Goal: Task Accomplishment & Management: Manage account settings

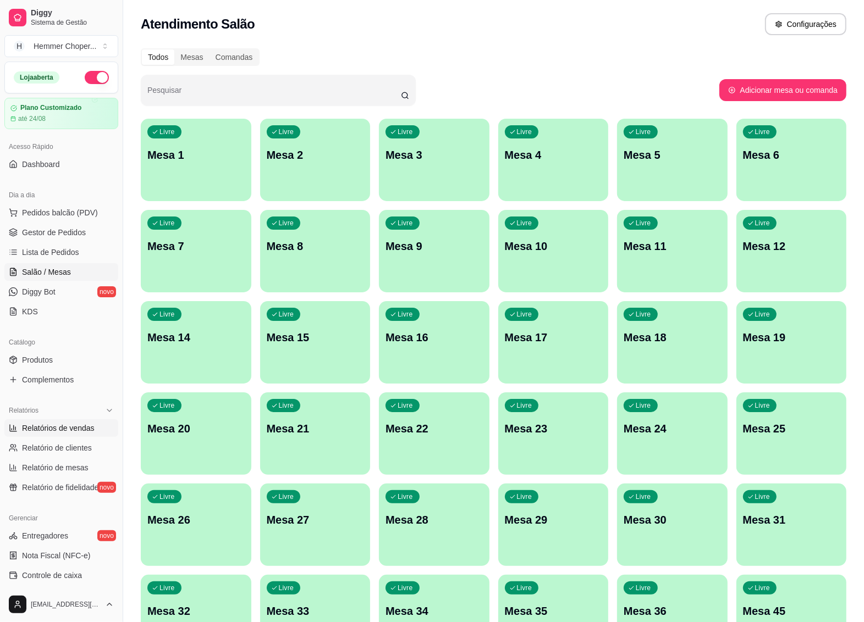
click at [67, 424] on span "Relatórios de vendas" at bounding box center [58, 428] width 73 height 11
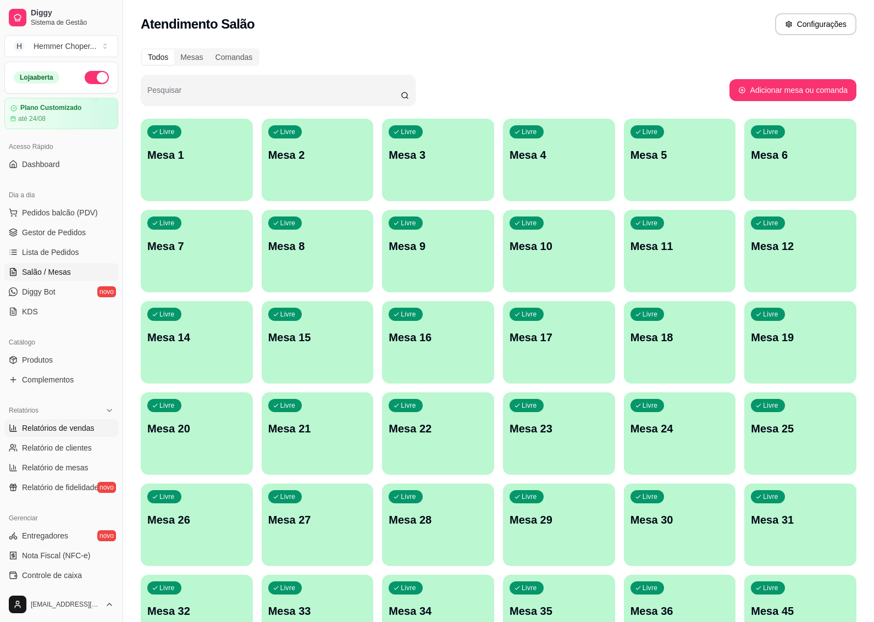
select select "ALL"
select select "0"
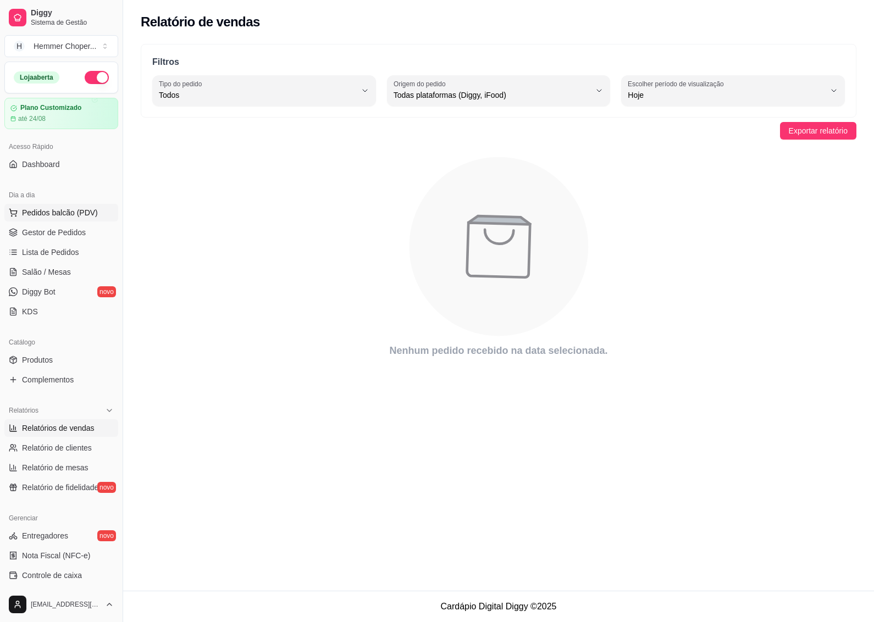
click at [57, 212] on span "Pedidos balcão (PDV)" at bounding box center [60, 212] width 76 height 11
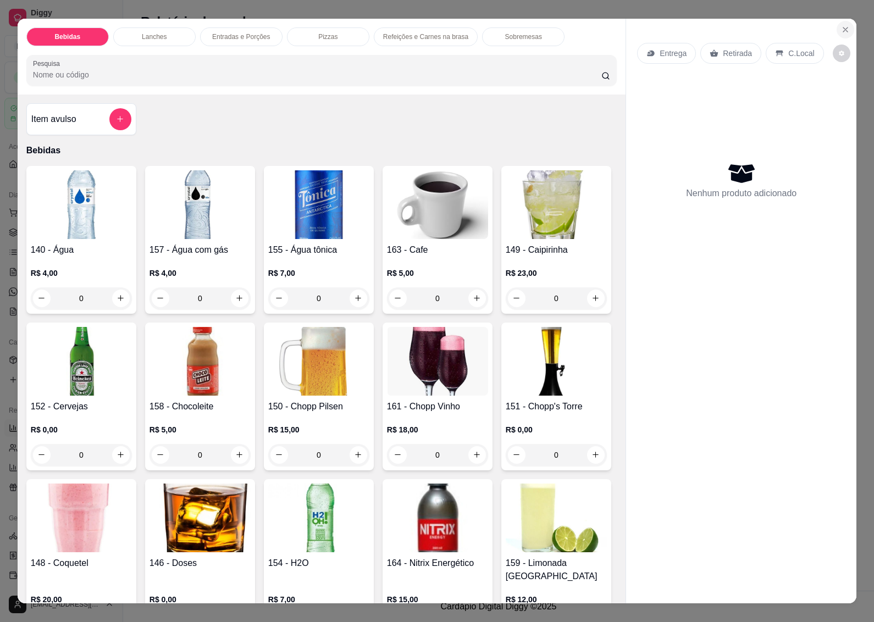
click at [843, 27] on icon "Close" at bounding box center [845, 29] width 4 height 4
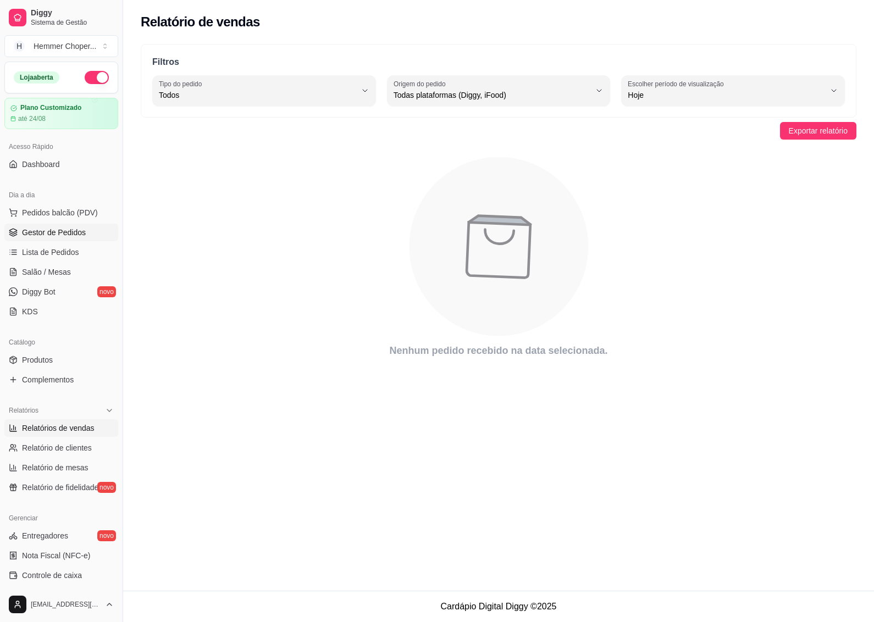
click at [62, 235] on span "Gestor de Pedidos" at bounding box center [54, 232] width 64 height 11
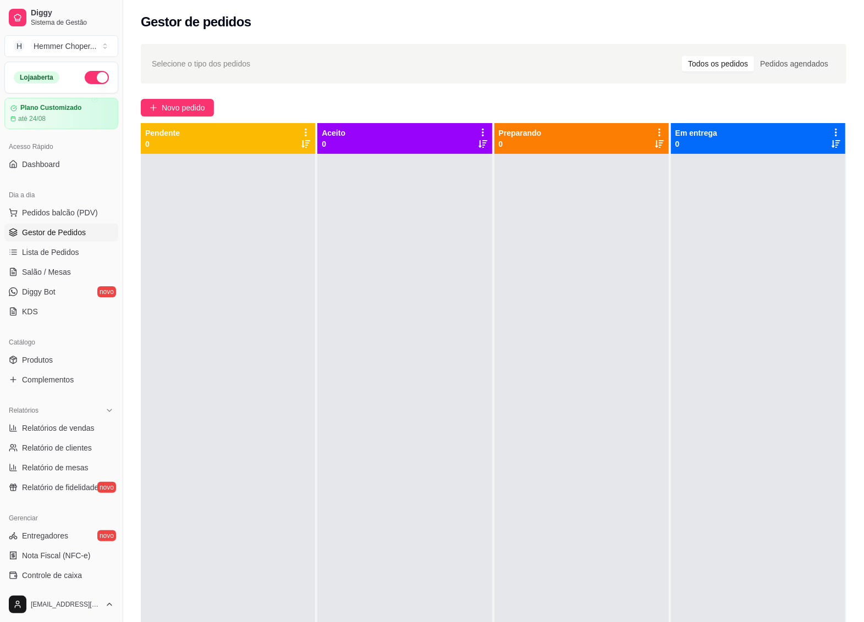
click at [140, 202] on div "Selecione o tipo dos pedidos Todos os pedidos Pedidos agendados Novo pedido Pen…" at bounding box center [493, 397] width 741 height 721
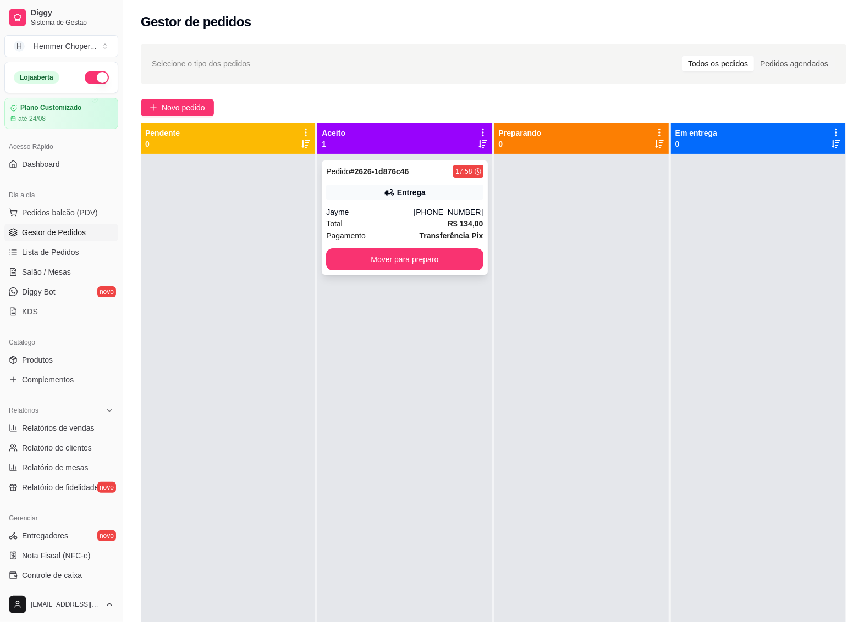
click at [429, 200] on div "Entrega" at bounding box center [404, 192] width 157 height 15
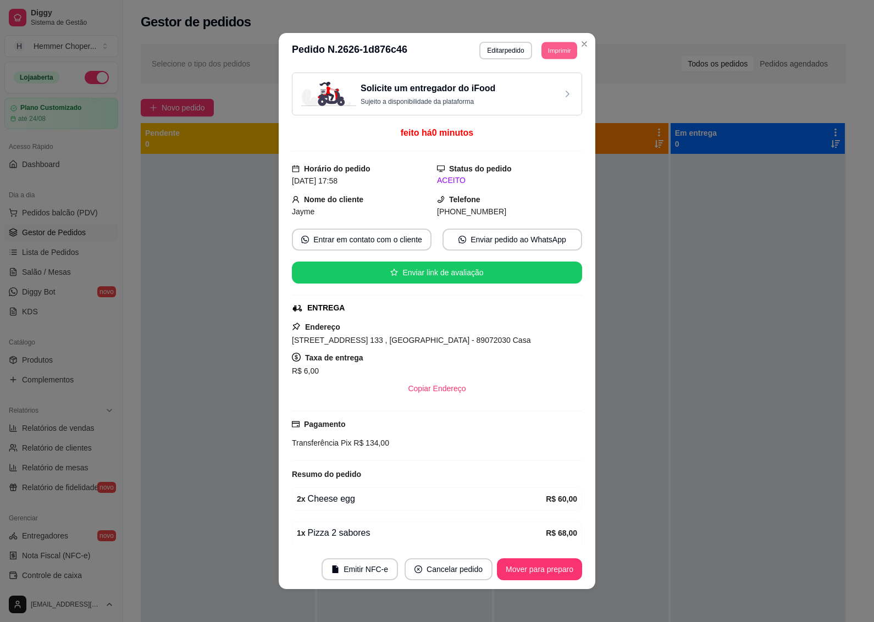
click at [551, 49] on button "Imprimir" at bounding box center [560, 50] width 36 height 17
click at [528, 91] on button "IMPRESSORA" at bounding box center [534, 90] width 80 height 18
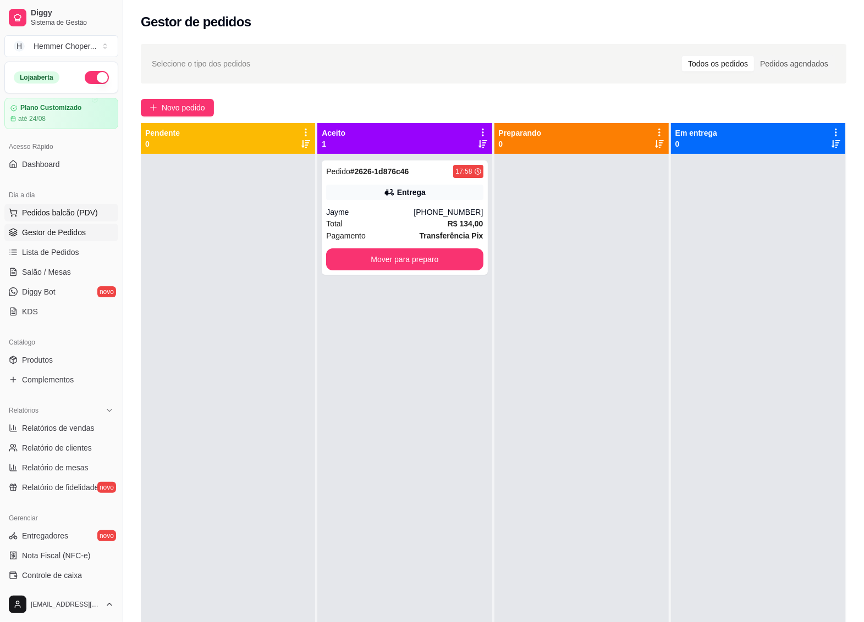
click at [62, 214] on span "Pedidos balcão (PDV)" at bounding box center [60, 212] width 76 height 11
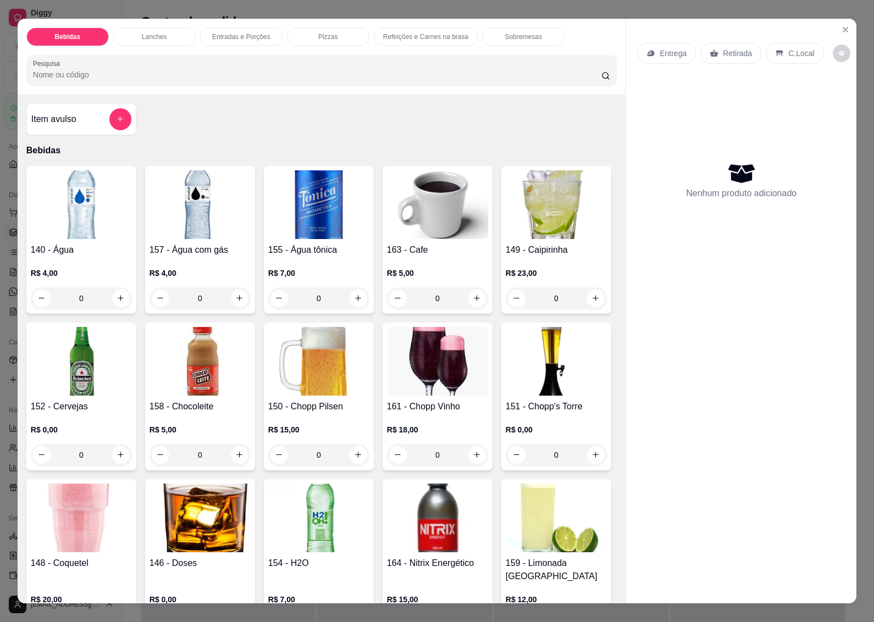
click at [723, 48] on p "Retirada" at bounding box center [737, 53] width 29 height 11
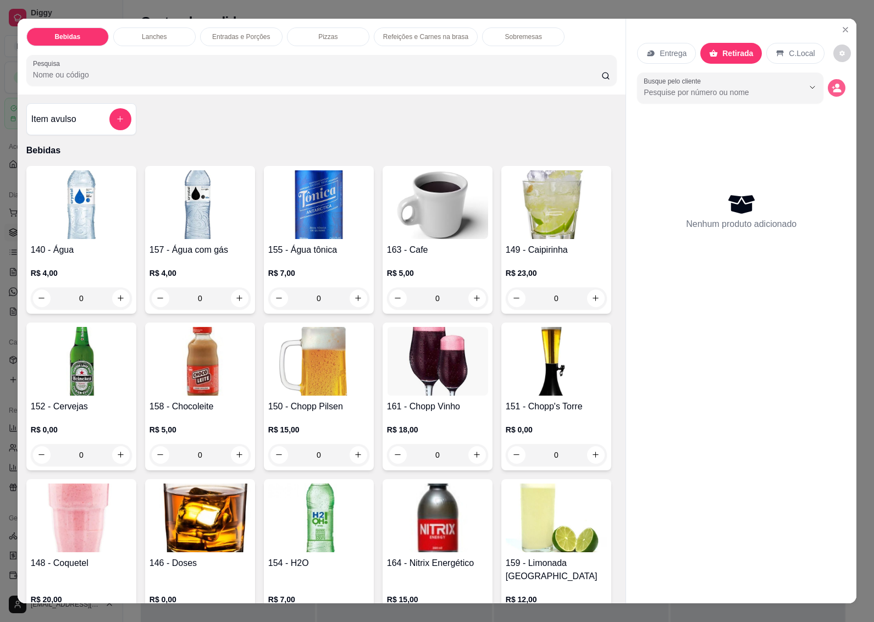
click at [836, 80] on button "decrease-product-quantity" at bounding box center [837, 88] width 18 height 18
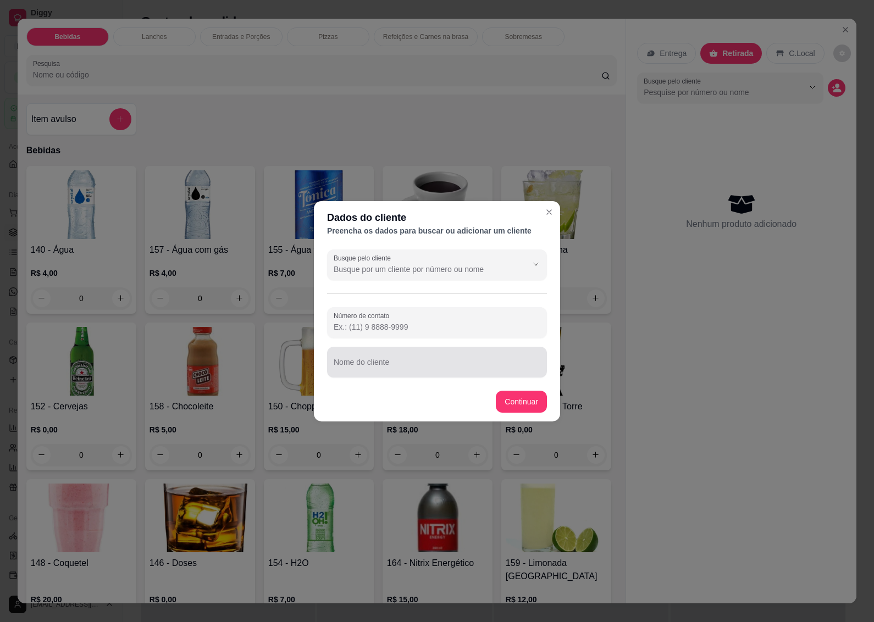
click at [388, 367] on input "Nome do cliente" at bounding box center [437, 366] width 207 height 11
type input "d"
type input "[PERSON_NAME]"
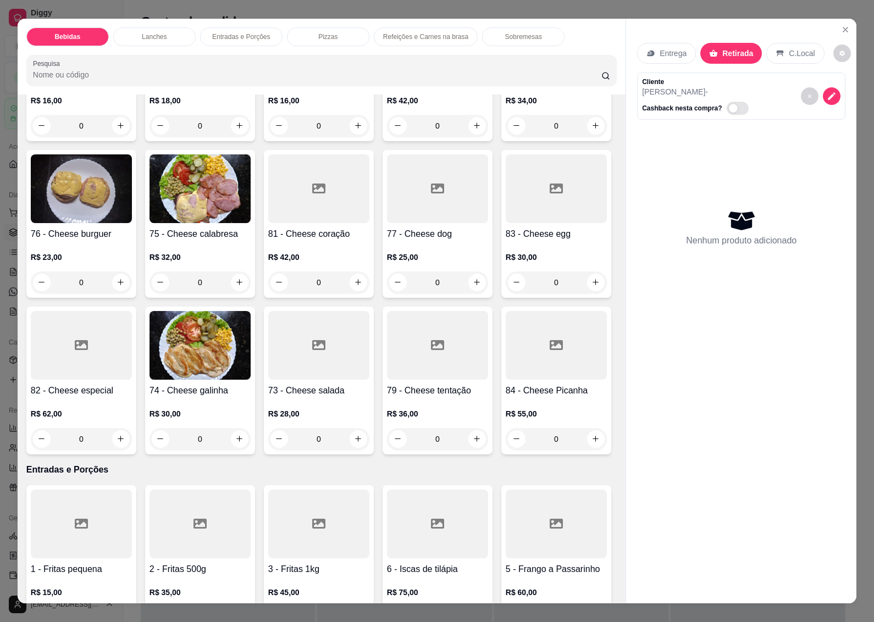
scroll to position [1443, 0]
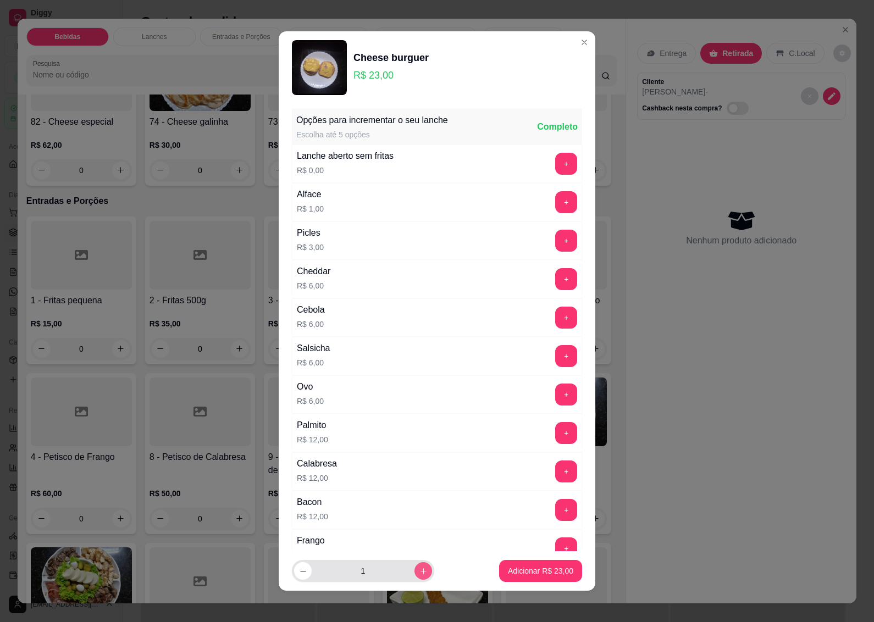
click at [420, 571] on icon "increase-product-quantity" at bounding box center [424, 571] width 8 height 8
type input "2"
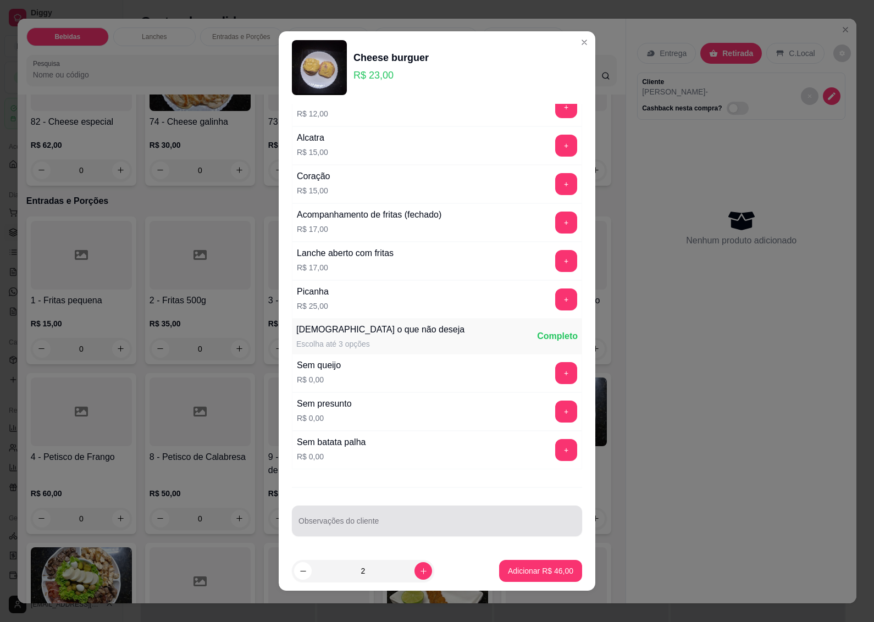
scroll to position [4, 0]
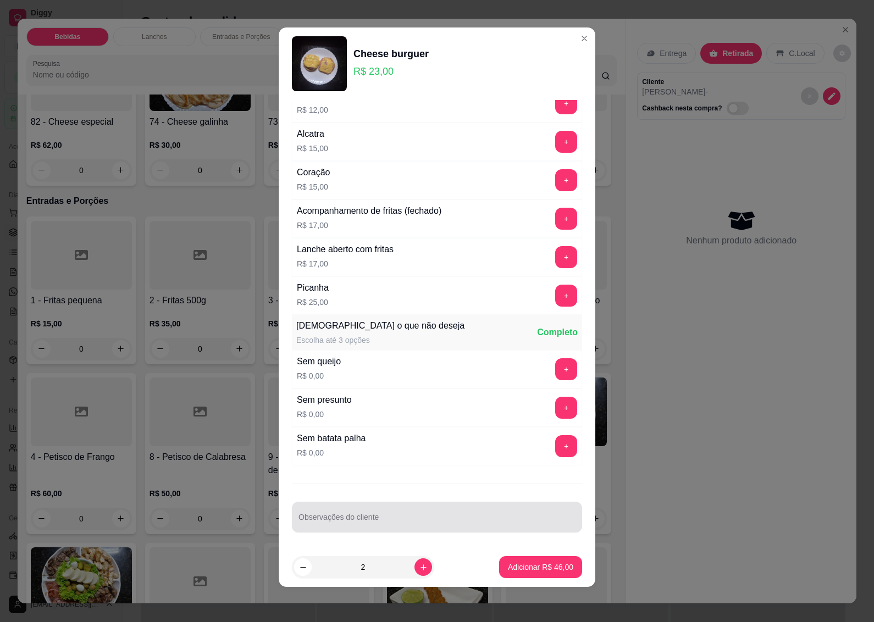
click at [343, 517] on input "Observações do cliente" at bounding box center [437, 521] width 277 height 11
type input "SO PAO CARNE E QUEIJO"
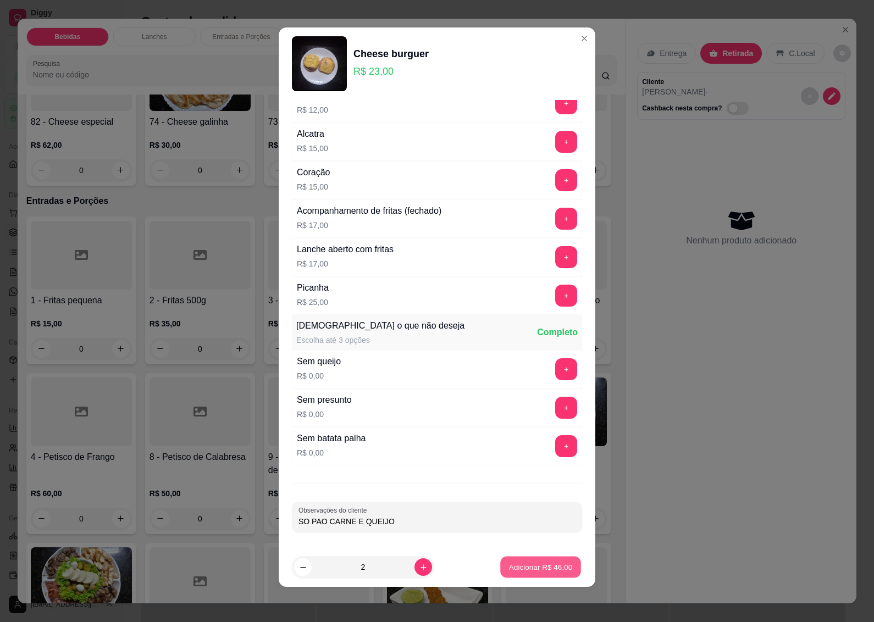
click at [529, 564] on p "Adicionar R$ 46,00" at bounding box center [541, 567] width 64 height 10
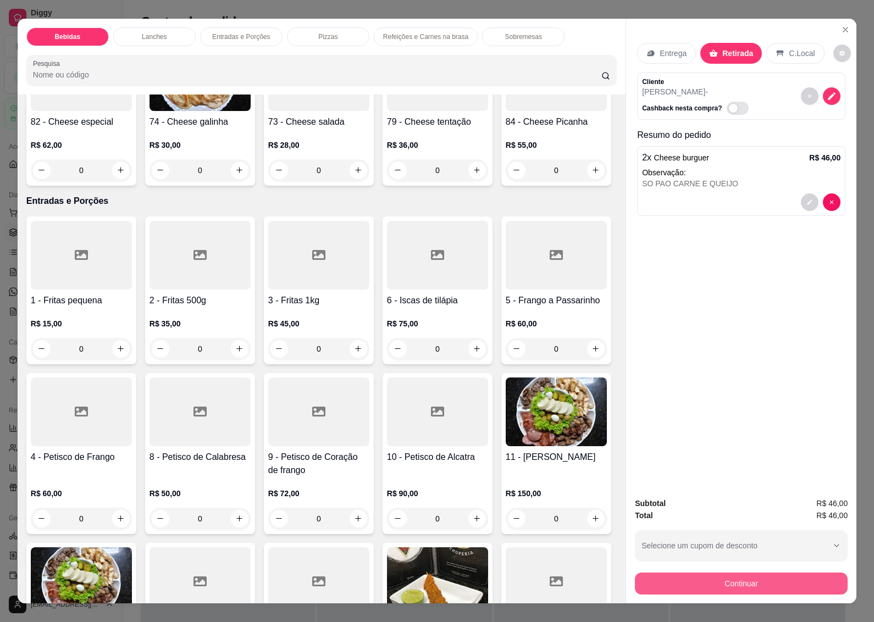
click at [754, 578] on button "Continuar" at bounding box center [741, 584] width 213 height 22
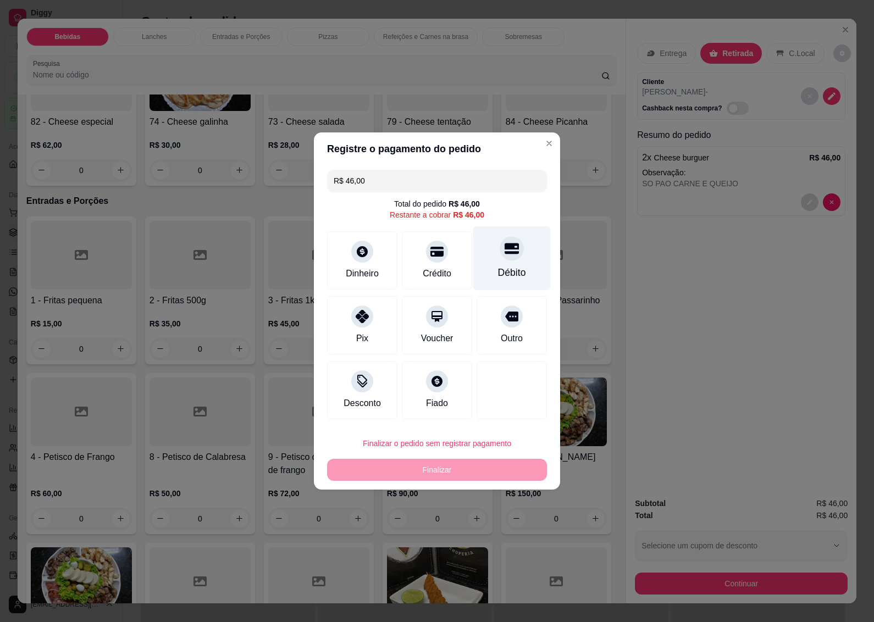
click at [498, 269] on div "Débito" at bounding box center [512, 273] width 28 height 14
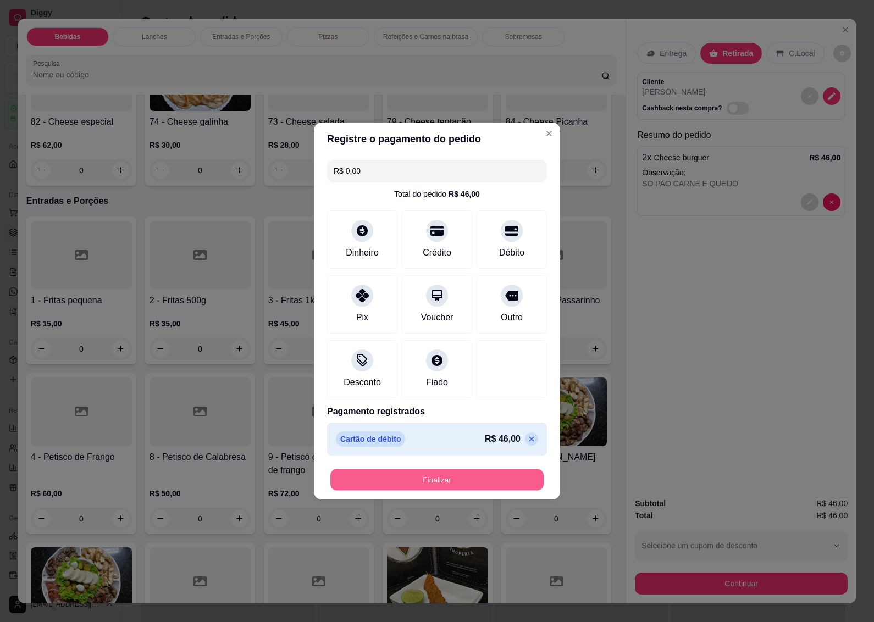
click at [432, 483] on button "Finalizar" at bounding box center [436, 480] width 213 height 21
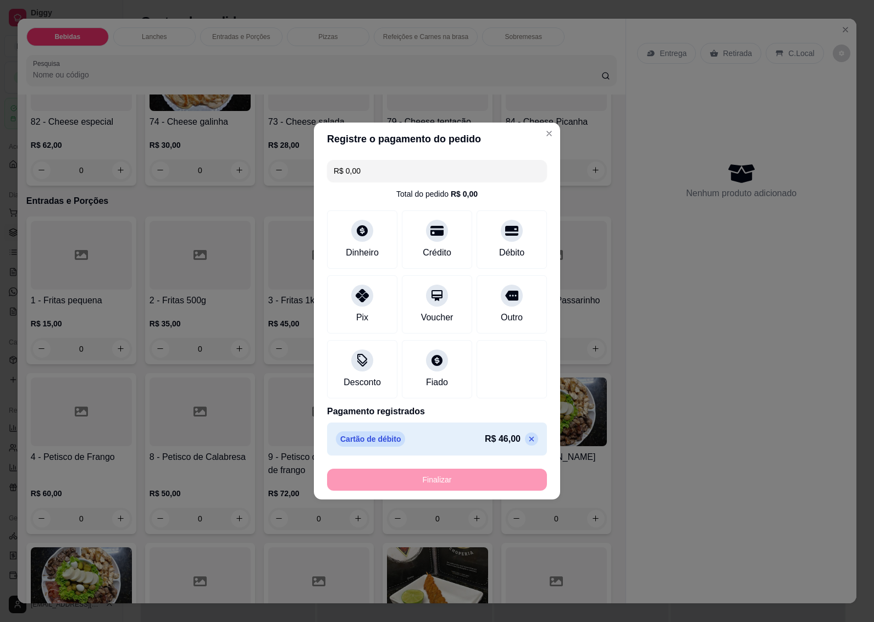
type input "-R$ 46,00"
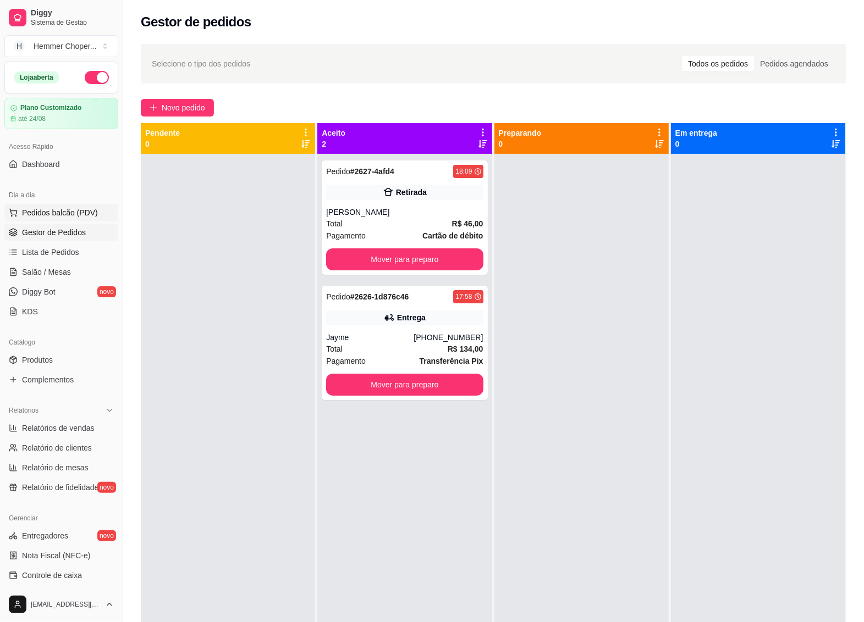
click at [86, 218] on span "Pedidos balcão (PDV)" at bounding box center [60, 212] width 76 height 11
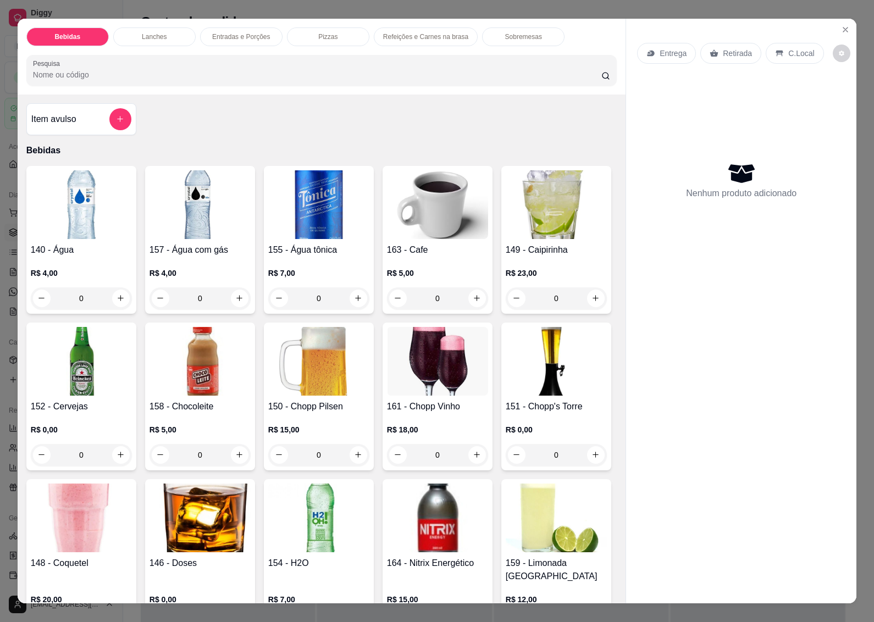
click at [660, 48] on p "Entrega" at bounding box center [673, 53] width 27 height 11
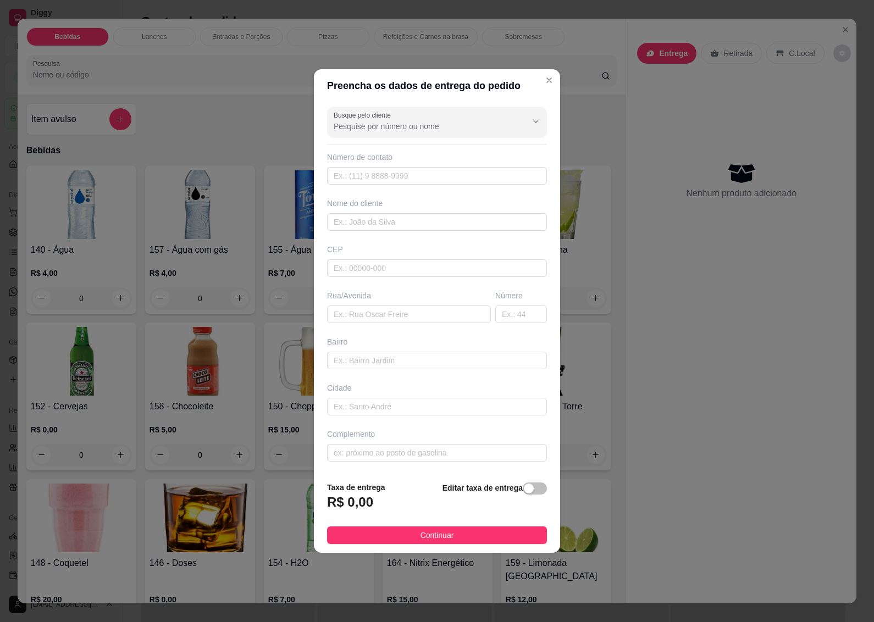
click at [363, 302] on div "Rua/Avenida" at bounding box center [409, 306] width 168 height 33
click at [371, 273] on input "text" at bounding box center [437, 269] width 220 height 18
type input "89074600"
type input "[GEOGRAPHIC_DATA][PERSON_NAME]"
type input "Testo Salto"
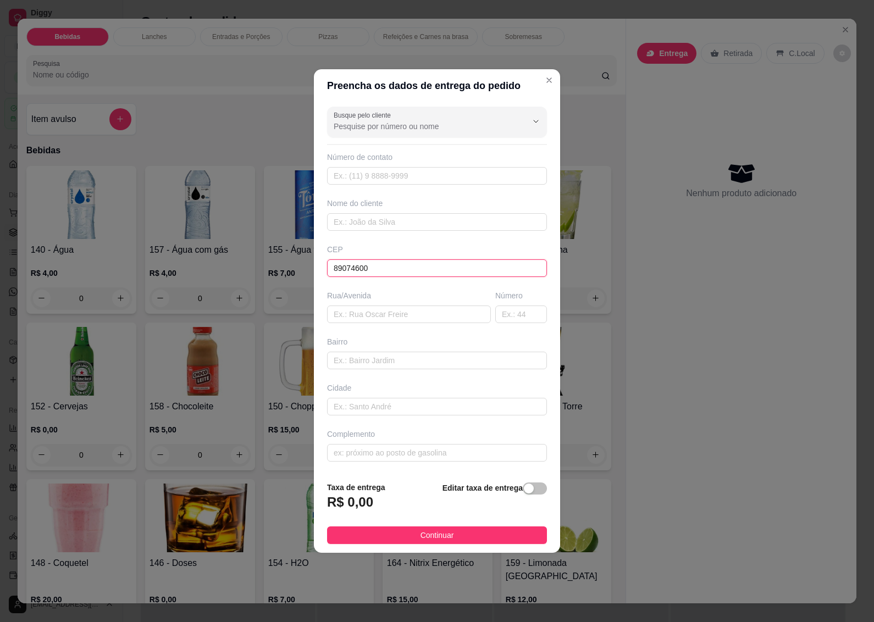
type input "Blumenau"
type input "89074600"
click at [506, 315] on input "text" at bounding box center [521, 315] width 52 height 18
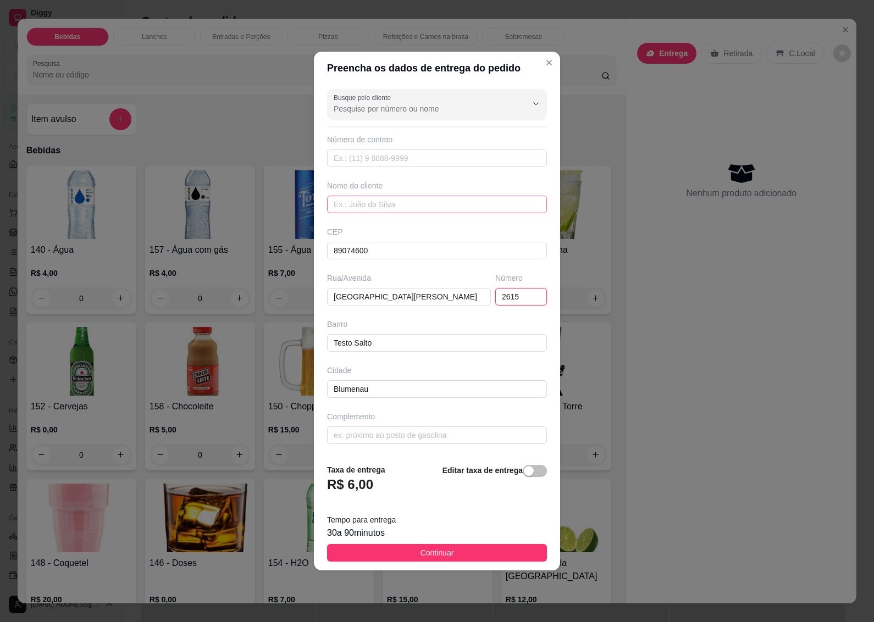
type input "2615"
click at [349, 197] on input "text" at bounding box center [437, 205] width 220 height 18
type input "WALFRIDO"
click at [432, 550] on span "Continuar" at bounding box center [438, 553] width 34 height 12
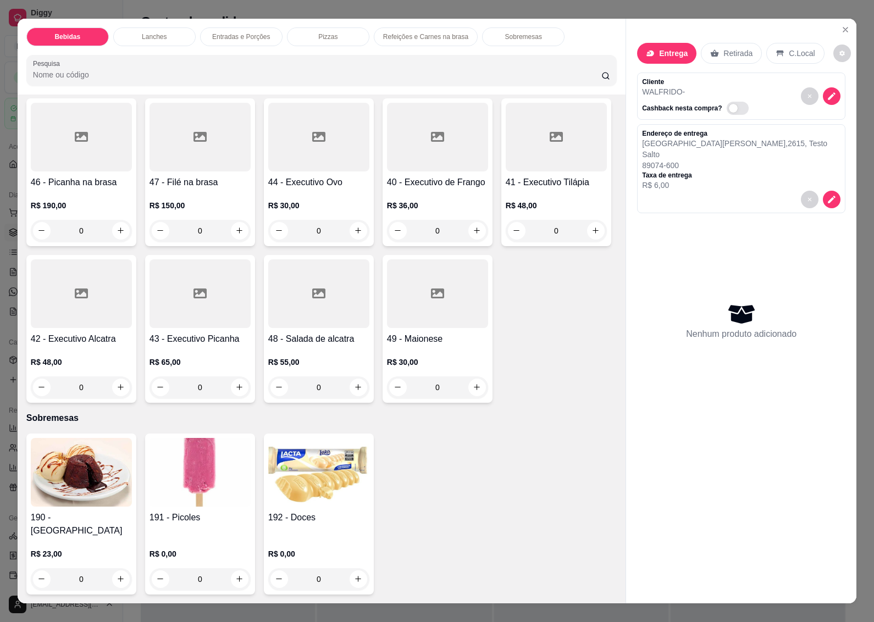
scroll to position [2680, 0]
click at [506, 242] on div "R$ 48,00 0" at bounding box center [556, 215] width 101 height 53
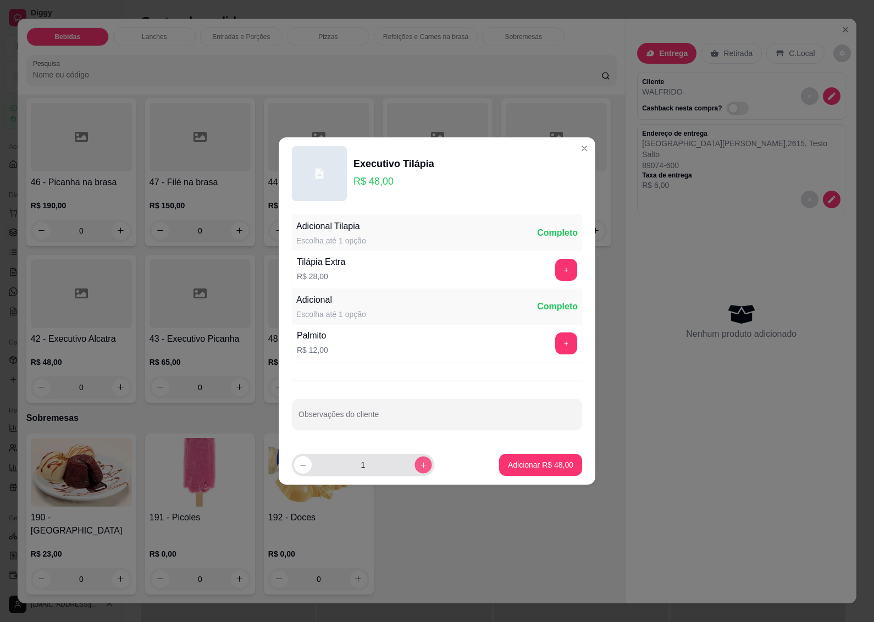
click at [420, 465] on icon "increase-product-quantity" at bounding box center [424, 465] width 8 height 8
type input "2"
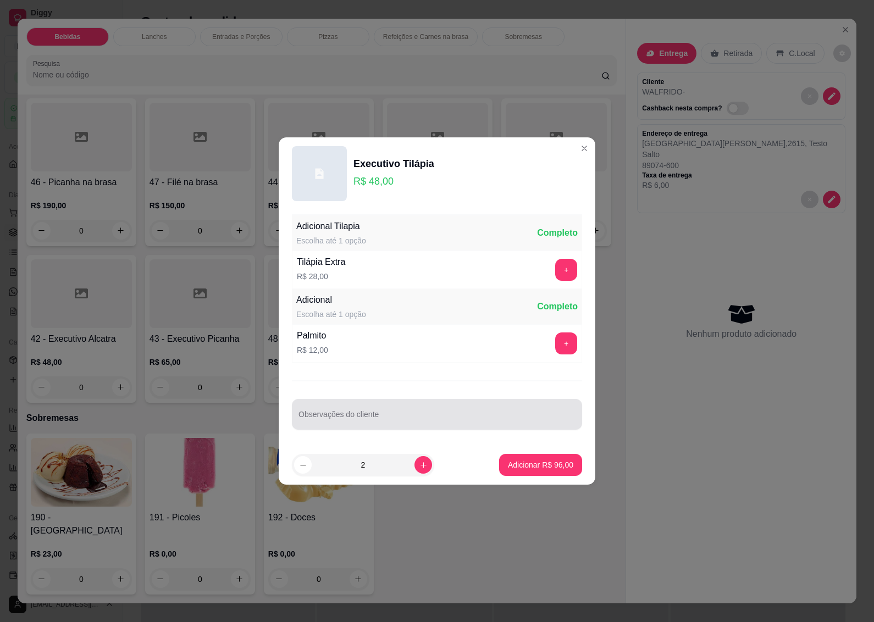
click at [336, 429] on div "Observações do cliente" at bounding box center [437, 414] width 290 height 31
type input "SO PEIXE, CENOURA E PALMITO"
click at [514, 462] on p "Adicionar R$ 96,00" at bounding box center [540, 465] width 65 height 11
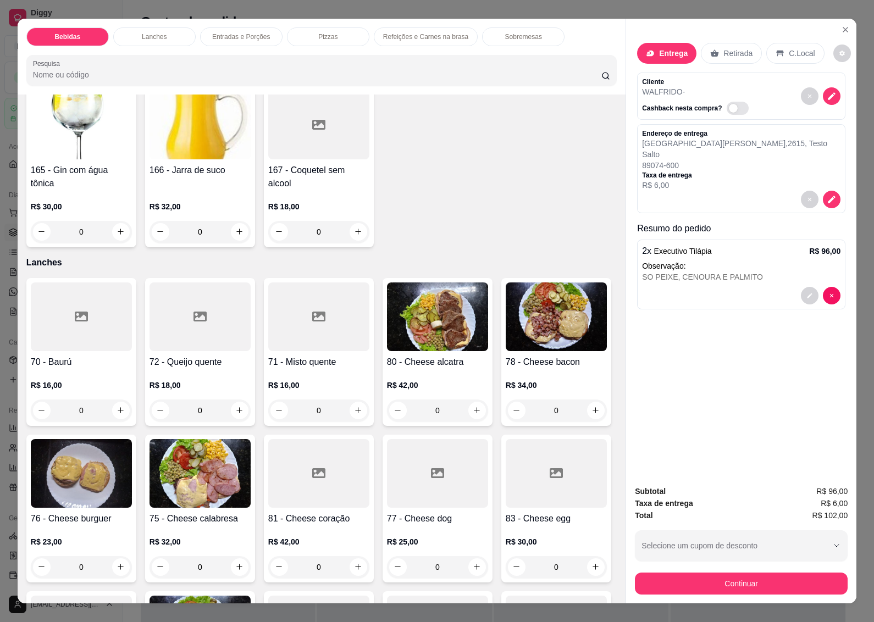
scroll to position [756, 0]
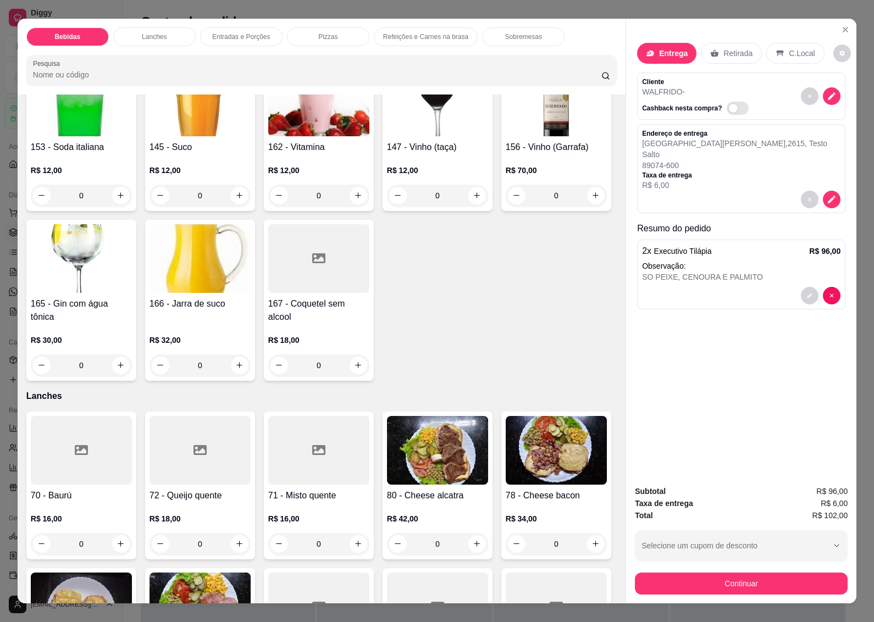
click at [191, 207] on div "R$ 12,00 0" at bounding box center [200, 180] width 101 height 53
click at [719, 579] on button "Continuar" at bounding box center [741, 583] width 206 height 21
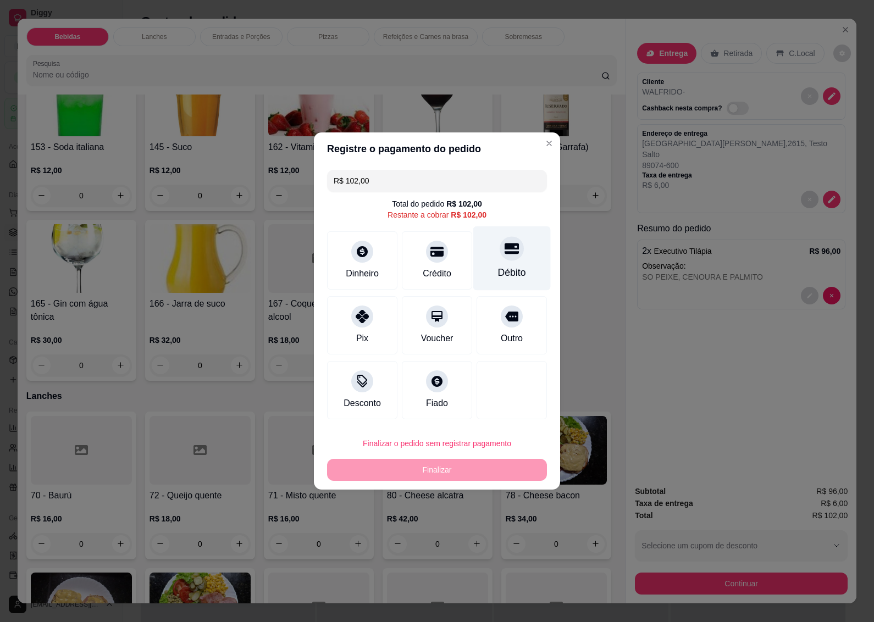
click at [504, 267] on div "Débito" at bounding box center [512, 273] width 28 height 14
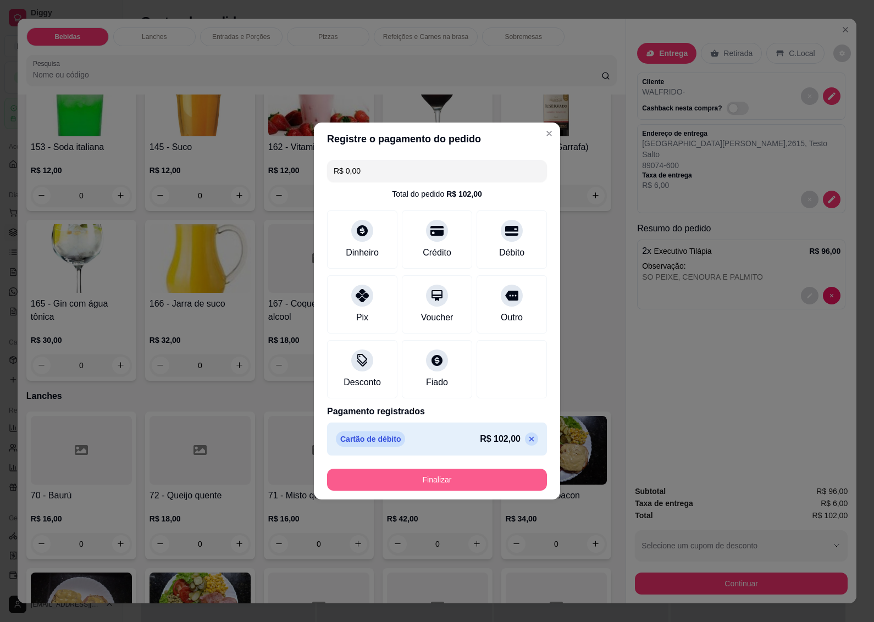
click at [465, 479] on button "Finalizar" at bounding box center [437, 480] width 220 height 22
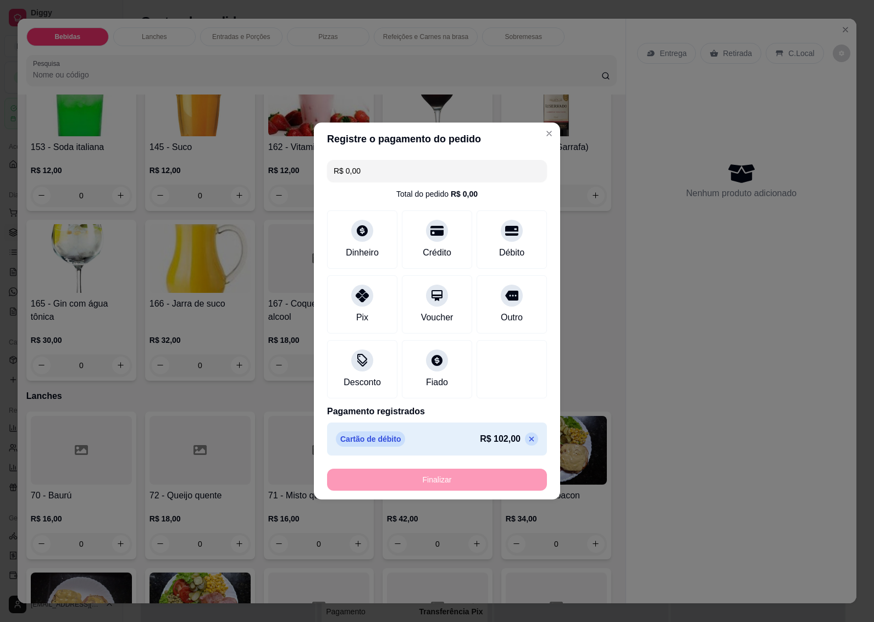
type input "-R$ 102,00"
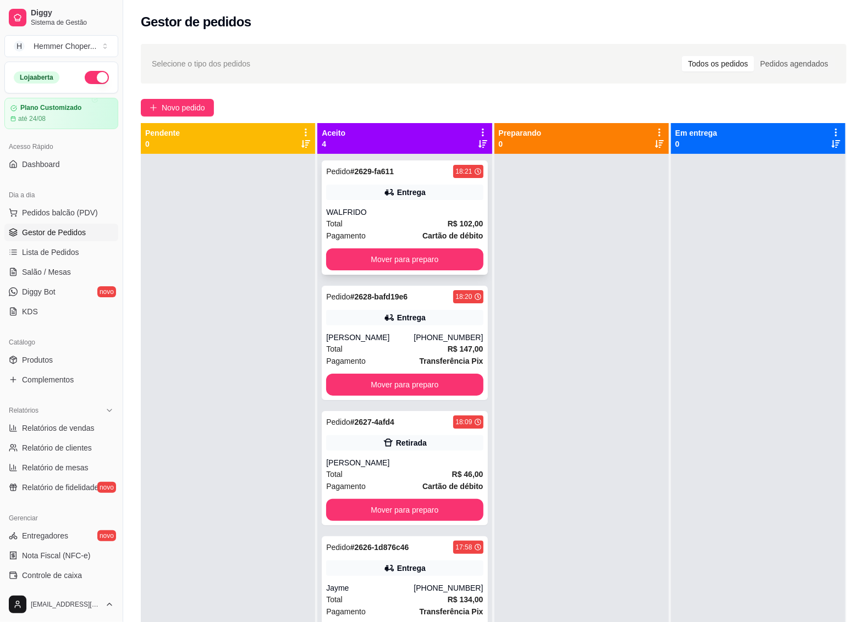
click at [405, 211] on div "WALFRIDO" at bounding box center [404, 212] width 157 height 11
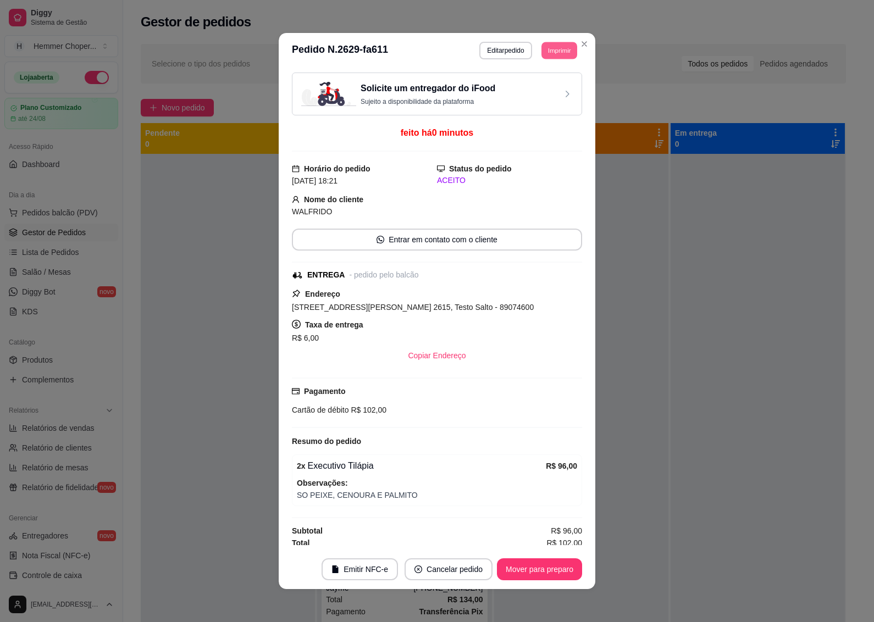
click at [551, 50] on button "Imprimir" at bounding box center [560, 50] width 36 height 17
click at [537, 91] on button "IMPRESSORA" at bounding box center [533, 89] width 77 height 17
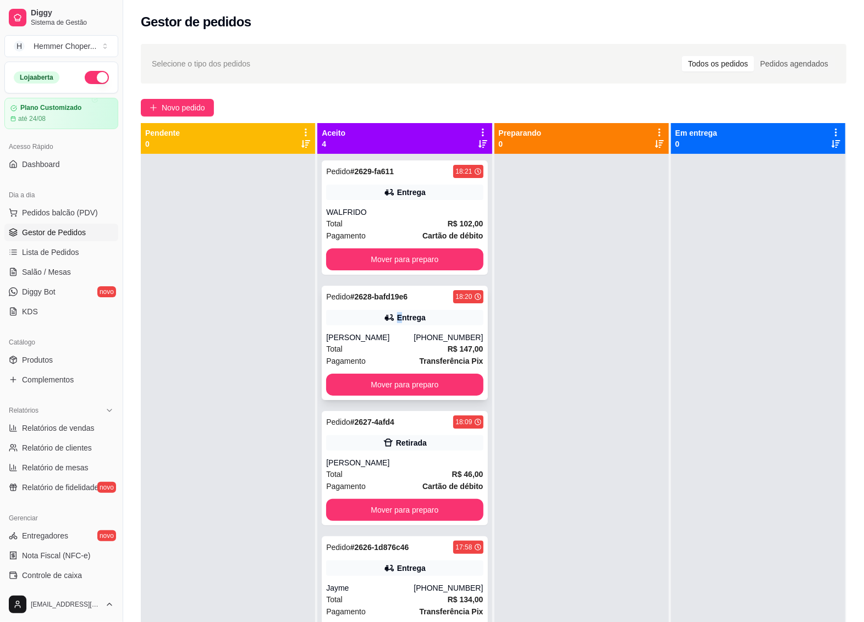
click at [397, 312] on div "Entrega" at bounding box center [411, 317] width 29 height 11
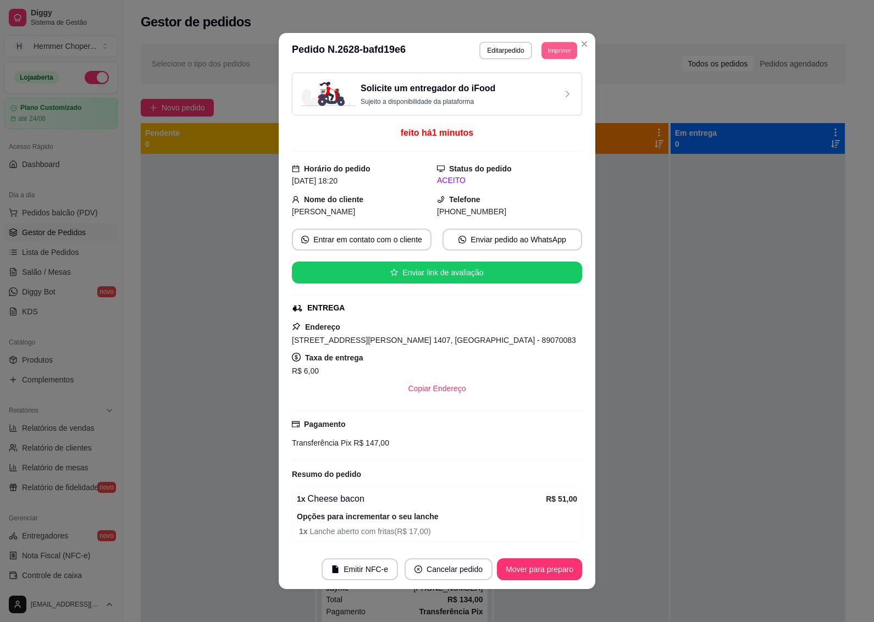
click at [559, 48] on button "Imprimir" at bounding box center [560, 50] width 36 height 17
click at [529, 91] on button "IMPRESSORA" at bounding box center [534, 90] width 80 height 18
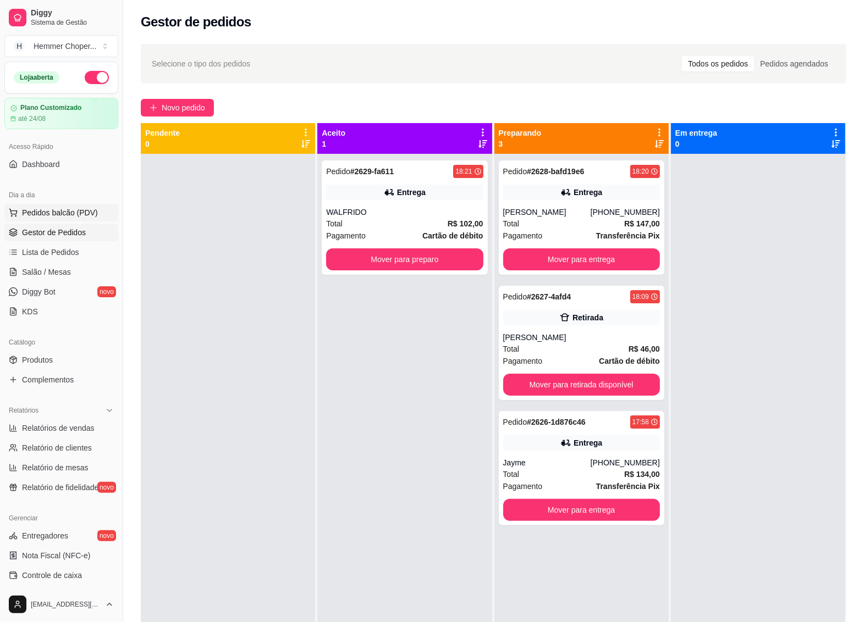
click at [64, 207] on button "Pedidos balcão (PDV)" at bounding box center [61, 213] width 114 height 18
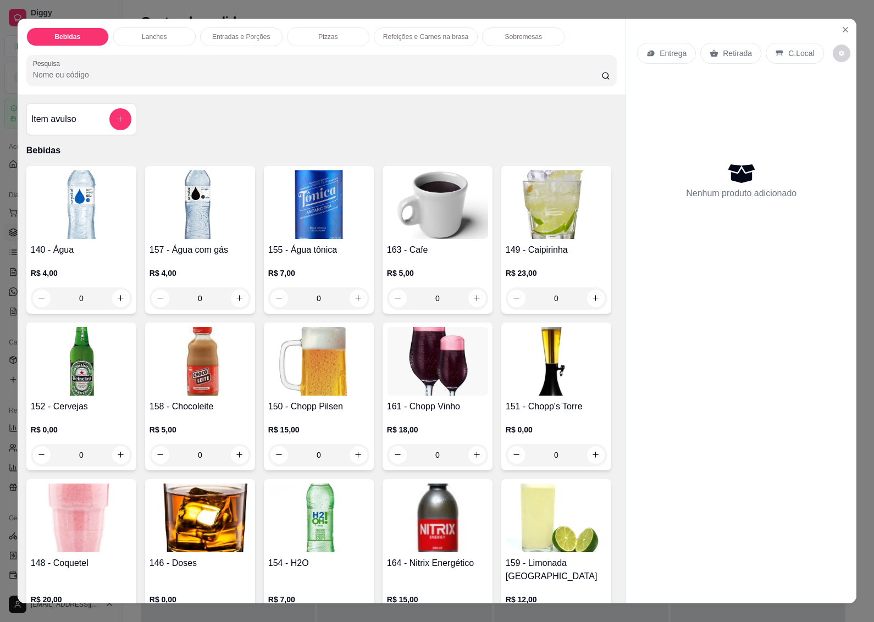
click at [727, 48] on p "Retirada" at bounding box center [737, 53] width 29 height 11
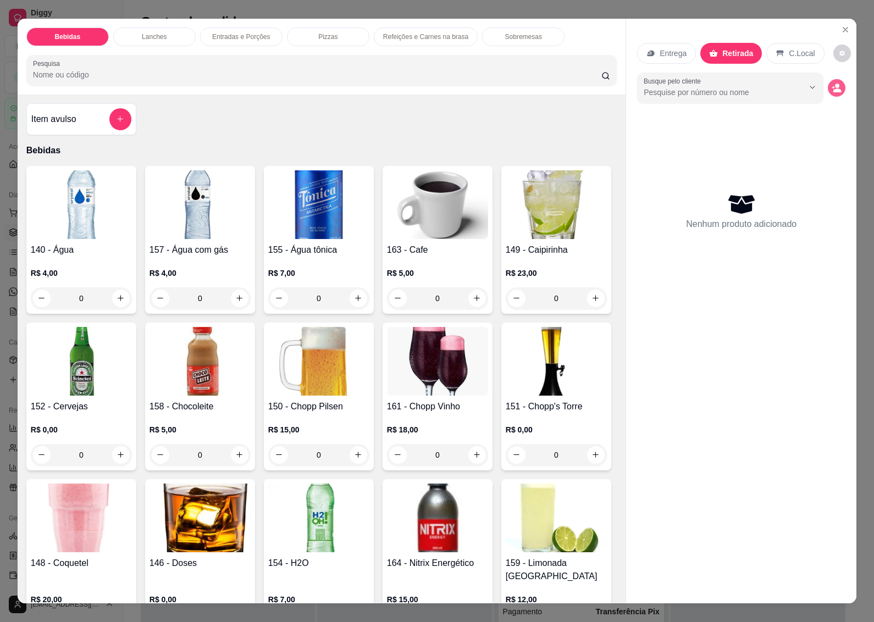
click at [832, 84] on icon "decrease-product-quantity" at bounding box center [837, 88] width 10 height 10
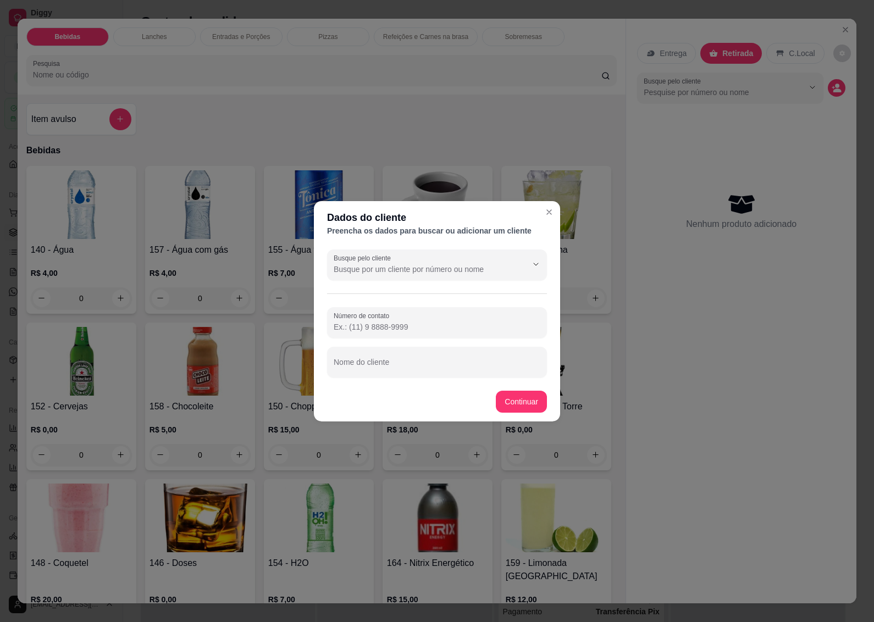
click at [380, 378] on div "Busque pelo cliente Número de contato Nome do cliente" at bounding box center [437, 313] width 246 height 137
click at [378, 370] on input "Nome do cliente" at bounding box center [437, 366] width 207 height 11
type input "[PERSON_NAME]"
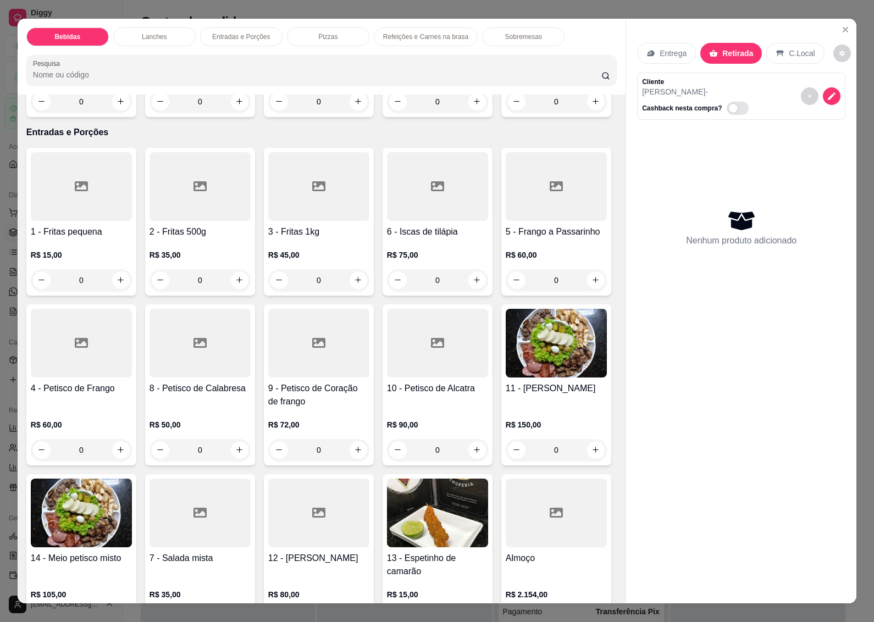
scroll to position [1787, 0]
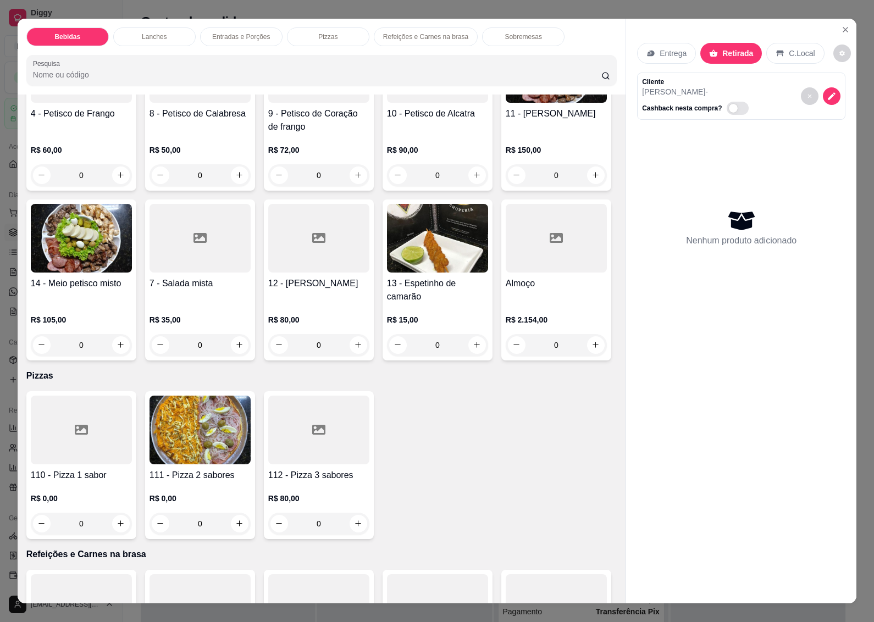
click at [369, 134] on h4 "9 - Petisco de Coração de frango" at bounding box center [318, 120] width 101 height 26
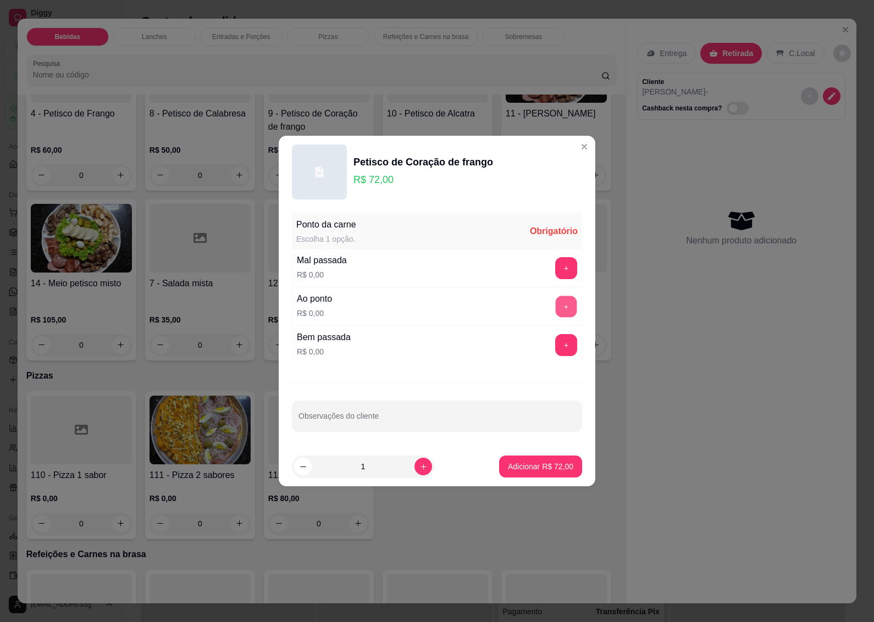
click at [557, 304] on button "+" at bounding box center [566, 306] width 21 height 21
click at [521, 467] on p "Adicionar R$ 72,00" at bounding box center [540, 466] width 65 height 11
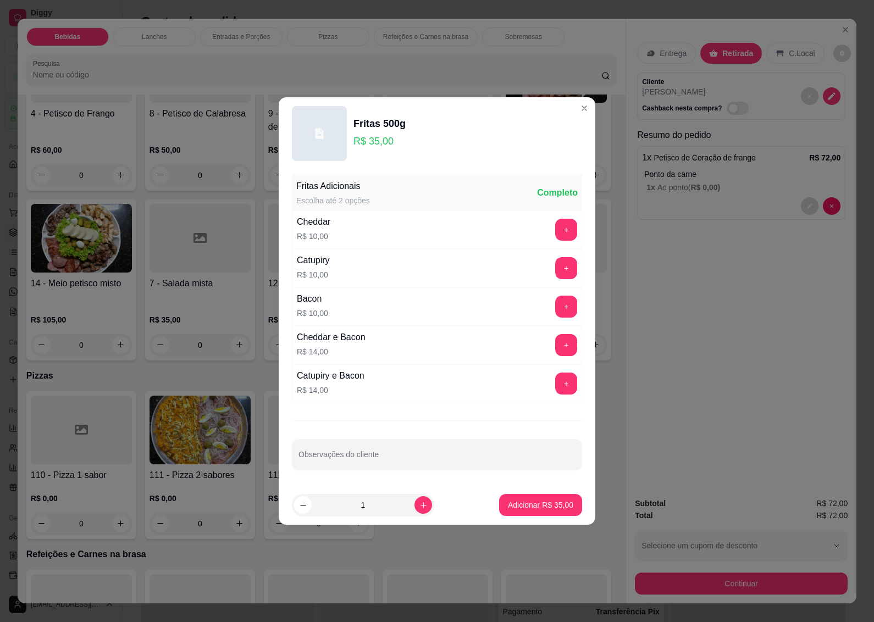
click at [336, 479] on div "Fritas Adicionais Escolha até 2 opções Completo Cheddar R$ 10,00 + Catupiry R$ …" at bounding box center [437, 328] width 317 height 316
click at [336, 462] on input "Observações do cliente" at bounding box center [437, 459] width 277 height 11
type input "DEIXAR A EMBALAGEM ABERTA"
click at [530, 511] on p "Adicionar R$ 35,00" at bounding box center [540, 505] width 65 height 11
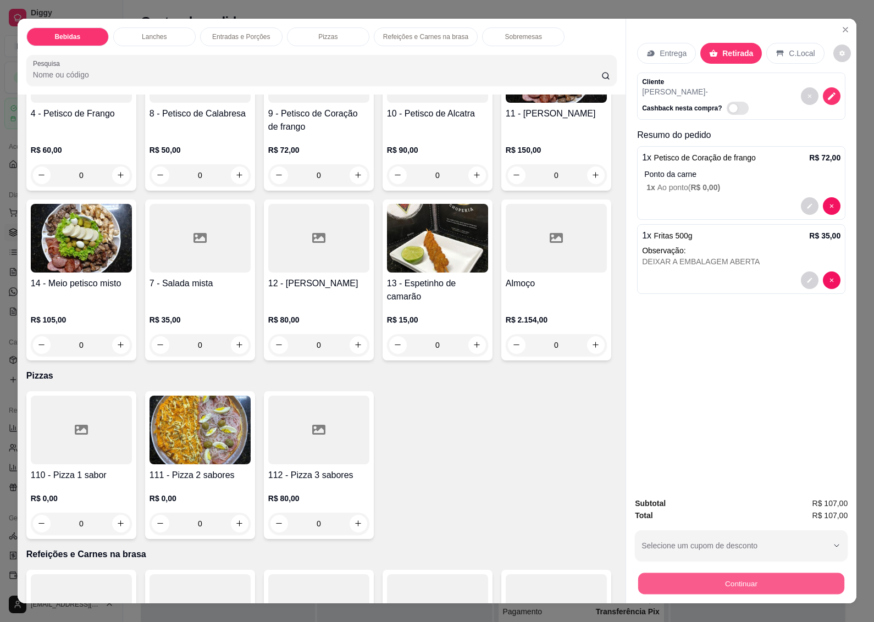
click at [715, 577] on button "Continuar" at bounding box center [741, 583] width 206 height 21
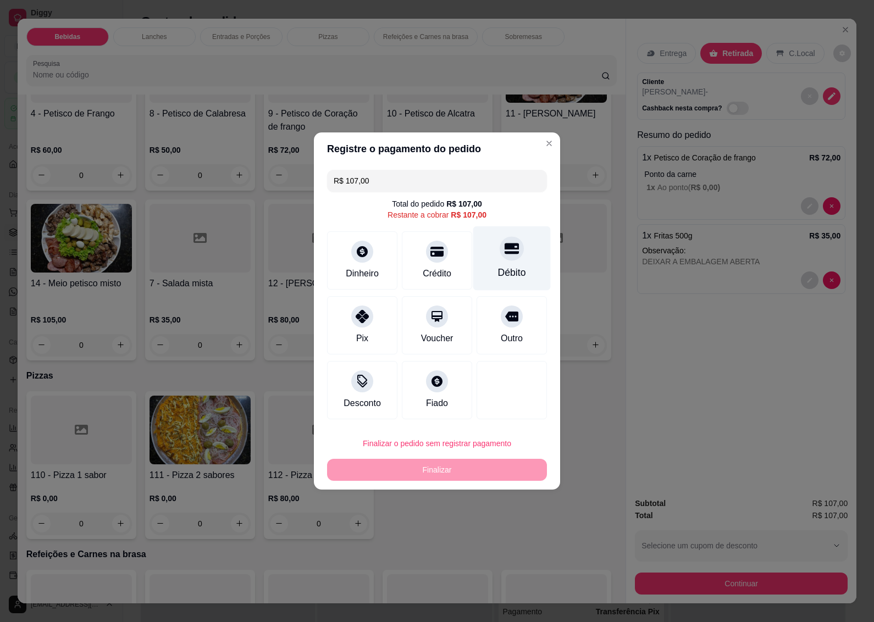
click at [504, 266] on div "Débito" at bounding box center [512, 273] width 28 height 14
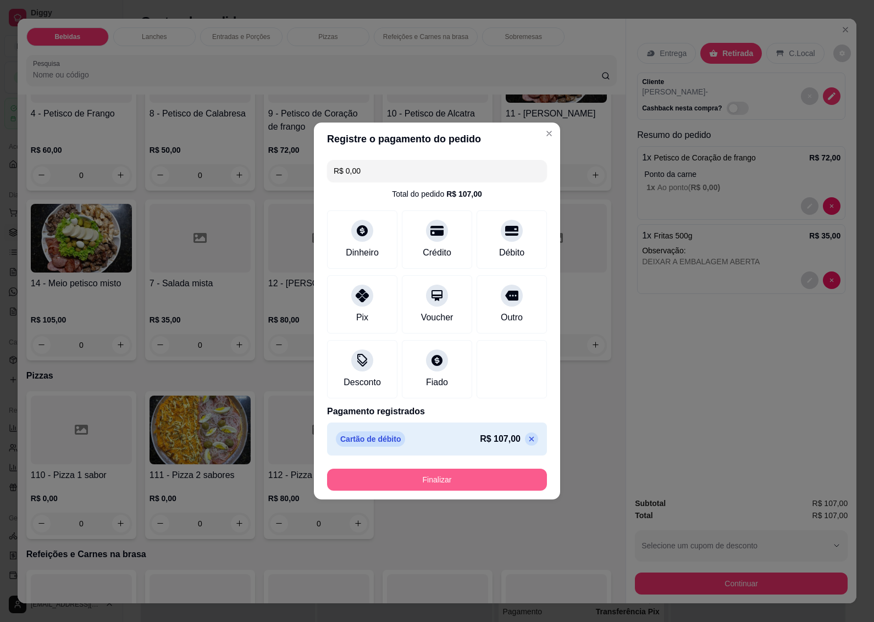
click at [421, 475] on button "Finalizar" at bounding box center [437, 480] width 220 height 22
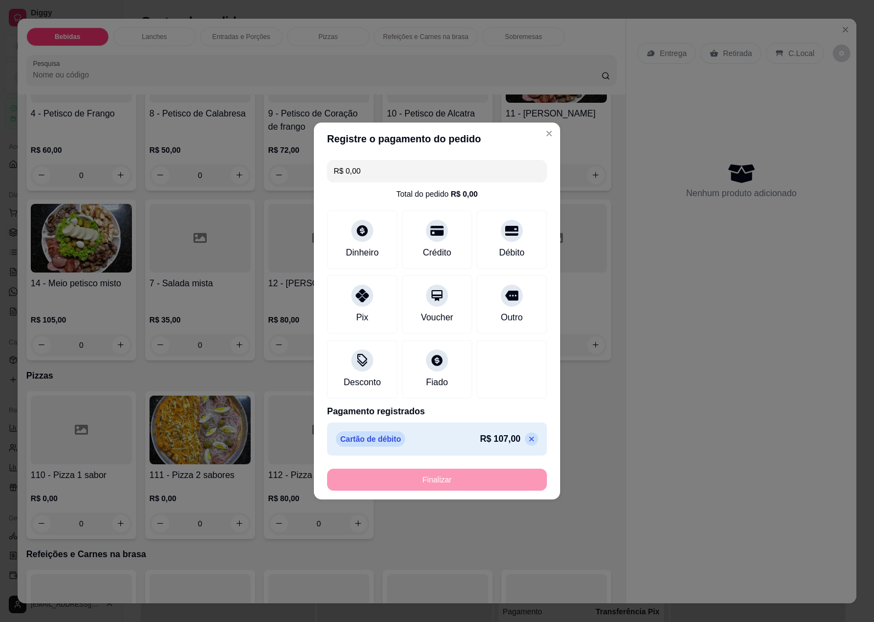
type input "-R$ 107,00"
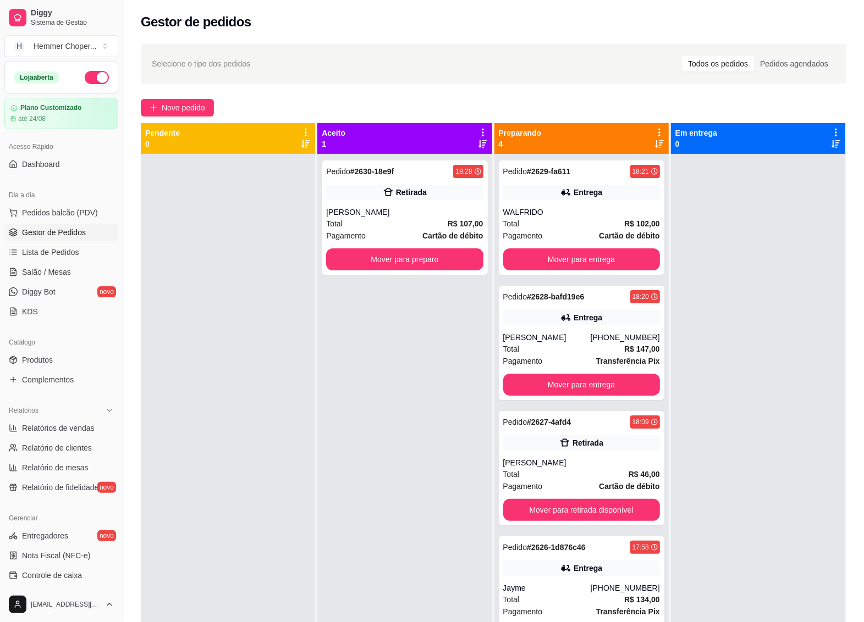
click at [57, 233] on span "Gestor de Pedidos" at bounding box center [54, 232] width 64 height 11
click at [58, 213] on span "Pedidos balcão (PDV)" at bounding box center [60, 212] width 76 height 11
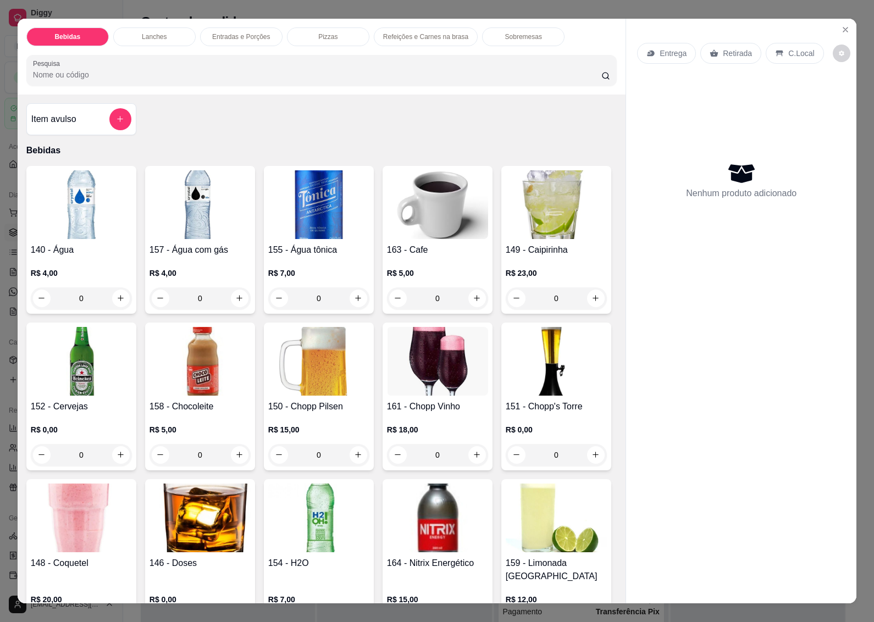
click at [661, 48] on p "Entrega" at bounding box center [673, 53] width 27 height 11
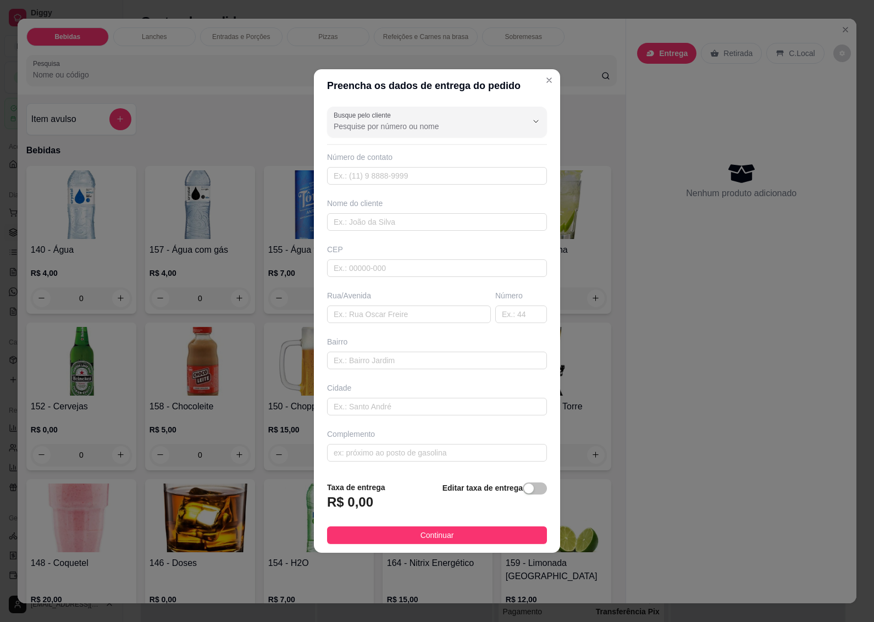
click at [350, 256] on div "CEP" at bounding box center [437, 260] width 227 height 33
click at [347, 264] on input "text" at bounding box center [437, 269] width 220 height 18
type input "89070000"
type input "Rua [PERSON_NAME]"
type input "[GEOGRAPHIC_DATA]"
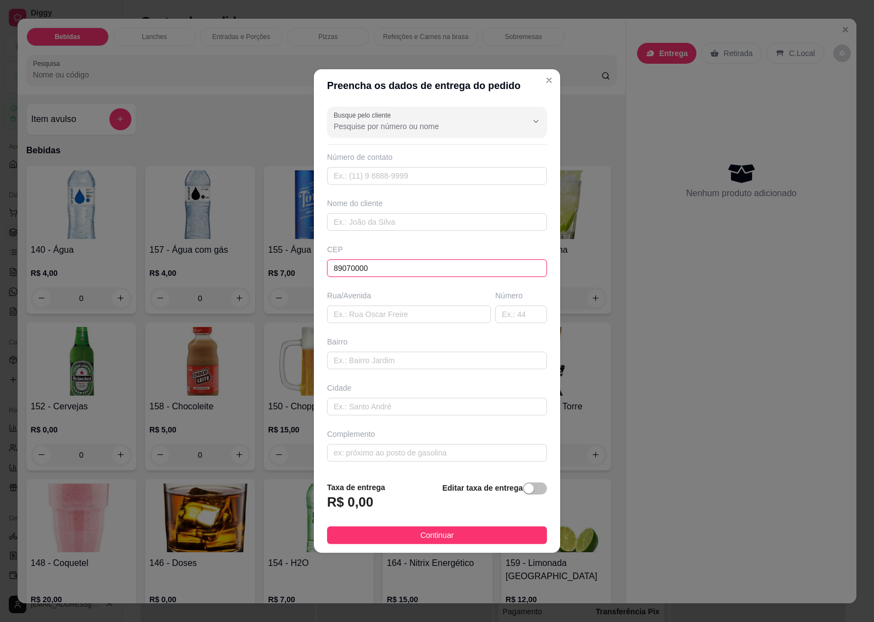
type input "Blumenau"
type input "89070000"
click at [495, 319] on input "text" at bounding box center [521, 315] width 52 height 18
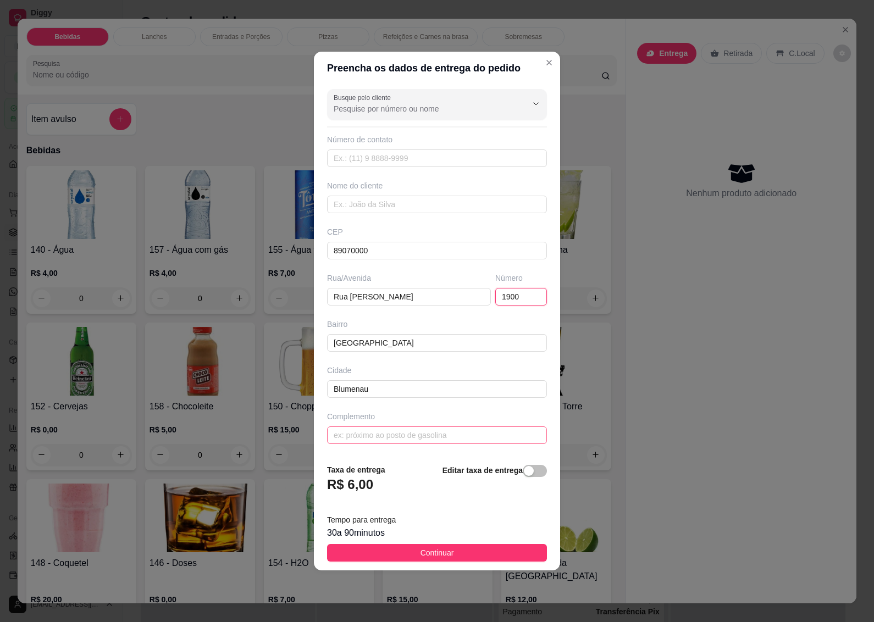
type input "1900"
click at [362, 429] on input "text" at bounding box center [437, 436] width 220 height 18
type input "APTO 105 BLOCO 1"
click at [421, 551] on span "Continuar" at bounding box center [438, 553] width 34 height 12
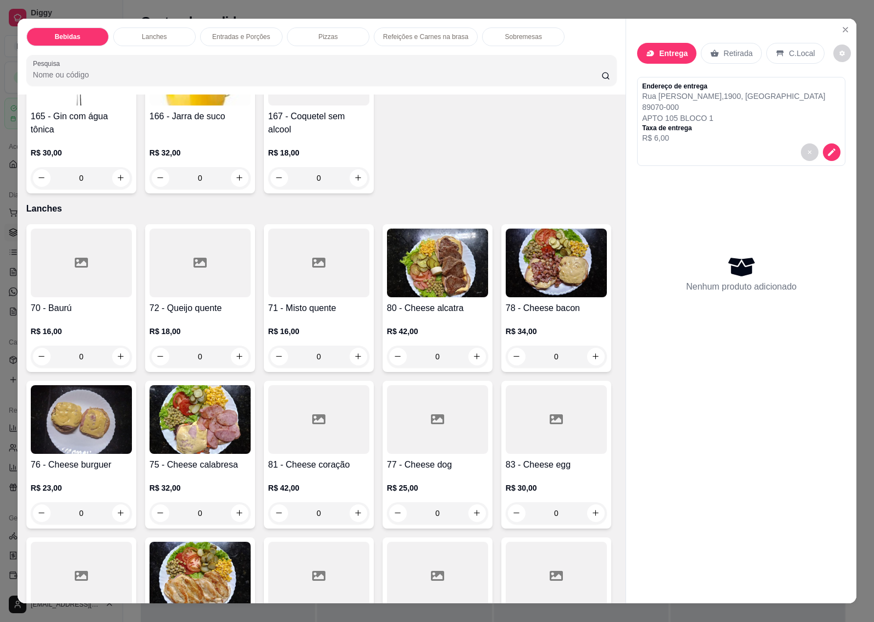
scroll to position [1168, 0]
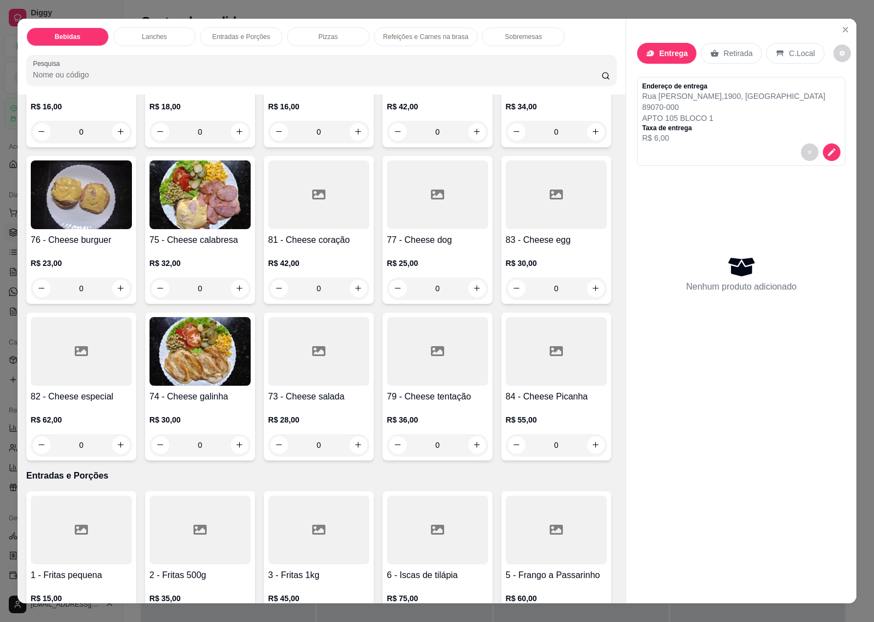
click at [251, 229] on img at bounding box center [200, 195] width 101 height 69
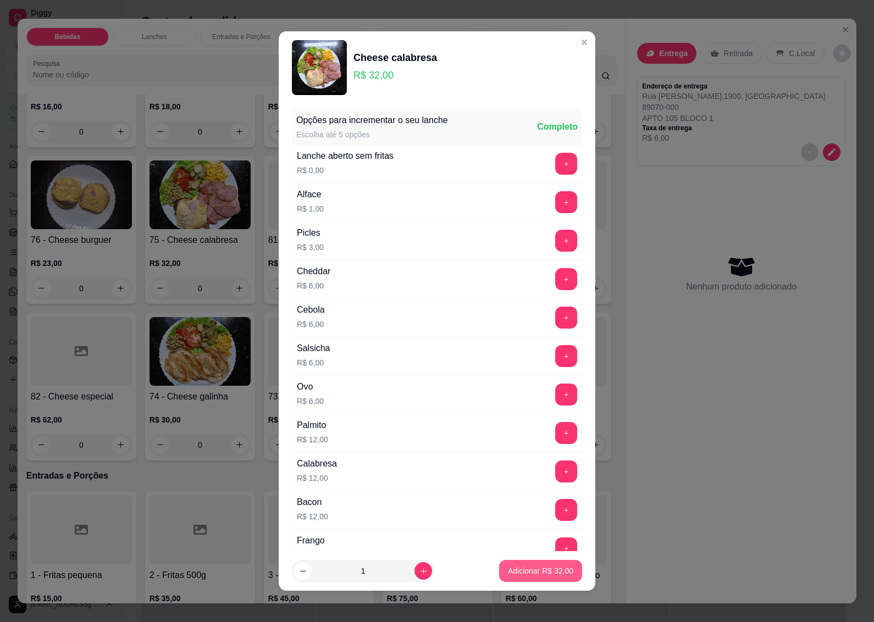
click at [512, 576] on p "Adicionar R$ 32,00" at bounding box center [540, 571] width 65 height 11
type input "1"
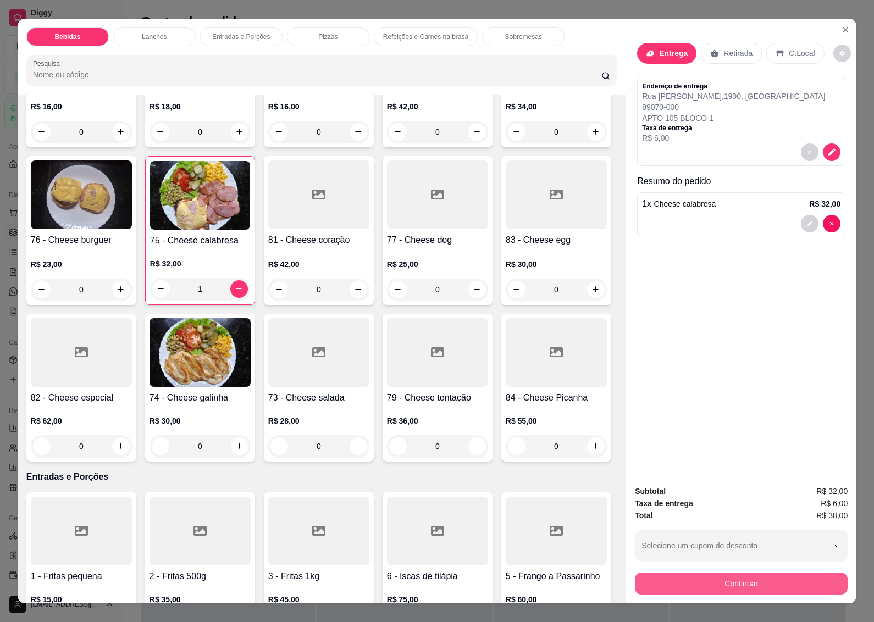
click at [712, 575] on button "Continuar" at bounding box center [741, 584] width 213 height 22
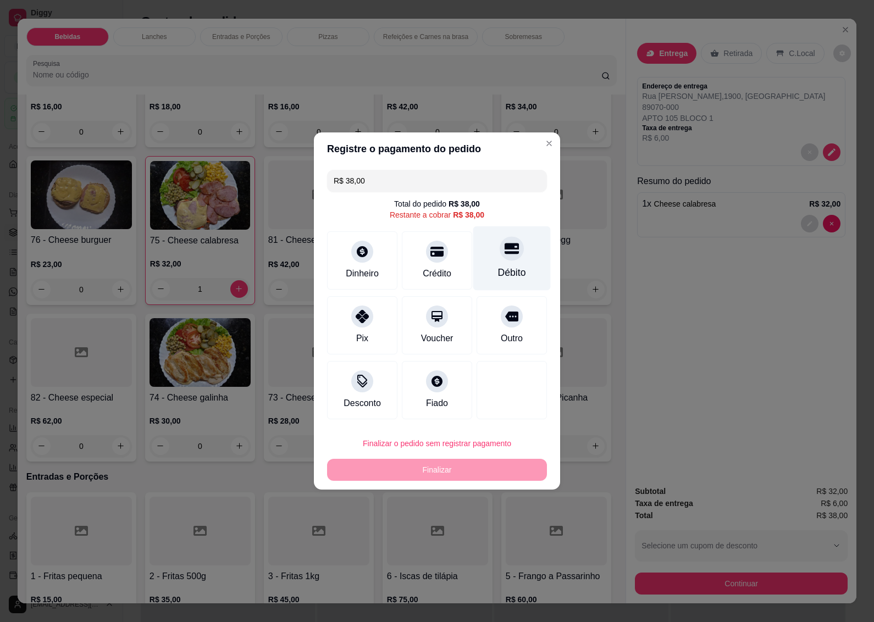
click at [503, 269] on div "Débito" at bounding box center [512, 273] width 28 height 14
type input "R$ 0,00"
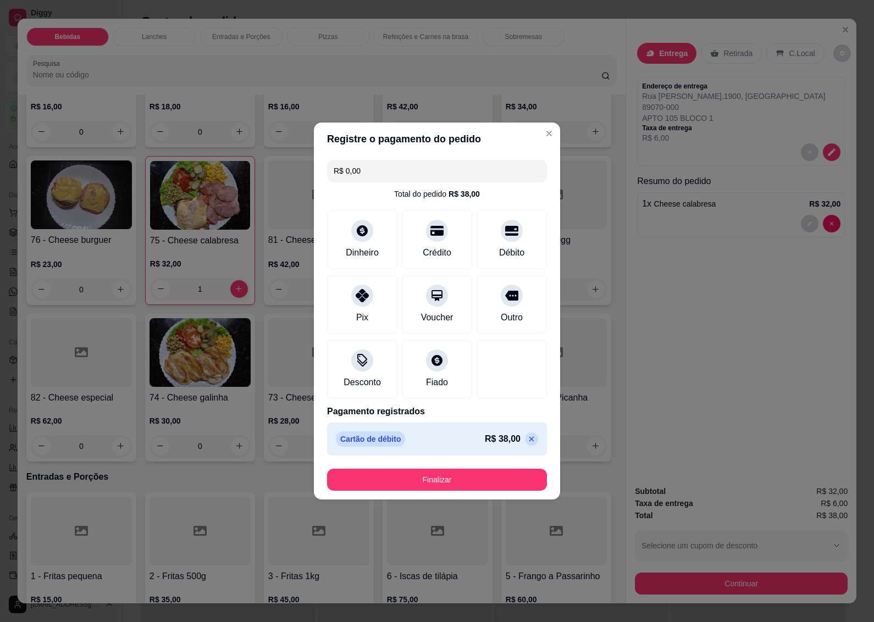
click at [429, 475] on button "Finalizar" at bounding box center [437, 480] width 220 height 22
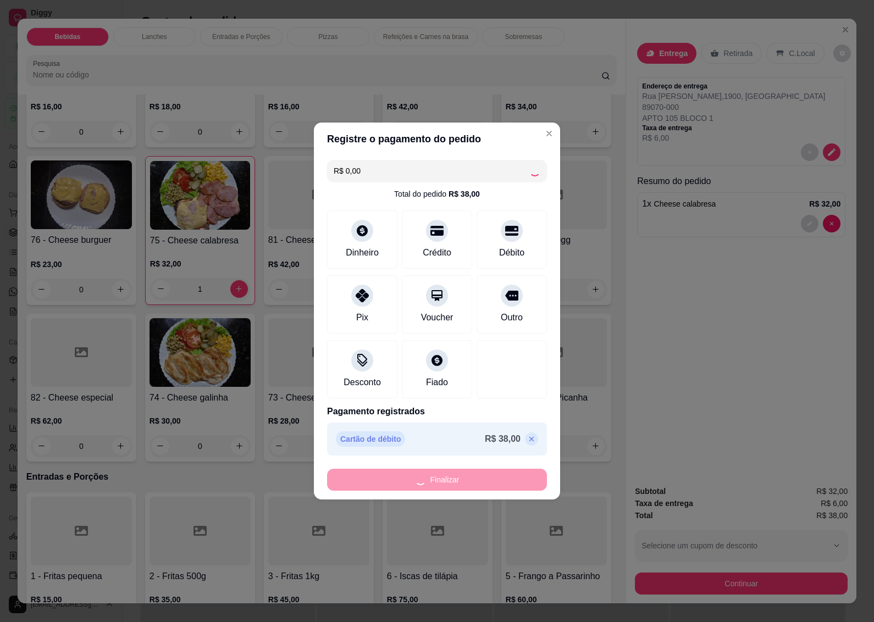
type input "0"
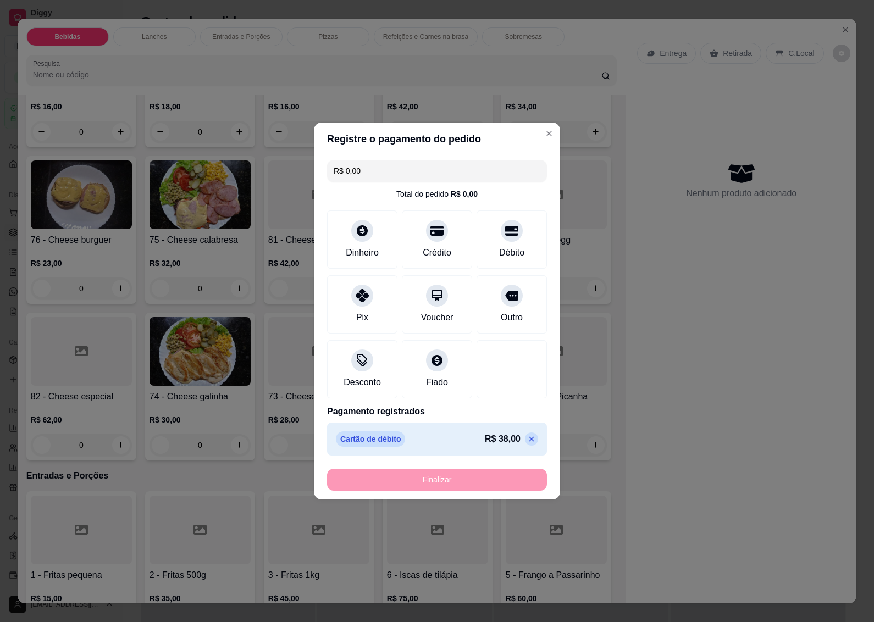
type input "-R$ 38,00"
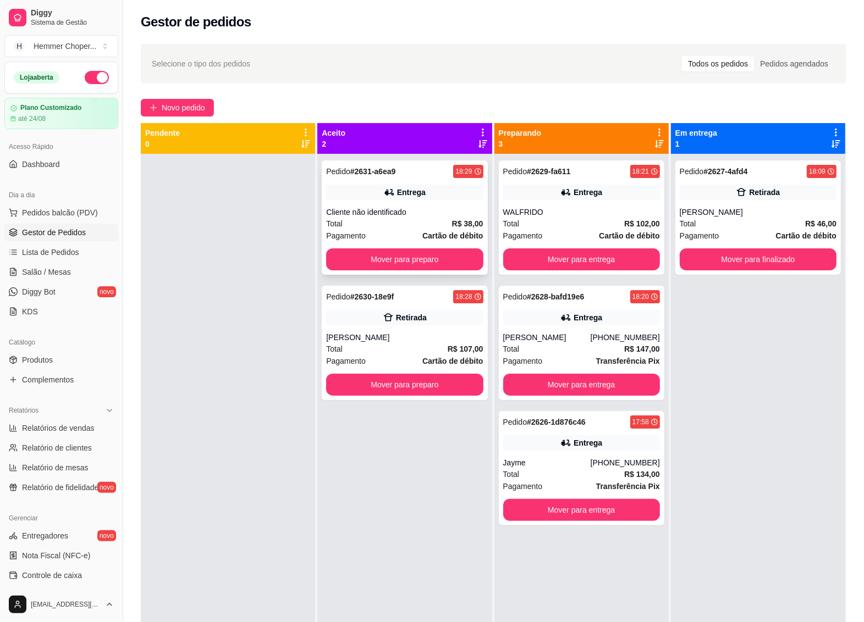
click at [389, 224] on div "Total R$ 38,00" at bounding box center [404, 224] width 157 height 12
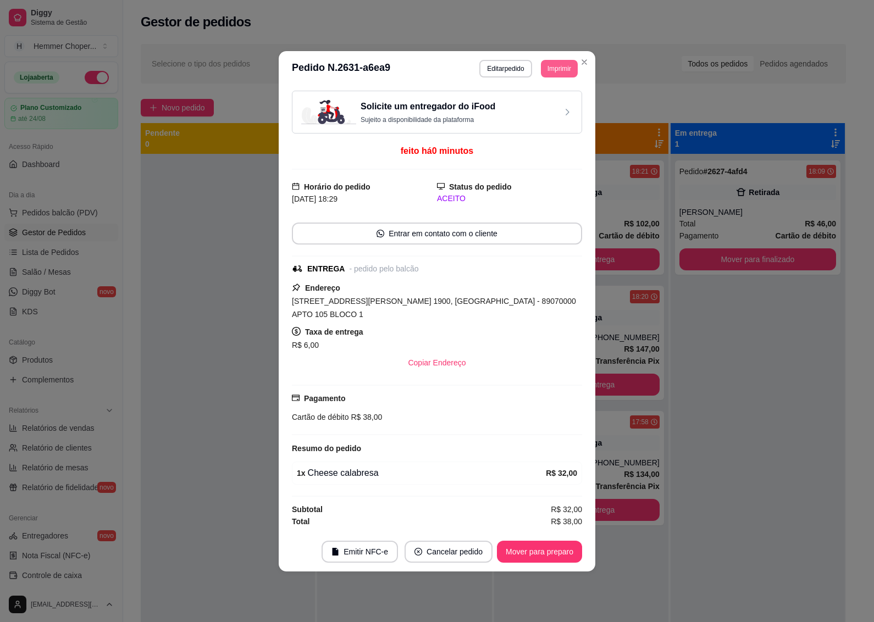
click at [561, 69] on button "Imprimir" at bounding box center [559, 69] width 37 height 18
click at [537, 113] on button "IMPRESSORA" at bounding box center [539, 112] width 80 height 18
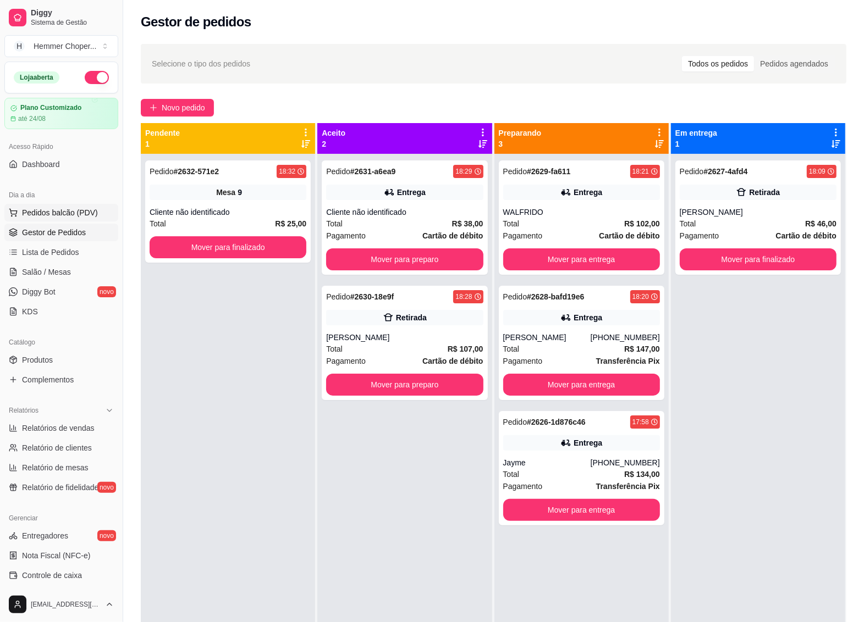
click at [64, 216] on span "Pedidos balcão (PDV)" at bounding box center [60, 212] width 76 height 11
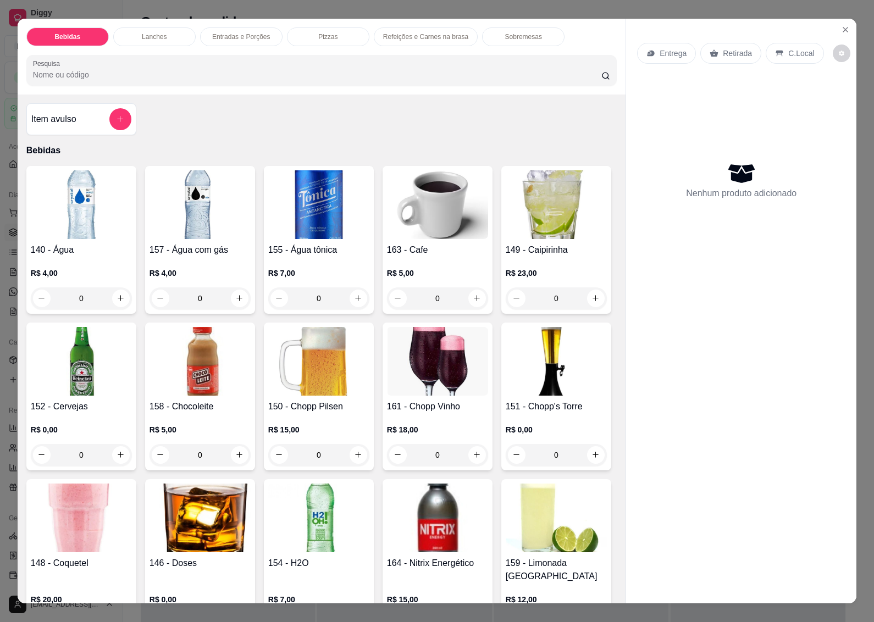
click at [661, 50] on p "Entrega" at bounding box center [673, 53] width 27 height 11
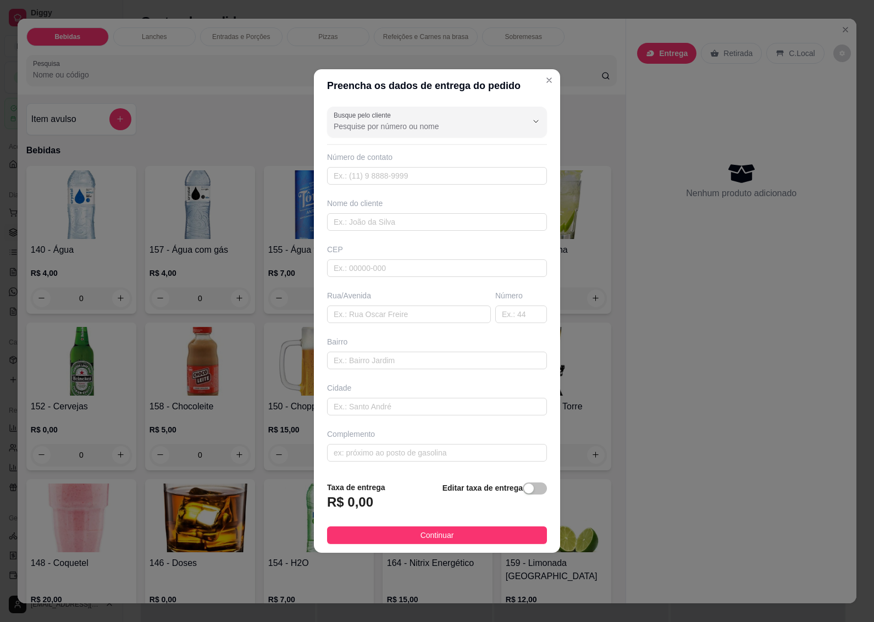
click at [345, 251] on div "CEP" at bounding box center [437, 249] width 220 height 11
click at [345, 264] on input "text" at bounding box center [437, 269] width 220 height 18
click at [352, 225] on input "text" at bounding box center [437, 222] width 220 height 18
type input "RENAN"
click at [365, 253] on div "CEP" at bounding box center [437, 249] width 220 height 11
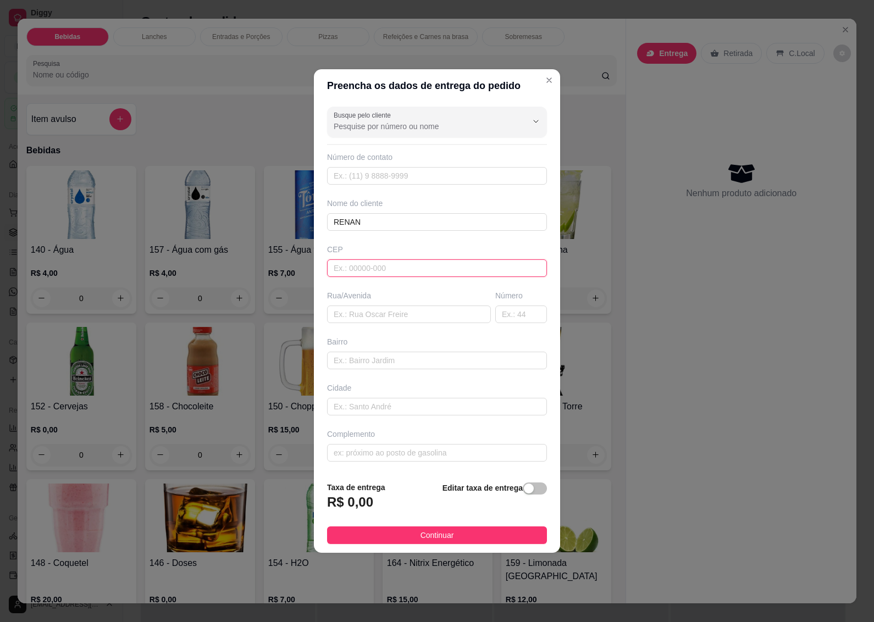
click at [348, 265] on input "text" at bounding box center [437, 269] width 220 height 18
type input "89058000"
type input "Rua [PERSON_NAME]"
type input "[GEOGRAPHIC_DATA]"
type input "Blumenau"
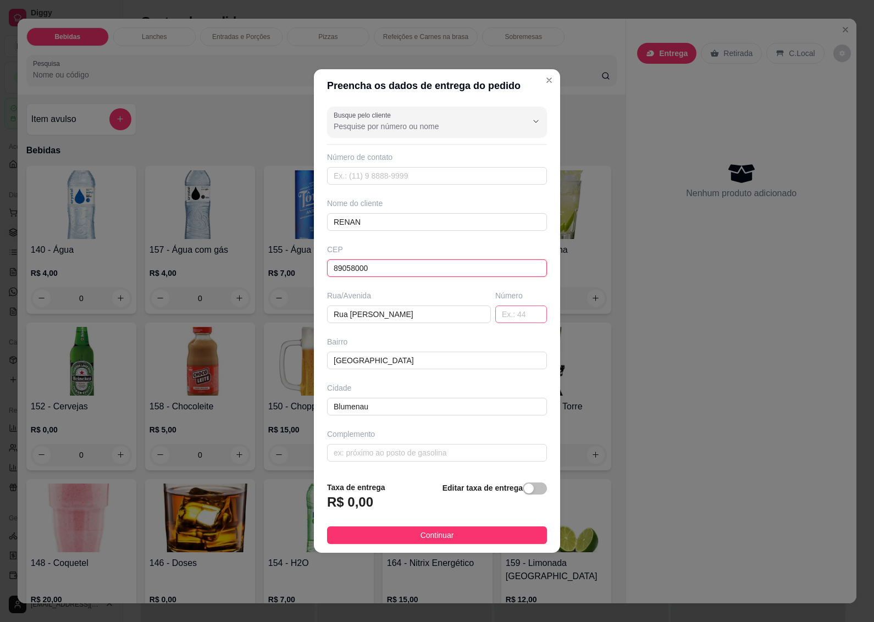
type input "89058000"
click at [495, 319] on input "text" at bounding box center [521, 315] width 52 height 18
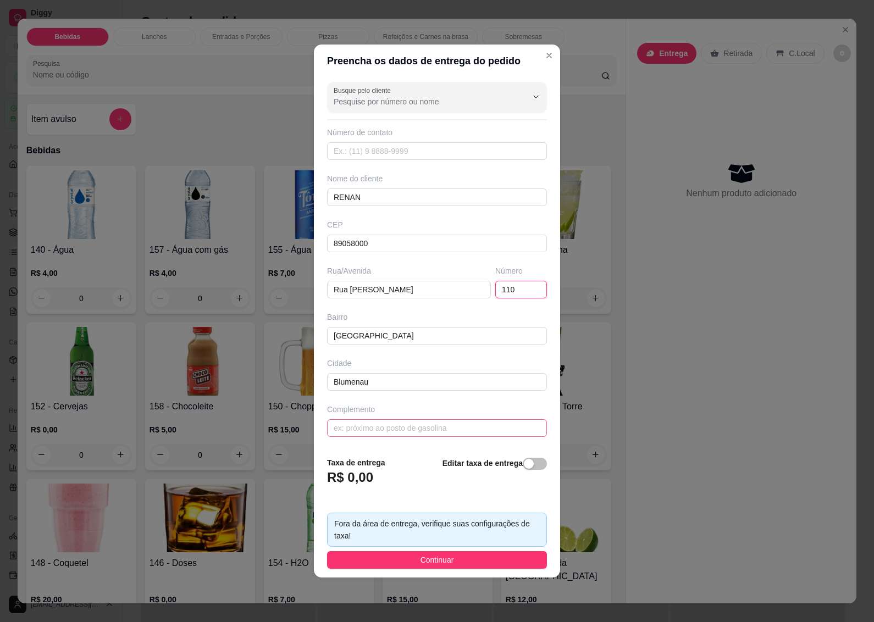
type input "110"
click at [376, 424] on input "text" at bounding box center [437, 429] width 220 height 18
click at [524, 464] on div "button" at bounding box center [529, 464] width 10 height 10
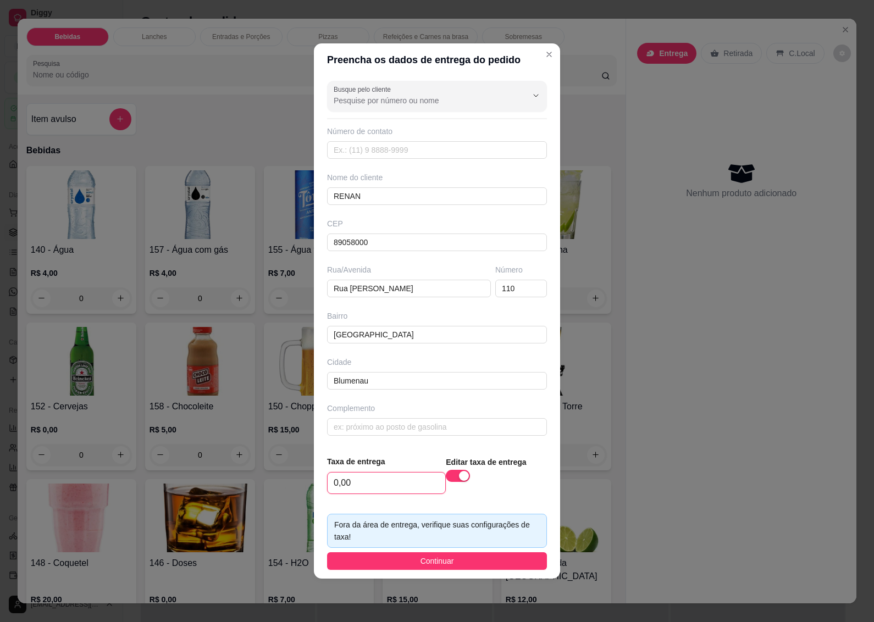
click at [369, 486] on input "0,00" at bounding box center [387, 483] width 118 height 21
type input "20,00"
click at [436, 556] on button "Continuar" at bounding box center [437, 562] width 220 height 18
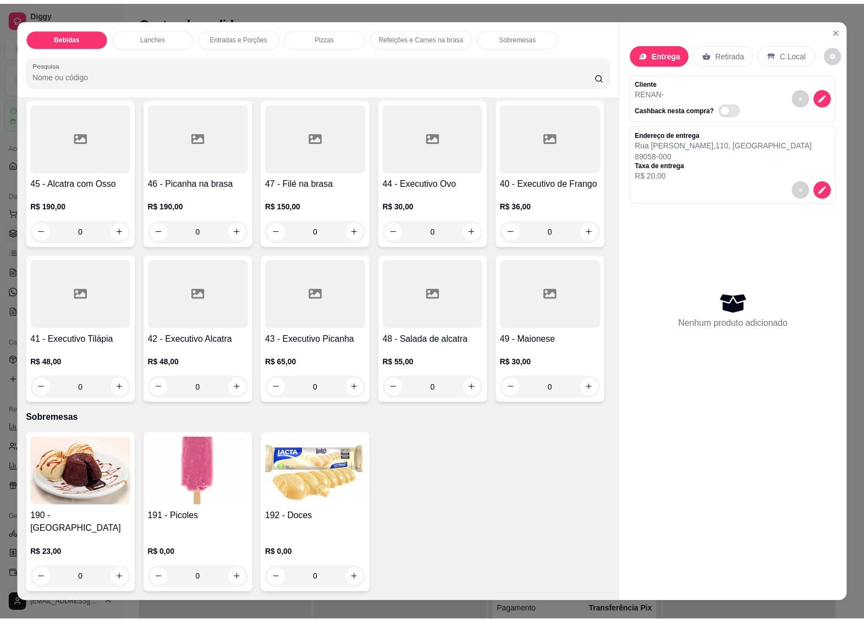
scroll to position [2680, 0]
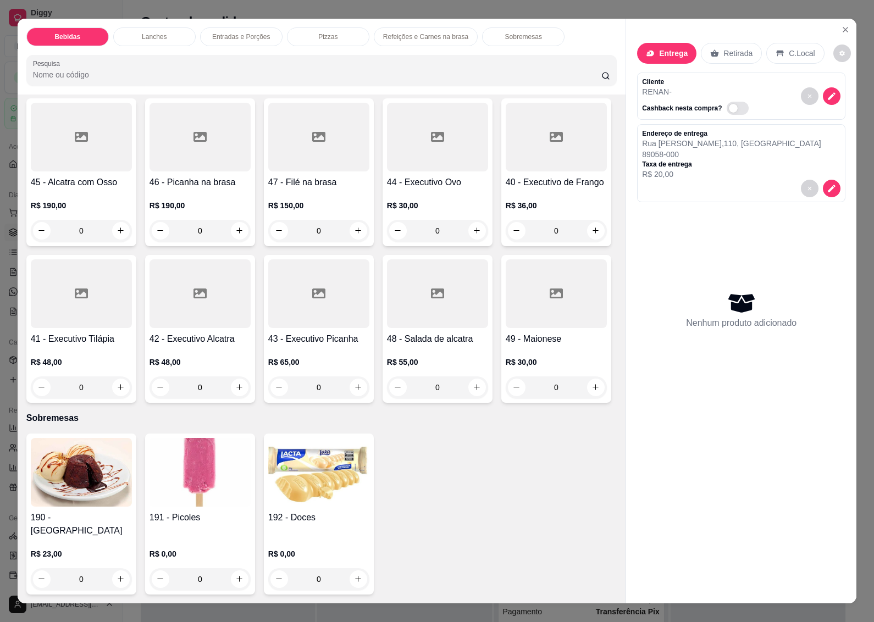
click at [251, 346] on h4 "42 - Executivo Alcatra" at bounding box center [200, 339] width 101 height 13
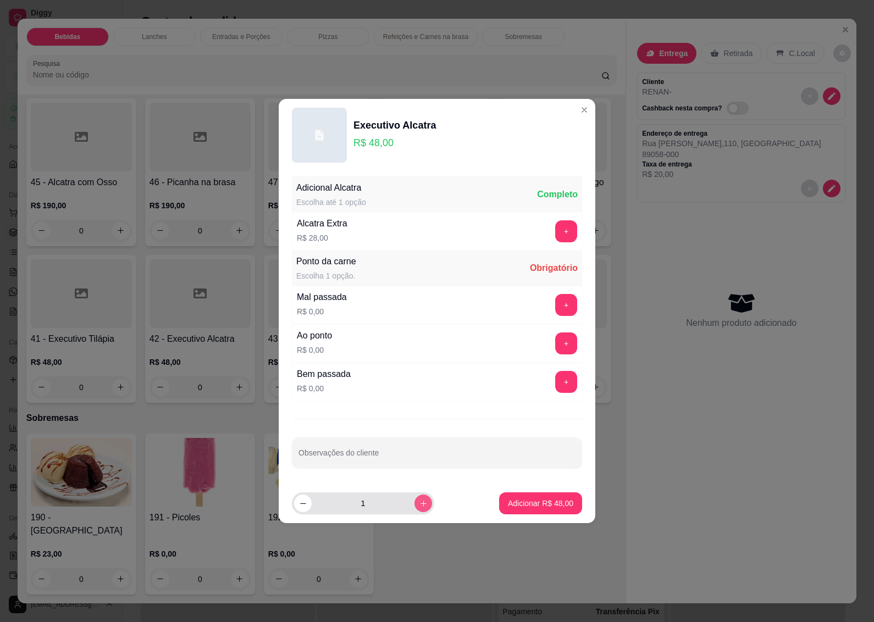
click at [415, 503] on button "increase-product-quantity" at bounding box center [424, 504] width 18 height 18
type input "2"
click at [556, 348] on button "+" at bounding box center [566, 344] width 22 height 22
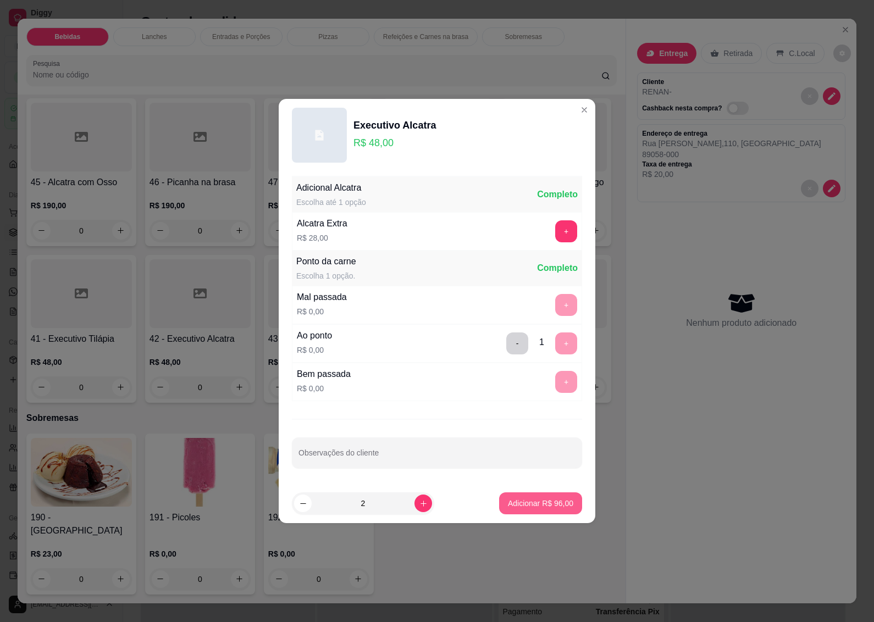
click at [526, 508] on p "Adicionar R$ 96,00" at bounding box center [540, 503] width 65 height 11
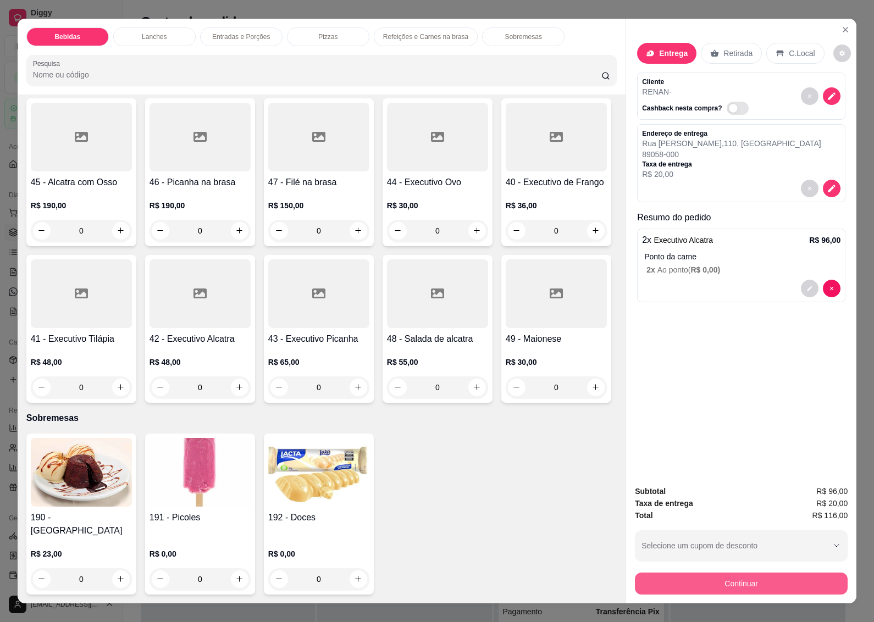
click at [705, 577] on button "Continuar" at bounding box center [741, 584] width 213 height 22
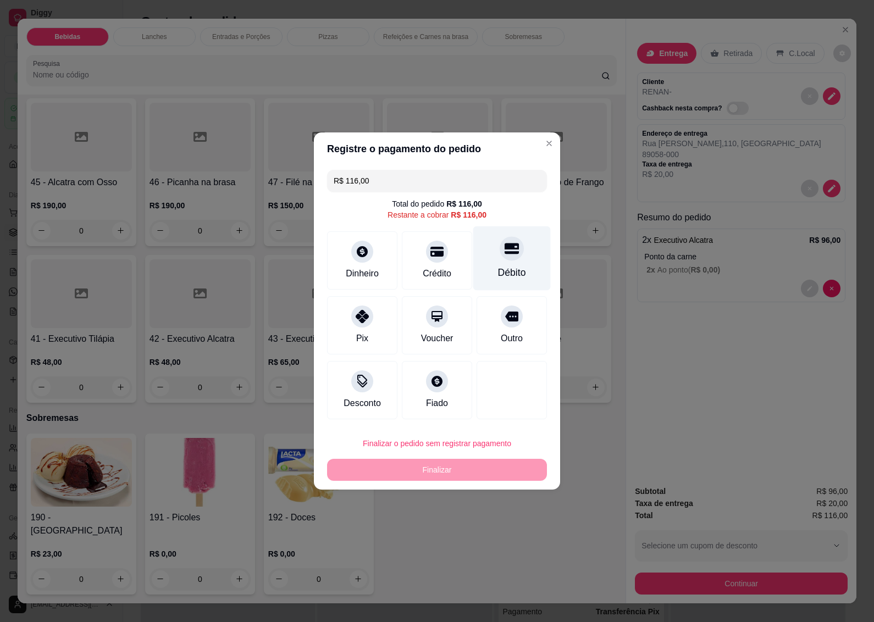
click at [500, 257] on div at bounding box center [512, 248] width 24 height 24
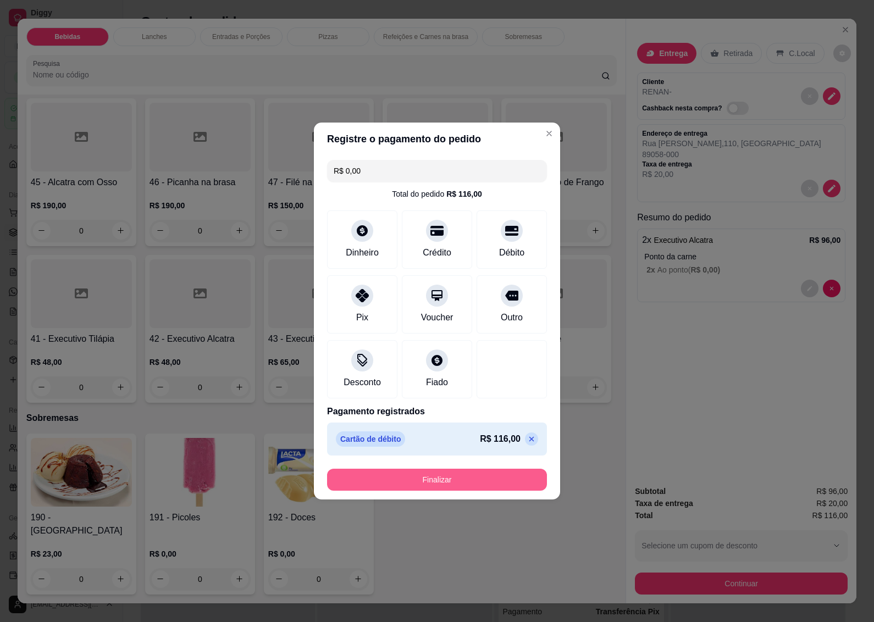
click at [405, 476] on button "Finalizar" at bounding box center [437, 480] width 220 height 22
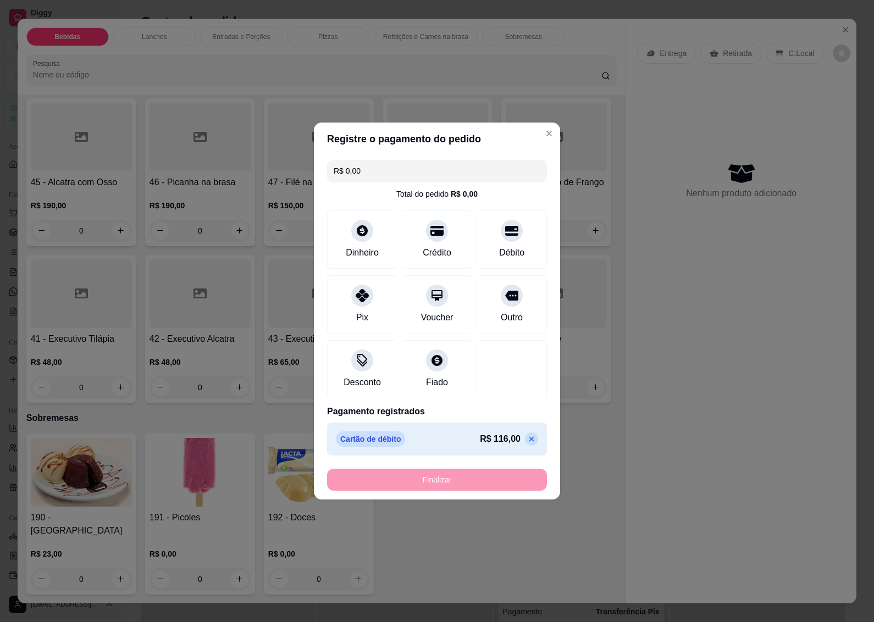
type input "-R$ 116,00"
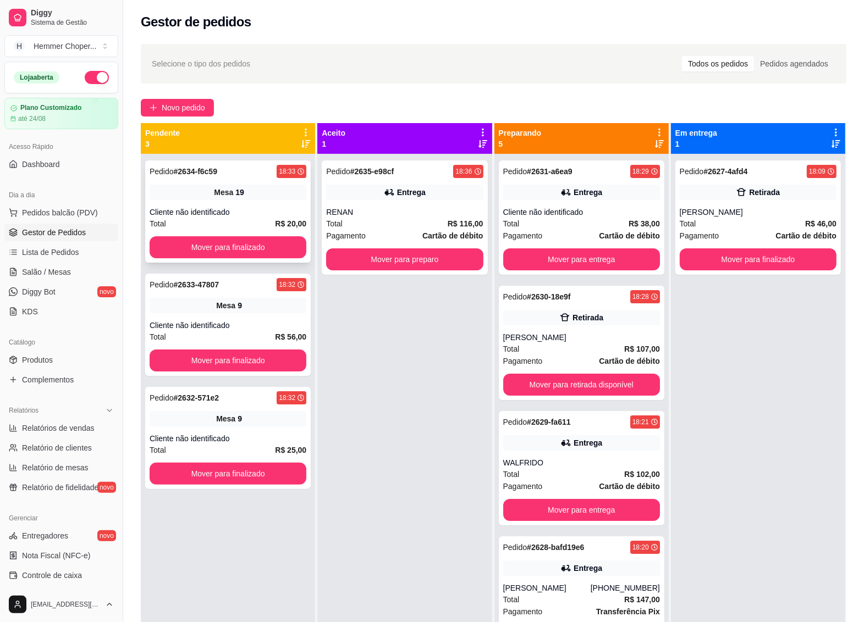
click at [247, 231] on div "Pedido # 2634-f6c59 18:33 Mesa 19 Cliente não identificado Total R$ 20,00 Mover…" at bounding box center [228, 212] width 166 height 102
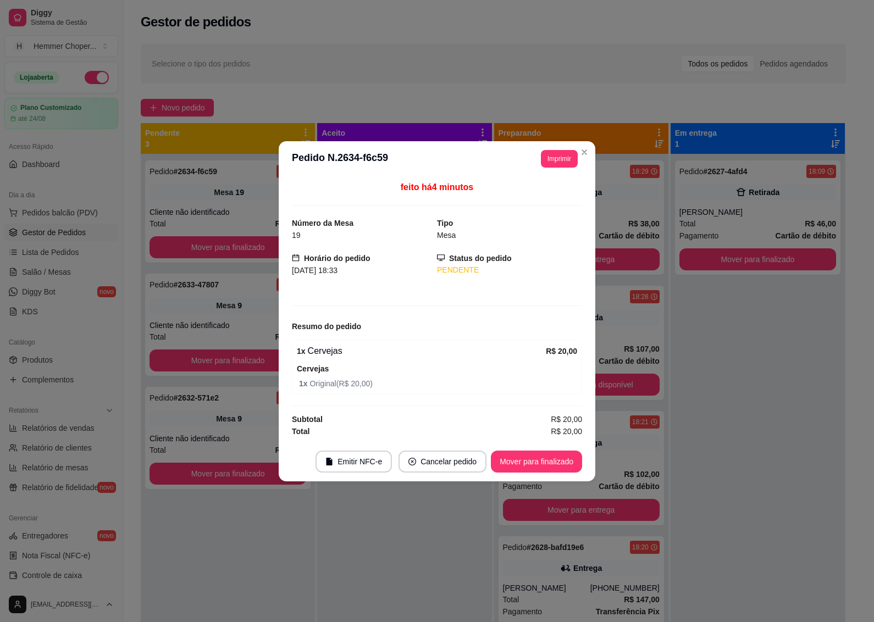
click at [371, 313] on div at bounding box center [437, 313] width 290 height 1
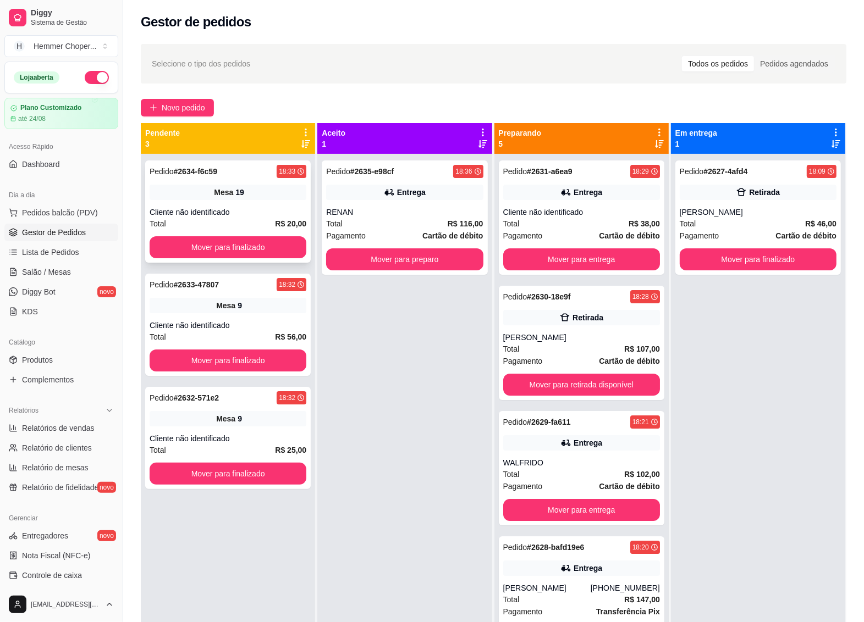
click at [231, 218] on div "Cliente não identificado" at bounding box center [228, 212] width 157 height 11
click at [229, 238] on button "Mover para finalizado" at bounding box center [228, 247] width 152 height 21
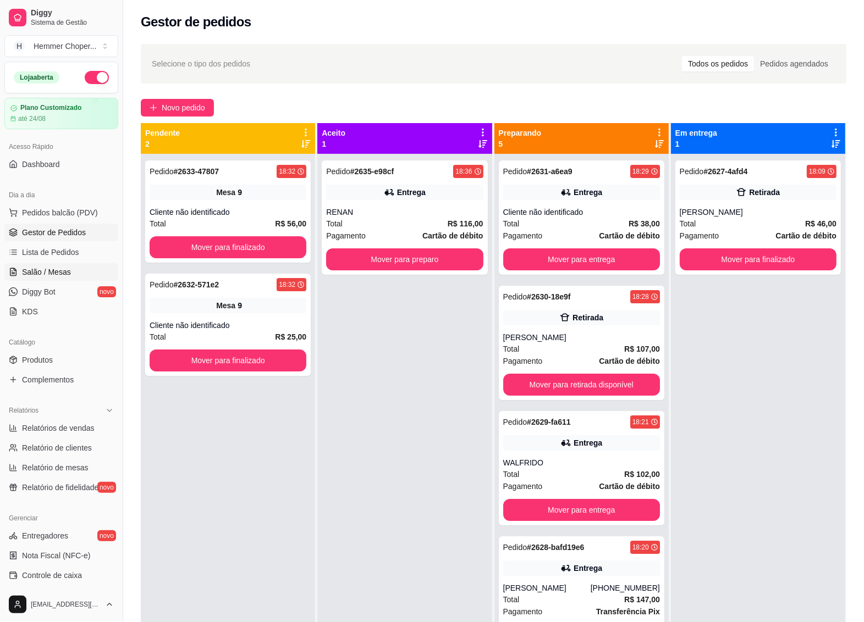
click at [58, 268] on span "Salão / Mesas" at bounding box center [46, 272] width 49 height 11
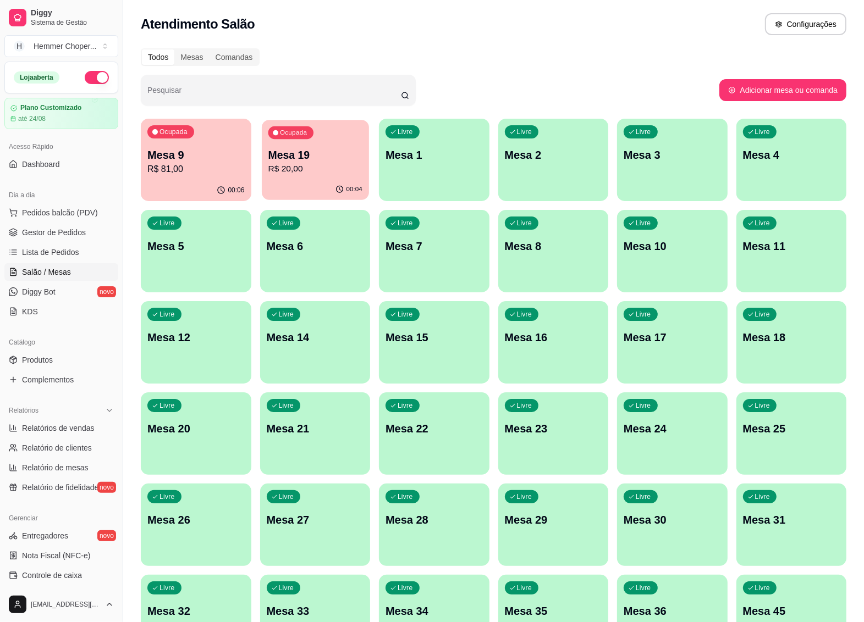
click at [301, 161] on p "Mesa 19" at bounding box center [315, 155] width 94 height 15
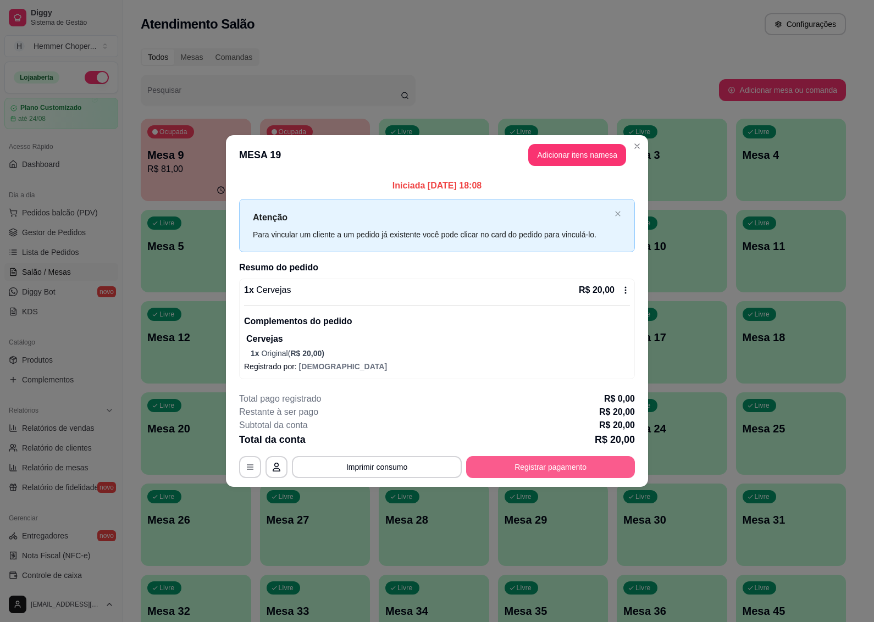
click at [495, 467] on button "Registrar pagamento" at bounding box center [550, 467] width 169 height 22
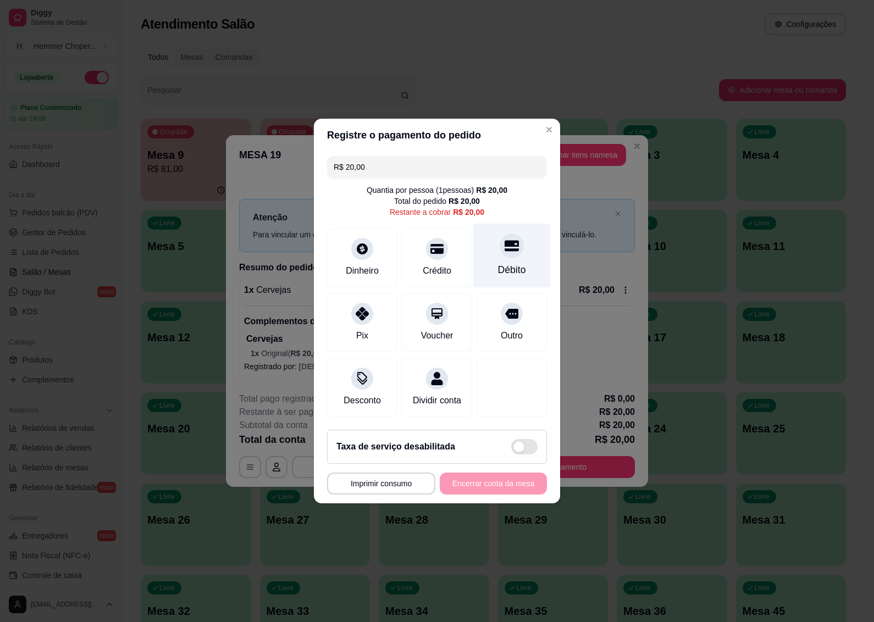
click at [505, 246] on icon at bounding box center [512, 246] width 14 height 14
type input "R$ 0,00"
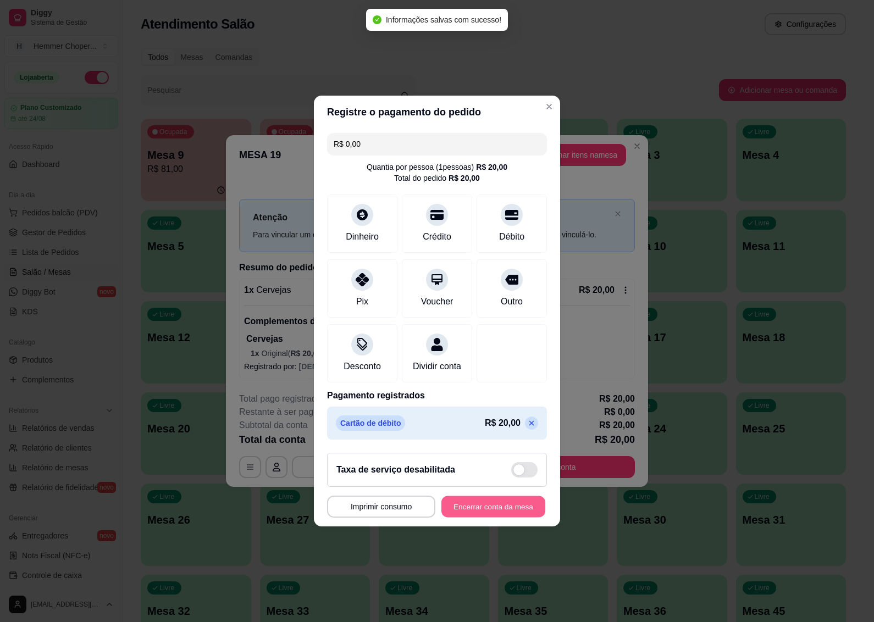
click at [477, 514] on button "Encerrar conta da mesa" at bounding box center [494, 507] width 104 height 21
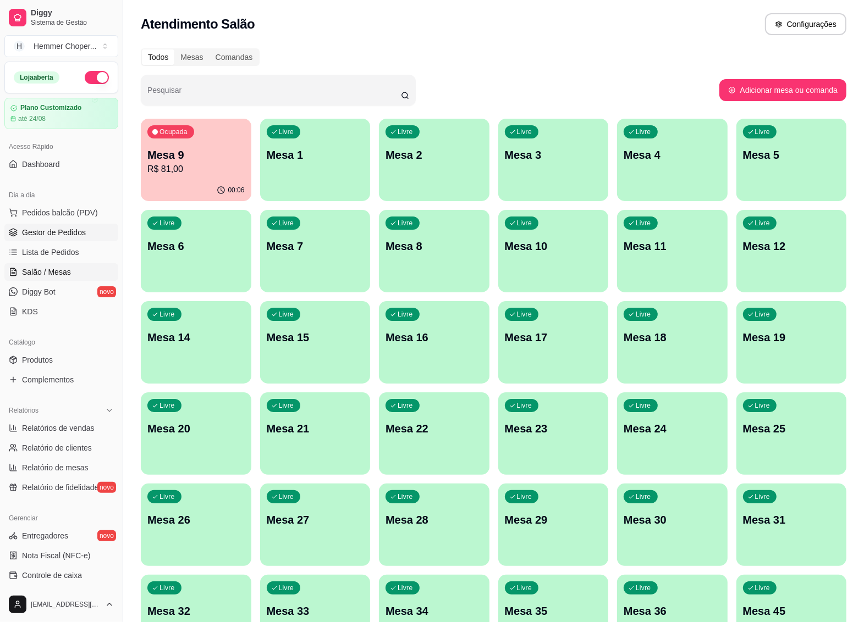
click at [45, 235] on span "Gestor de Pedidos" at bounding box center [54, 232] width 64 height 11
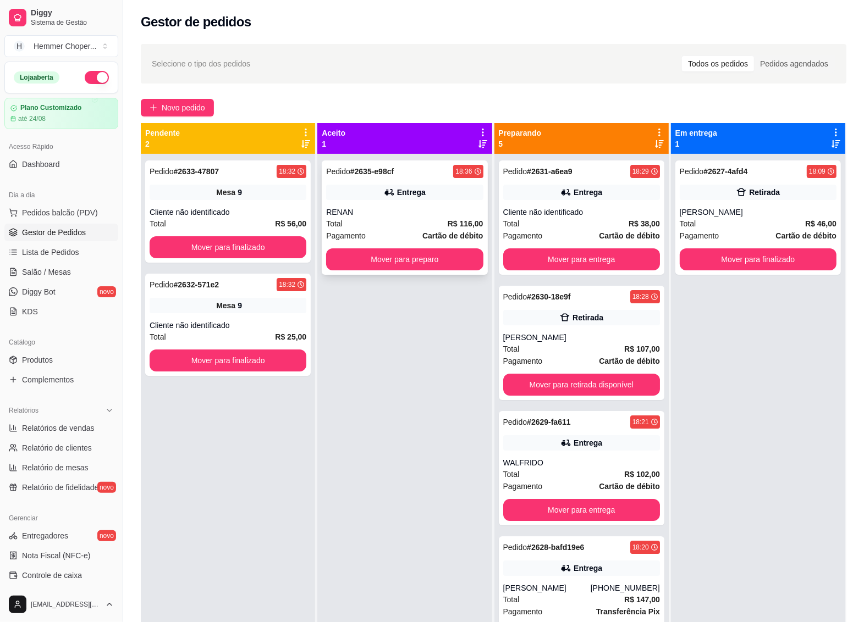
click at [424, 223] on div "Total R$ 116,00" at bounding box center [404, 224] width 157 height 12
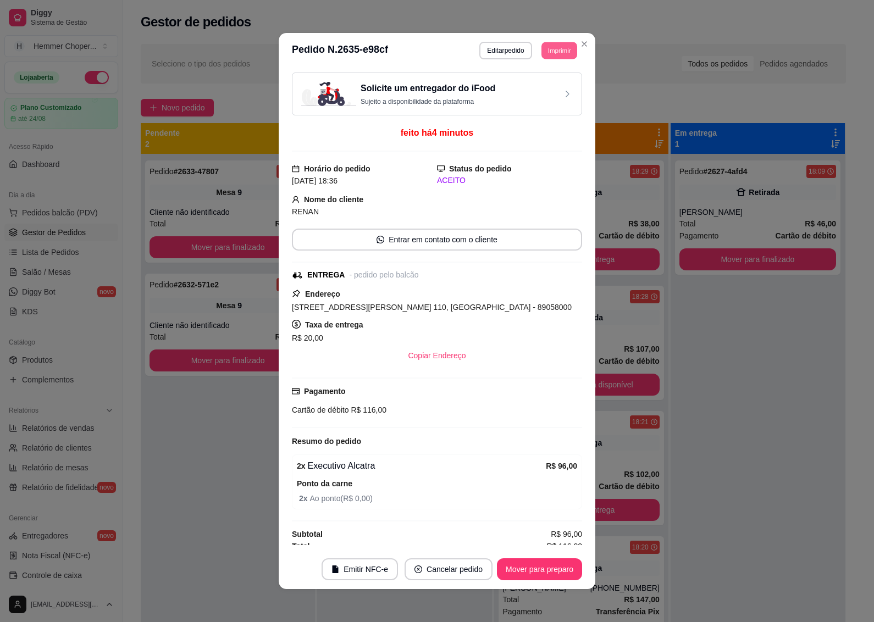
click at [548, 45] on button "Imprimir" at bounding box center [560, 50] width 36 height 17
click at [530, 86] on button "IMPRESSORA" at bounding box center [534, 90] width 80 height 18
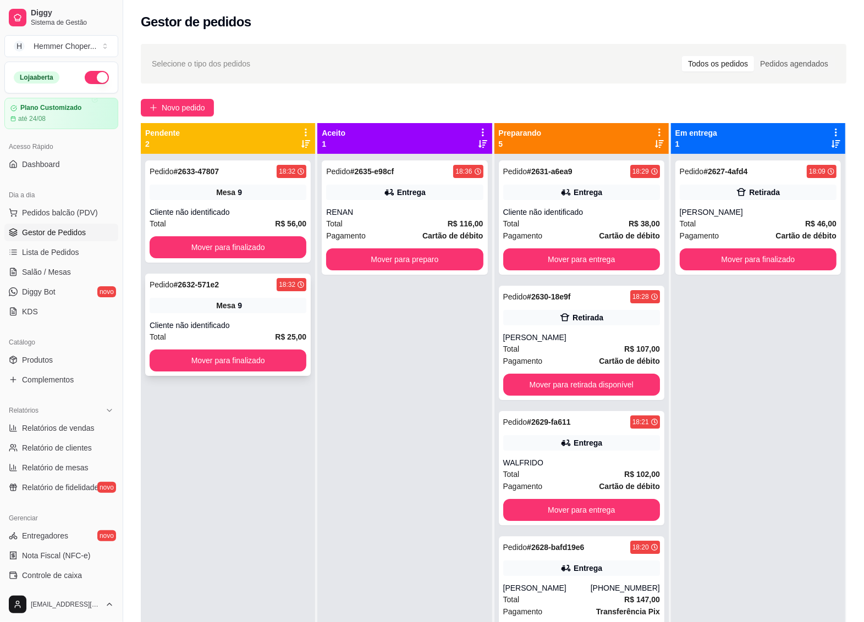
click at [257, 321] on div "Cliente não identificado" at bounding box center [228, 325] width 157 height 11
click at [234, 359] on button "Mover para finalizado" at bounding box center [228, 361] width 157 height 22
click at [66, 213] on span "Pedidos balcão (PDV)" at bounding box center [60, 212] width 76 height 11
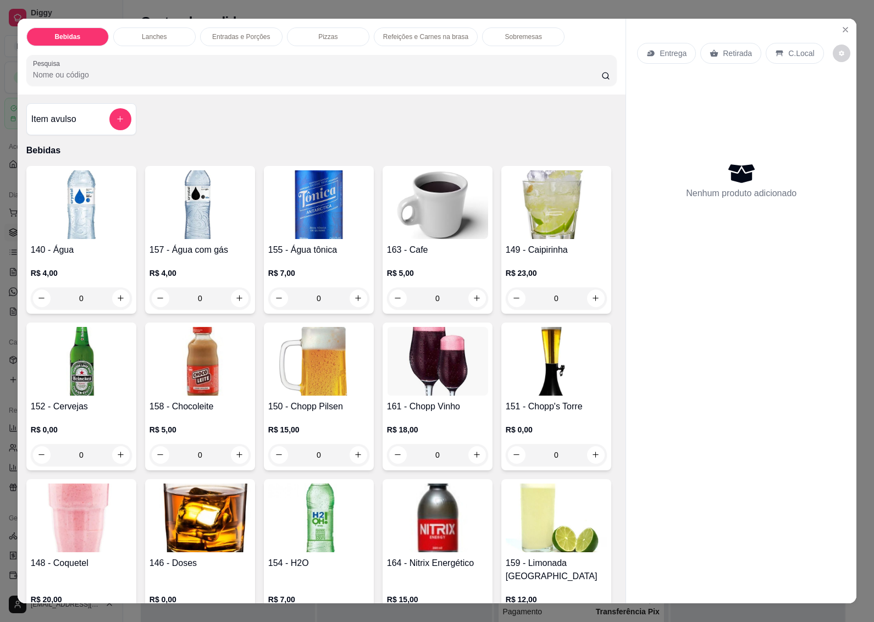
click at [724, 48] on p "Retirada" at bounding box center [737, 53] width 29 height 11
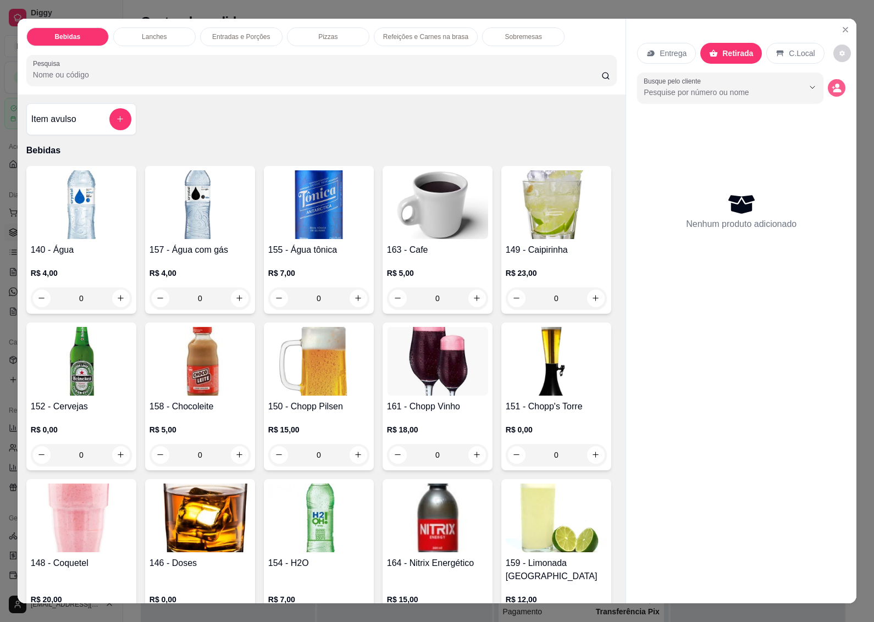
click at [835, 84] on circle "decrease-product-quantity" at bounding box center [837, 86] width 4 height 4
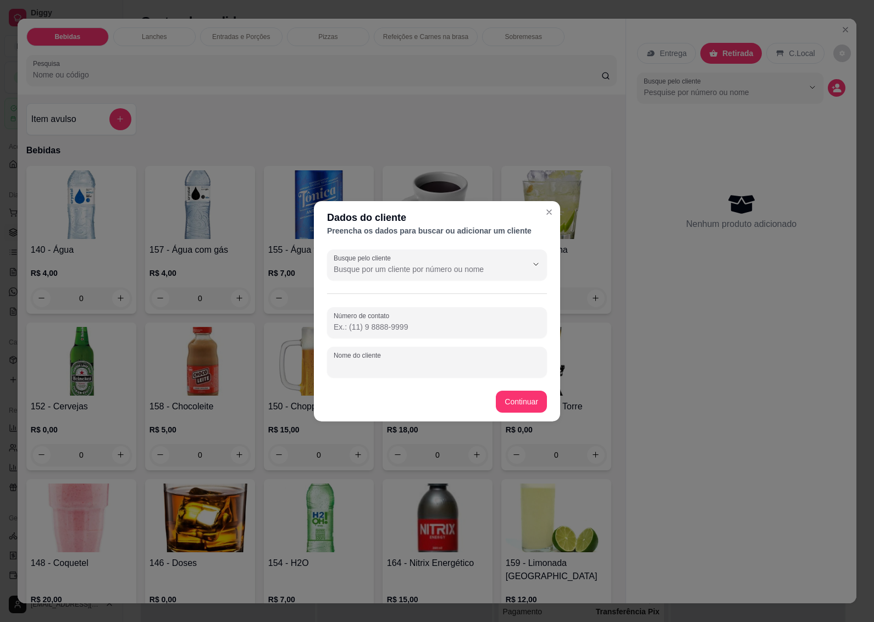
click at [353, 366] on input "Nome do cliente" at bounding box center [437, 366] width 207 height 11
type input "[PERSON_NAME]"
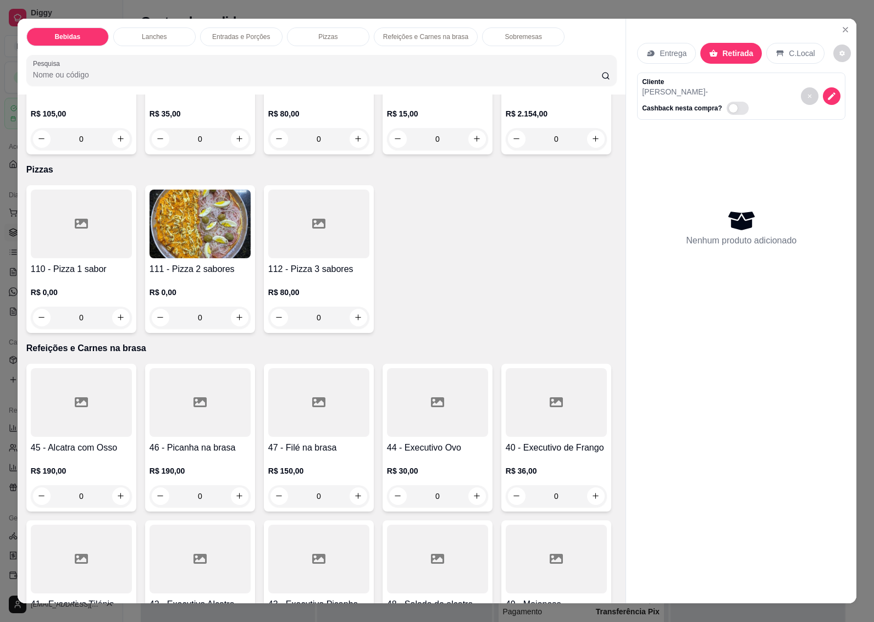
scroll to position [2199, 0]
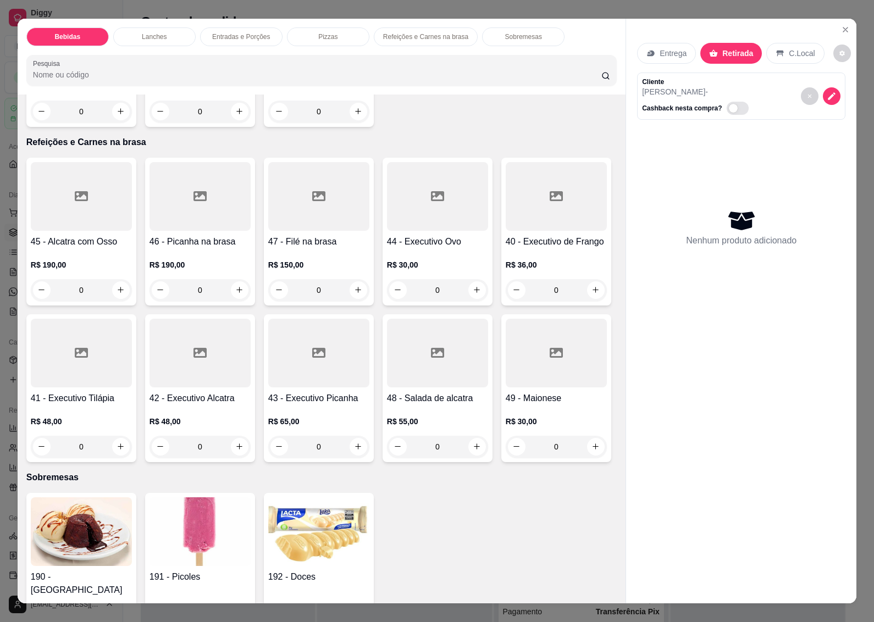
click at [183, 435] on div "Item avulso Bebidas 140 - Água R$ 4,00 0 157 - Água com gás R$ 4,00 0 155 - Águ…" at bounding box center [322, 349] width 608 height 509
click at [192, 52] on img at bounding box center [200, 18] width 101 height 69
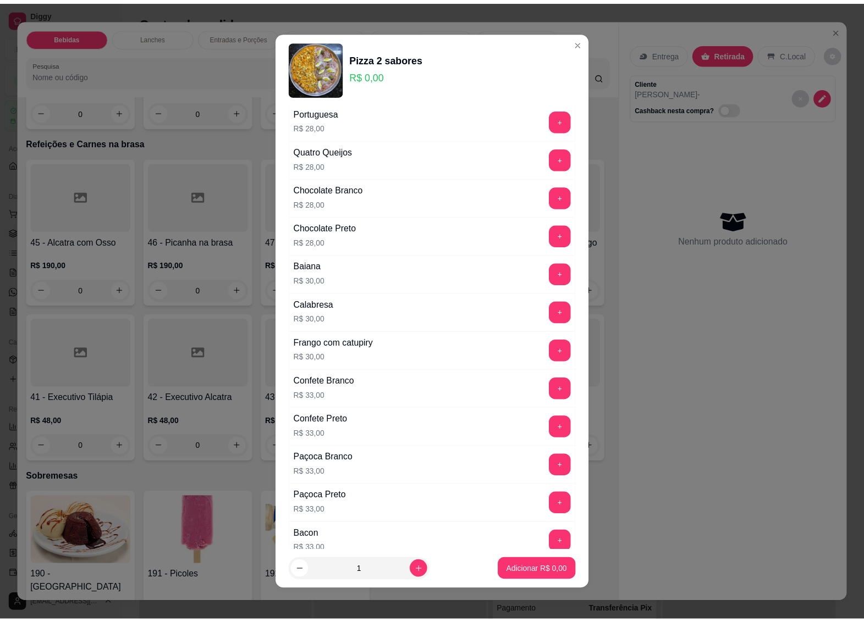
scroll to position [481, 0]
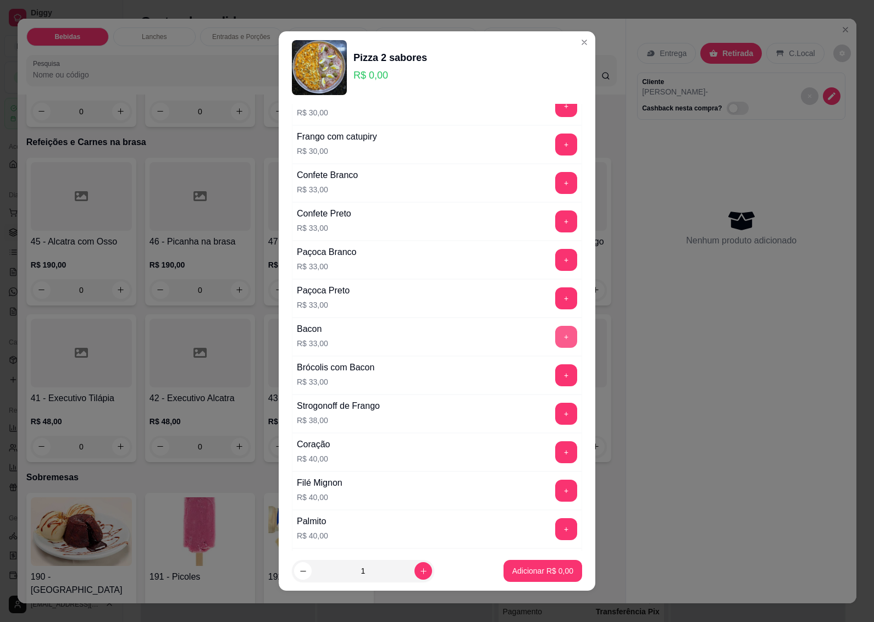
click at [555, 337] on button "+" at bounding box center [566, 337] width 22 height 22
click at [555, 533] on button "+" at bounding box center [566, 530] width 22 height 22
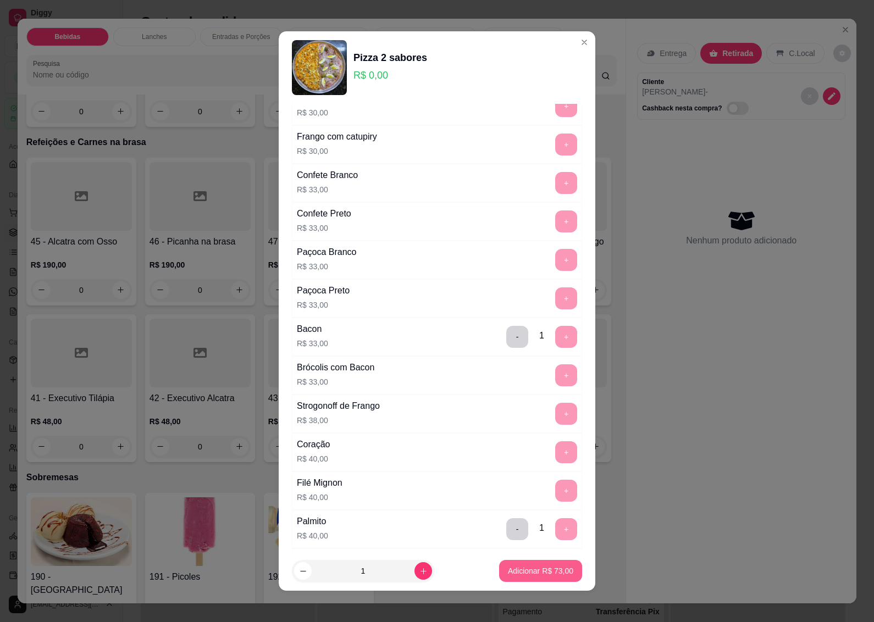
click at [508, 568] on p "Adicionar R$ 73,00" at bounding box center [540, 571] width 65 height 11
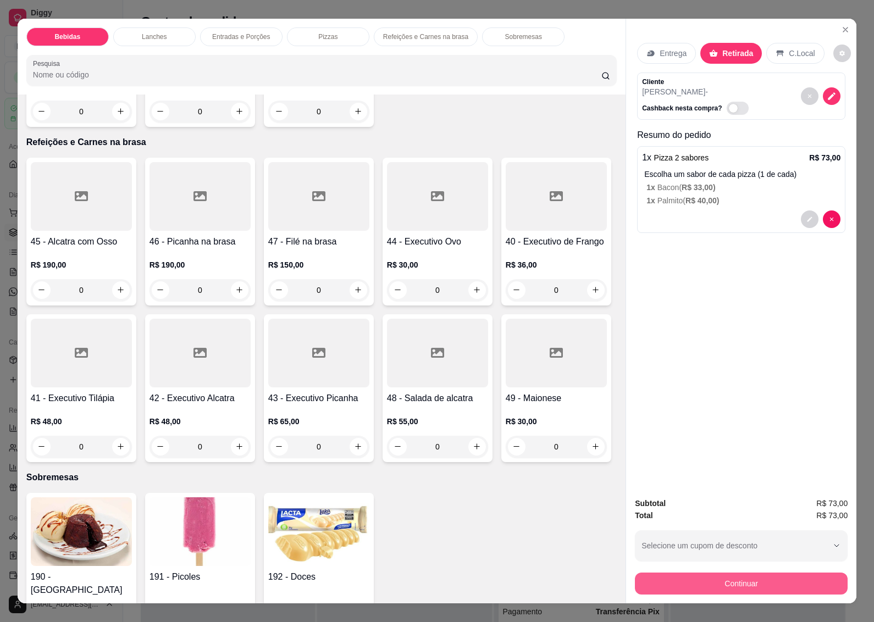
click at [726, 573] on button "Continuar" at bounding box center [741, 584] width 213 height 22
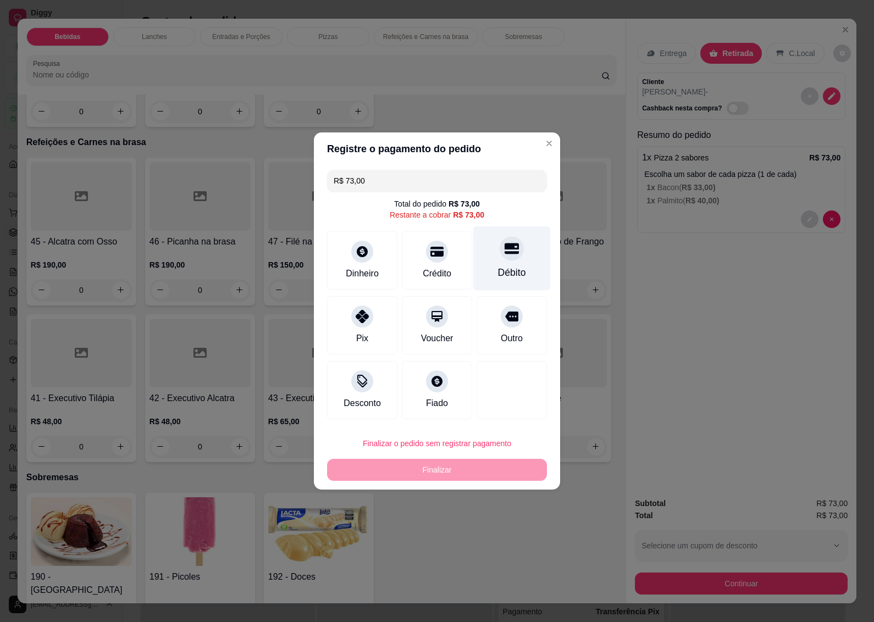
click at [507, 261] on div "Débito" at bounding box center [512, 259] width 78 height 64
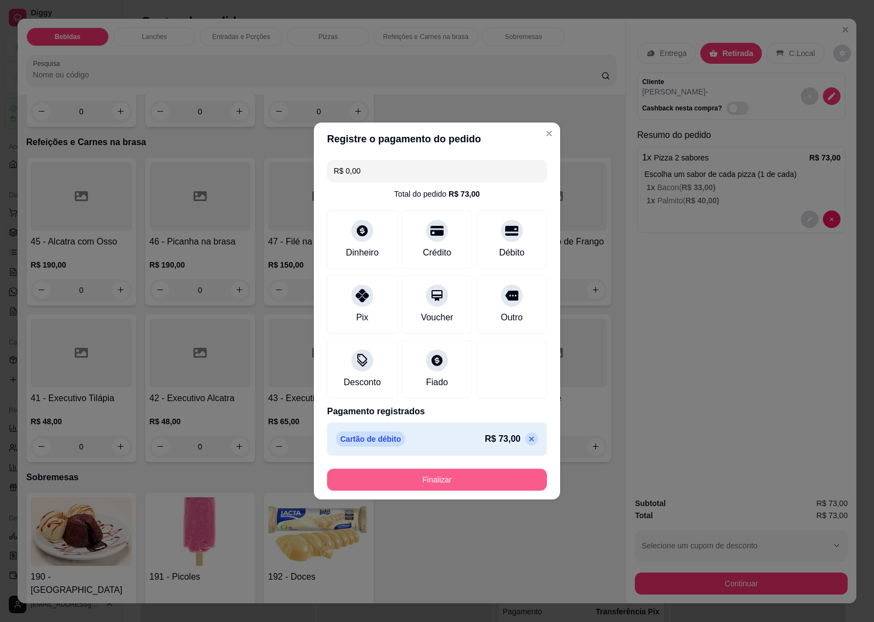
click at [419, 477] on button "Finalizar" at bounding box center [437, 480] width 220 height 22
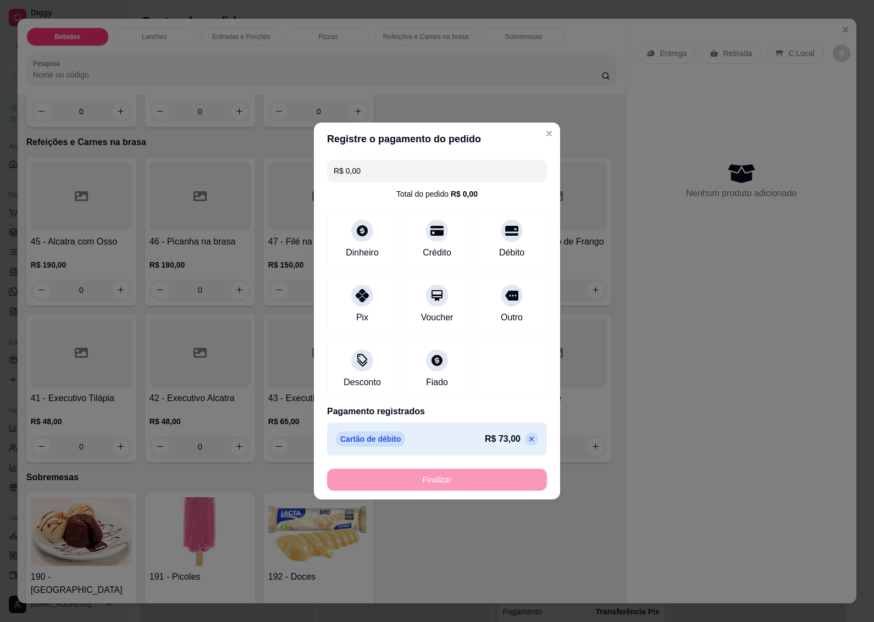
type input "-R$ 73,00"
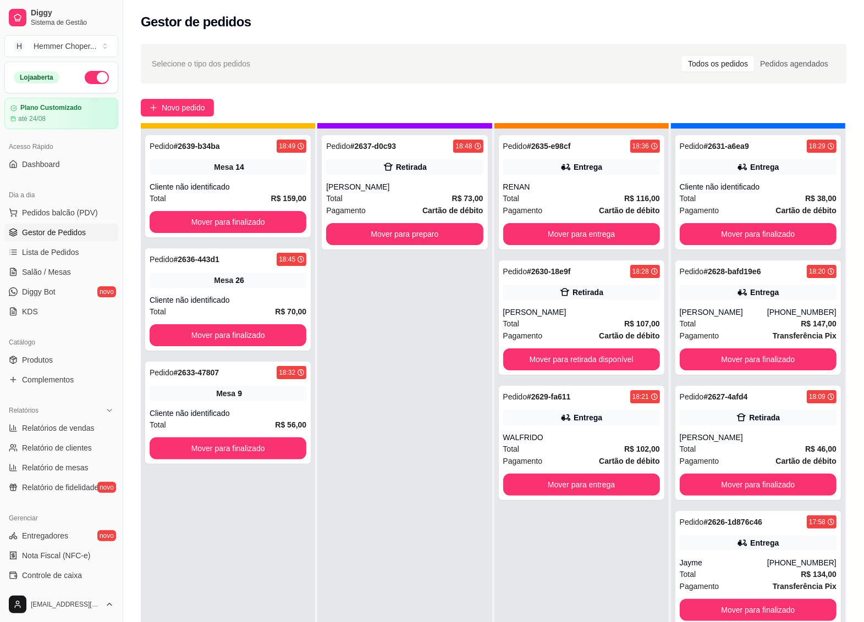
scroll to position [31, 0]
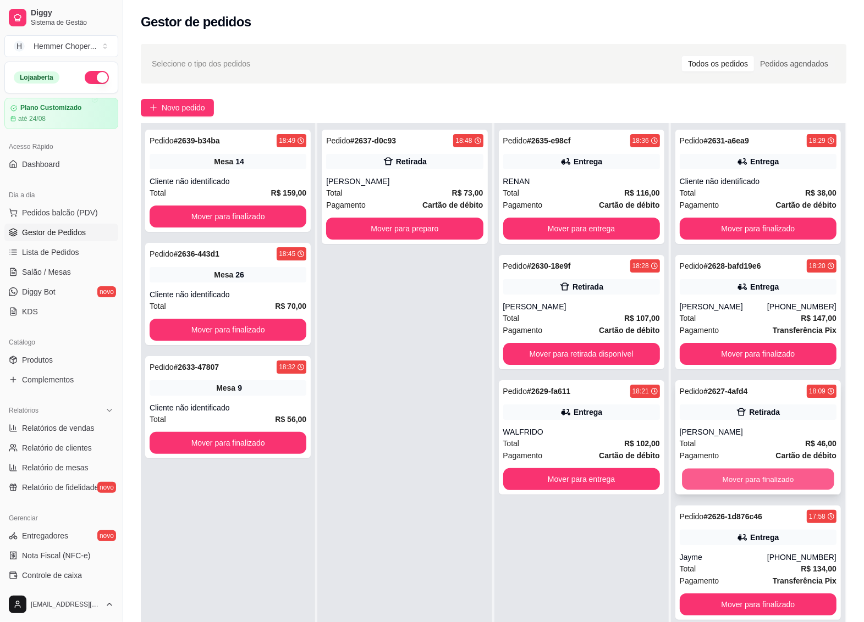
click at [743, 476] on button "Mover para finalizado" at bounding box center [758, 479] width 152 height 21
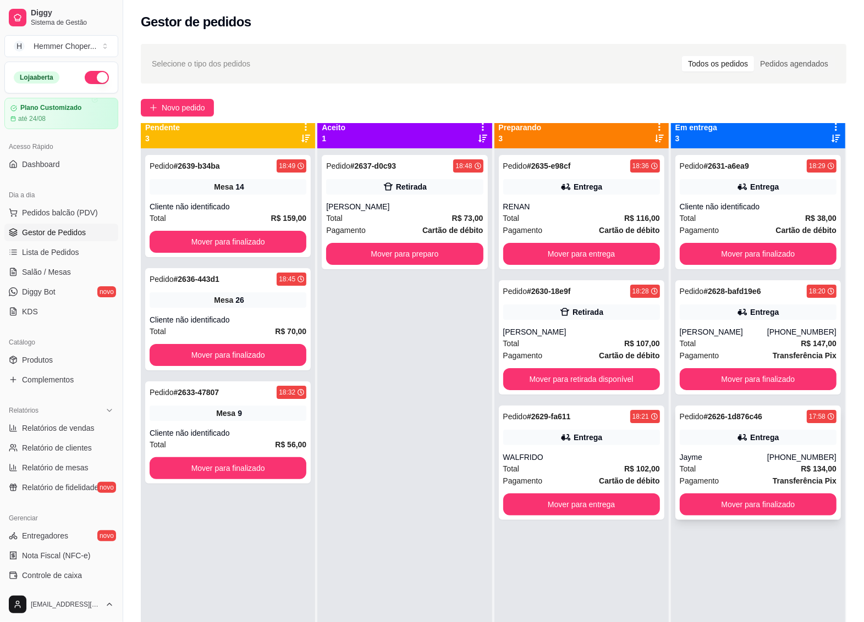
scroll to position [0, 0]
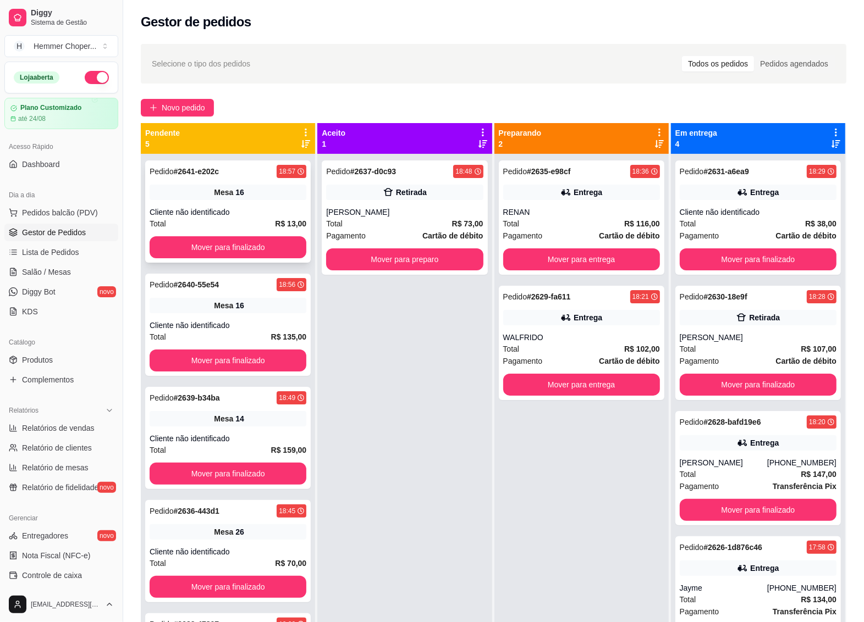
click at [196, 211] on div "Cliente não identificado" at bounding box center [228, 212] width 157 height 11
click at [203, 240] on button "Mover para finalizado" at bounding box center [228, 247] width 152 height 21
click at [213, 216] on div "Cliente não identificado" at bounding box center [228, 212] width 157 height 11
click at [245, 306] on div "Mesa 14" at bounding box center [228, 305] width 157 height 15
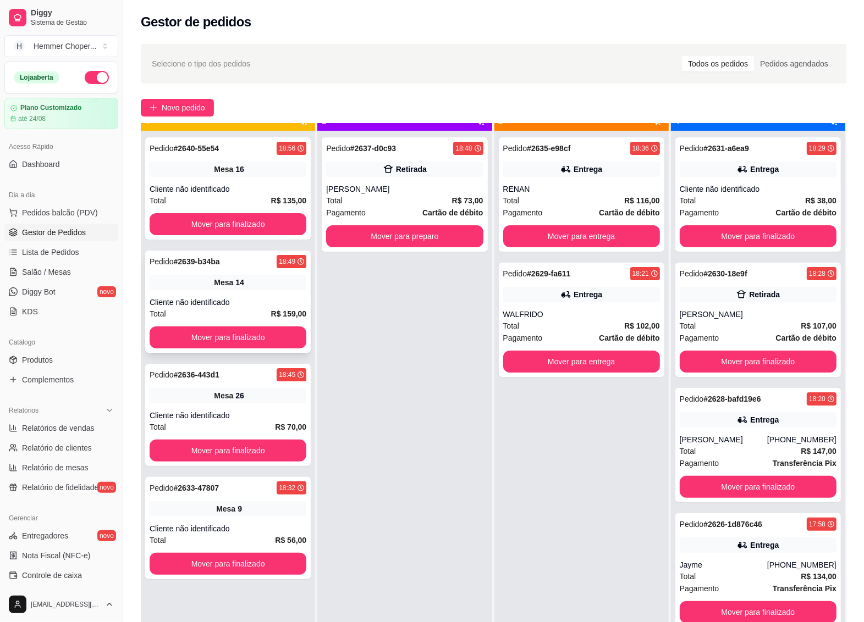
scroll to position [31, 0]
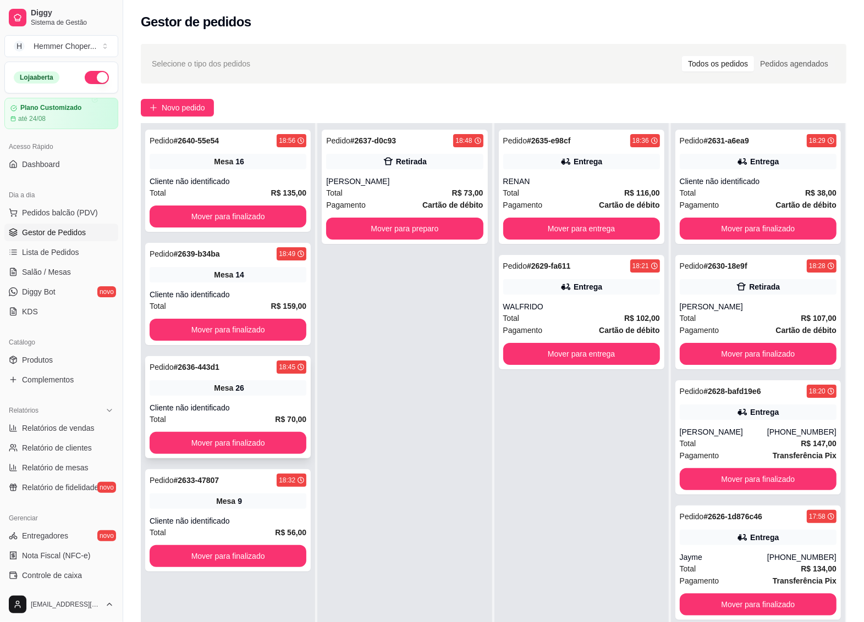
click at [235, 406] on div "Cliente não identificado" at bounding box center [228, 407] width 157 height 11
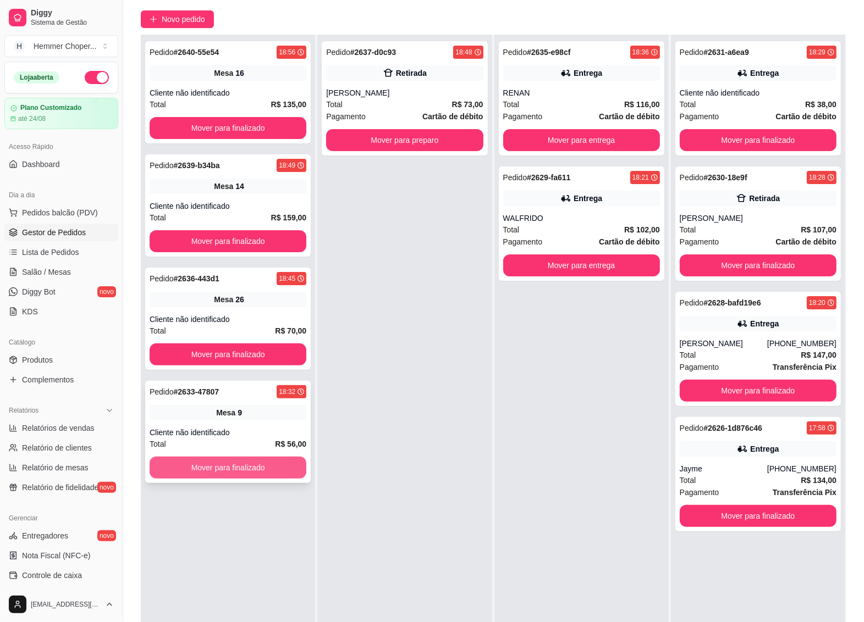
scroll to position [168, 0]
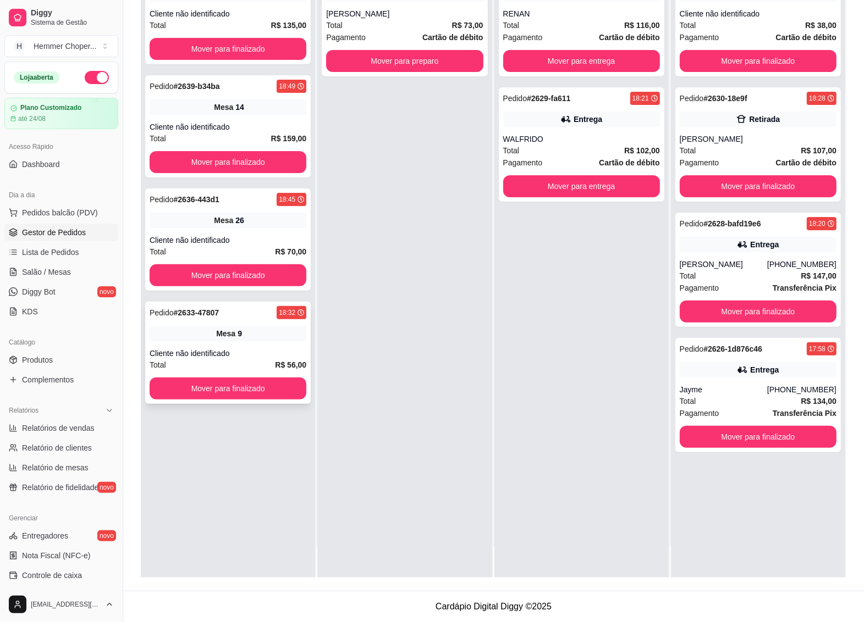
click at [246, 341] on div "Mesa 9" at bounding box center [228, 333] width 157 height 15
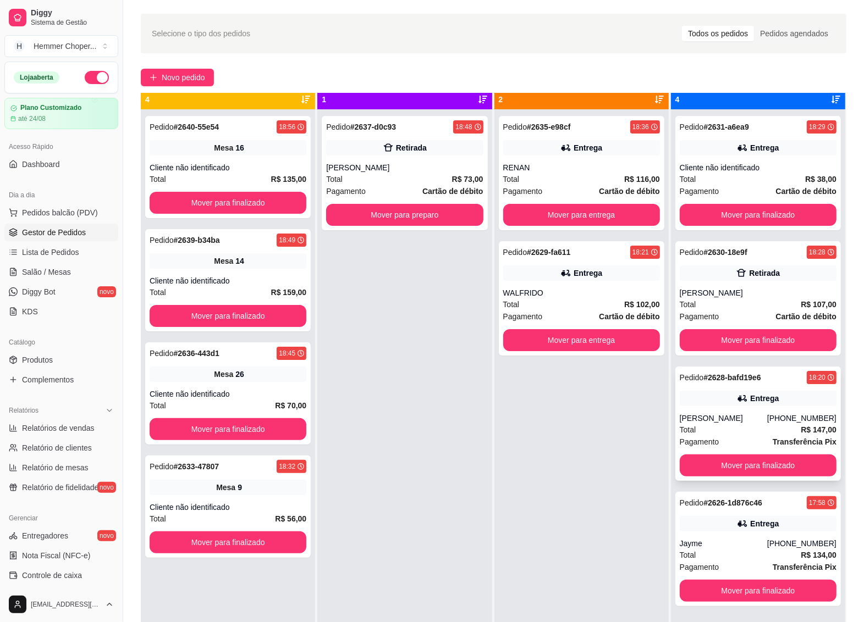
scroll to position [31, 0]
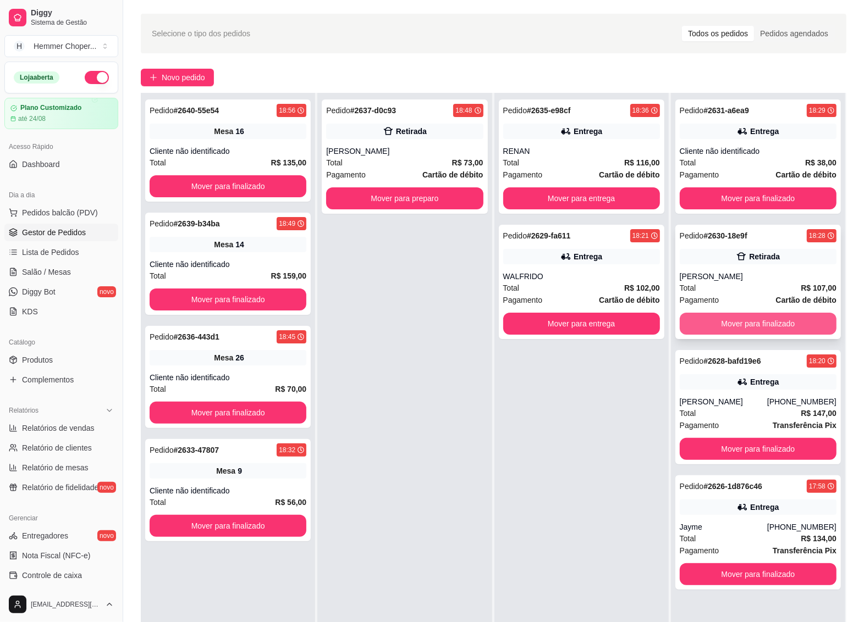
click at [733, 326] on button "Mover para finalizado" at bounding box center [758, 324] width 157 height 22
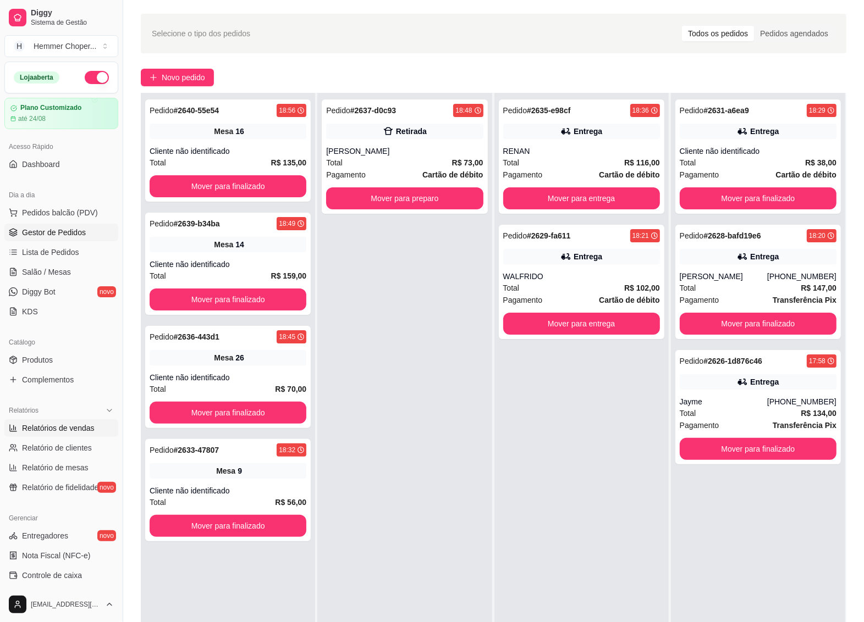
click at [52, 431] on span "Relatórios de vendas" at bounding box center [58, 428] width 73 height 11
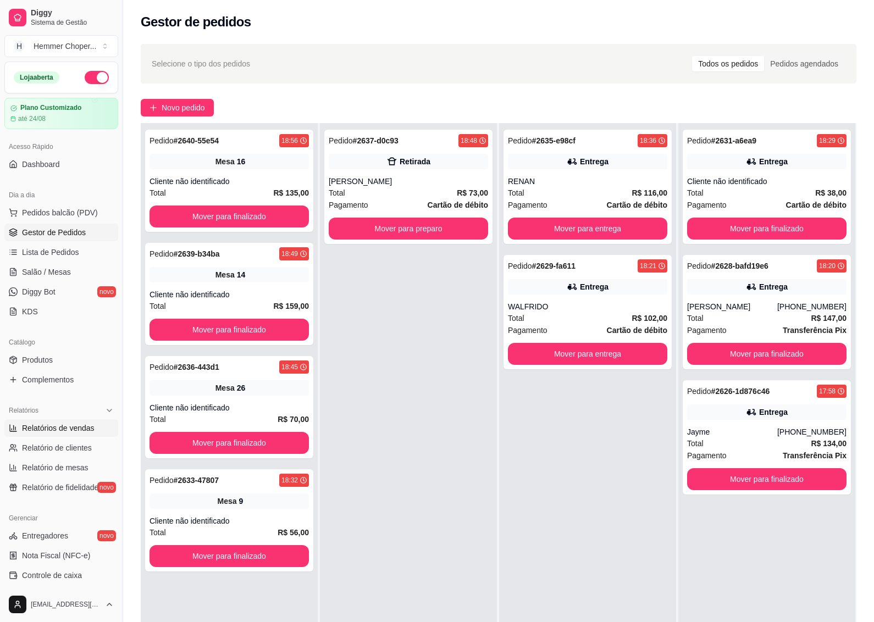
select select "ALL"
select select "0"
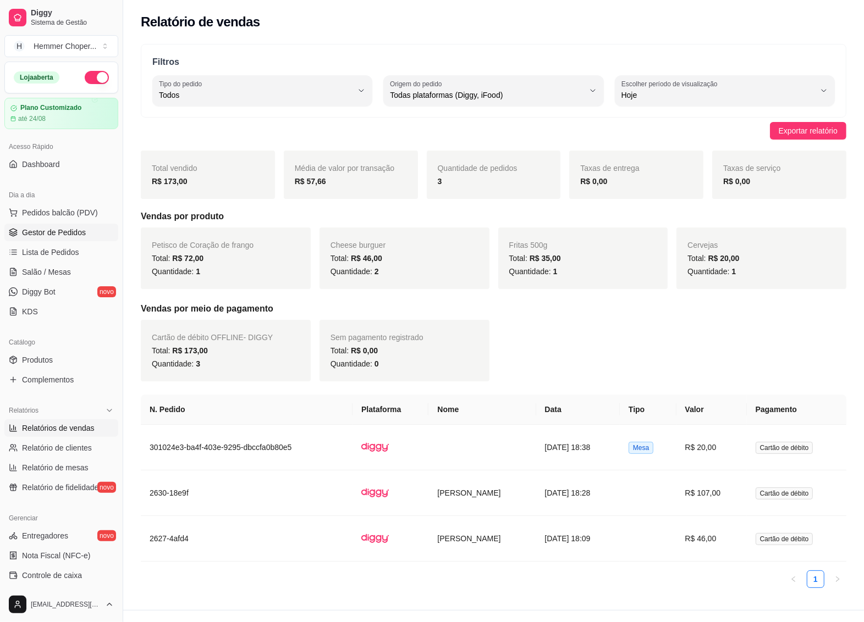
click at [59, 230] on span "Gestor de Pedidos" at bounding box center [54, 232] width 64 height 11
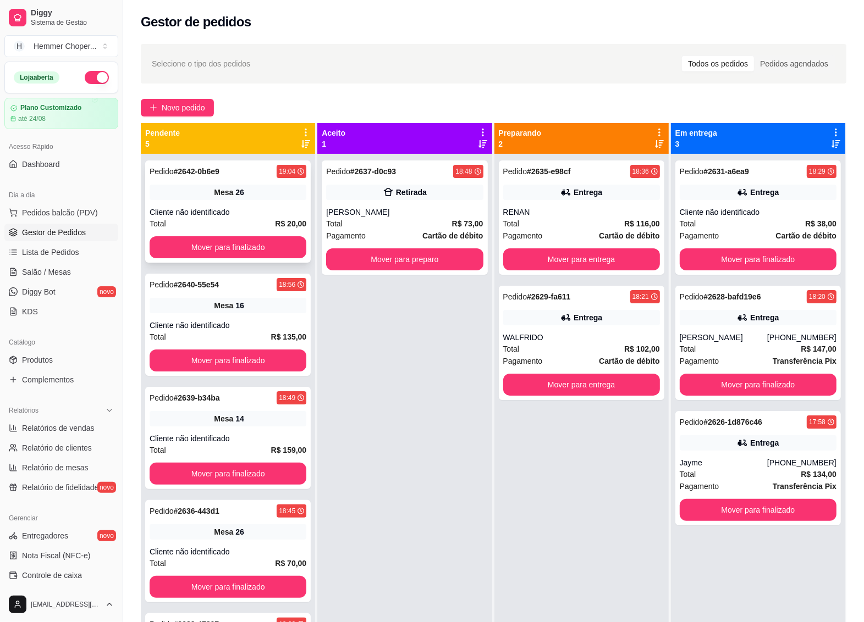
click at [250, 212] on div "Cliente não identificado" at bounding box center [228, 212] width 157 height 11
click at [234, 242] on button "Mover para finalizado" at bounding box center [228, 247] width 157 height 22
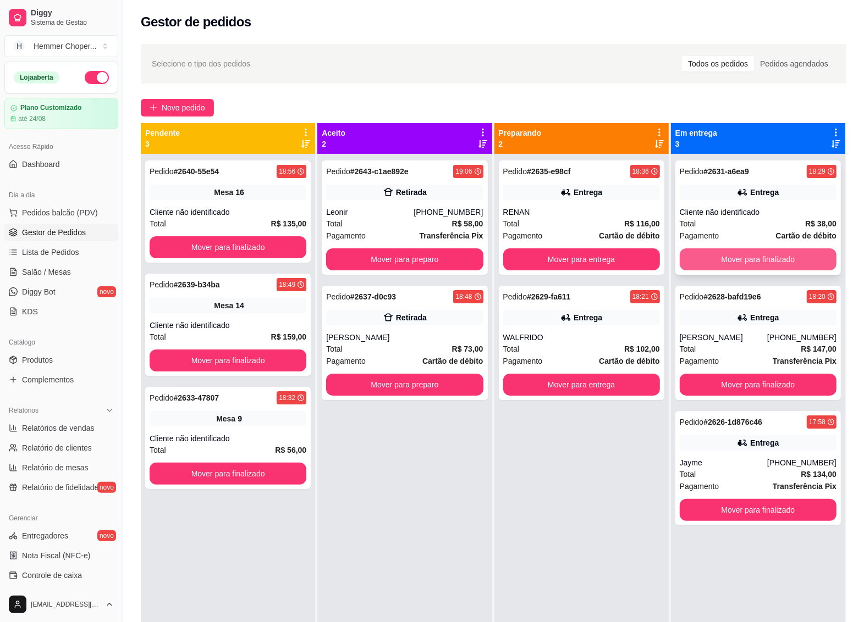
click at [741, 261] on button "Mover para finalizado" at bounding box center [758, 260] width 157 height 22
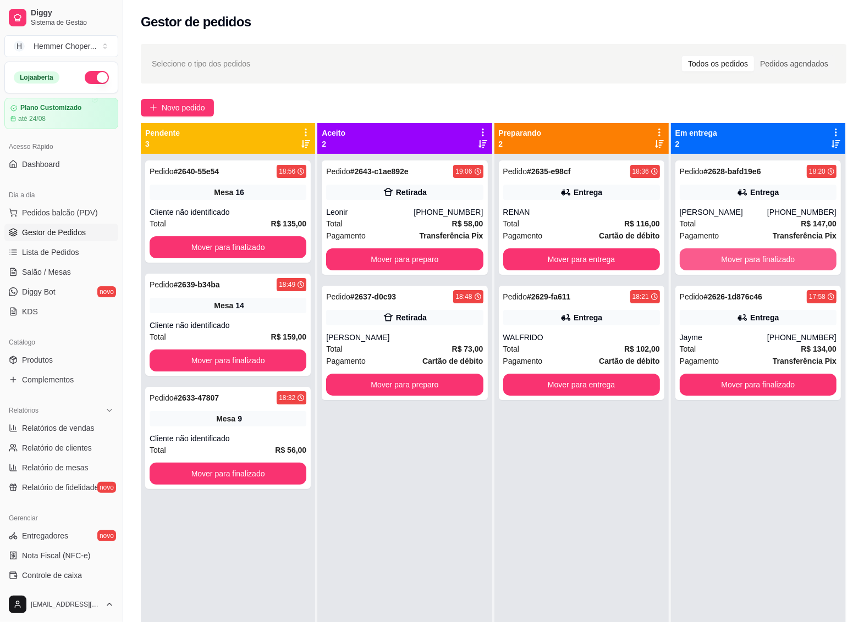
click at [741, 261] on button "Mover para finalizado" at bounding box center [758, 260] width 157 height 22
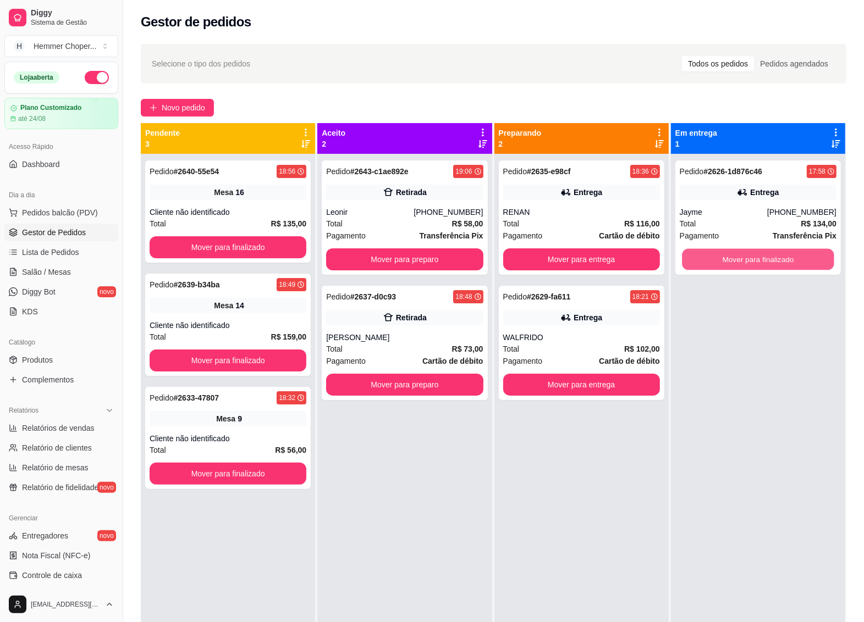
click at [741, 261] on button "Mover para finalizado" at bounding box center [758, 259] width 152 height 21
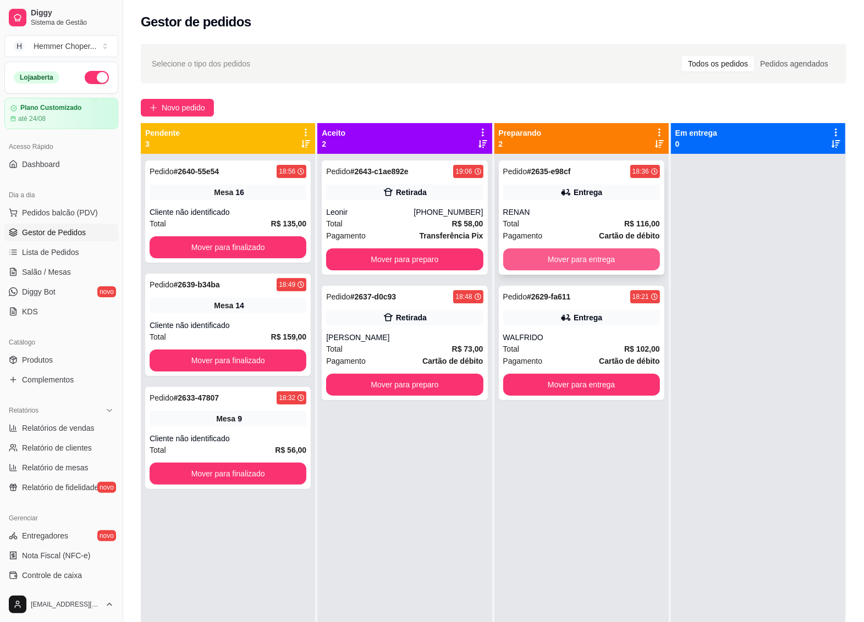
click at [570, 264] on button "Mover para entrega" at bounding box center [581, 260] width 157 height 22
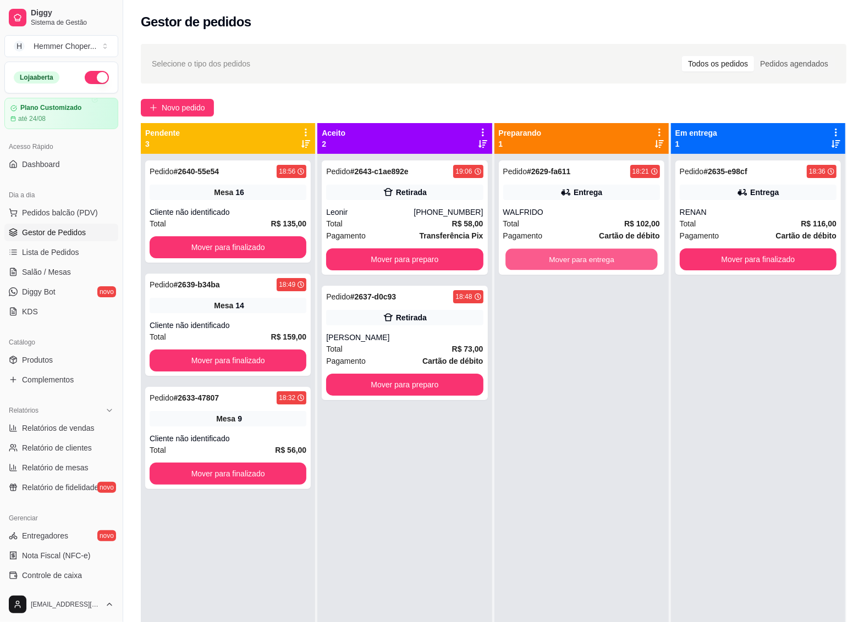
click at [570, 264] on button "Mover para entrega" at bounding box center [581, 259] width 152 height 21
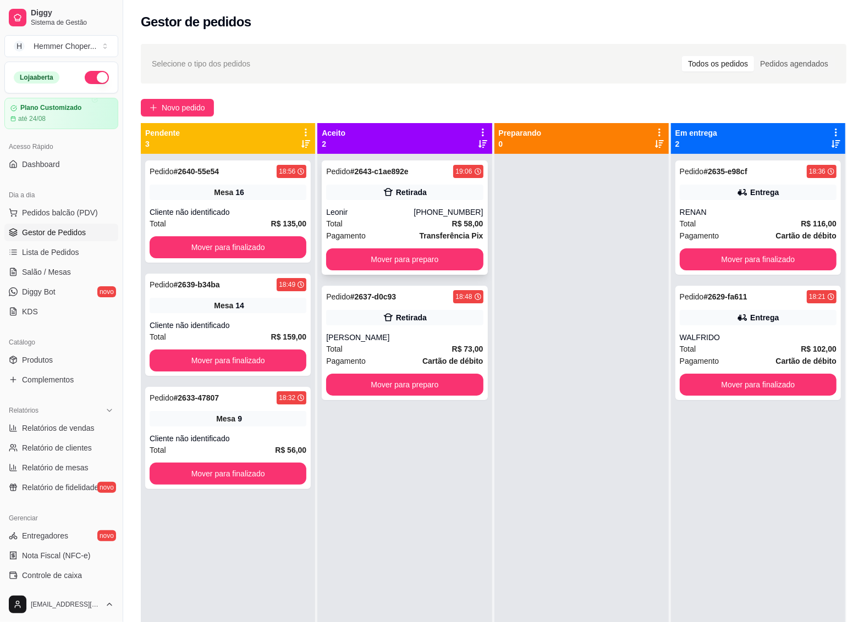
click at [387, 190] on icon at bounding box center [388, 192] width 11 height 11
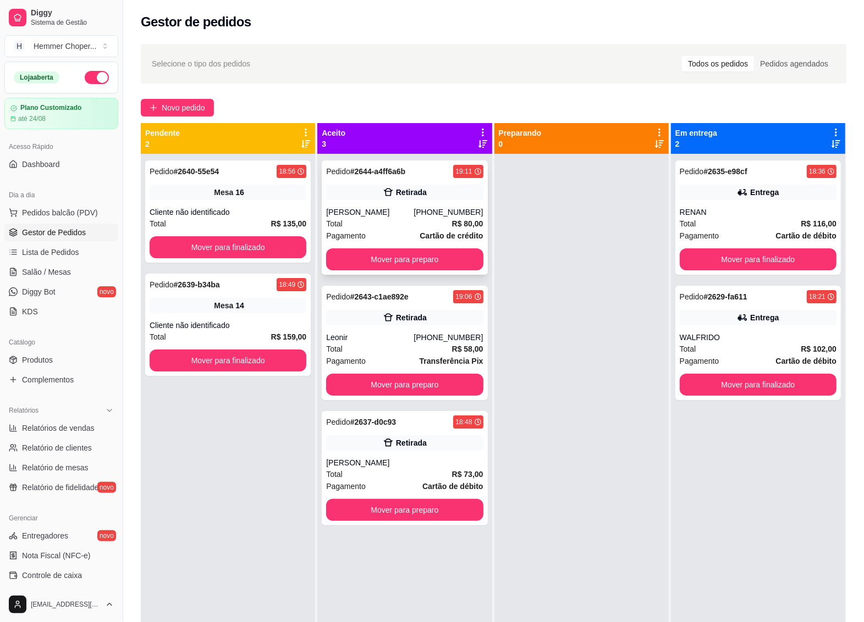
click at [405, 224] on div "Total R$ 80,00" at bounding box center [404, 224] width 157 height 12
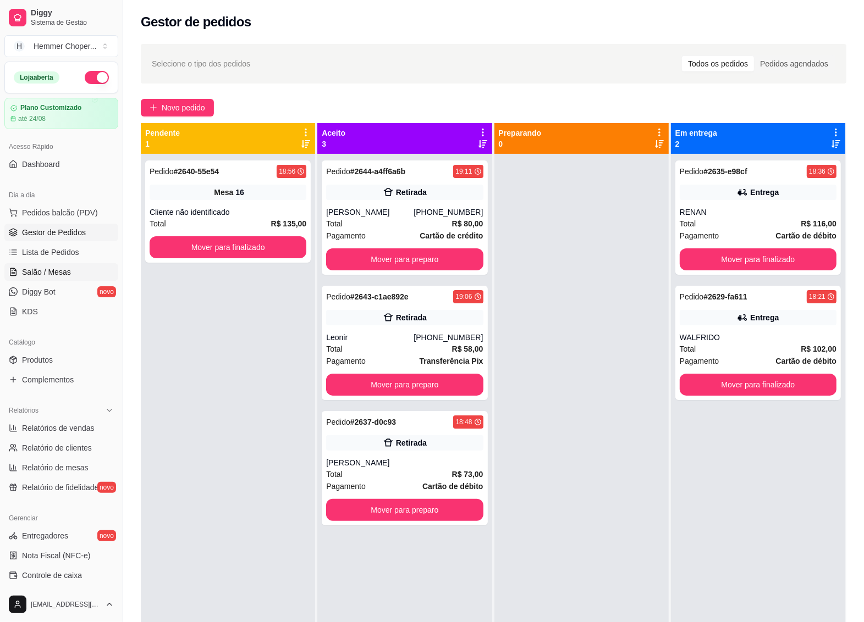
click at [58, 275] on span "Salão / Mesas" at bounding box center [46, 272] width 49 height 11
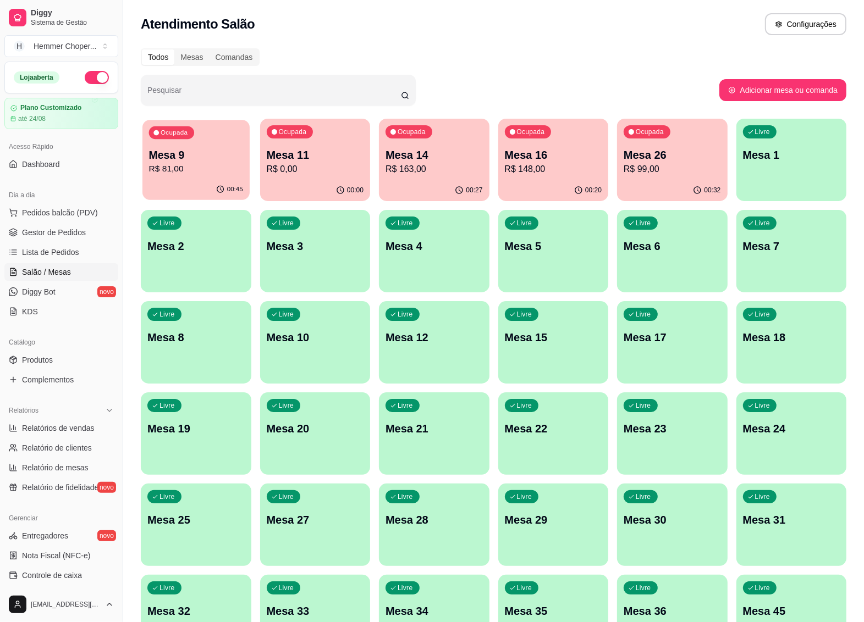
click at [221, 172] on p "R$ 81,00" at bounding box center [196, 169] width 94 height 13
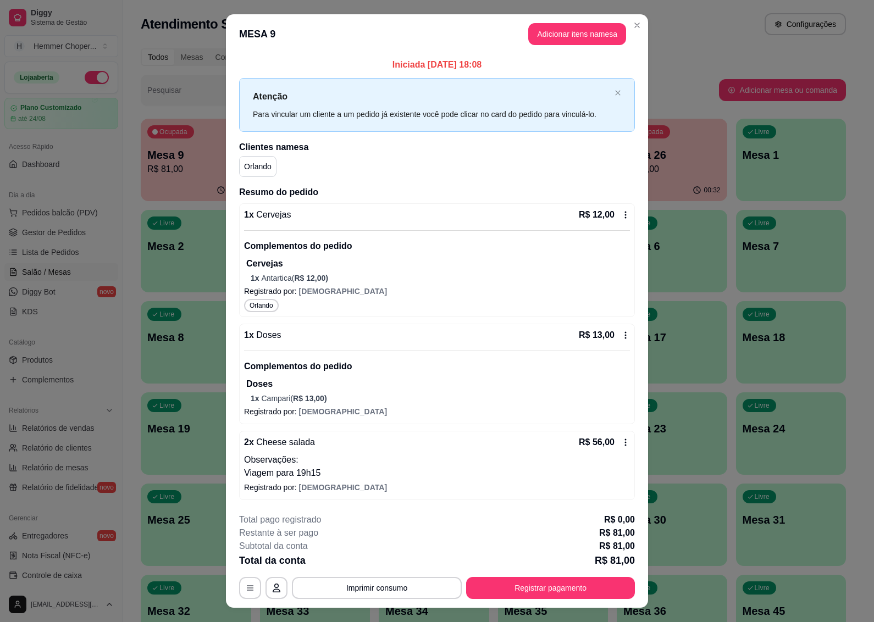
scroll to position [21, 0]
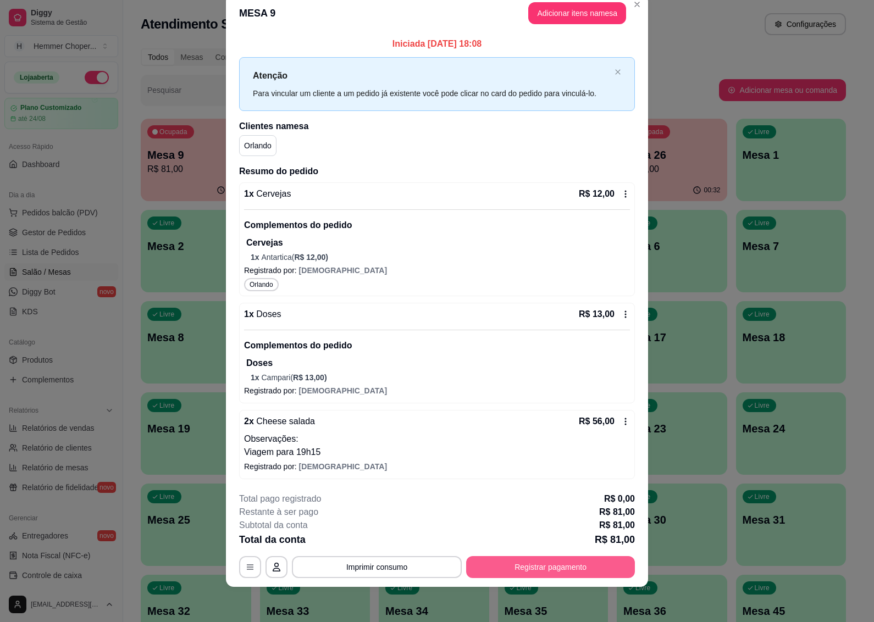
click at [559, 575] on button "Registrar pagamento" at bounding box center [550, 567] width 169 height 22
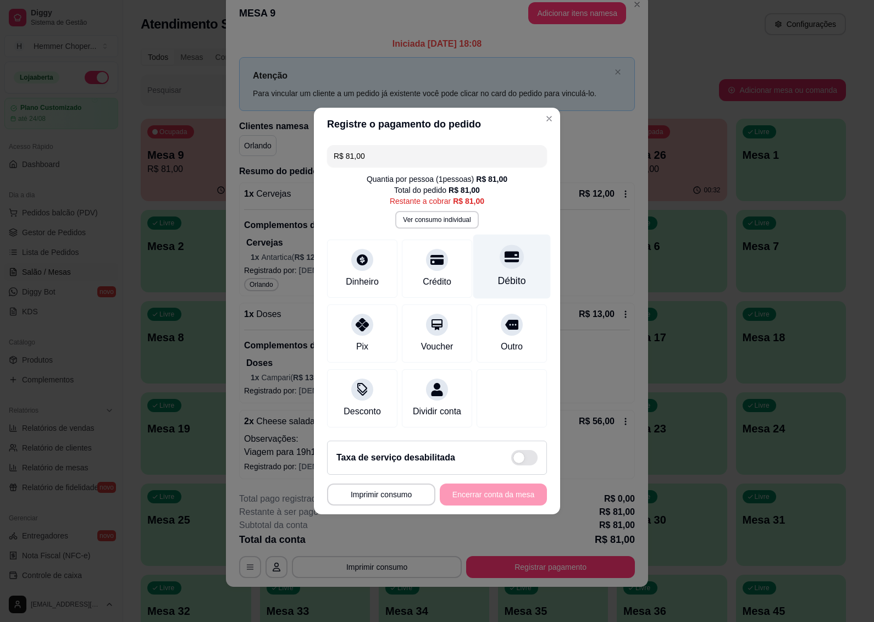
click at [508, 274] on div "Débito" at bounding box center [512, 281] width 28 height 14
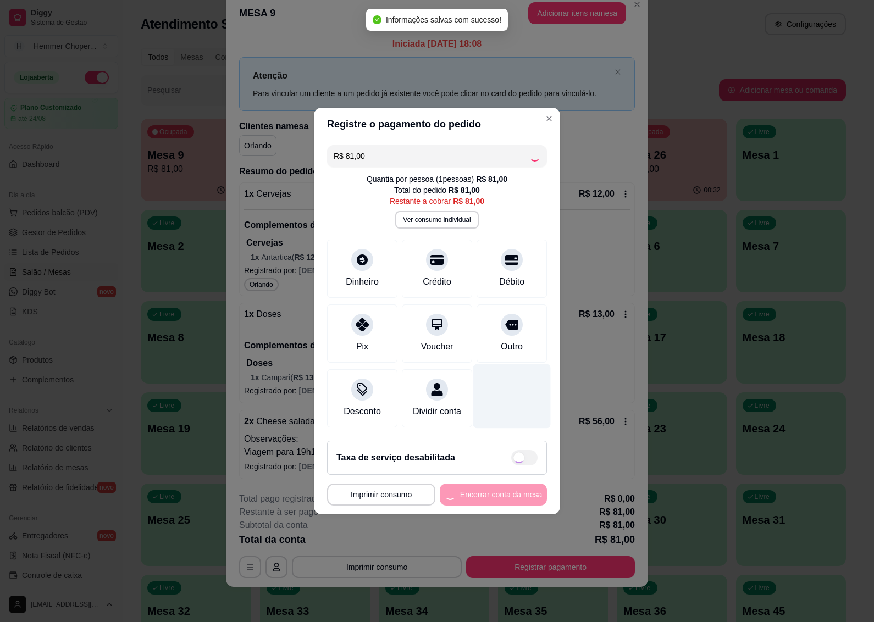
type input "R$ 0,00"
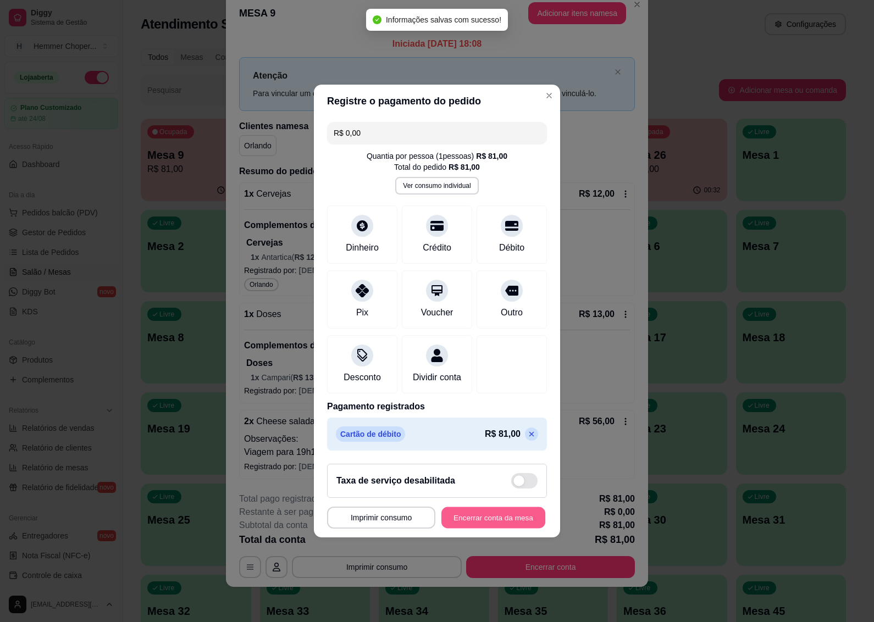
click at [482, 521] on button "Encerrar conta da mesa" at bounding box center [494, 518] width 104 height 21
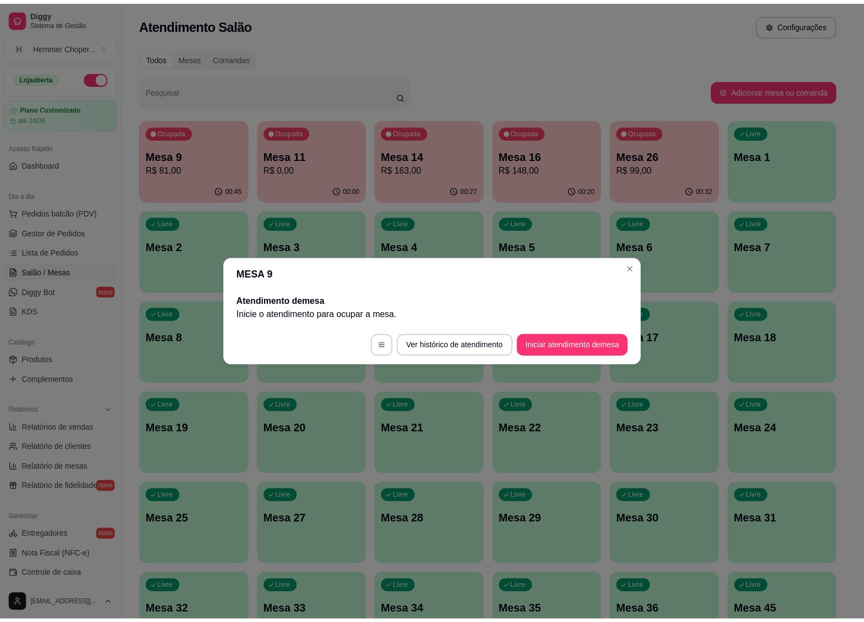
scroll to position [0, 0]
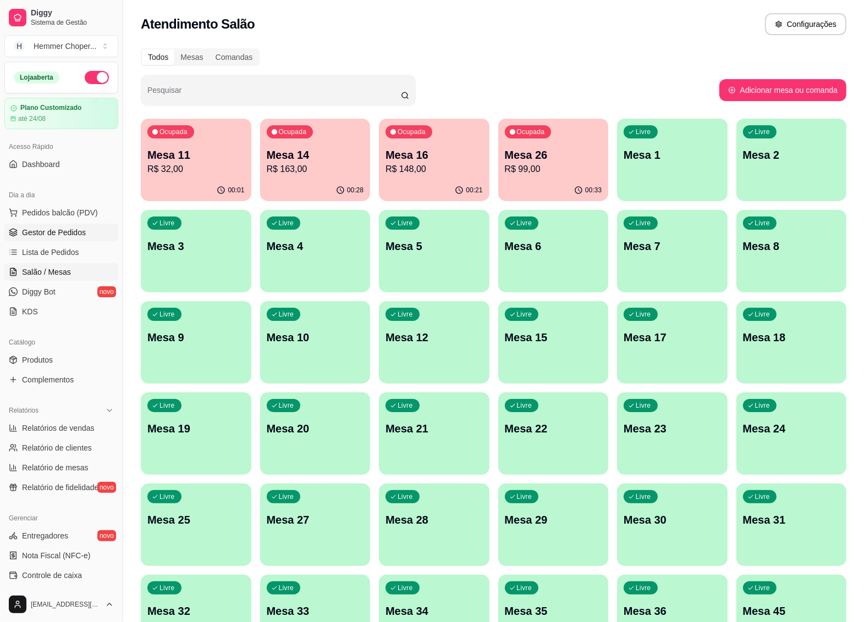
click at [55, 227] on span "Gestor de Pedidos" at bounding box center [54, 232] width 64 height 11
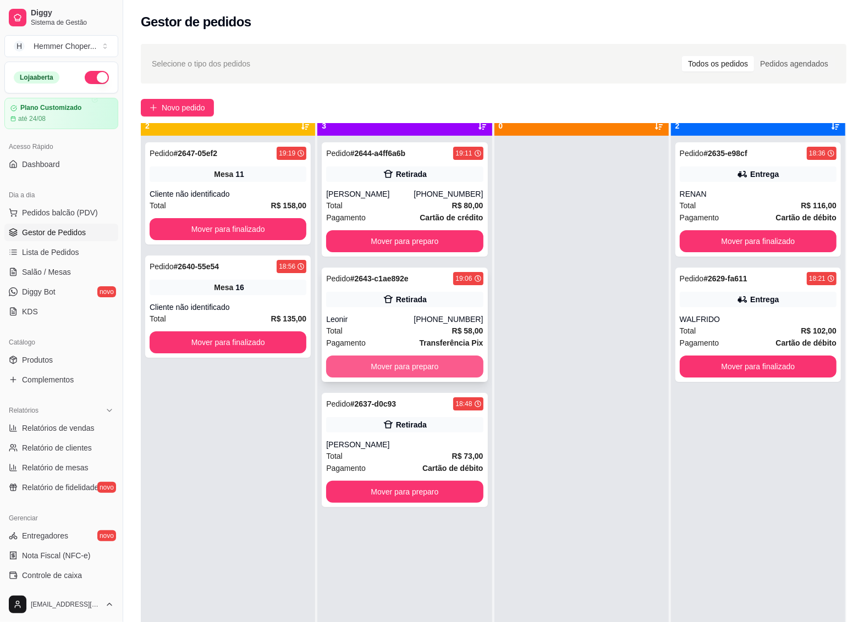
scroll to position [31, 0]
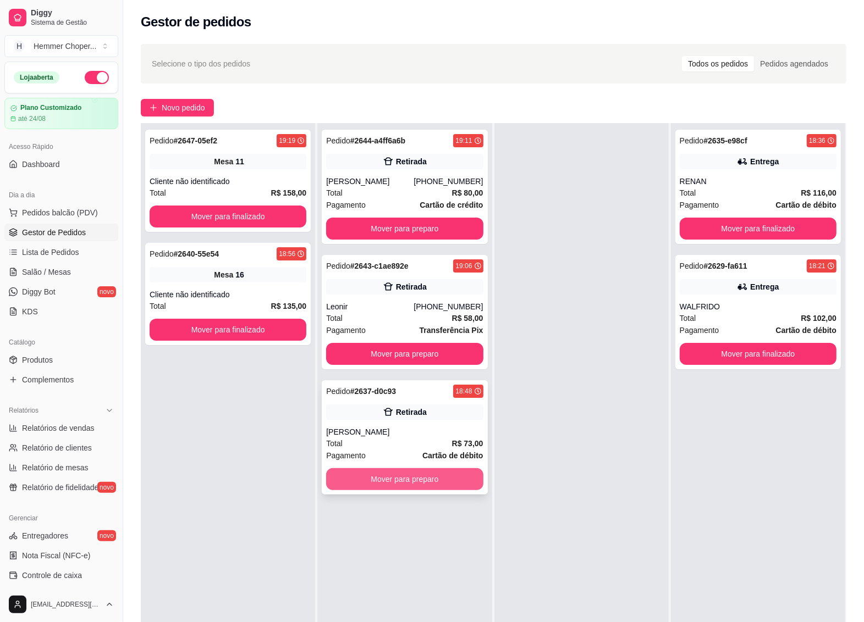
click at [388, 476] on button "Mover para preparo" at bounding box center [404, 479] width 157 height 22
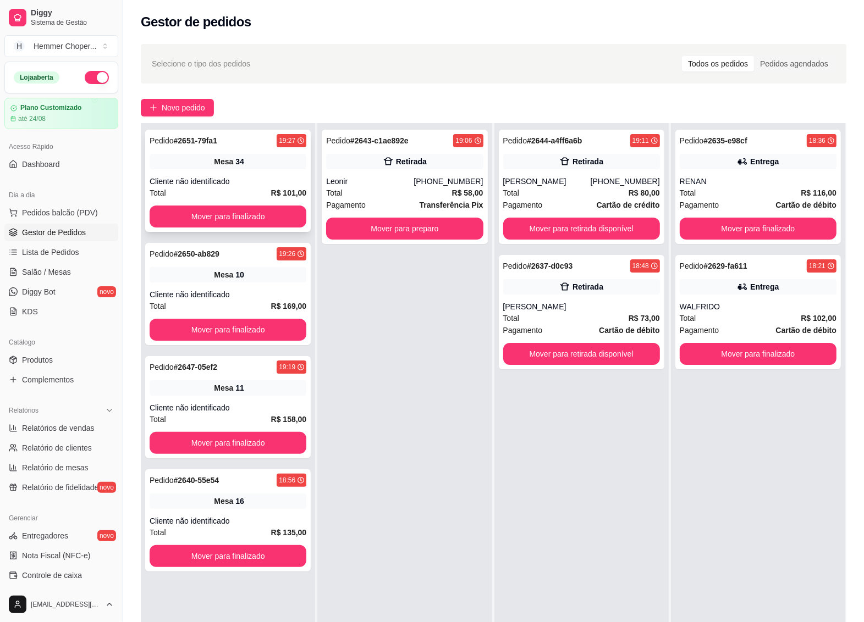
drag, startPoint x: 858, startPoint y: 91, endPoint x: 251, endPoint y: 189, distance: 614.2
click at [251, 189] on div "Total R$ 101,00" at bounding box center [228, 193] width 157 height 12
click at [231, 185] on div "Cliente não identificado" at bounding box center [228, 181] width 157 height 11
click at [252, 297] on div "Cliente não identificado" at bounding box center [228, 294] width 157 height 11
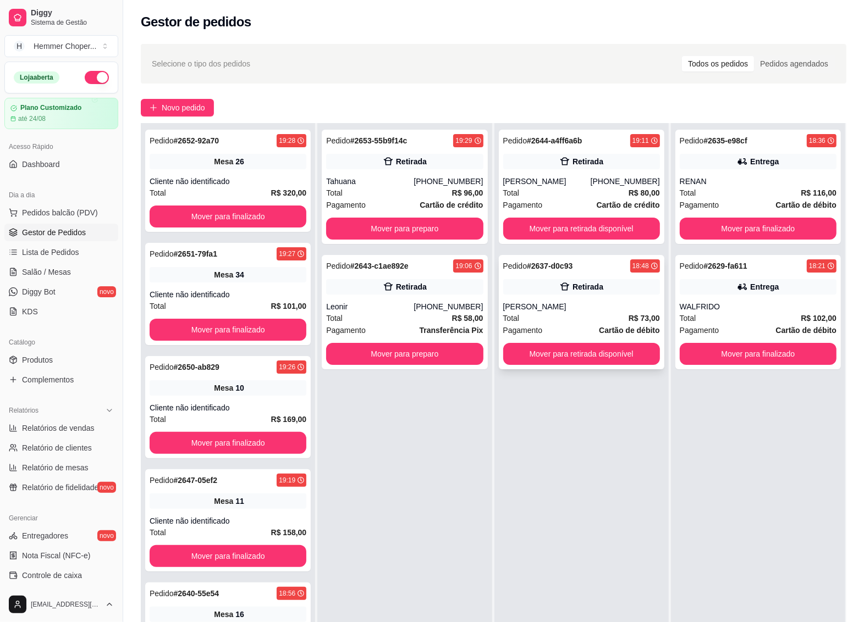
click at [547, 286] on div "Retirada" at bounding box center [581, 286] width 157 height 15
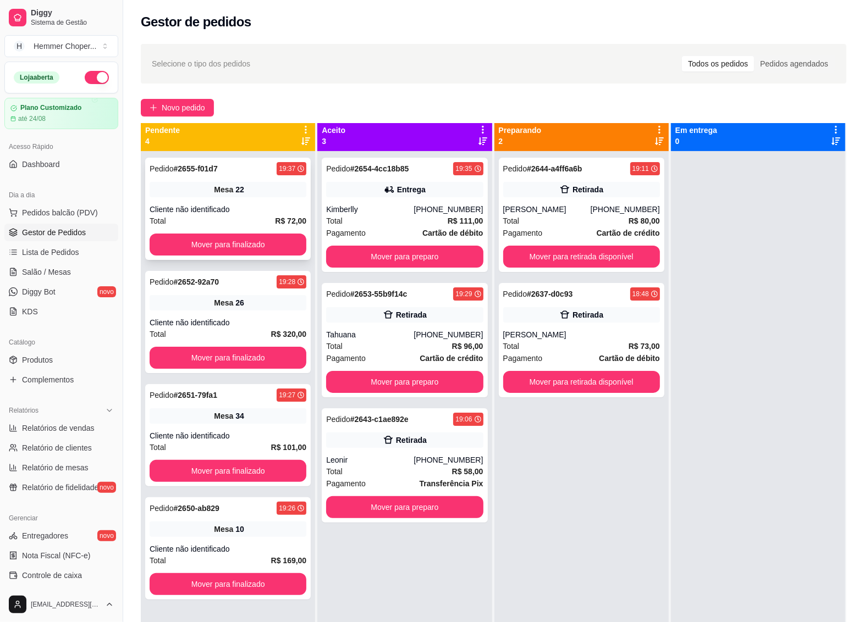
scroll to position [0, 0]
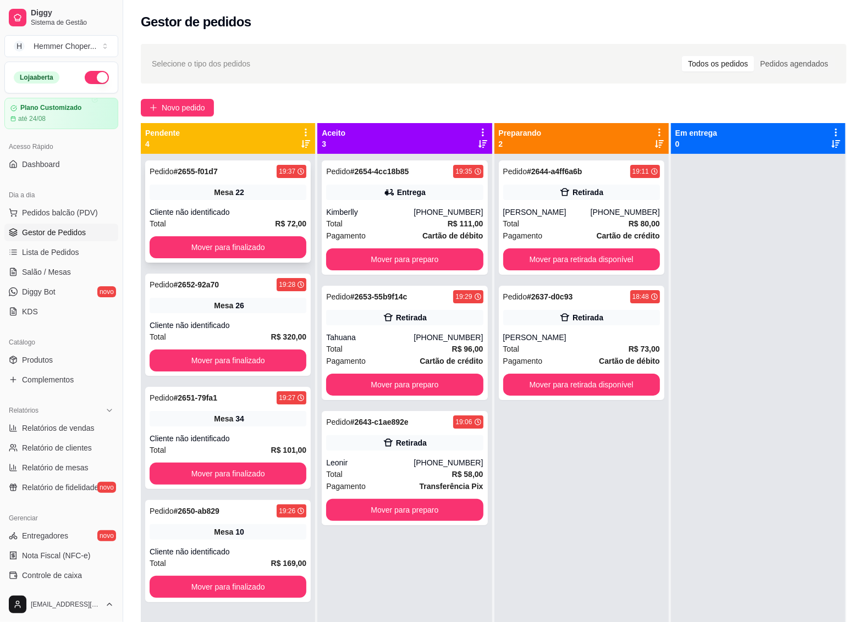
click at [245, 201] on div "Pedido # 2655-f01d7 19:37 Mesa 22 Cliente não identificado Total R$ 72,00 Mover…" at bounding box center [228, 212] width 166 height 102
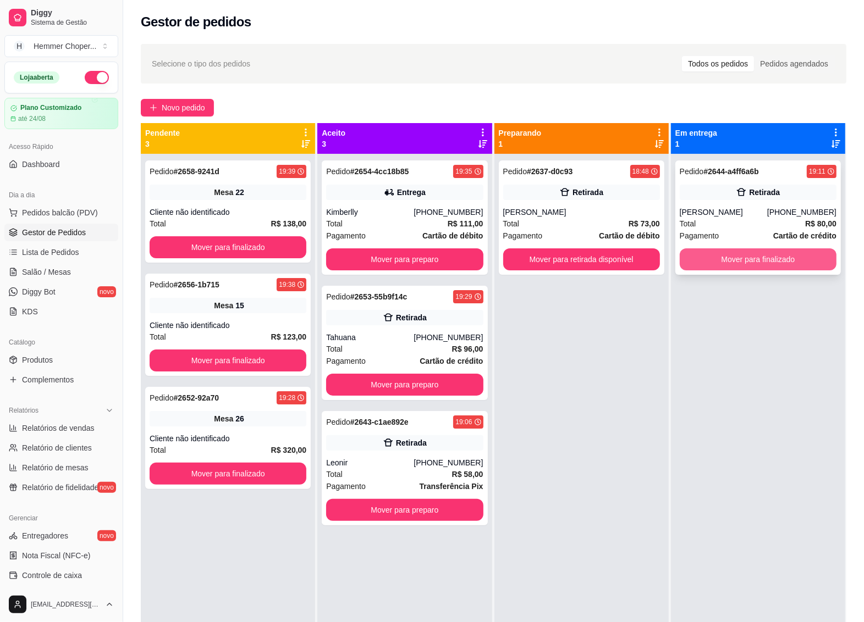
click at [727, 260] on button "Mover para finalizado" at bounding box center [758, 260] width 157 height 22
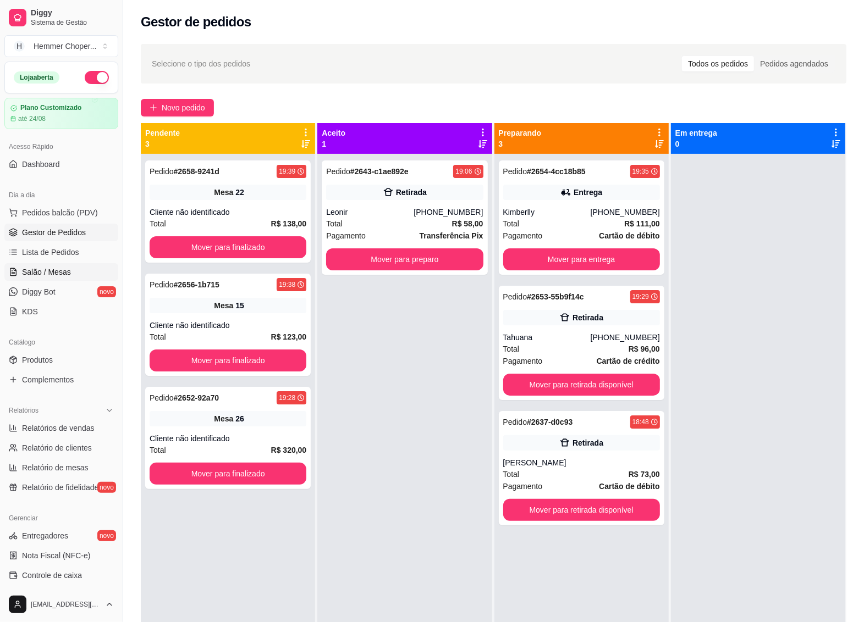
click at [51, 278] on span "Salão / Mesas" at bounding box center [46, 272] width 49 height 11
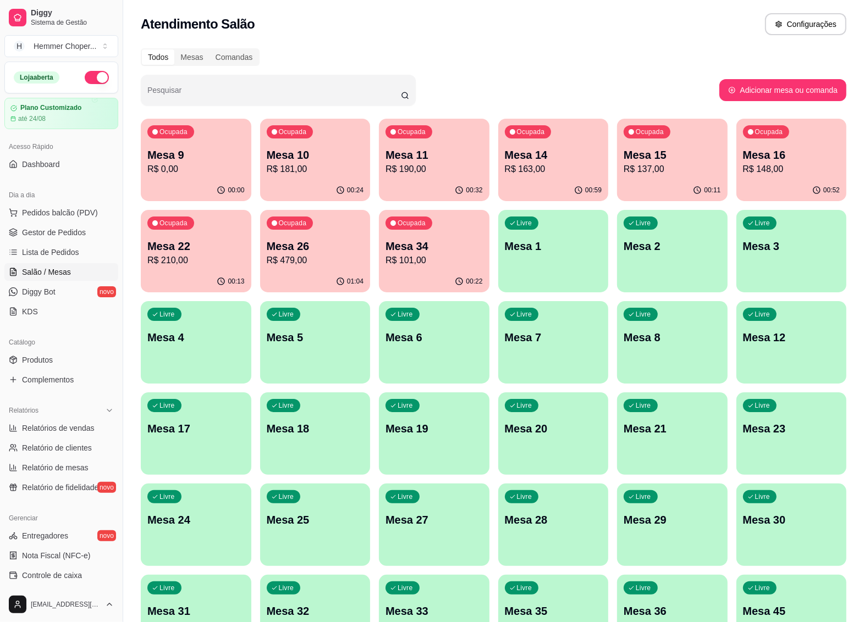
click at [537, 167] on p "R$ 163,00" at bounding box center [553, 169] width 97 height 13
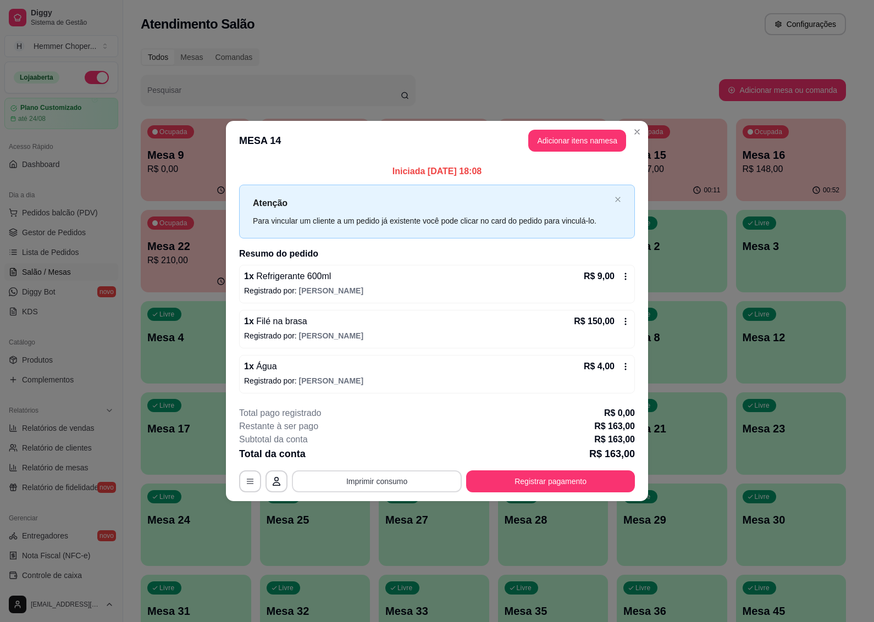
click at [388, 479] on button "Imprimir consumo" at bounding box center [377, 482] width 170 height 22
click at [386, 458] on button "IMPRESSORA" at bounding box center [380, 457] width 80 height 18
click at [530, 474] on button "Registrar pagamento" at bounding box center [550, 482] width 169 height 22
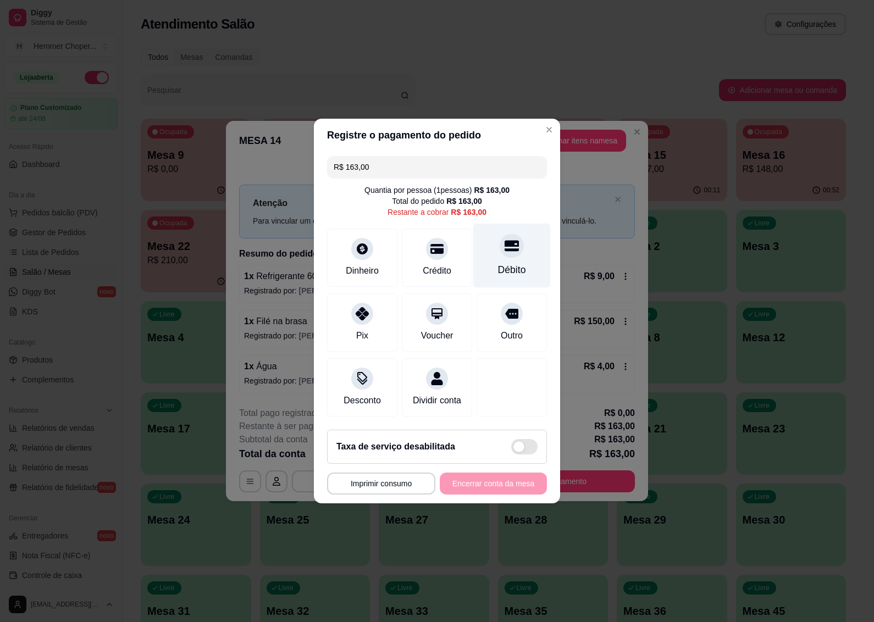
click at [505, 241] on icon at bounding box center [512, 246] width 14 height 11
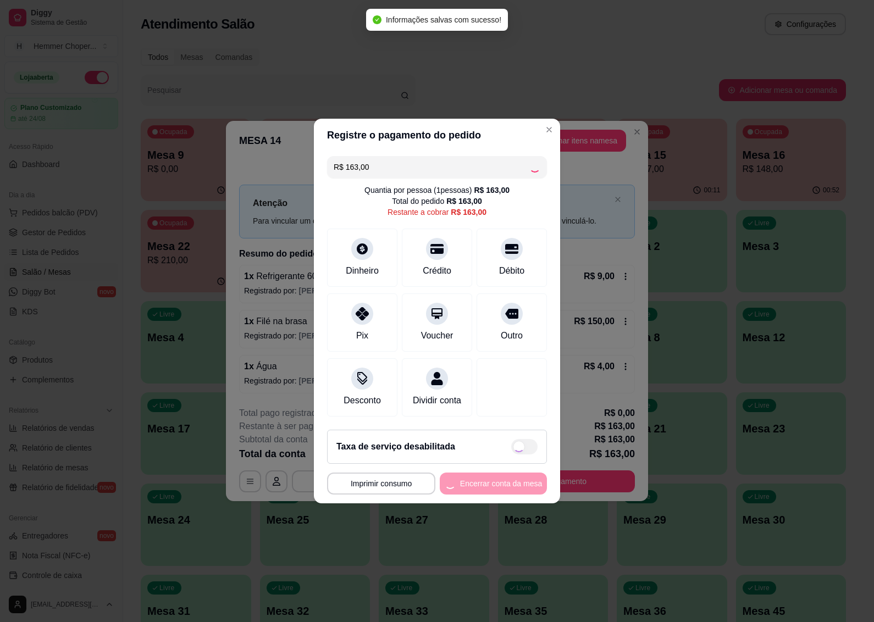
type input "R$ 0,00"
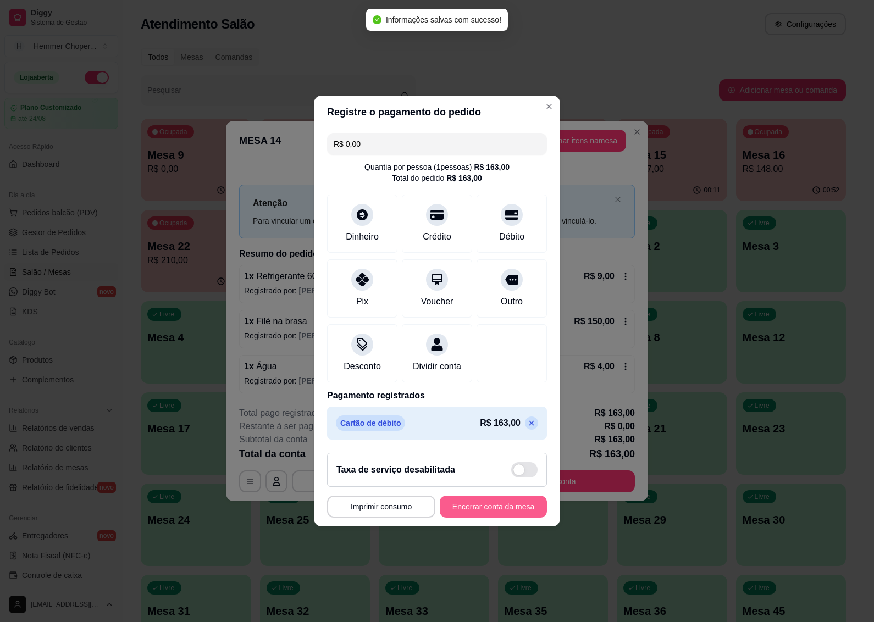
click at [460, 509] on button "Encerrar conta da mesa" at bounding box center [493, 507] width 107 height 22
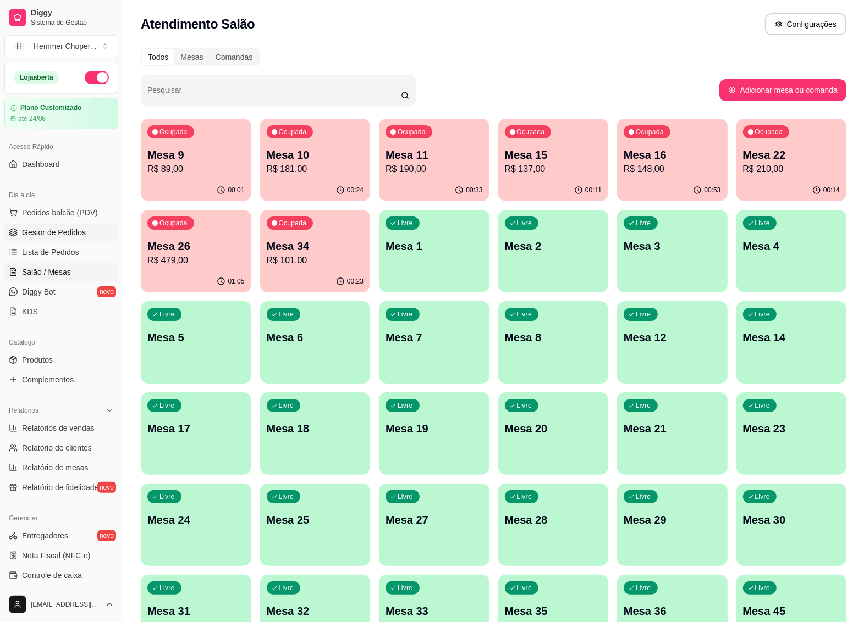
click at [67, 235] on span "Gestor de Pedidos" at bounding box center [54, 232] width 64 height 11
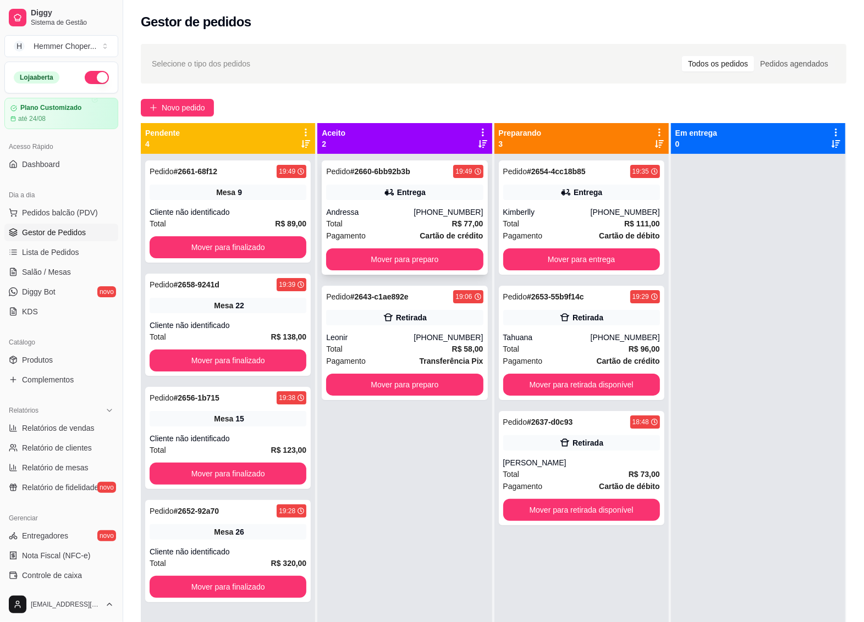
click at [407, 211] on div "Andressa" at bounding box center [369, 212] width 87 height 11
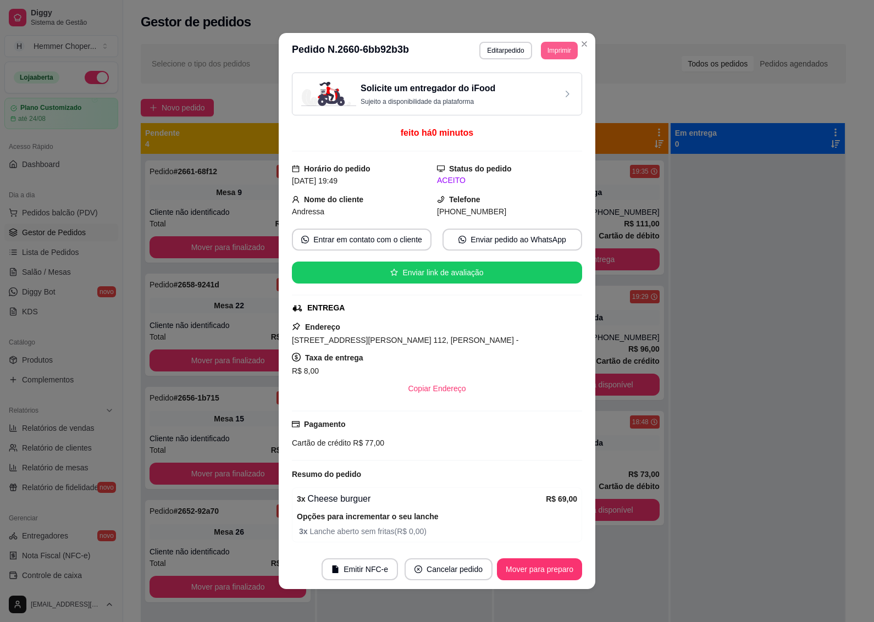
click at [545, 46] on button "Imprimir" at bounding box center [559, 51] width 37 height 18
click at [517, 85] on button "IMPRESSORA" at bounding box center [534, 90] width 80 height 18
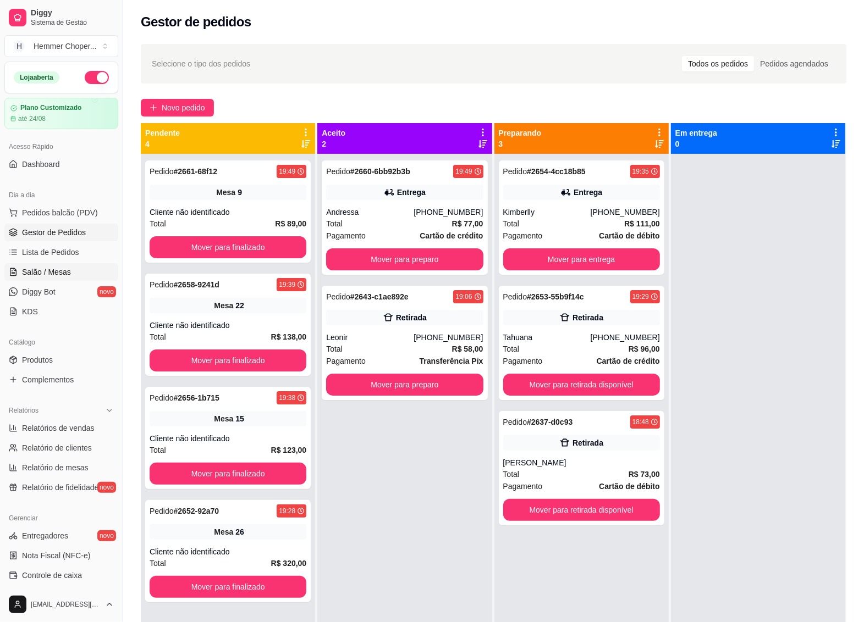
drag, startPoint x: 40, startPoint y: 275, endPoint x: 62, endPoint y: 273, distance: 22.1
click at [40, 275] on span "Salão / Mesas" at bounding box center [46, 272] width 49 height 11
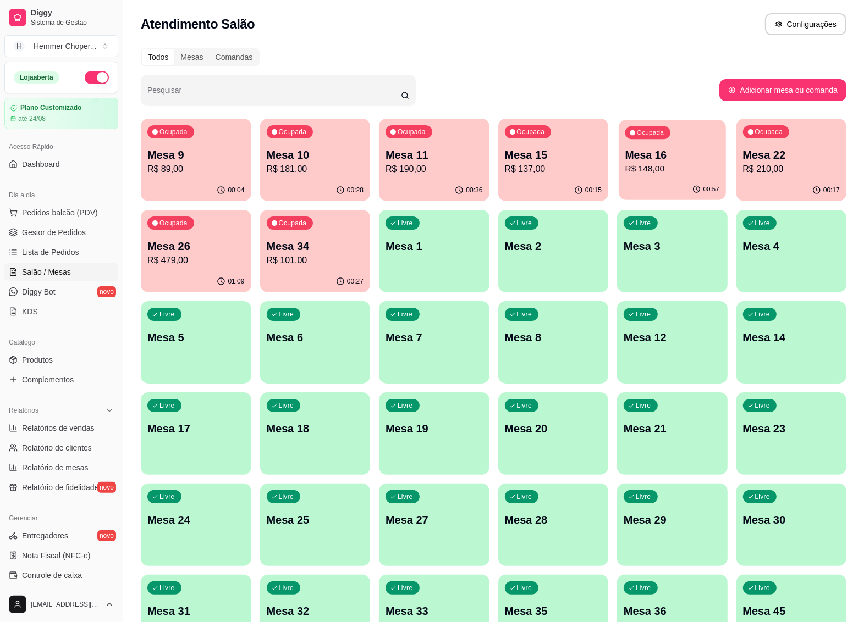
click at [656, 158] on p "Mesa 16" at bounding box center [672, 155] width 94 height 15
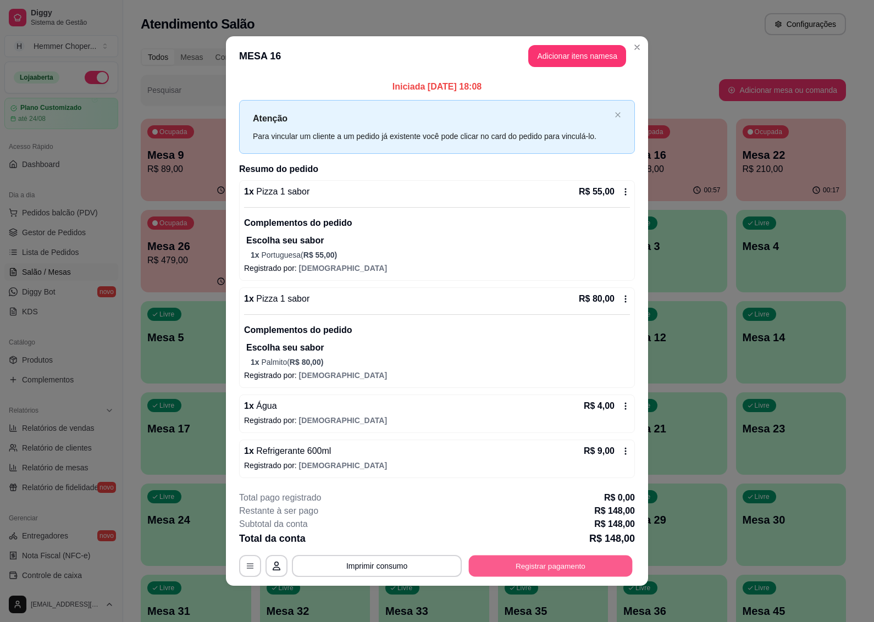
click at [523, 567] on button "Registrar pagamento" at bounding box center [551, 565] width 164 height 21
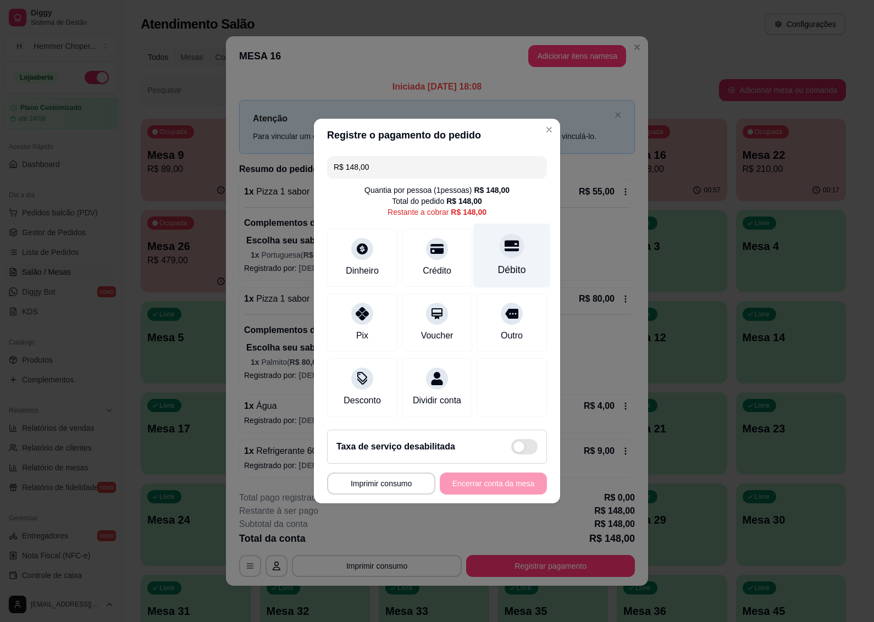
click at [508, 263] on div "Débito" at bounding box center [512, 270] width 28 height 14
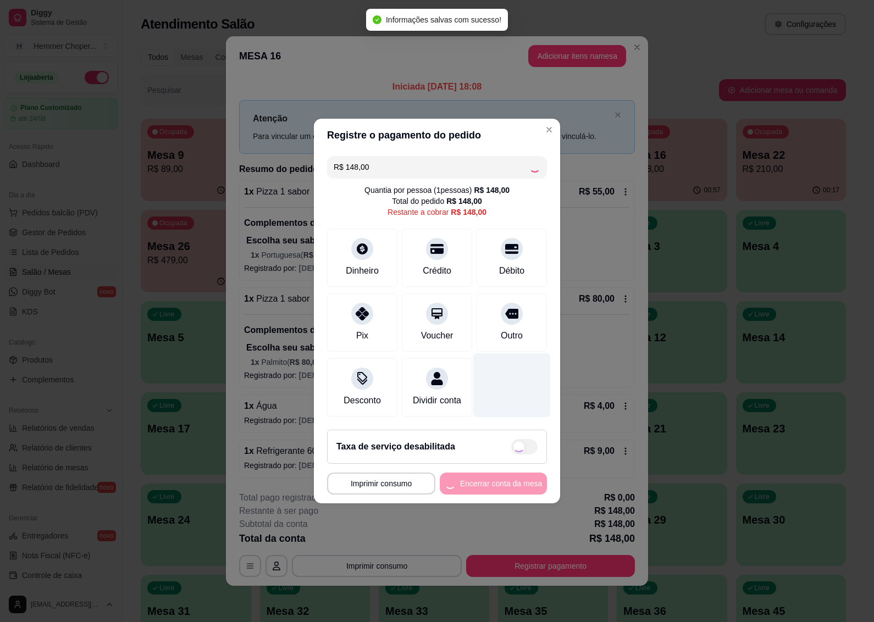
type input "R$ 0,00"
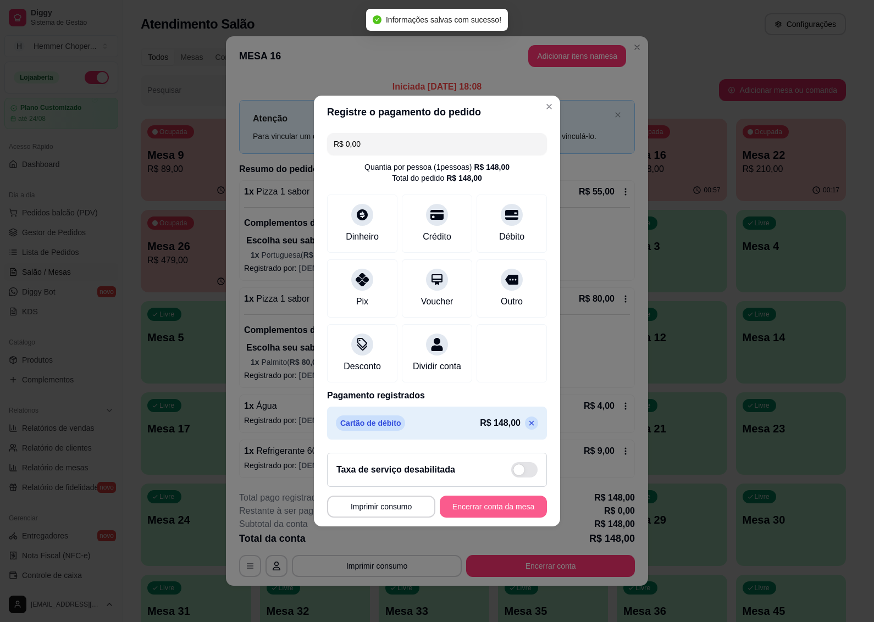
click at [504, 515] on button "Encerrar conta da mesa" at bounding box center [493, 507] width 107 height 22
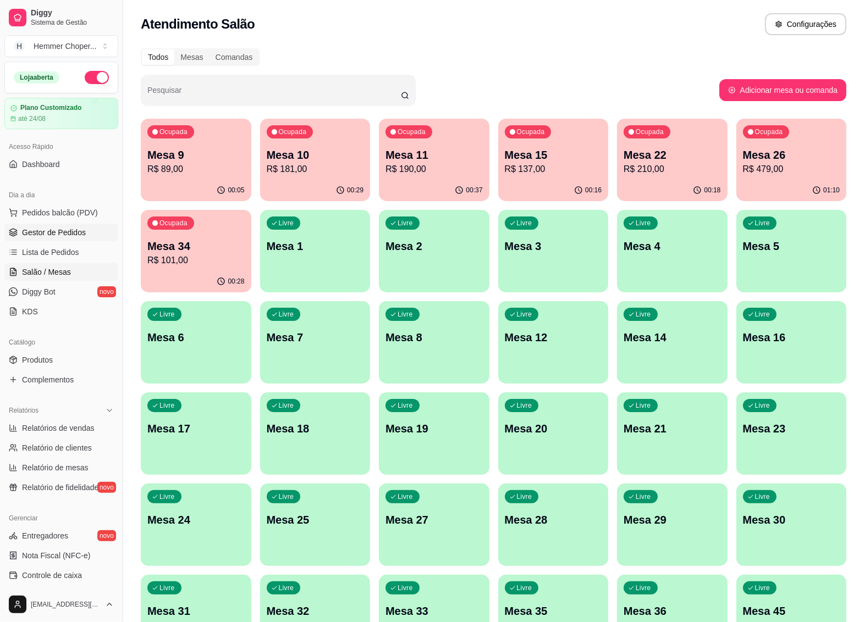
click at [56, 234] on span "Gestor de Pedidos" at bounding box center [54, 232] width 64 height 11
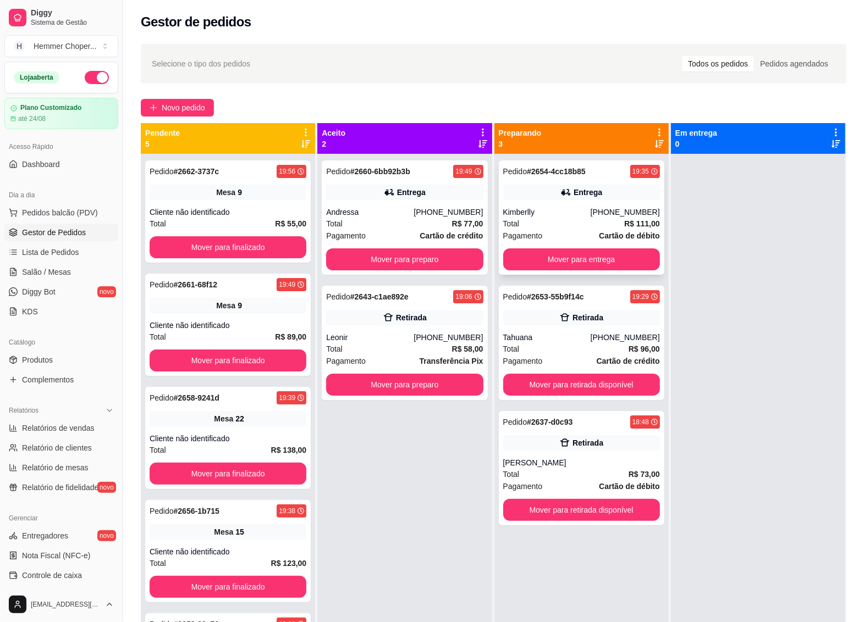
click at [567, 229] on div "Total R$ 111,00" at bounding box center [581, 224] width 157 height 12
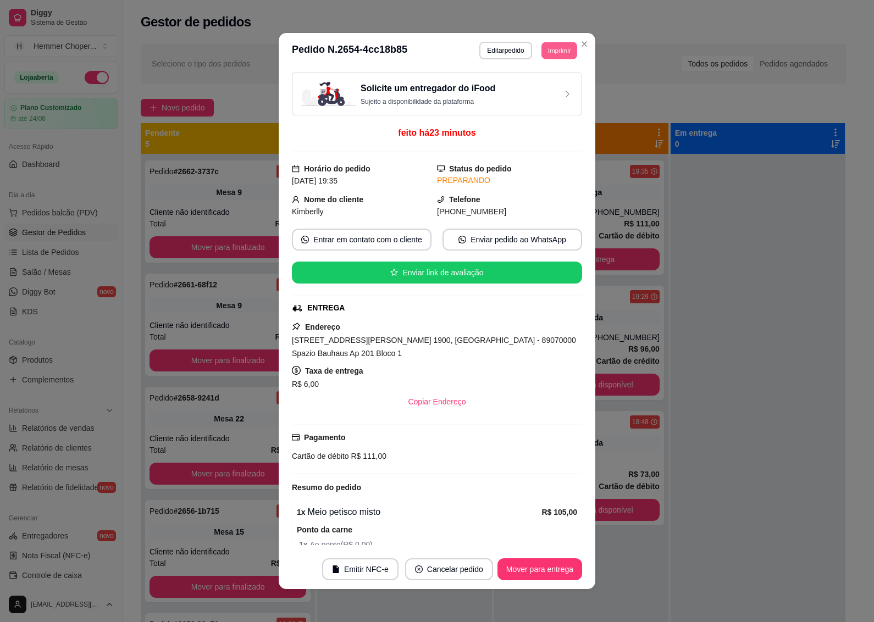
click at [545, 55] on button "Imprimir" at bounding box center [560, 50] width 36 height 17
click at [521, 91] on button "IMPRESSORA" at bounding box center [534, 90] width 80 height 18
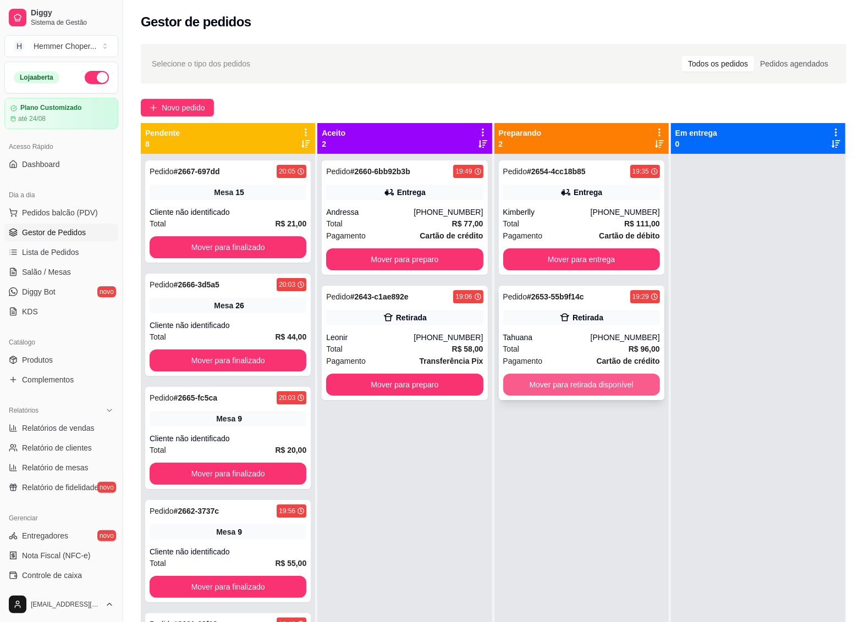
click at [573, 389] on button "Mover para retirada disponível" at bounding box center [581, 385] width 157 height 22
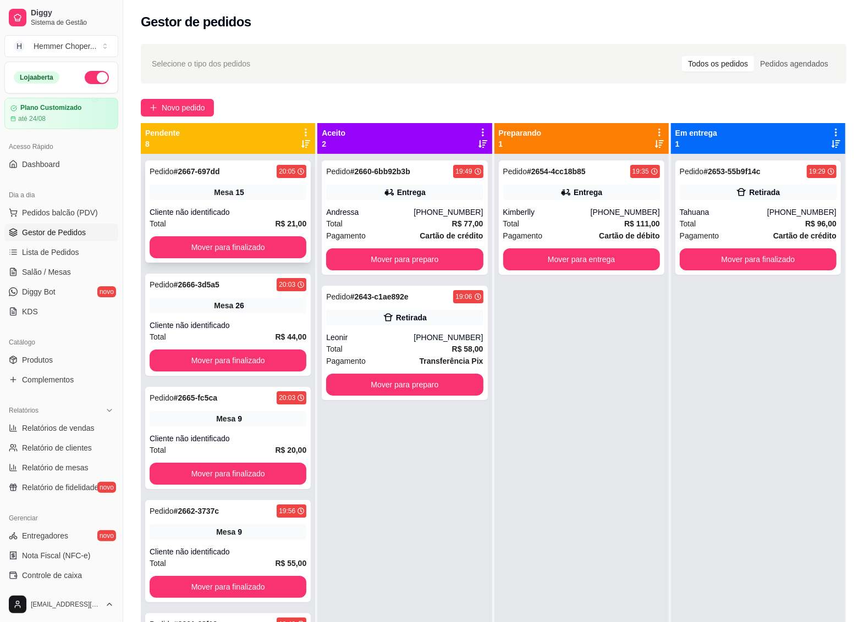
click at [198, 220] on div "Total R$ 21,00" at bounding box center [228, 224] width 157 height 12
click at [236, 238] on button "Mover para finalizado" at bounding box center [228, 247] width 152 height 21
click at [201, 209] on div "Cliente não identificado" at bounding box center [228, 212] width 157 height 11
click at [216, 245] on button "Mover para finalizado" at bounding box center [228, 247] width 152 height 21
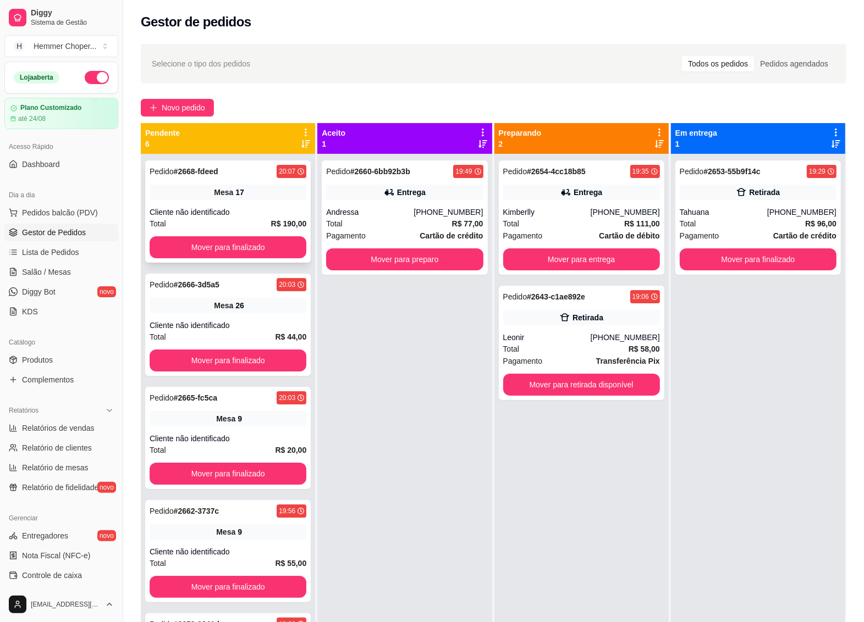
click at [205, 211] on div "Cliente não identificado" at bounding box center [228, 212] width 157 height 11
click at [67, 208] on span "Pedidos balcão (PDV)" at bounding box center [60, 212] width 76 height 11
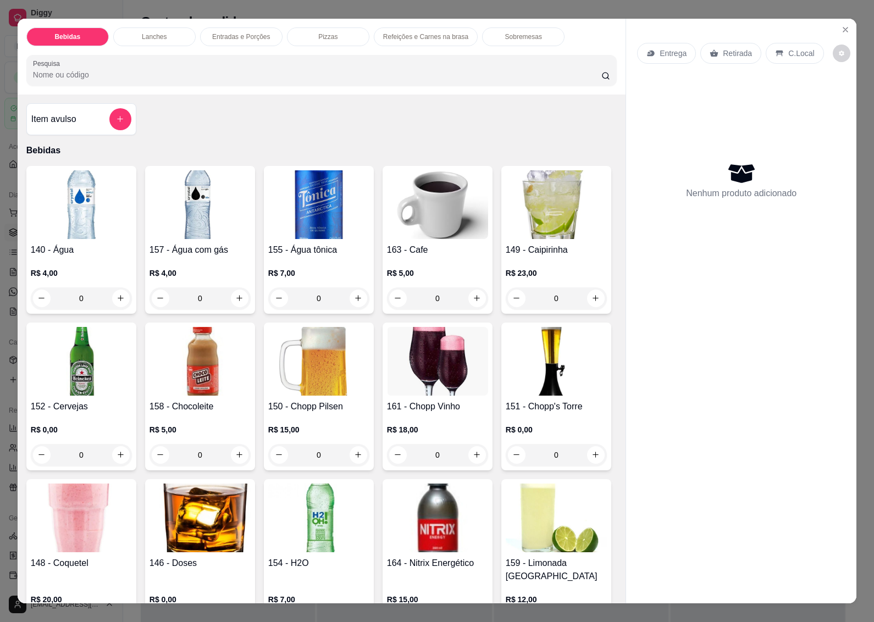
click at [660, 48] on p "Entrega" at bounding box center [673, 53] width 27 height 11
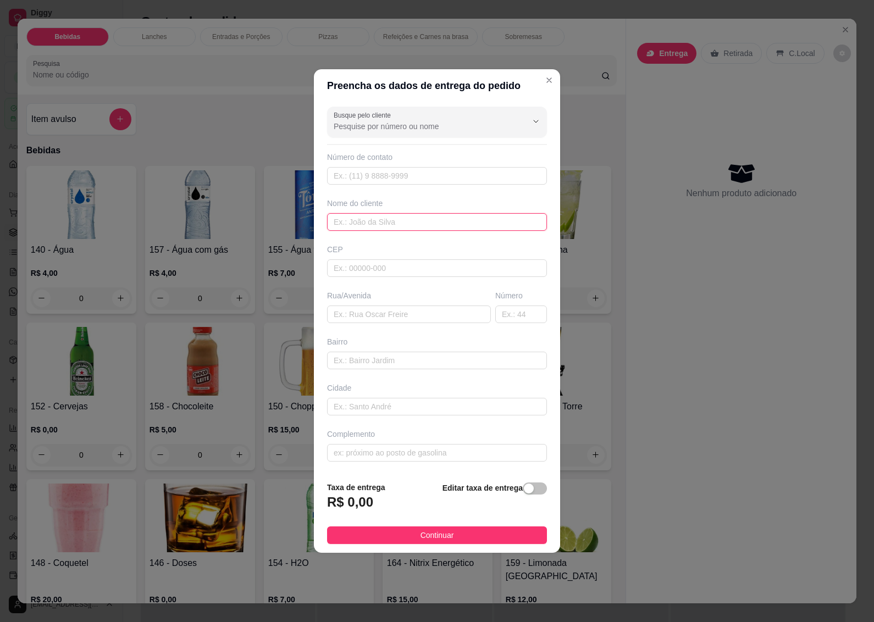
click at [366, 213] on input "text" at bounding box center [437, 222] width 220 height 18
type input "GIJO"
click at [352, 261] on input "text" at bounding box center [437, 269] width 220 height 18
type input "89070760"
type input "Rua [PERSON_NAME]"
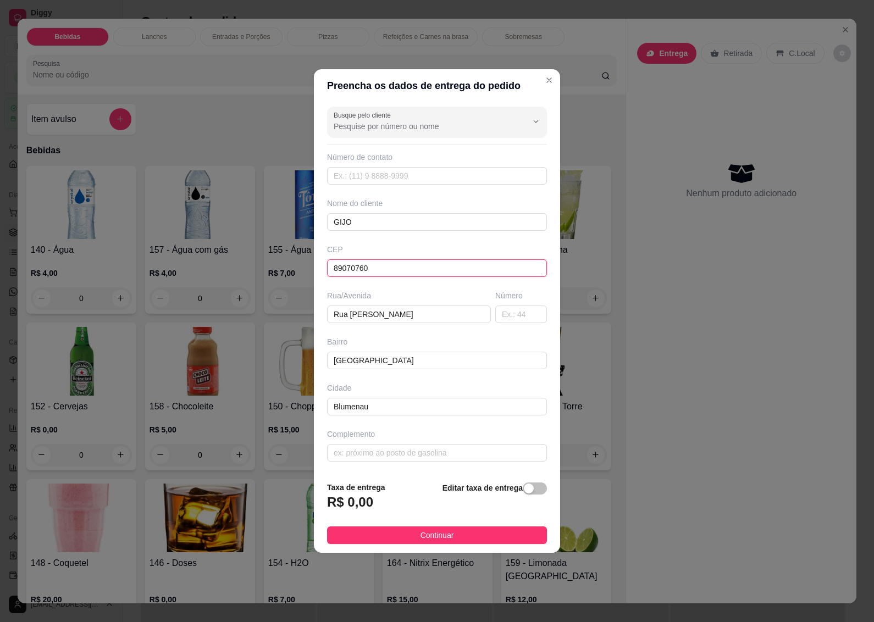
type input "[GEOGRAPHIC_DATA]"
type input "Blumenau"
type input "89070760"
click at [510, 319] on input "text" at bounding box center [521, 315] width 52 height 18
type input "380"
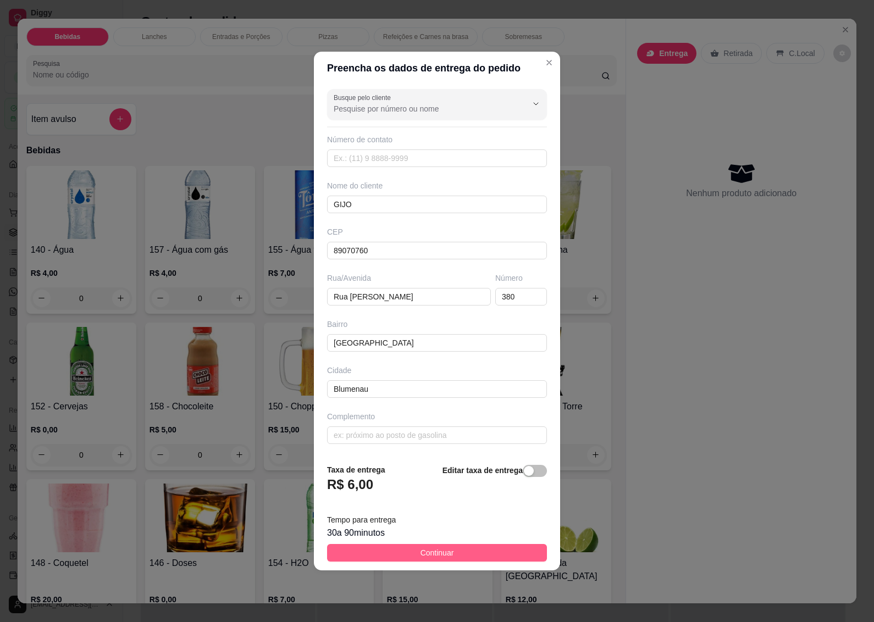
click at [402, 553] on button "Continuar" at bounding box center [437, 553] width 220 height 18
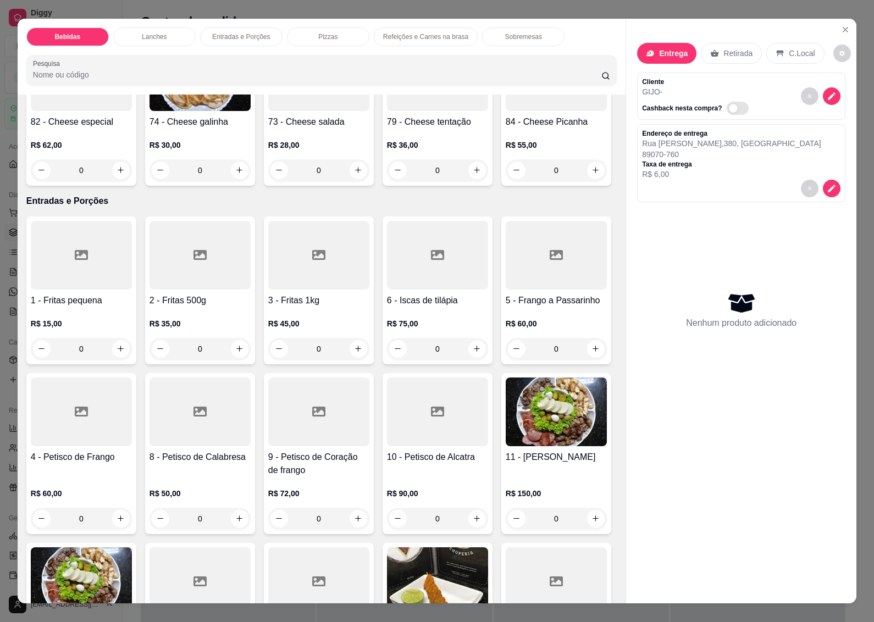
scroll to position [1237, 0]
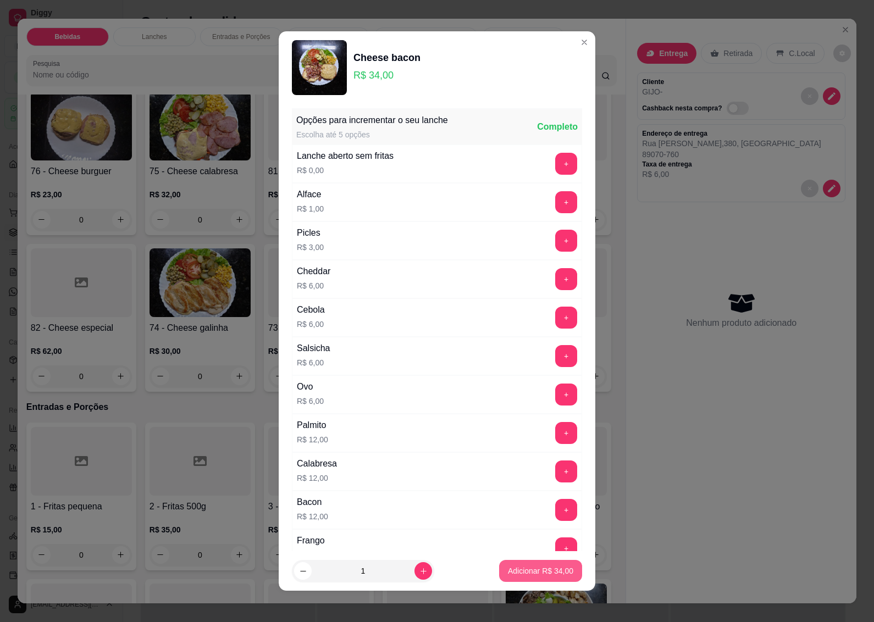
click at [508, 570] on p "Adicionar R$ 34,00" at bounding box center [540, 571] width 65 height 11
type input "1"
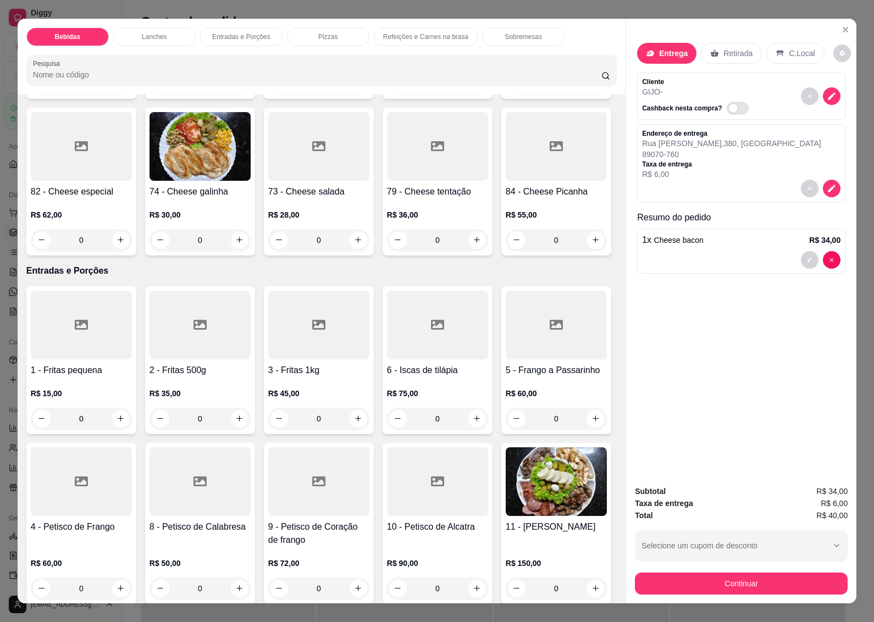
scroll to position [1443, 0]
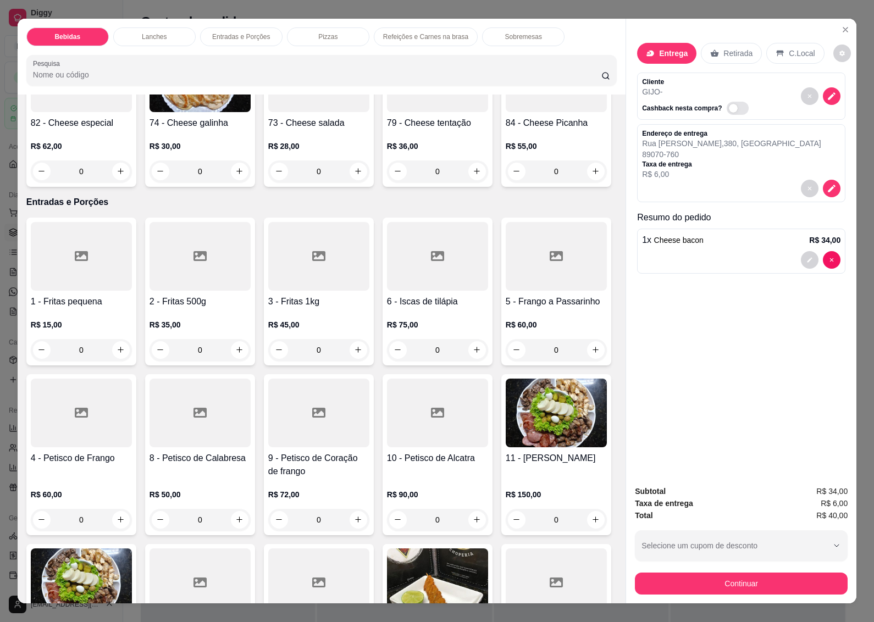
click at [268, 112] on div at bounding box center [318, 77] width 101 height 69
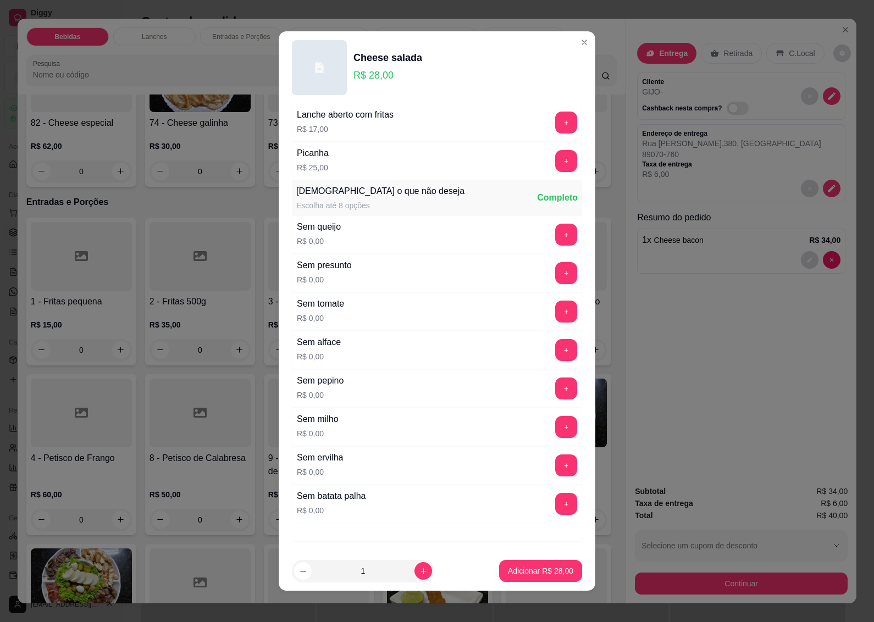
scroll to position [679, 0]
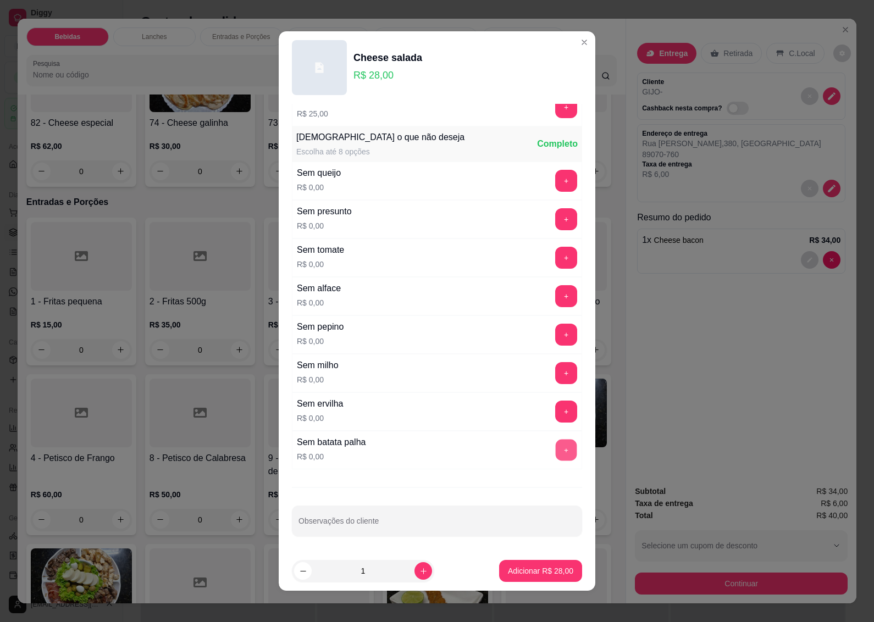
click at [556, 448] on button "+" at bounding box center [566, 449] width 21 height 21
click at [508, 576] on p "Adicionar R$ 28,00" at bounding box center [540, 571] width 65 height 11
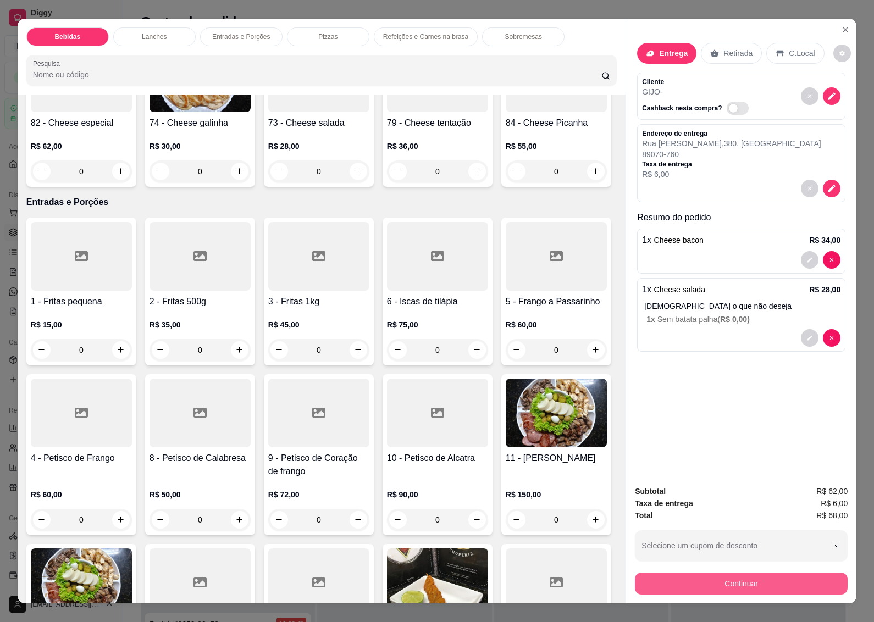
click at [708, 581] on button "Continuar" at bounding box center [741, 584] width 213 height 22
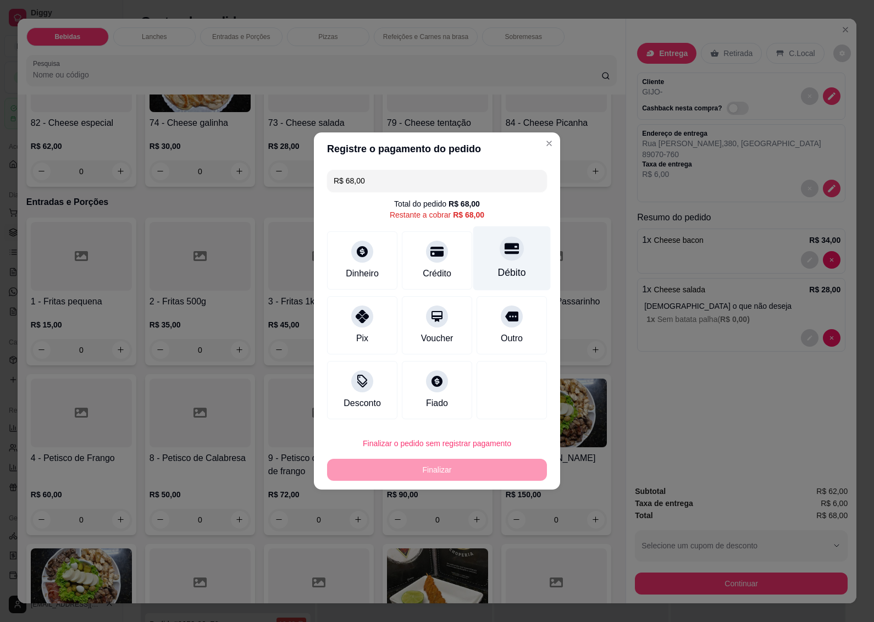
click at [501, 270] on div "Débito" at bounding box center [512, 273] width 28 height 14
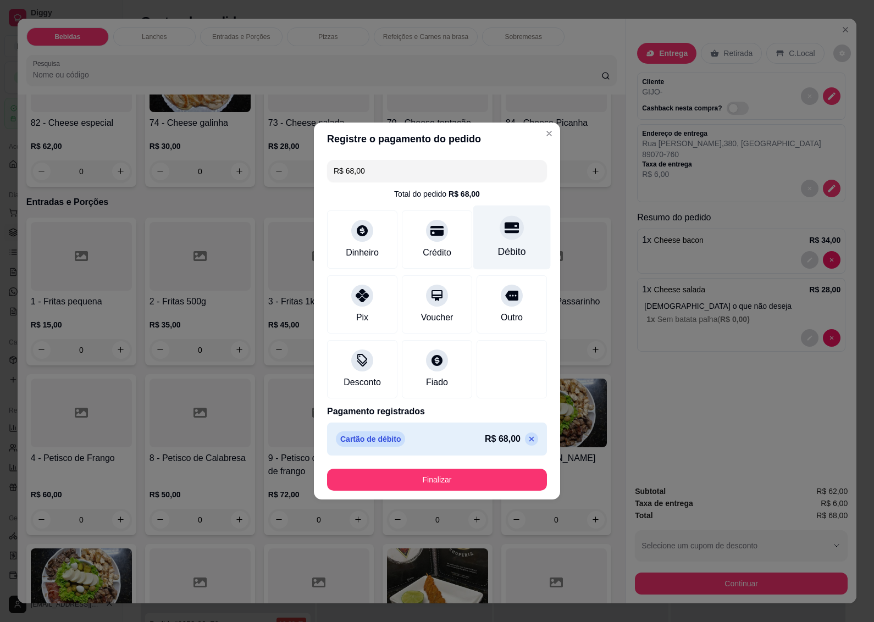
type input "R$ 0,00"
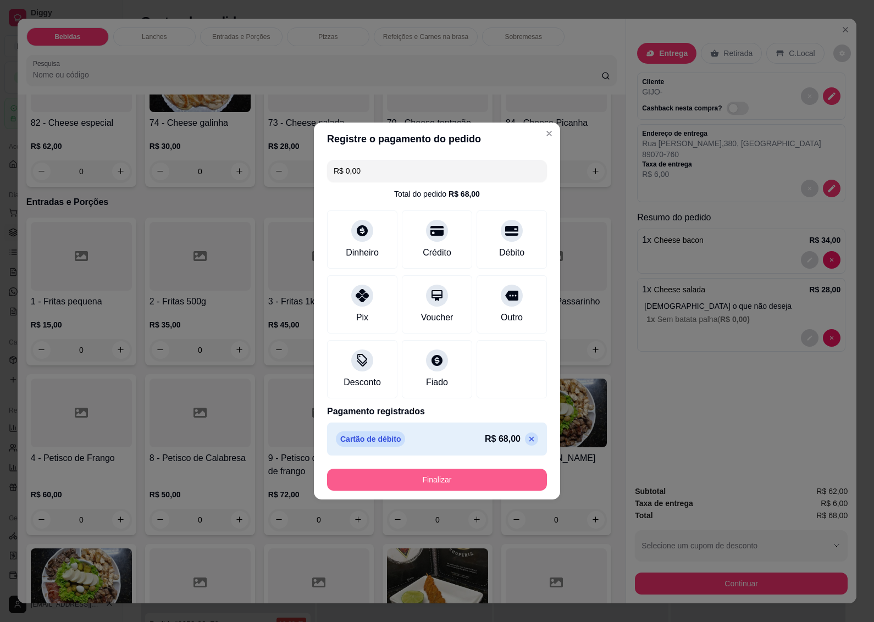
click at [433, 476] on button "Finalizar" at bounding box center [437, 480] width 220 height 22
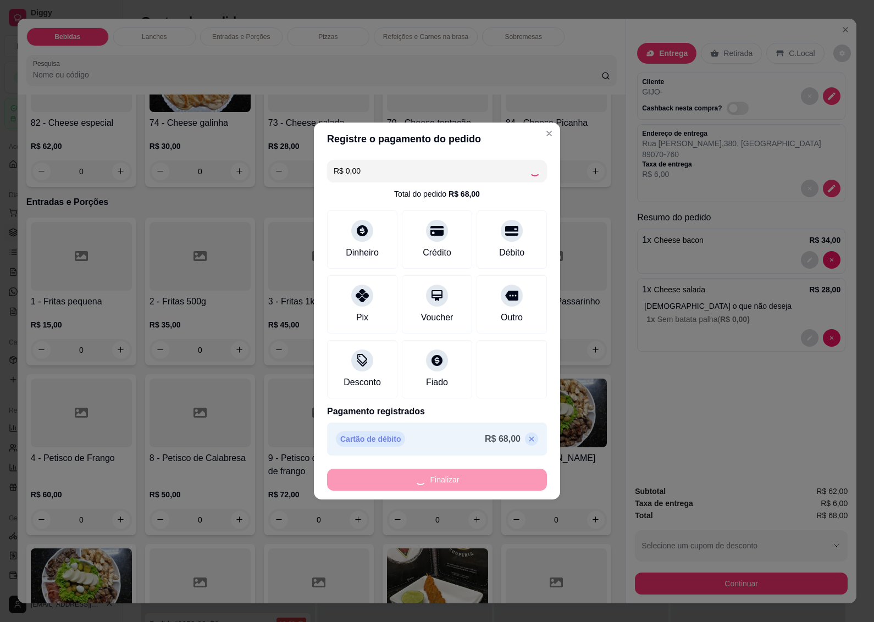
type input "0"
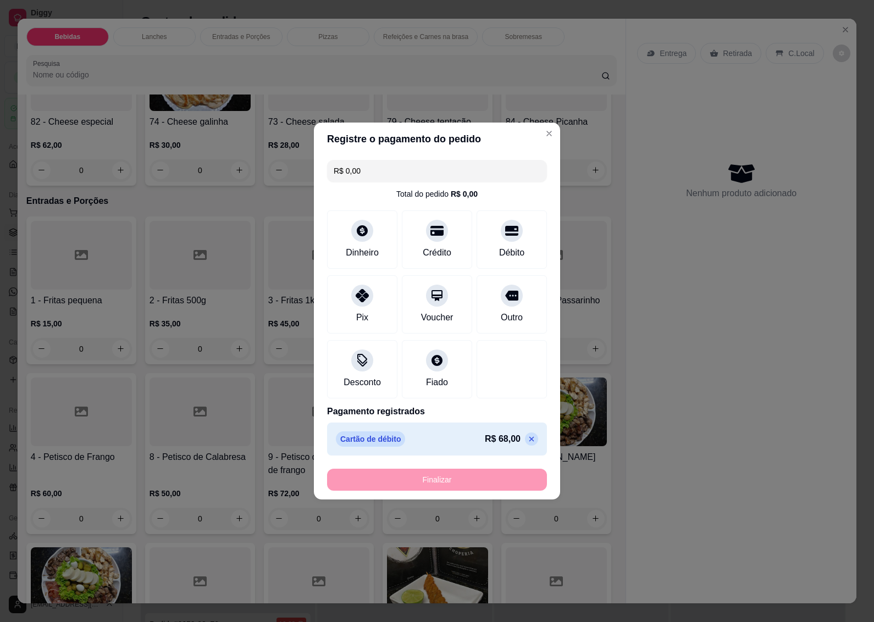
type input "-R$ 68,00"
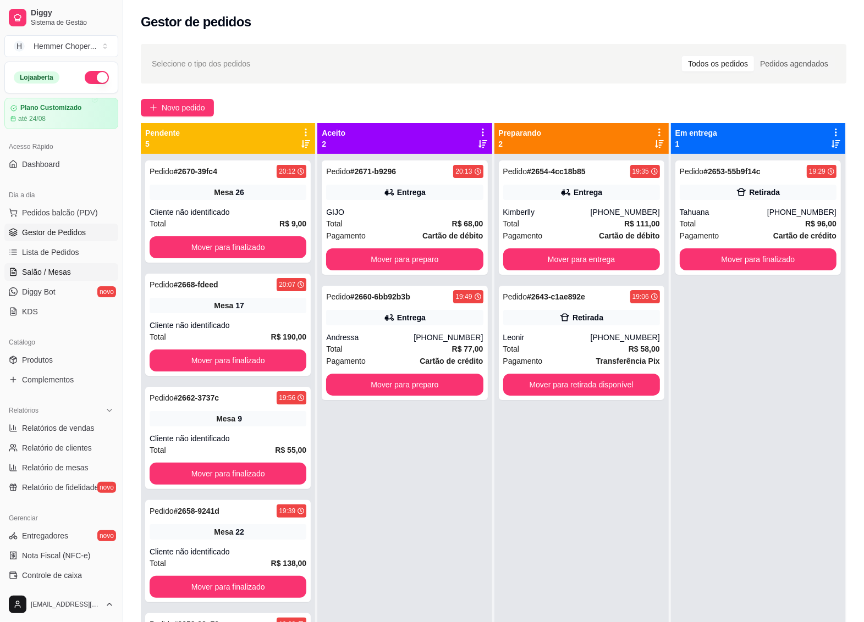
click at [64, 276] on span "Salão / Mesas" at bounding box center [46, 272] width 49 height 11
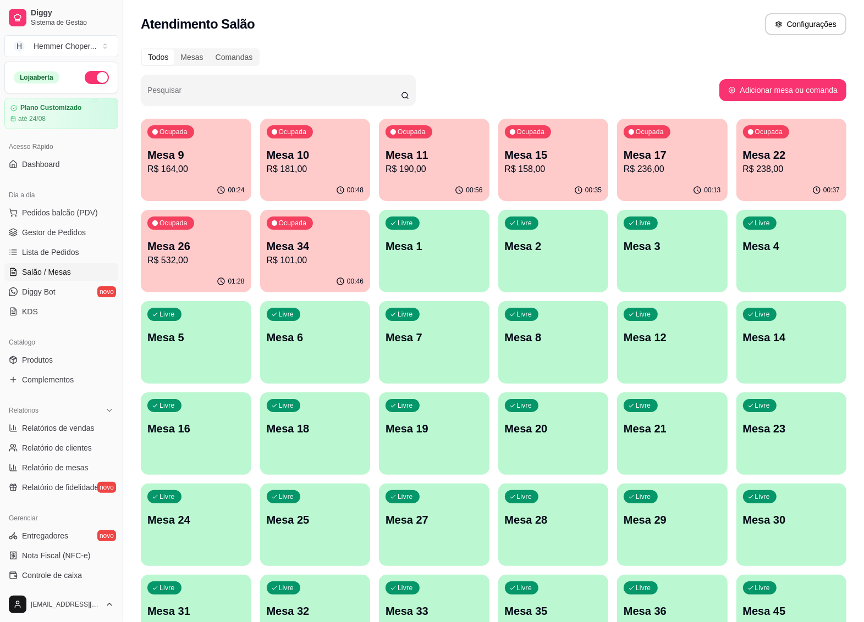
click at [325, 170] on p "R$ 181,00" at bounding box center [315, 169] width 97 height 13
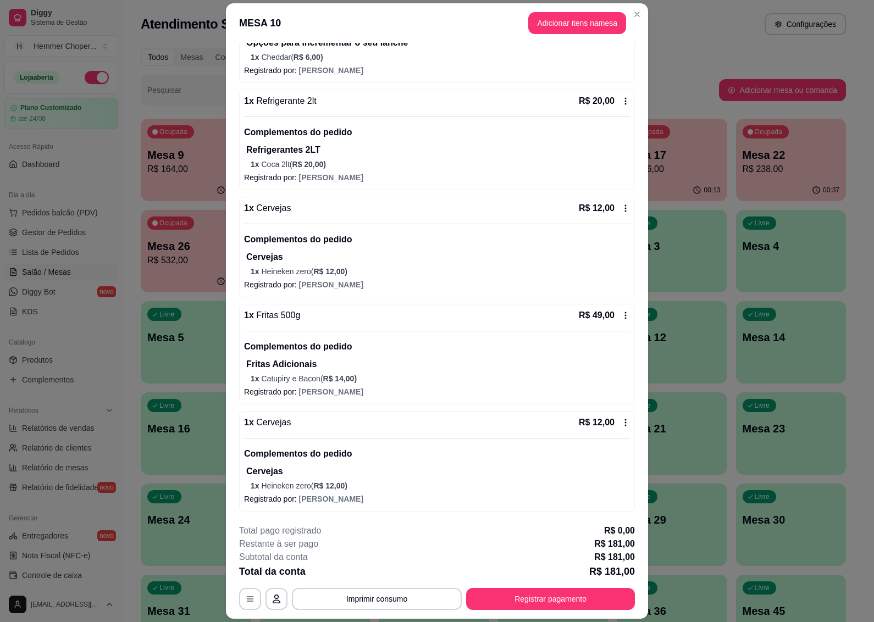
scroll to position [32, 0]
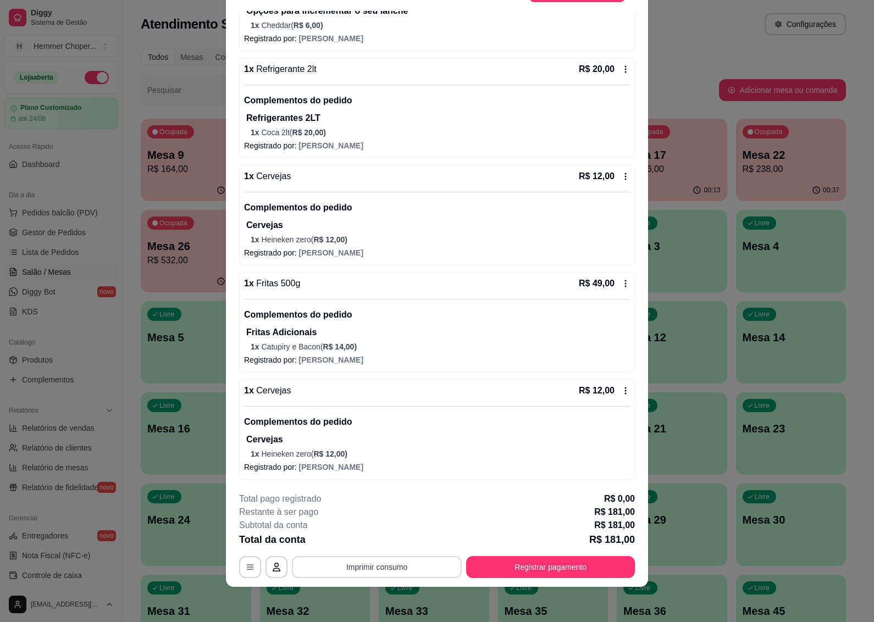
click at [389, 562] on button "Imprimir consumo" at bounding box center [377, 567] width 170 height 22
click at [385, 538] on button "IMPRESSORA" at bounding box center [375, 542] width 80 height 18
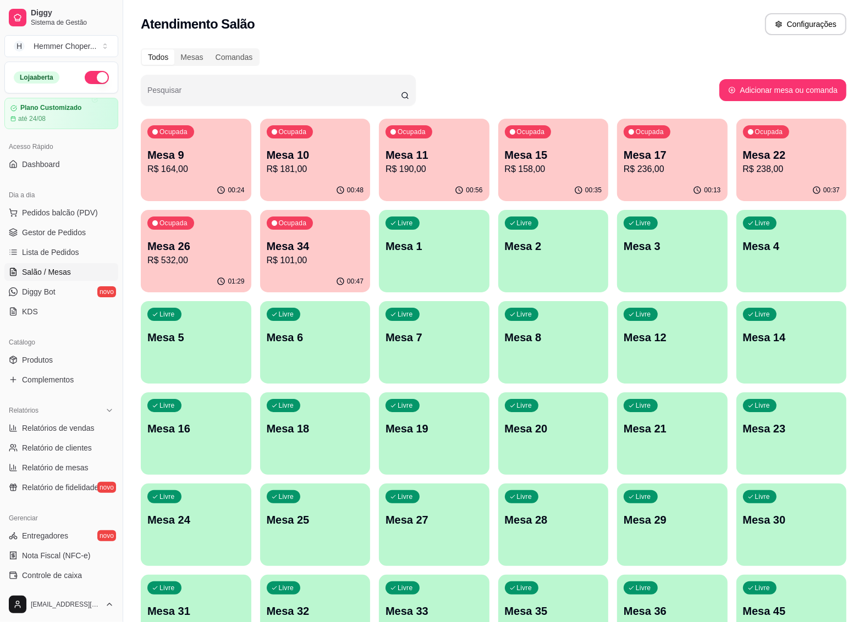
click at [312, 241] on p "Mesa 34" at bounding box center [315, 246] width 97 height 15
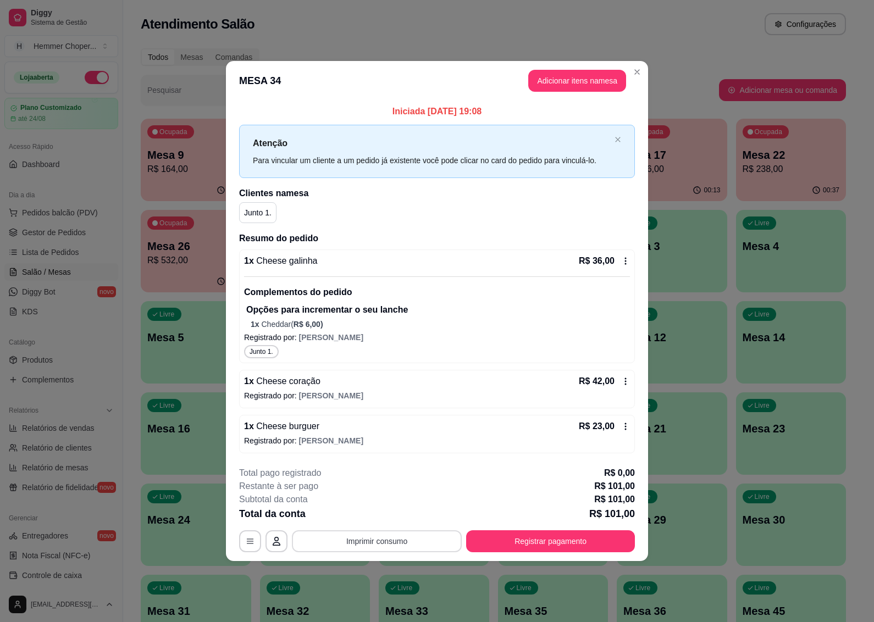
click at [394, 546] on button "Imprimir consumo" at bounding box center [377, 542] width 170 height 22
click at [394, 518] on button "IMPRESSORA" at bounding box center [380, 517] width 80 height 18
click at [517, 540] on button "Registrar pagamento" at bounding box center [551, 541] width 164 height 21
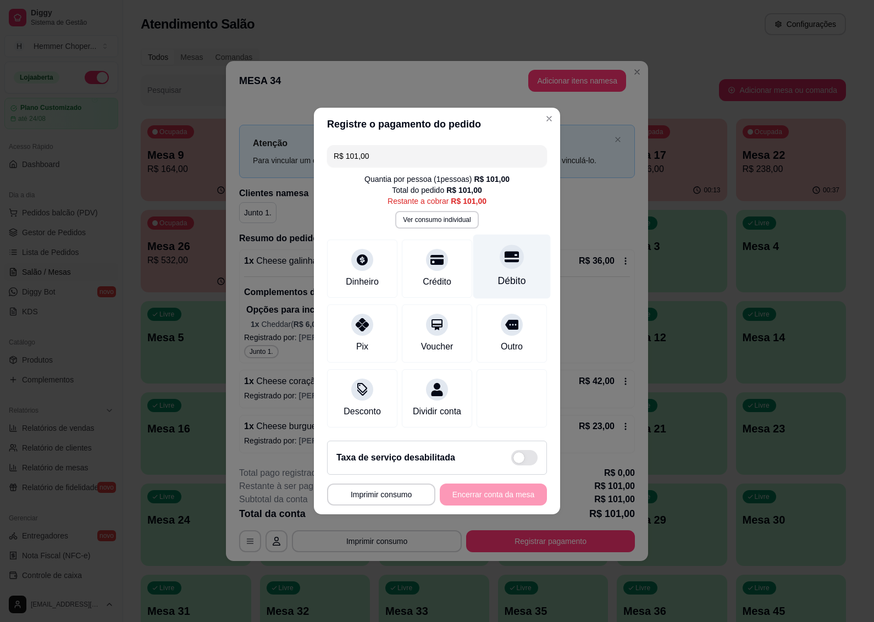
click at [507, 262] on div "Débito" at bounding box center [512, 267] width 78 height 64
type input "R$ 0,00"
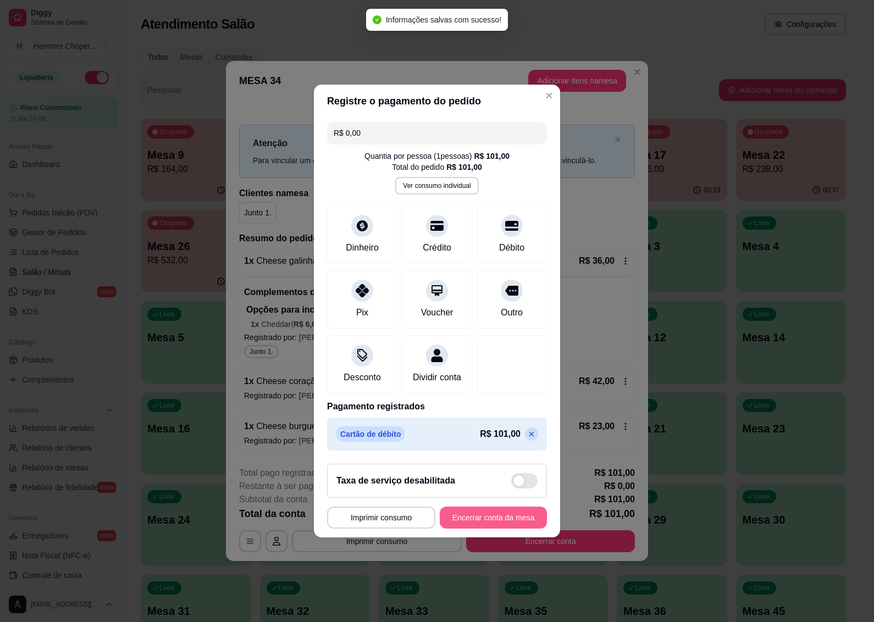
click at [466, 519] on button "Encerrar conta da mesa" at bounding box center [493, 518] width 107 height 22
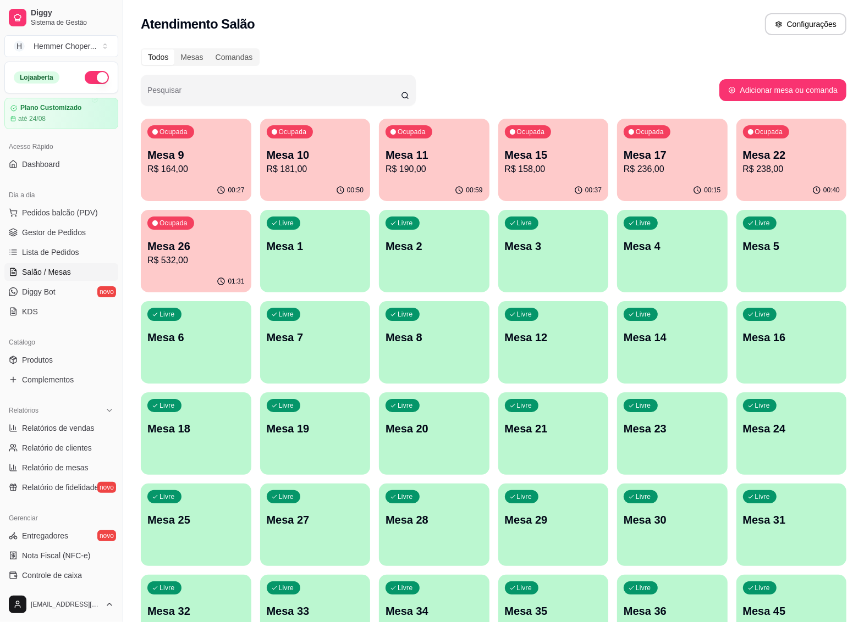
click at [338, 178] on div "Ocupada Mesa 10 R$ 181,00" at bounding box center [315, 149] width 111 height 61
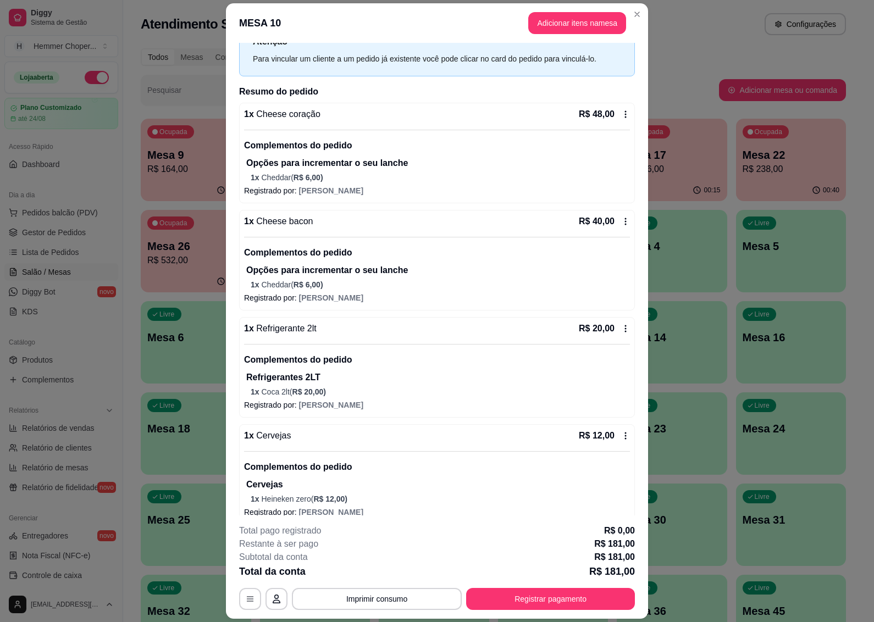
scroll to position [69, 0]
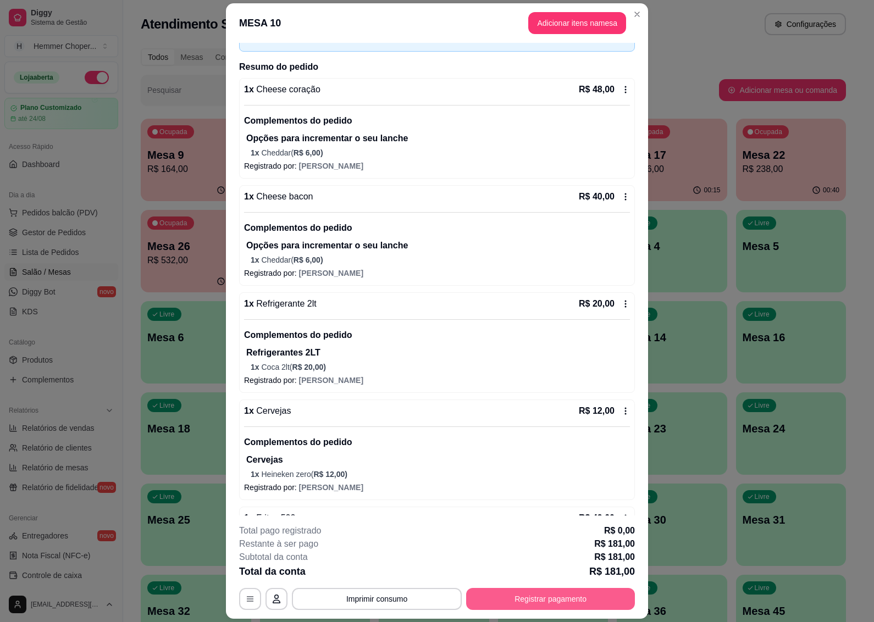
click at [499, 599] on button "Registrar pagamento" at bounding box center [550, 599] width 169 height 22
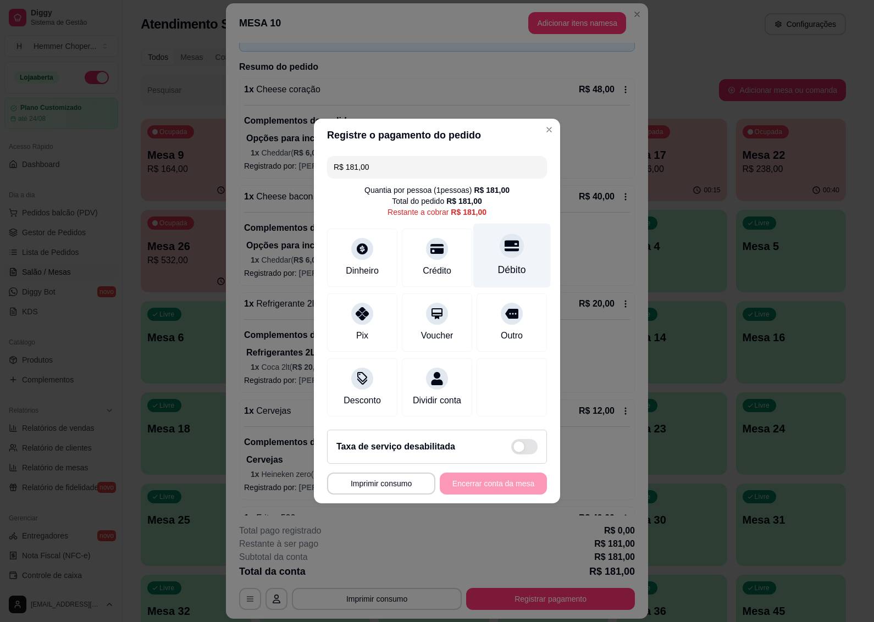
click at [504, 249] on div at bounding box center [512, 246] width 24 height 24
type input "R$ 0,00"
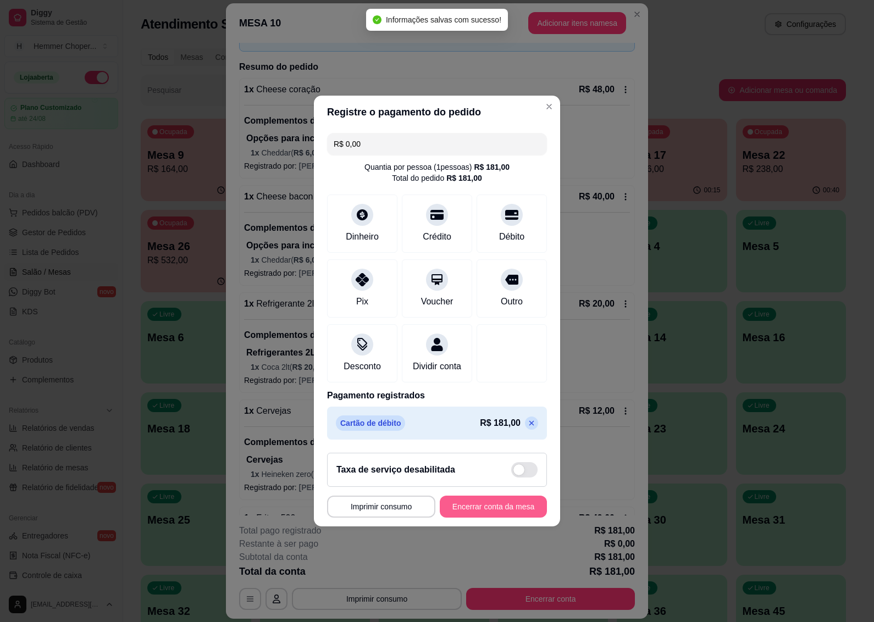
click at [468, 516] on button "Encerrar conta da mesa" at bounding box center [493, 507] width 107 height 22
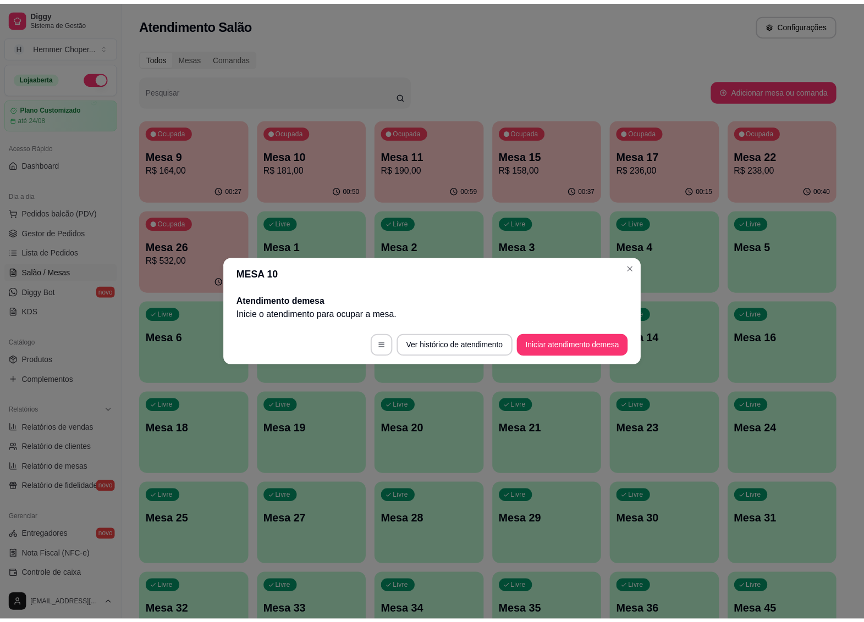
scroll to position [0, 0]
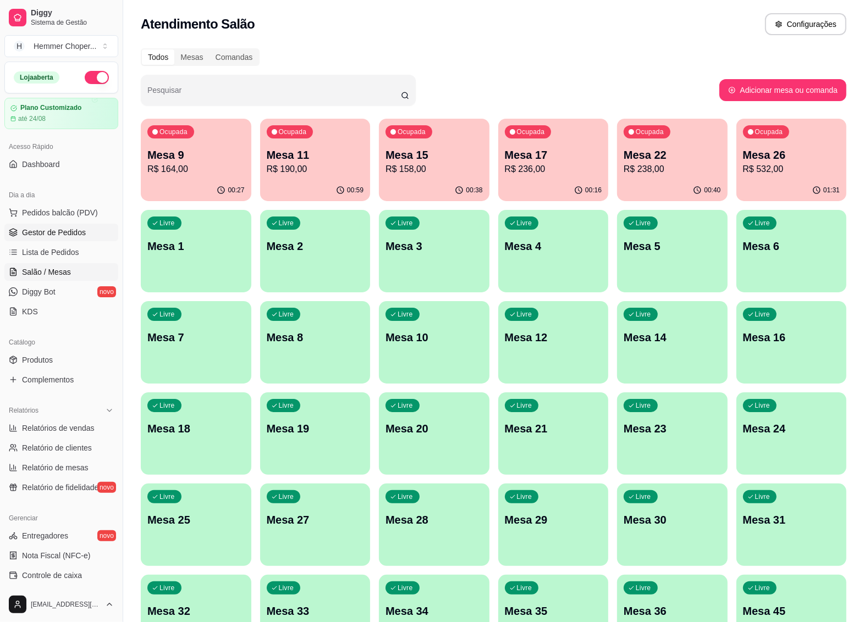
click at [61, 234] on span "Gestor de Pedidos" at bounding box center [54, 232] width 64 height 11
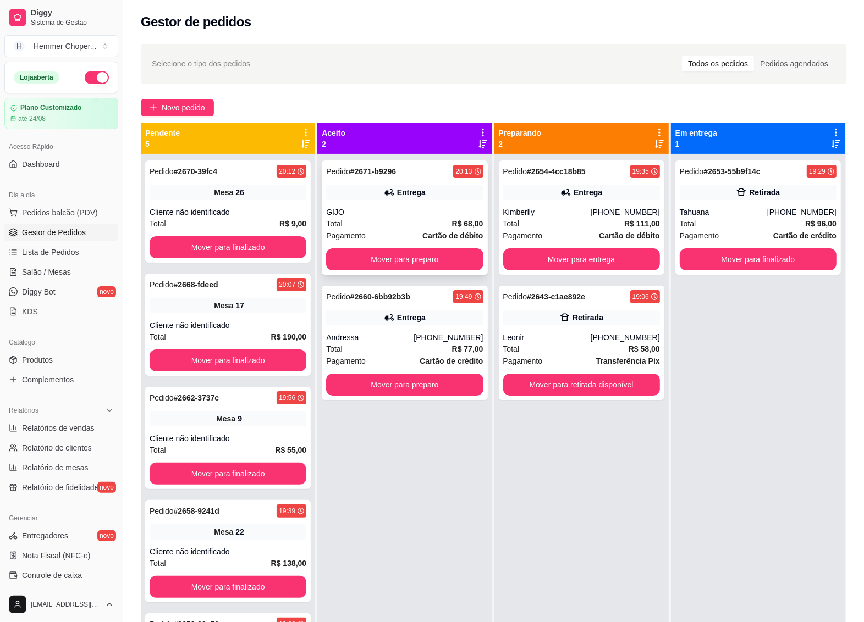
click at [394, 202] on div "Pedido # 2671-b9296 20:13 Entrega GIJO Total R$ 68,00 Pagamento Cartão de débit…" at bounding box center [405, 218] width 166 height 114
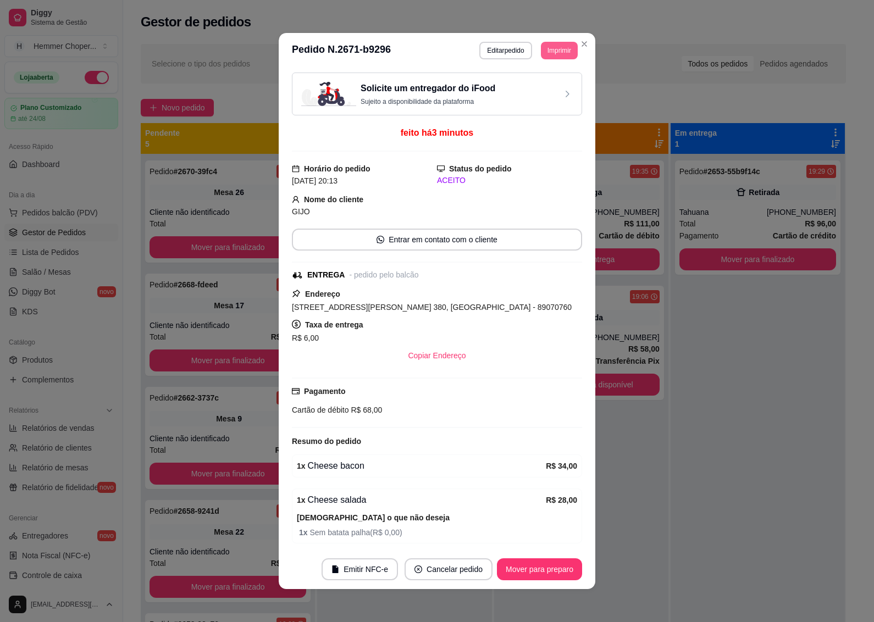
click at [557, 53] on button "Imprimir" at bounding box center [559, 51] width 37 height 18
click at [522, 85] on button "IMPRESSORA" at bounding box center [534, 90] width 80 height 18
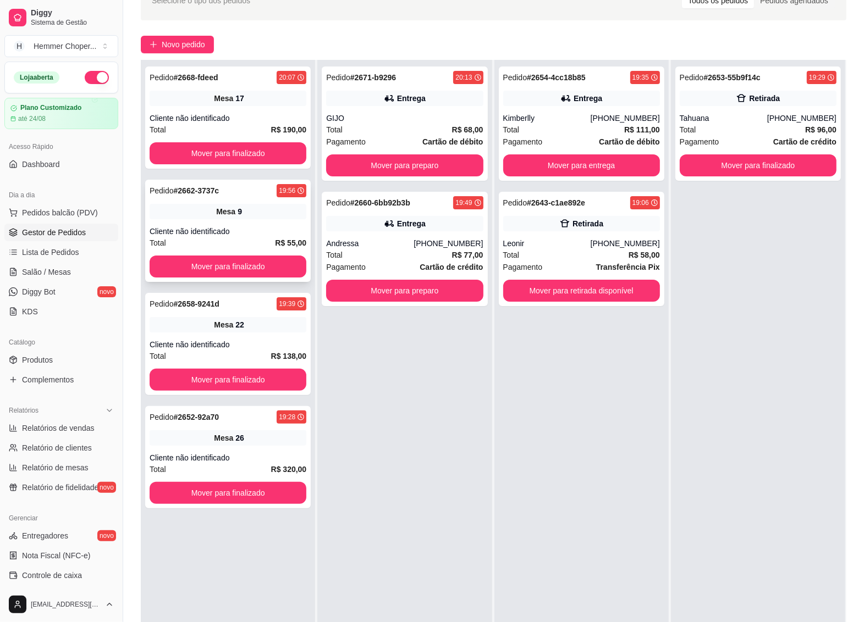
scroll to position [137, 0]
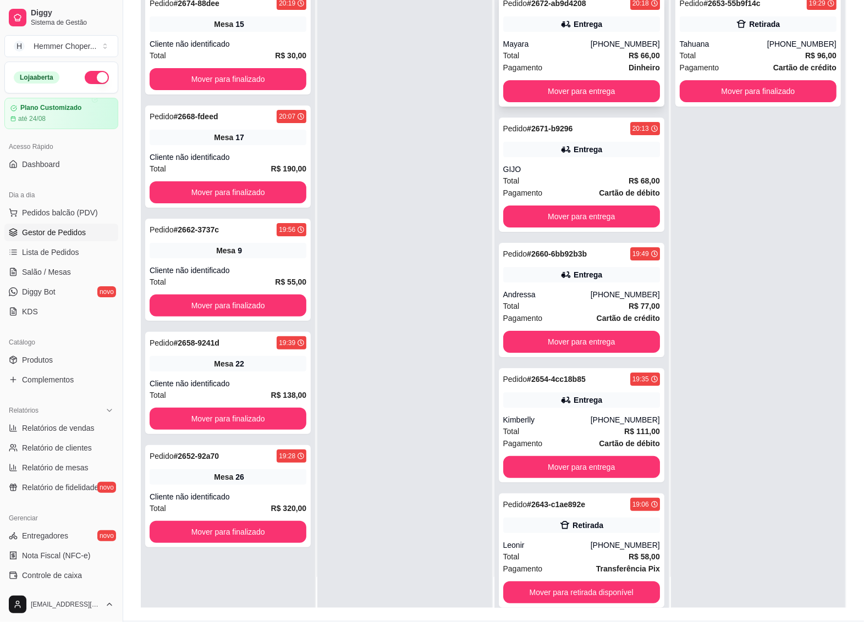
click at [575, 59] on div "Total R$ 66,00" at bounding box center [581, 55] width 157 height 12
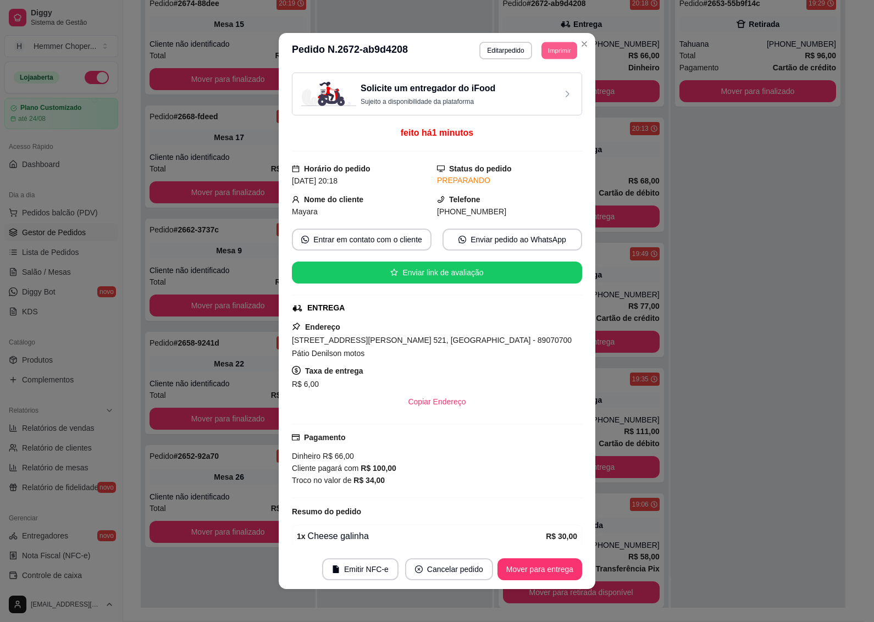
click at [556, 47] on button "Imprimir" at bounding box center [560, 50] width 36 height 17
click at [528, 86] on button "IMPRESSORA" at bounding box center [534, 90] width 80 height 18
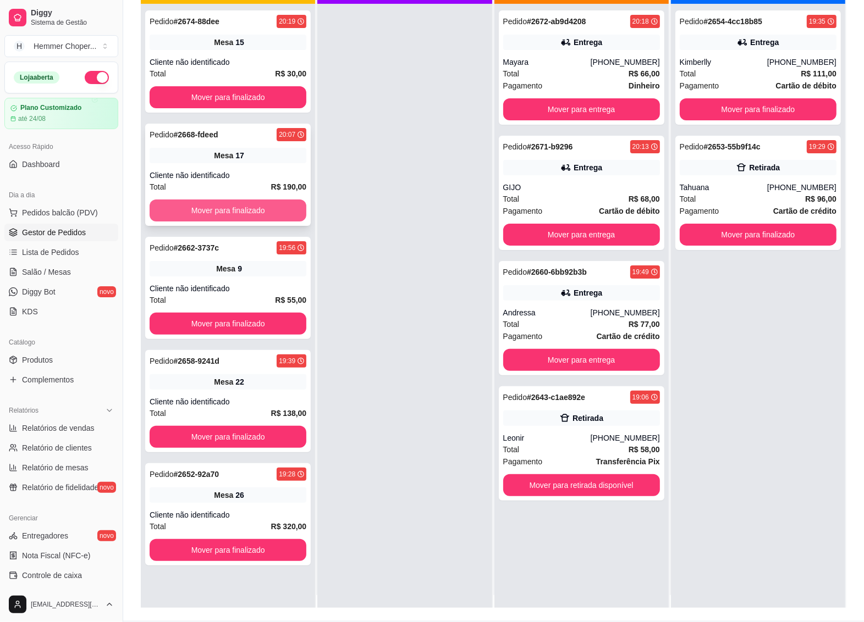
scroll to position [0, 0]
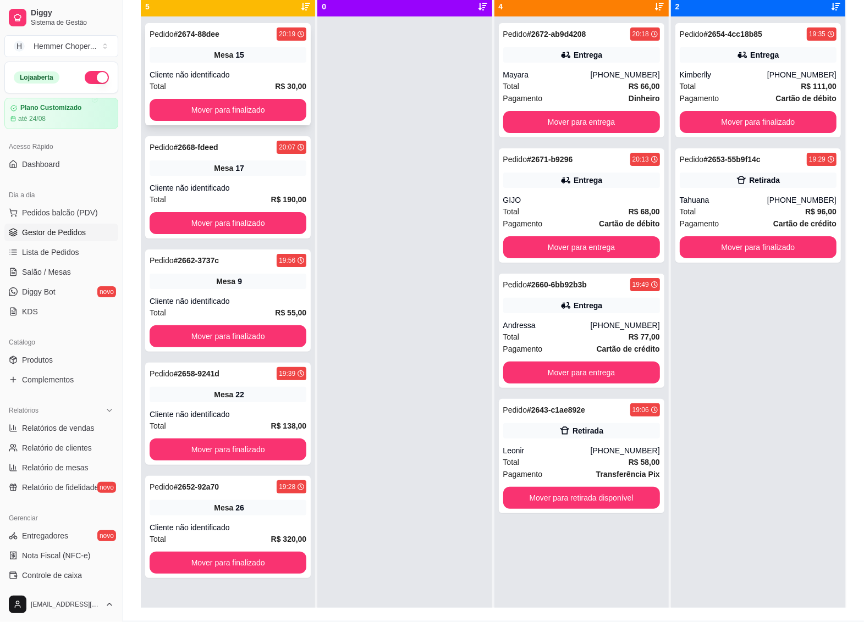
click at [231, 87] on div "Total R$ 30,00" at bounding box center [228, 86] width 157 height 12
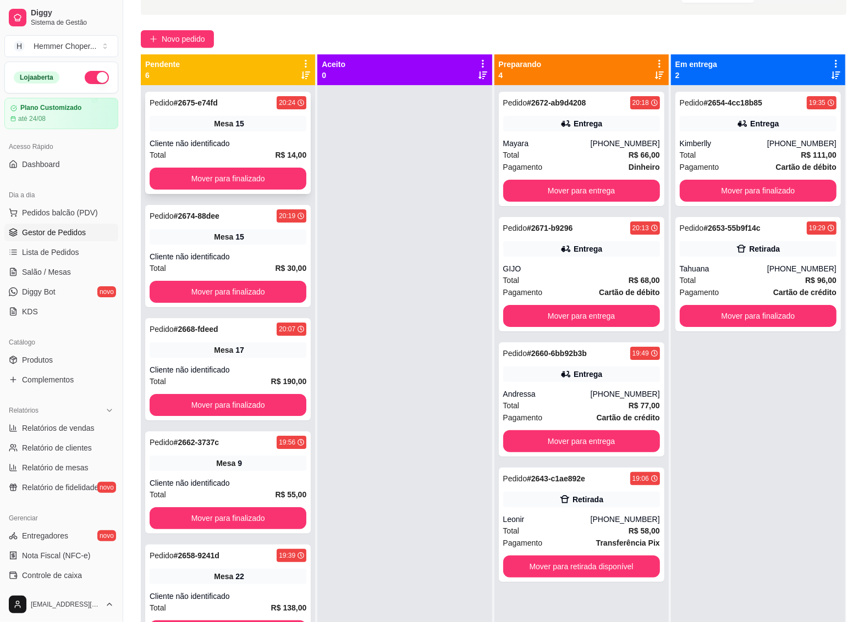
click at [260, 147] on div "Cliente não identificado" at bounding box center [228, 143] width 157 height 11
click at [249, 169] on button "Mover para finalizado" at bounding box center [228, 179] width 157 height 22
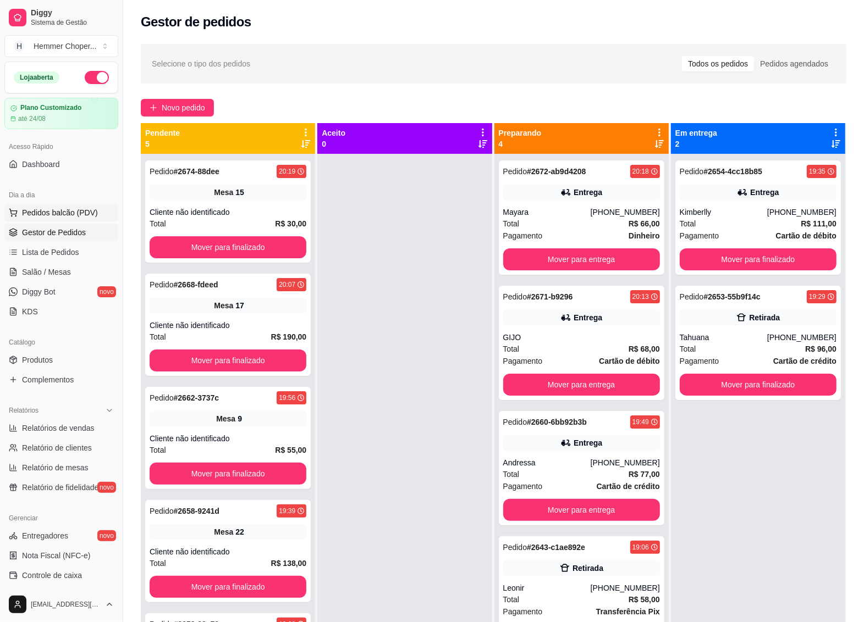
click at [54, 216] on span "Pedidos balcão (PDV)" at bounding box center [60, 212] width 76 height 11
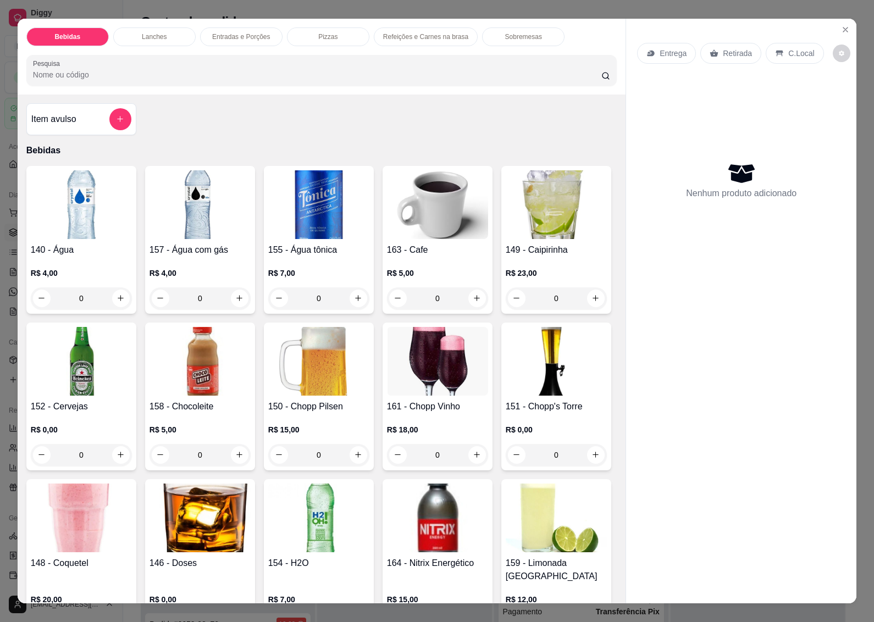
click at [724, 49] on p "Retirada" at bounding box center [737, 53] width 29 height 11
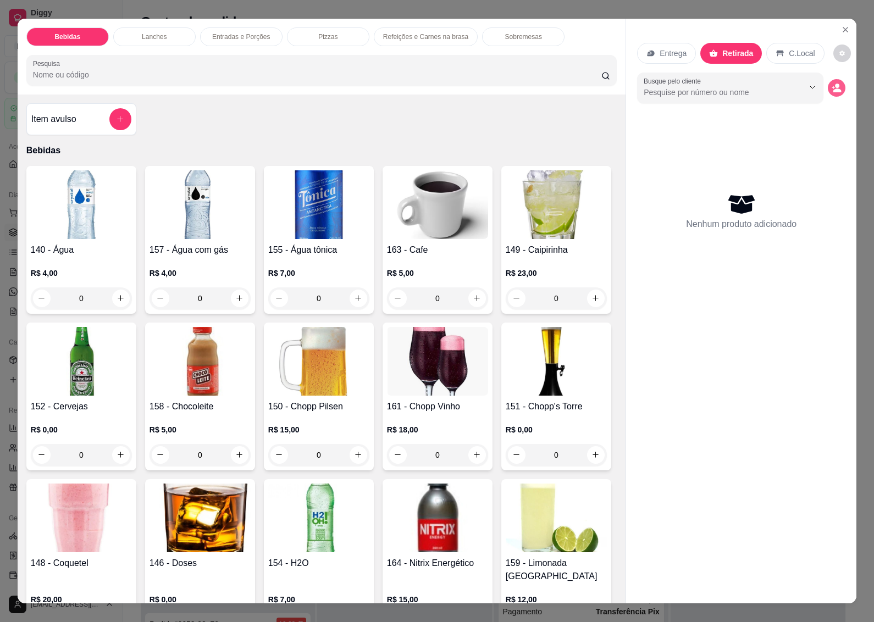
click at [832, 83] on icon "decrease-product-quantity" at bounding box center [837, 88] width 10 height 10
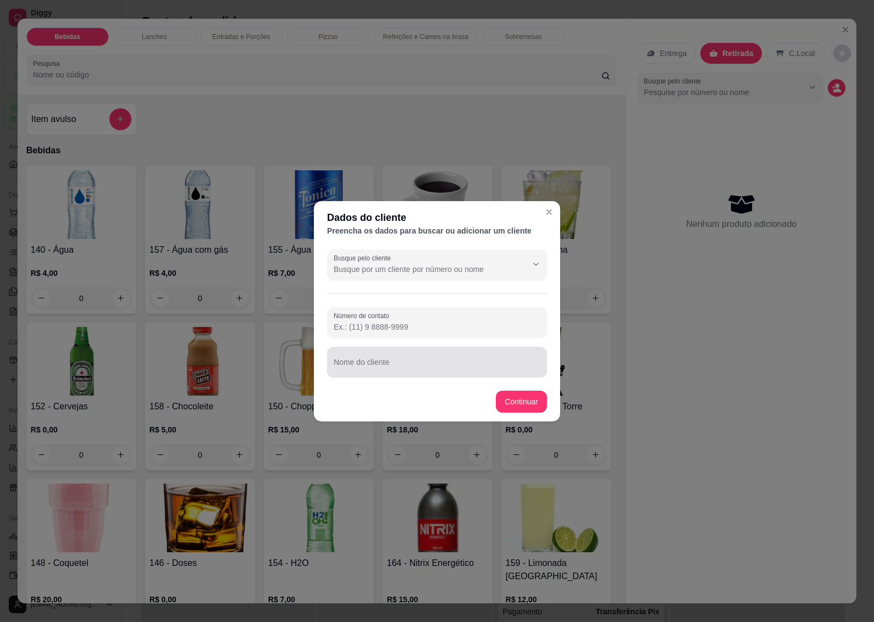
click at [377, 372] on input "Nome do cliente" at bounding box center [437, 366] width 207 height 11
type input "D"
type input "DONIZETE"
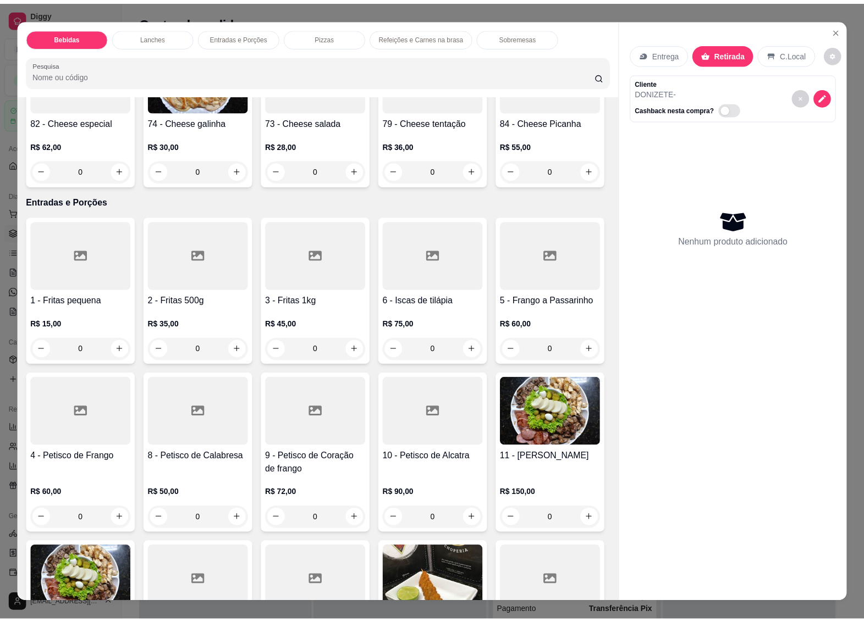
scroll to position [1237, 0]
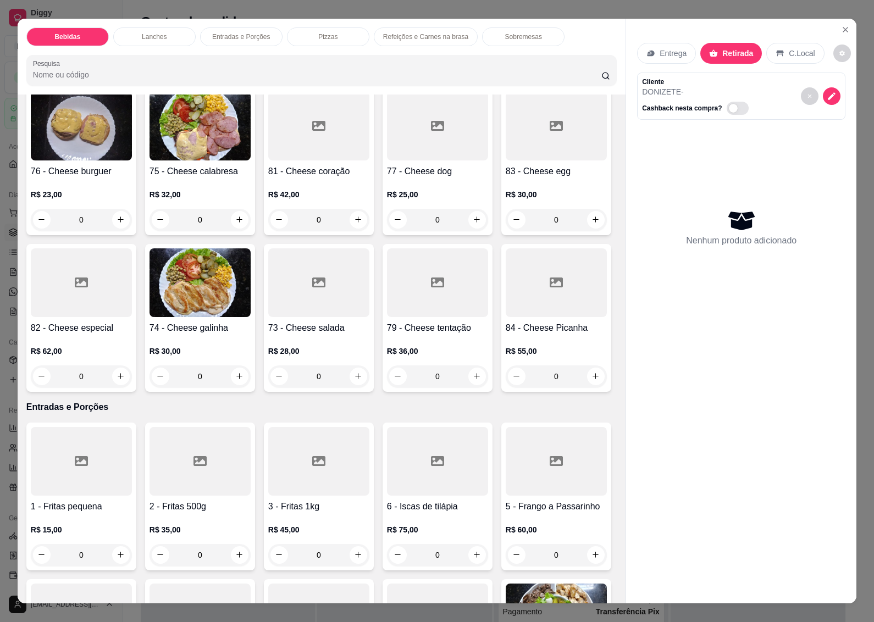
click at [132, 178] on h4 "76 - Cheese burguer" at bounding box center [81, 171] width 101 height 13
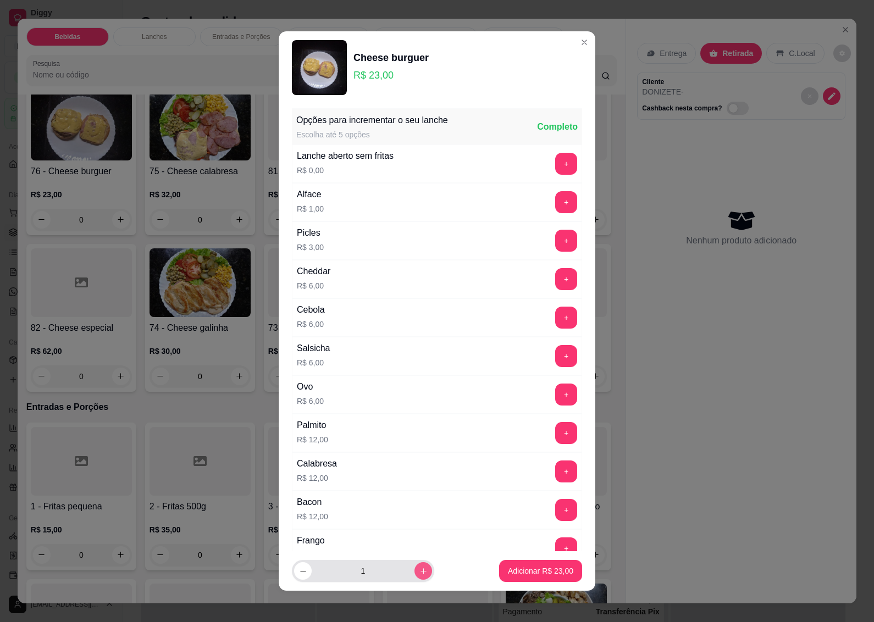
click at [420, 567] on icon "increase-product-quantity" at bounding box center [424, 571] width 8 height 8
type input "5"
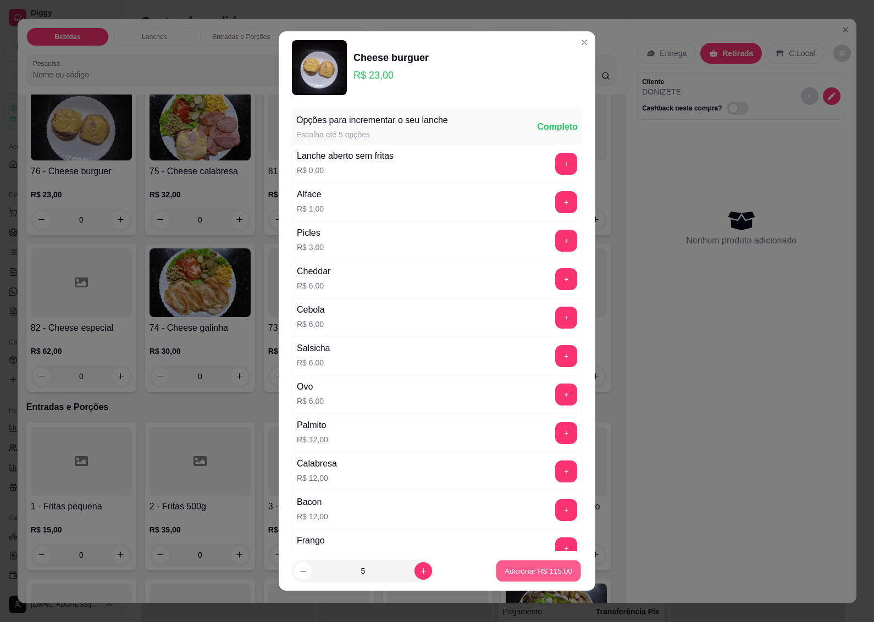
click at [534, 570] on p "Adicionar R$ 115,00" at bounding box center [539, 571] width 68 height 10
type input "5"
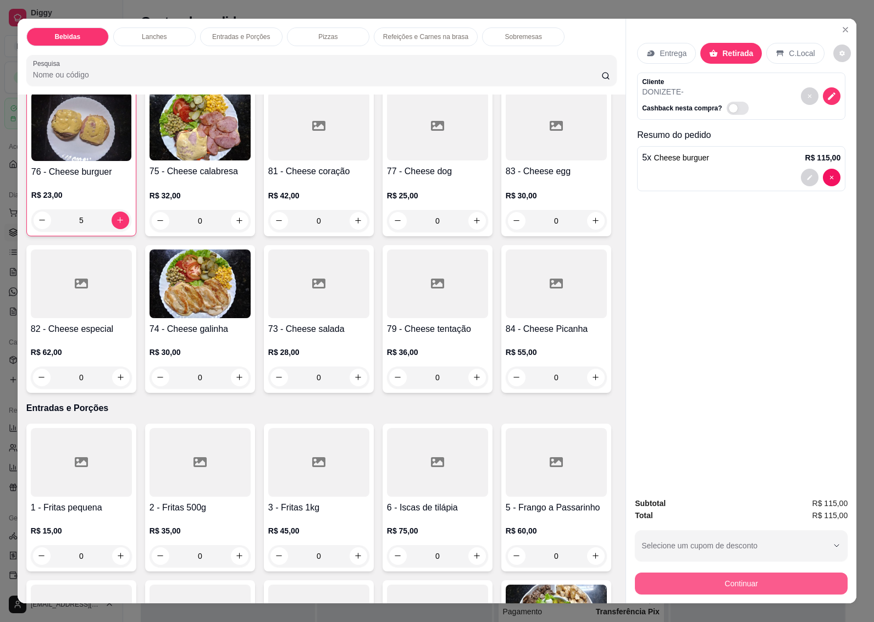
click at [691, 580] on button "Continuar" at bounding box center [741, 584] width 213 height 22
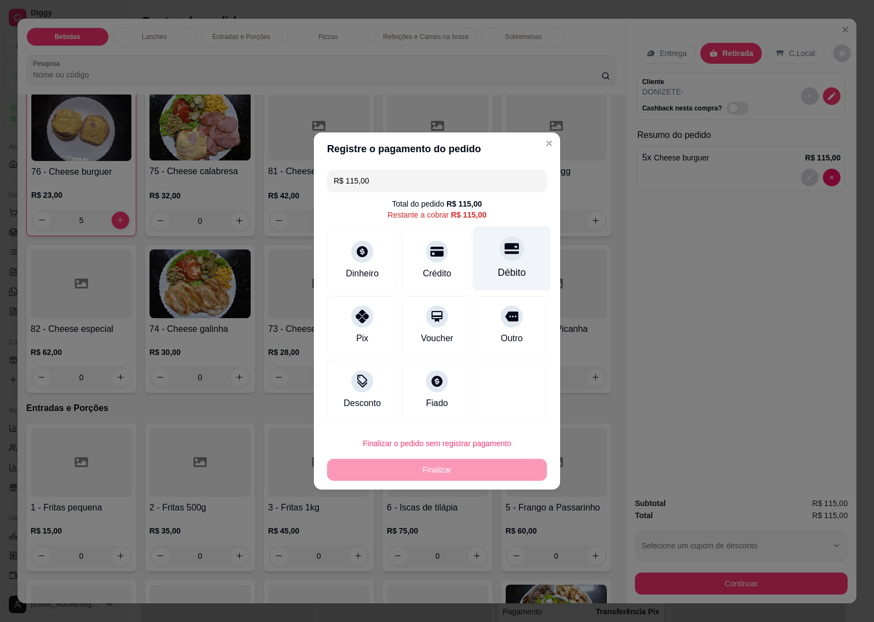
click at [505, 247] on icon at bounding box center [512, 249] width 14 height 11
type input "R$ 0,00"
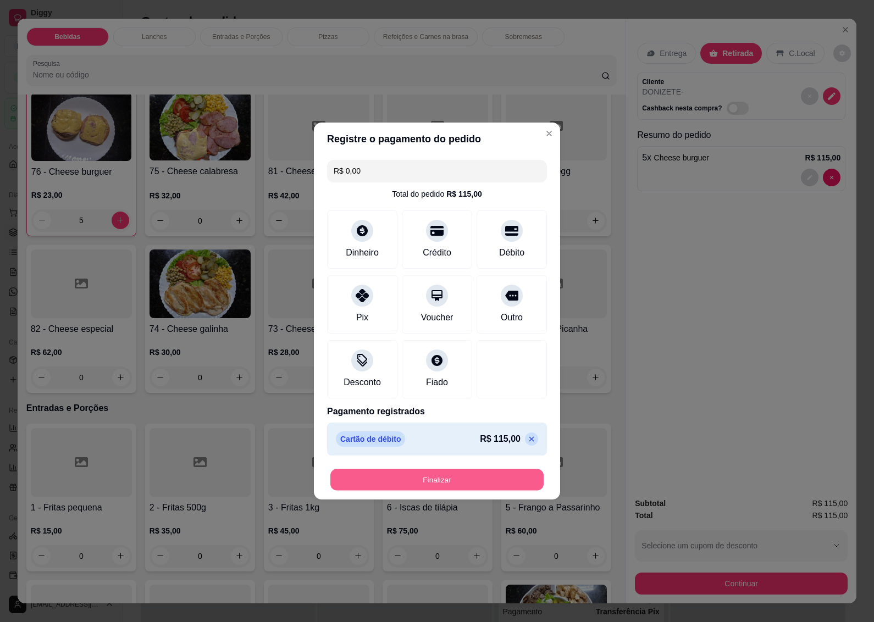
click at [411, 479] on button "Finalizar" at bounding box center [436, 480] width 213 height 21
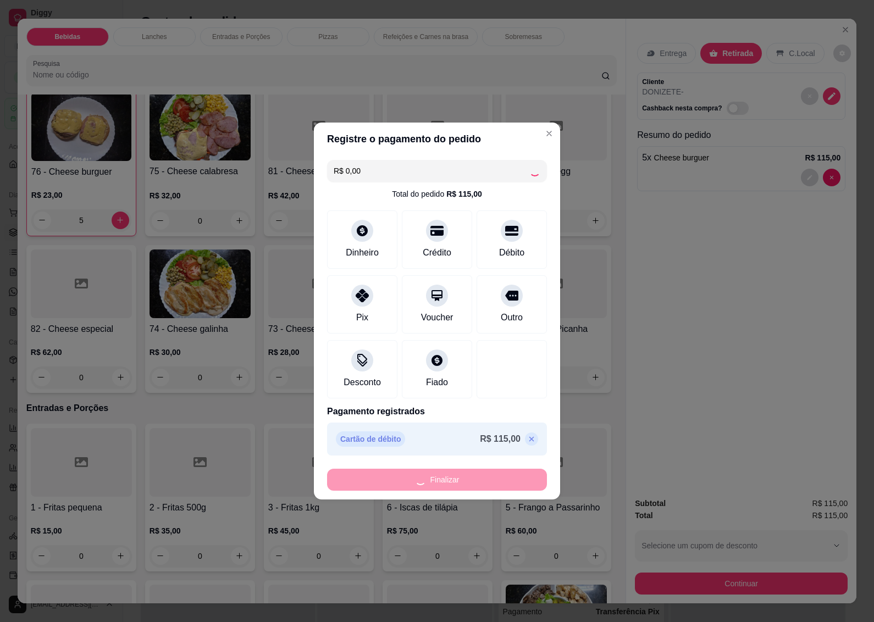
type input "0"
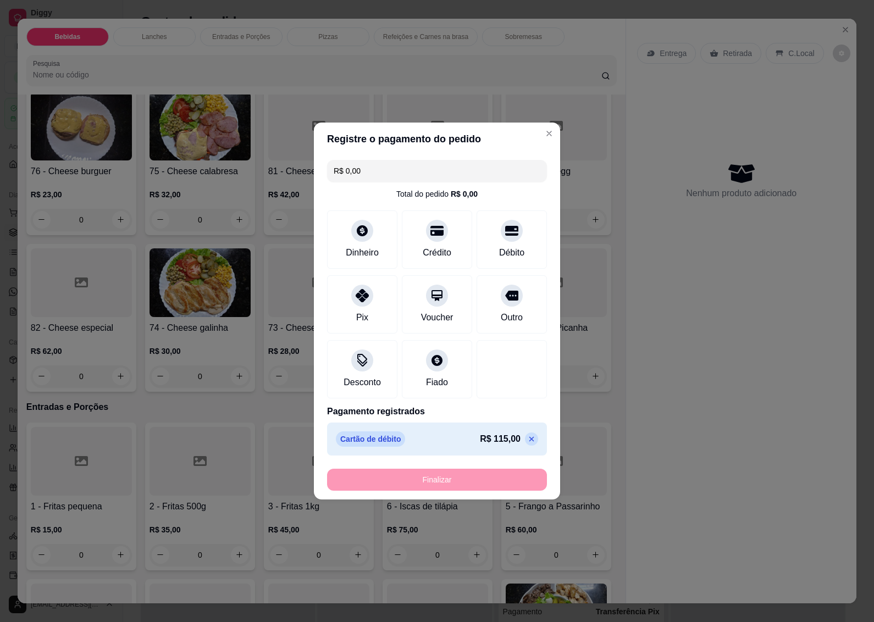
type input "-R$ 115,00"
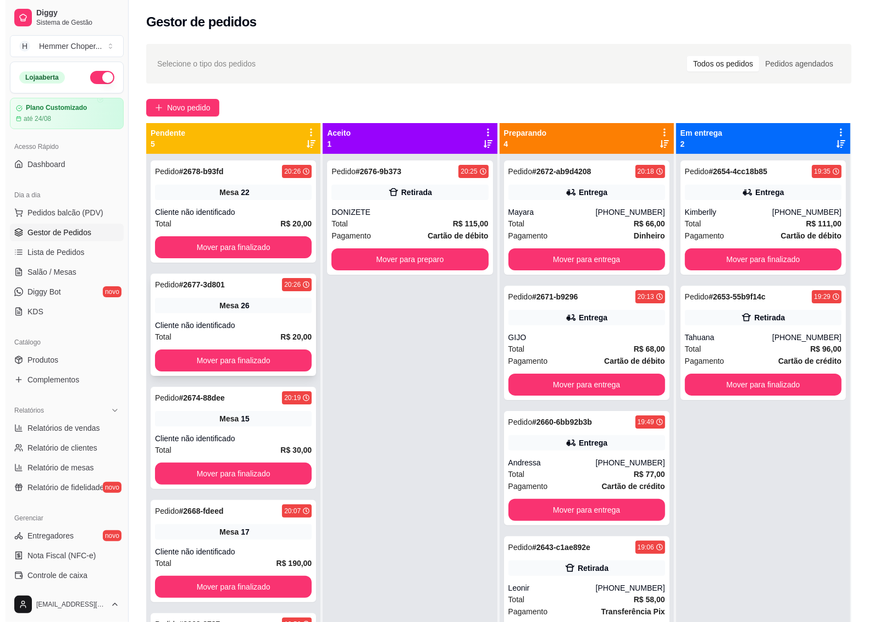
scroll to position [31, 0]
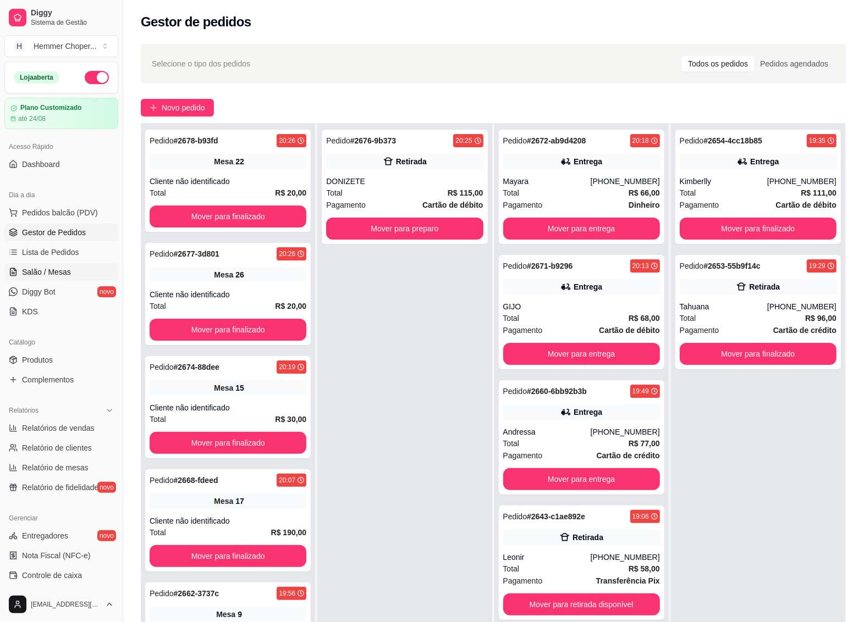
click at [62, 270] on span "Salão / Mesas" at bounding box center [46, 272] width 49 height 11
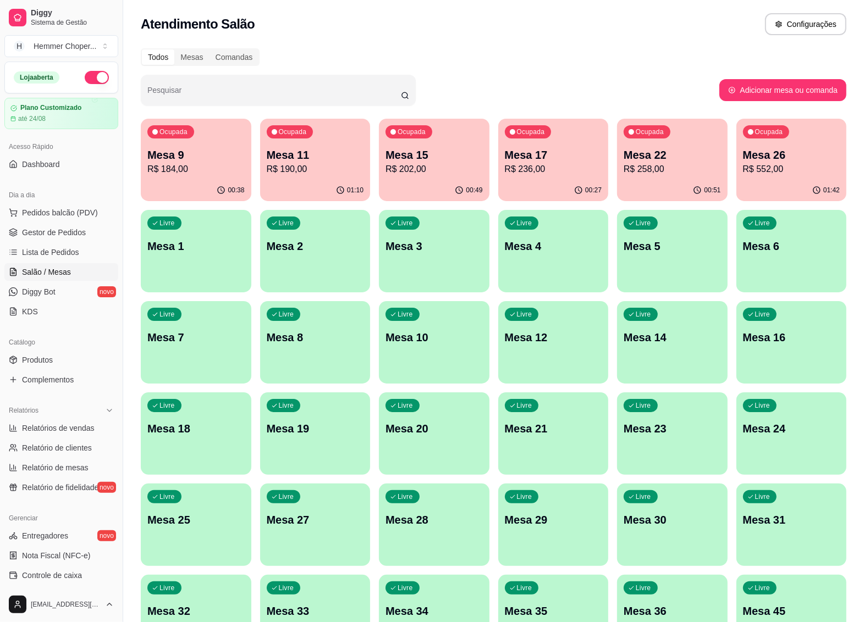
click at [198, 231] on div "Livre Mesa 1" at bounding box center [196, 244] width 111 height 69
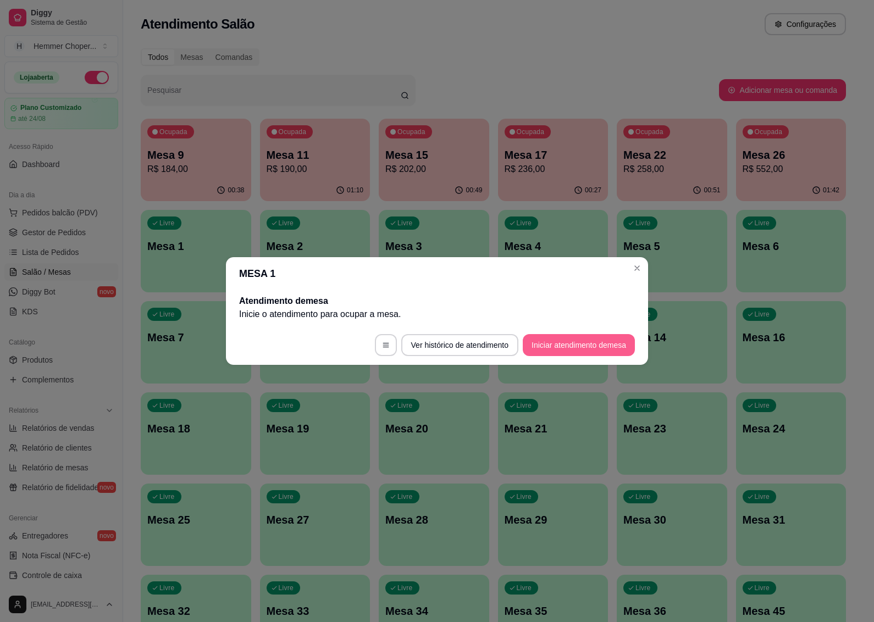
click at [562, 345] on button "Iniciar atendimento de mesa" at bounding box center [579, 345] width 112 height 22
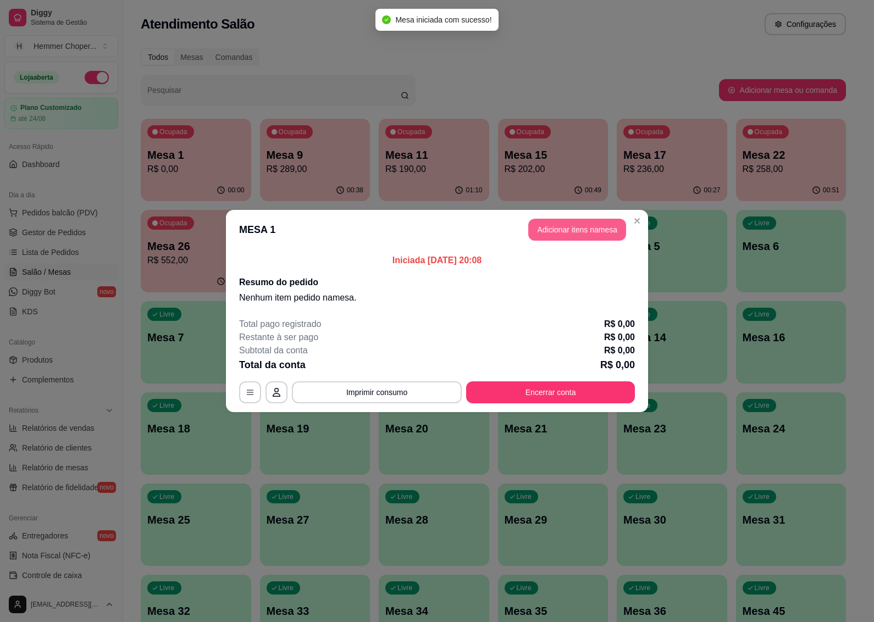
click at [578, 226] on button "Adicionar itens na mesa" at bounding box center [577, 230] width 98 height 22
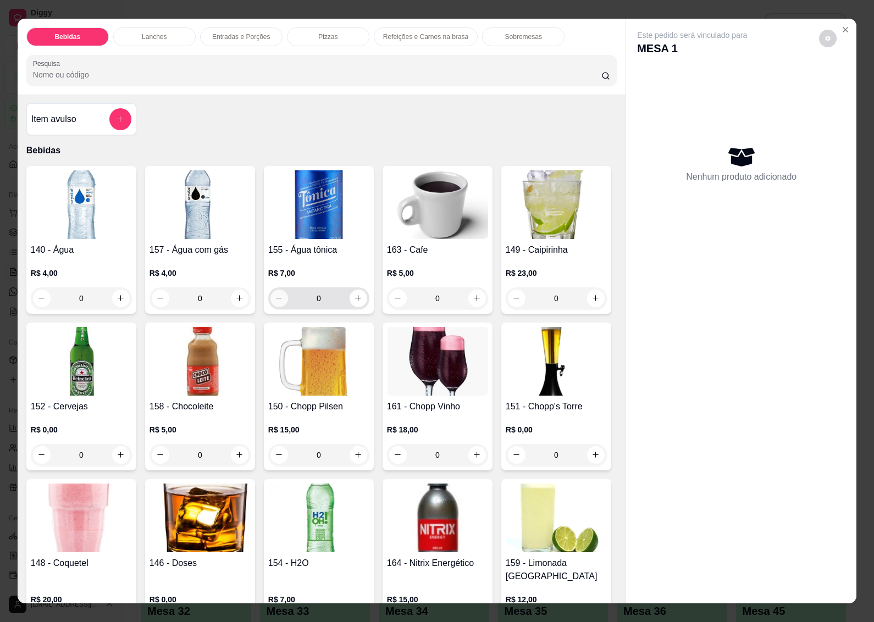
scroll to position [206, 0]
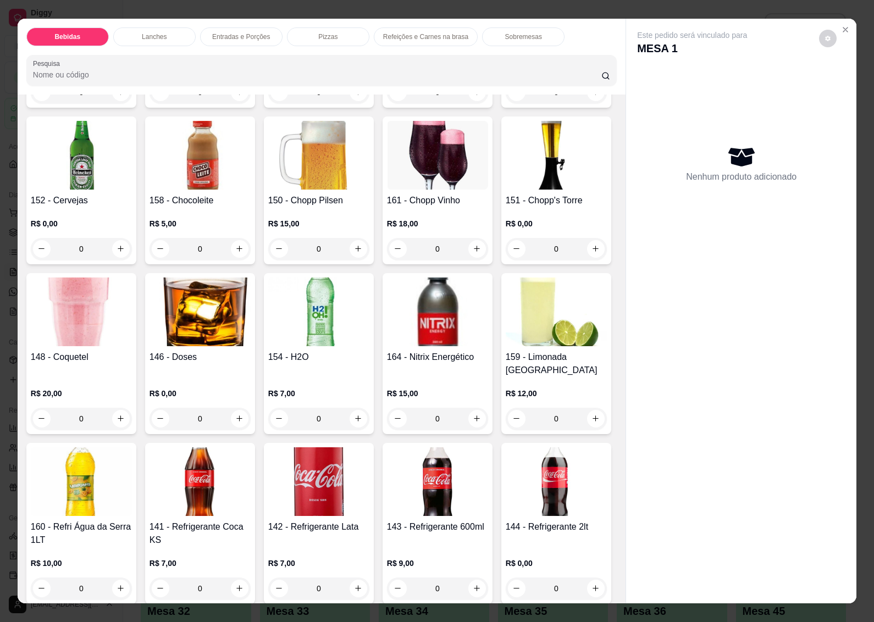
click at [132, 180] on img at bounding box center [81, 155] width 101 height 69
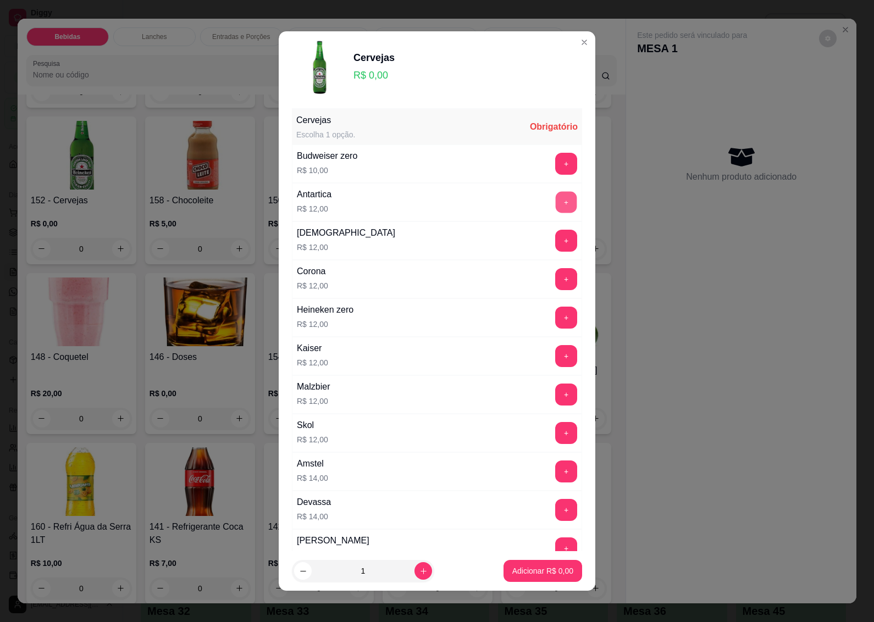
click at [556, 202] on button "+" at bounding box center [566, 201] width 21 height 21
click at [516, 570] on p "Adicionar R$ 12,00" at bounding box center [541, 571] width 64 height 10
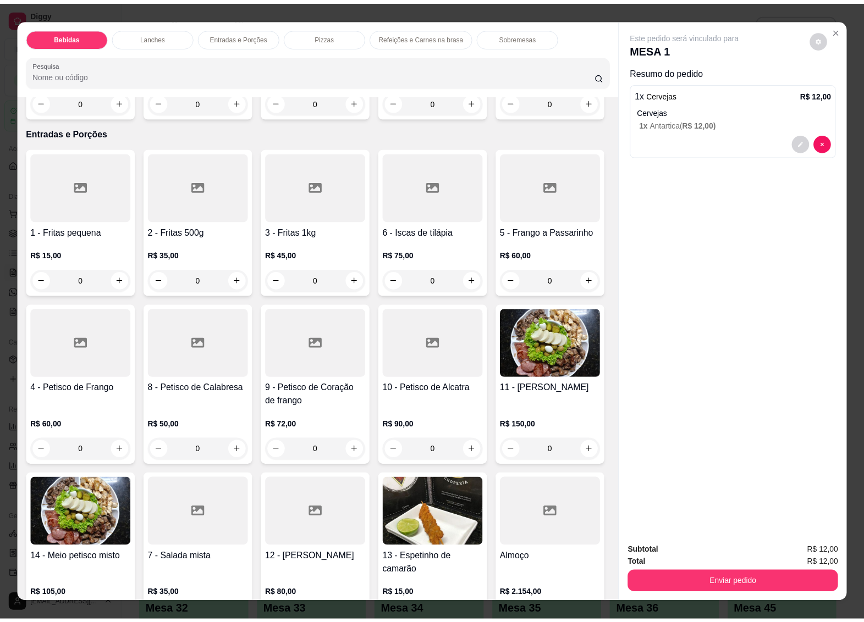
scroll to position [1718, 0]
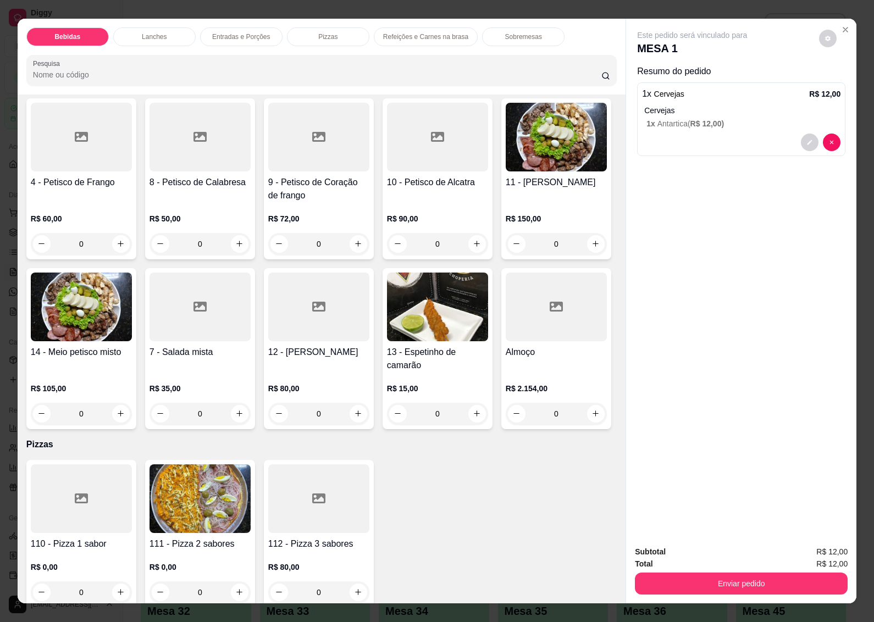
click at [70, 85] on div "R$ 15,00 0" at bounding box center [81, 58] width 101 height 53
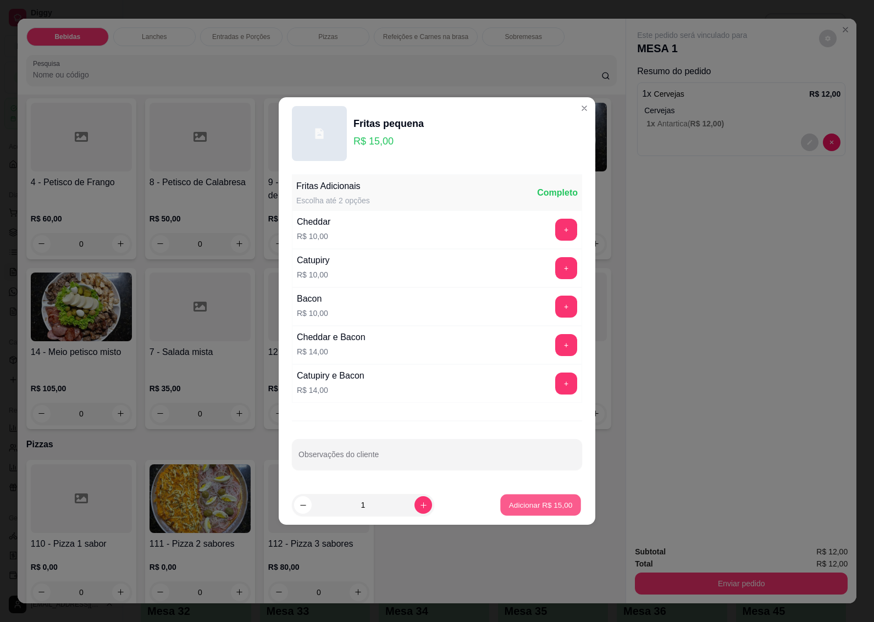
click at [545, 510] on p "Adicionar R$ 15,00" at bounding box center [541, 505] width 64 height 10
type input "1"
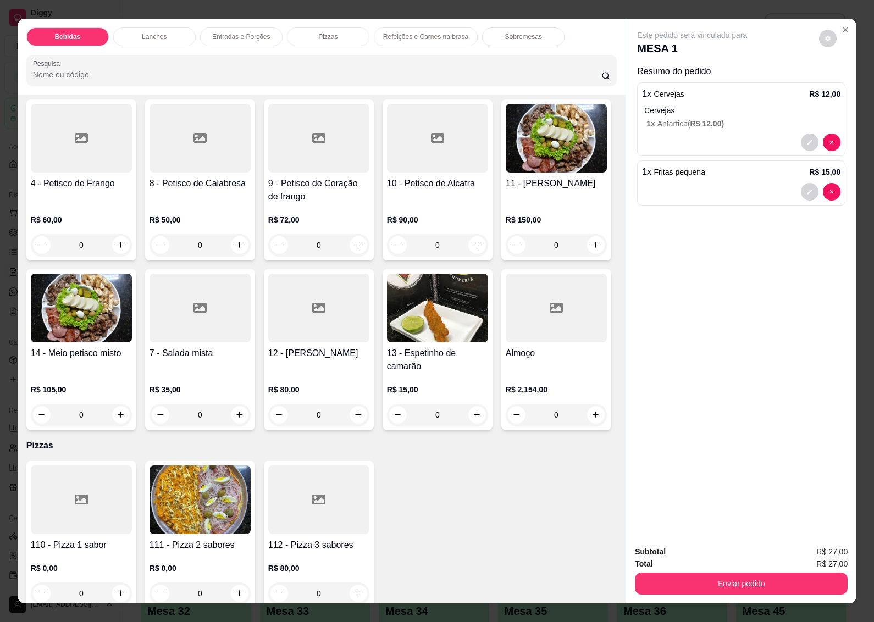
click at [685, 573] on button "Enviar pedido" at bounding box center [741, 584] width 213 height 22
click at [665, 553] on button "Não registrar e enviar pedido" at bounding box center [704, 552] width 111 height 20
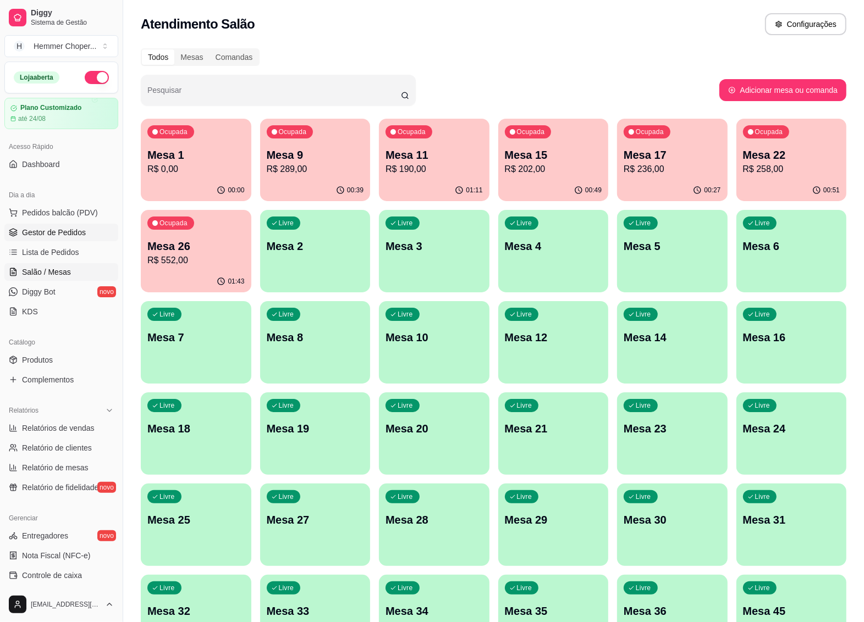
click at [59, 237] on span "Gestor de Pedidos" at bounding box center [54, 232] width 64 height 11
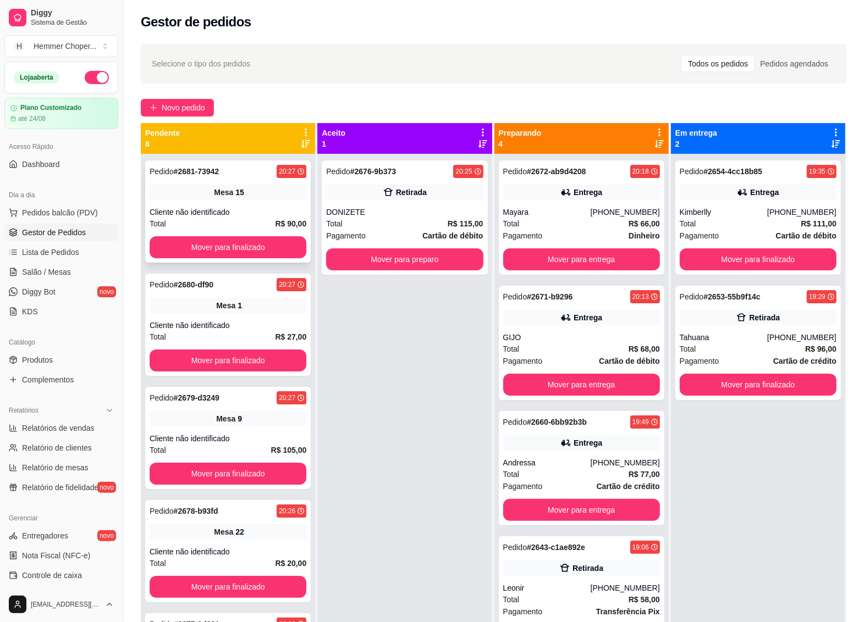
click at [238, 206] on div "Pedido # 2681-73942 20:27 Mesa 15 Cliente não identificado Total R$ 90,00 Mover…" at bounding box center [228, 212] width 166 height 102
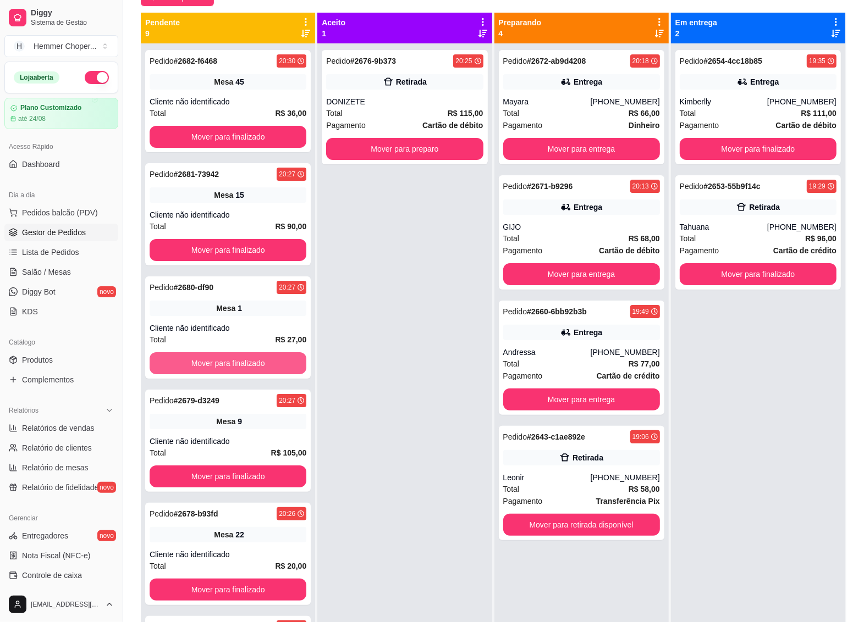
scroll to position [99, 0]
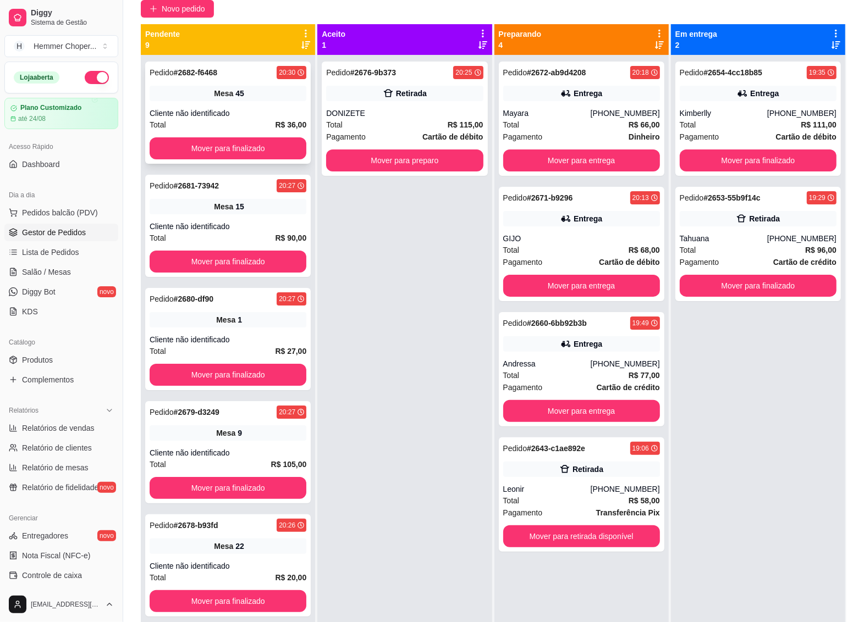
click at [230, 114] on div "Cliente não identificado" at bounding box center [228, 113] width 157 height 11
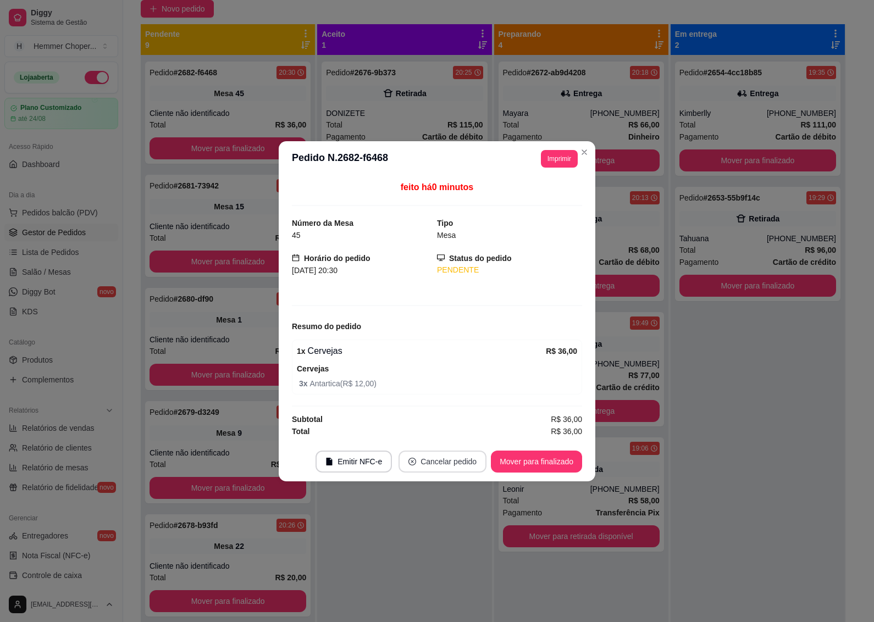
click at [421, 470] on button "Cancelar pedido" at bounding box center [443, 462] width 88 height 22
click at [471, 432] on button "Sim" at bounding box center [473, 435] width 44 height 22
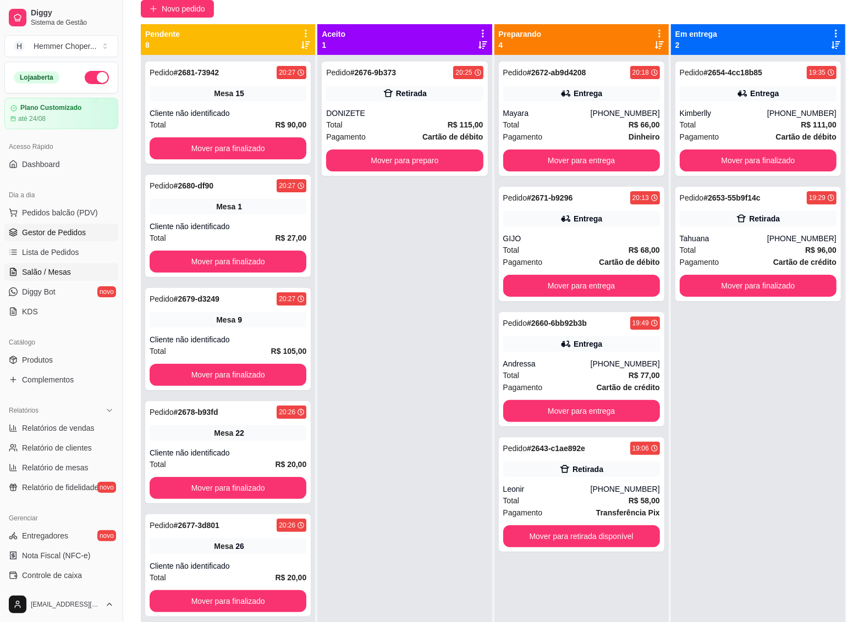
click at [62, 269] on span "Salão / Mesas" at bounding box center [46, 272] width 49 height 11
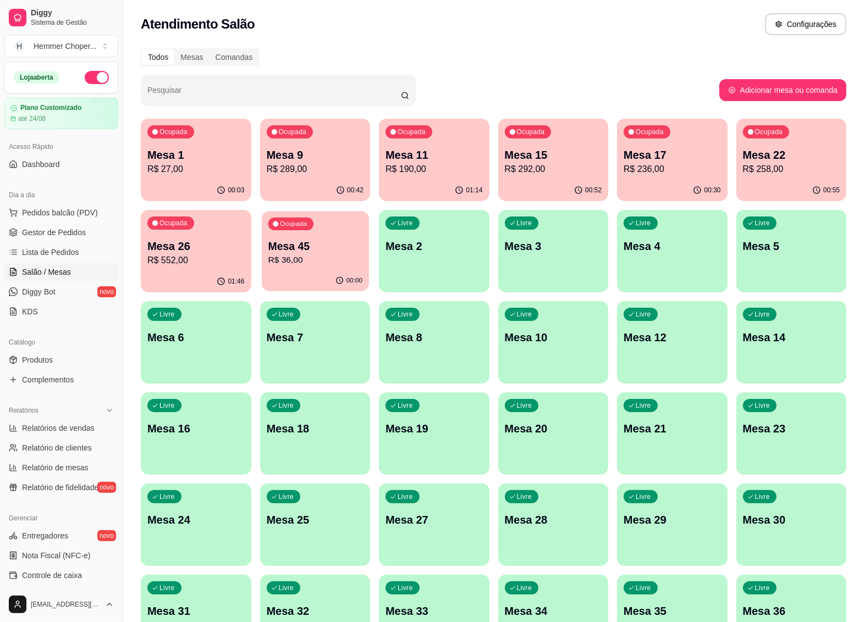
click at [328, 250] on p "Mesa 45" at bounding box center [315, 246] width 94 height 15
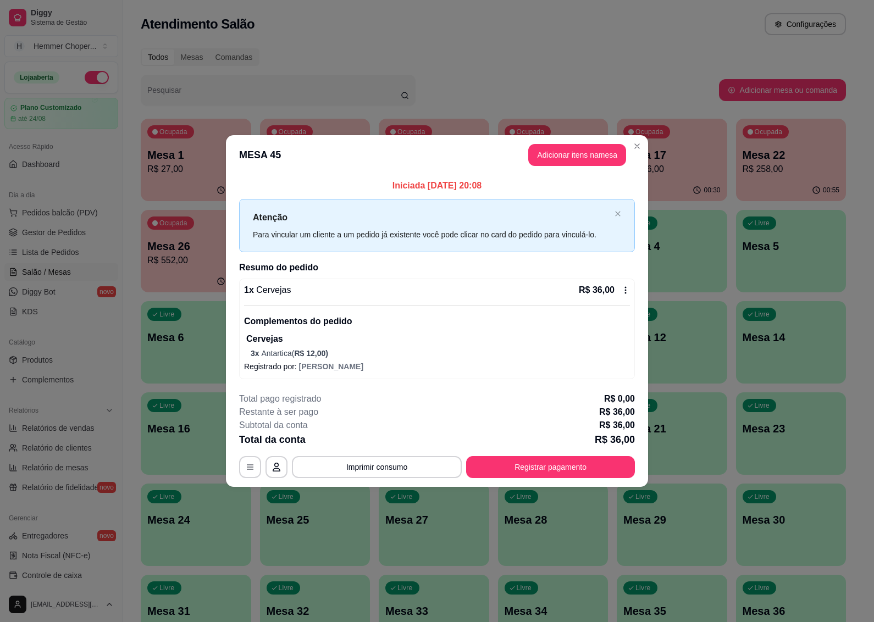
click at [289, 348] on p "3 x Antartica ( R$ 12,00 )" at bounding box center [440, 353] width 379 height 11
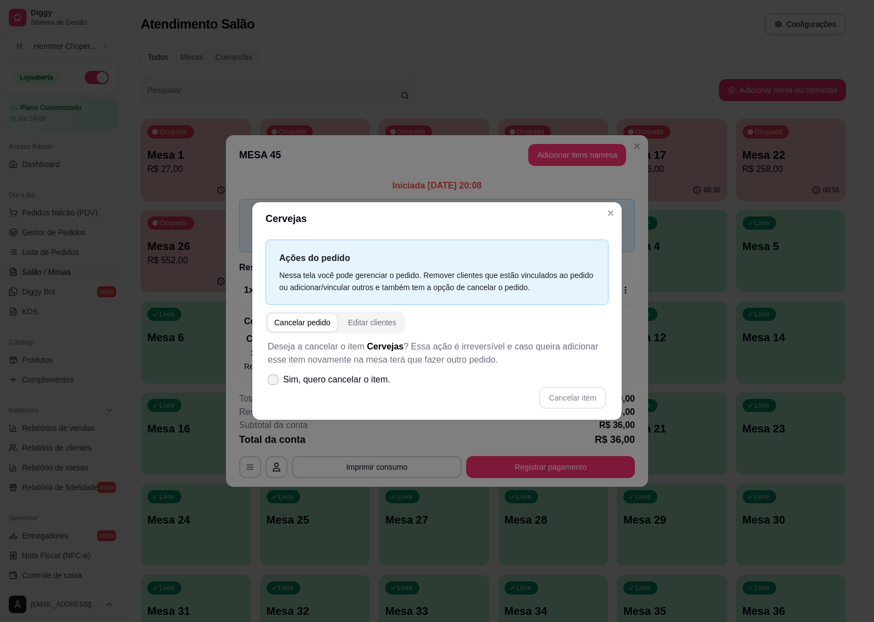
click at [322, 382] on span "Sim, quero cancelar o item." at bounding box center [336, 379] width 107 height 13
click at [274, 382] on input "Sim, quero cancelar o item." at bounding box center [270, 385] width 7 height 7
checkbox input "true"
click at [562, 400] on button "Cancelar item" at bounding box center [572, 398] width 65 height 21
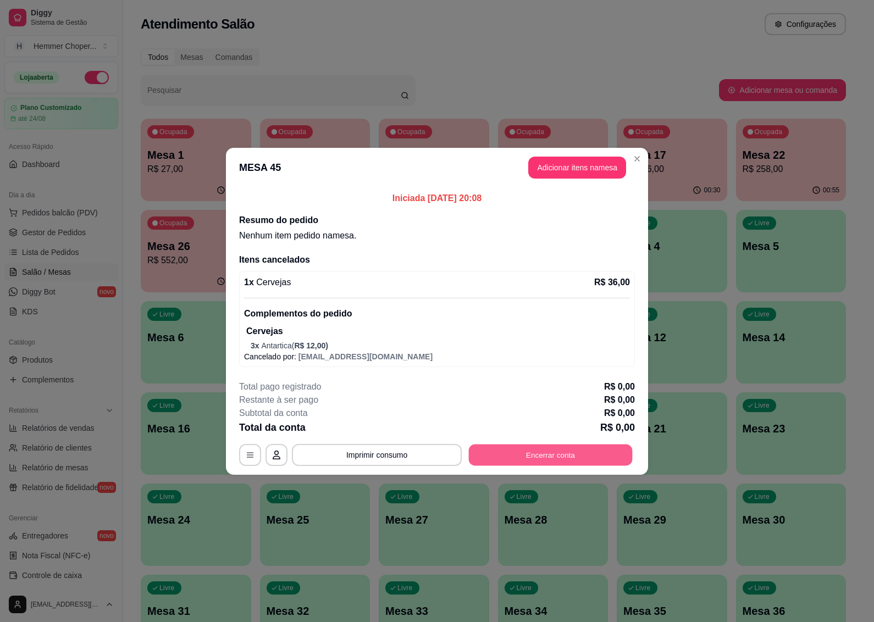
click at [518, 451] on button "Encerrar conta" at bounding box center [551, 454] width 164 height 21
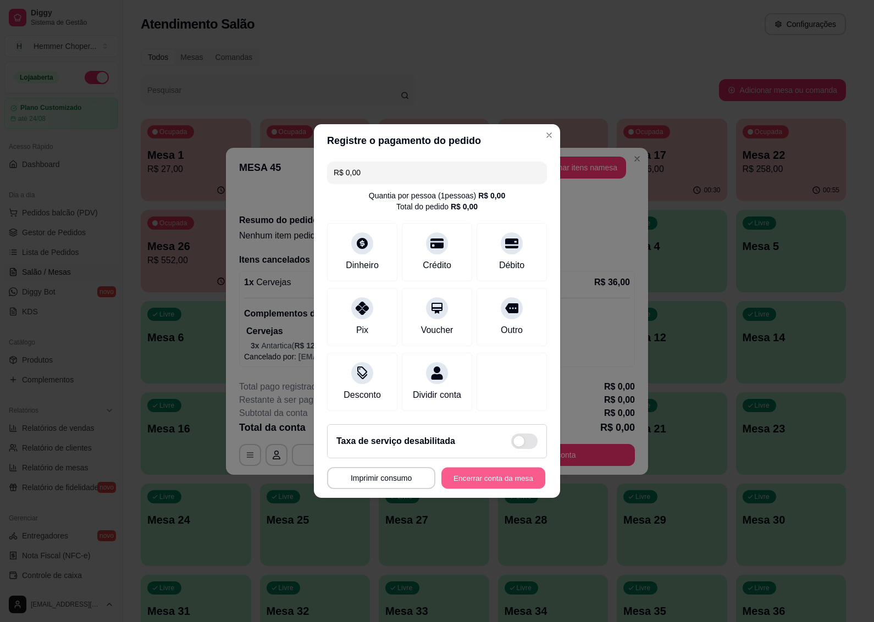
click at [467, 484] on button "Encerrar conta da mesa" at bounding box center [494, 478] width 104 height 21
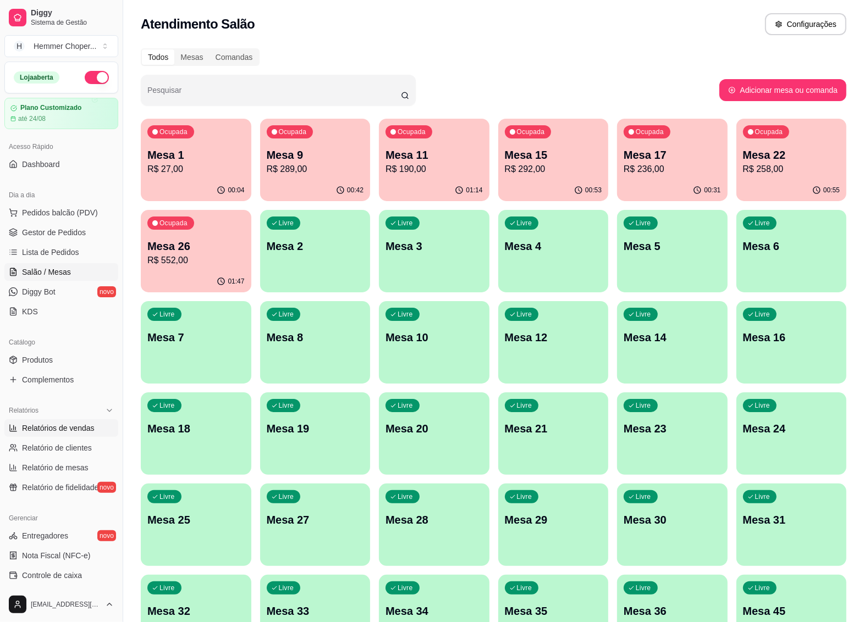
click at [68, 424] on span "Relatórios de vendas" at bounding box center [58, 428] width 73 height 11
select select "ALL"
select select "0"
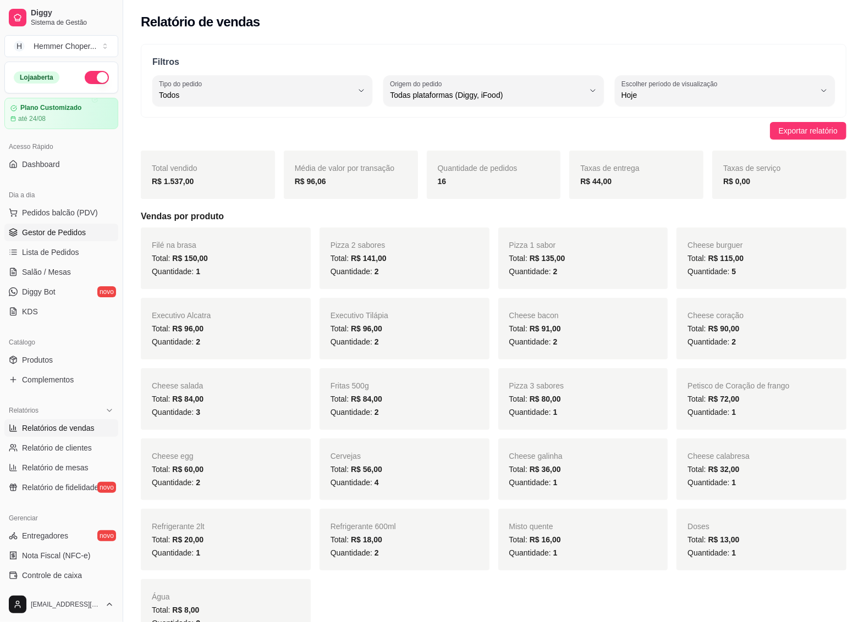
click at [69, 230] on span "Gestor de Pedidos" at bounding box center [54, 232] width 64 height 11
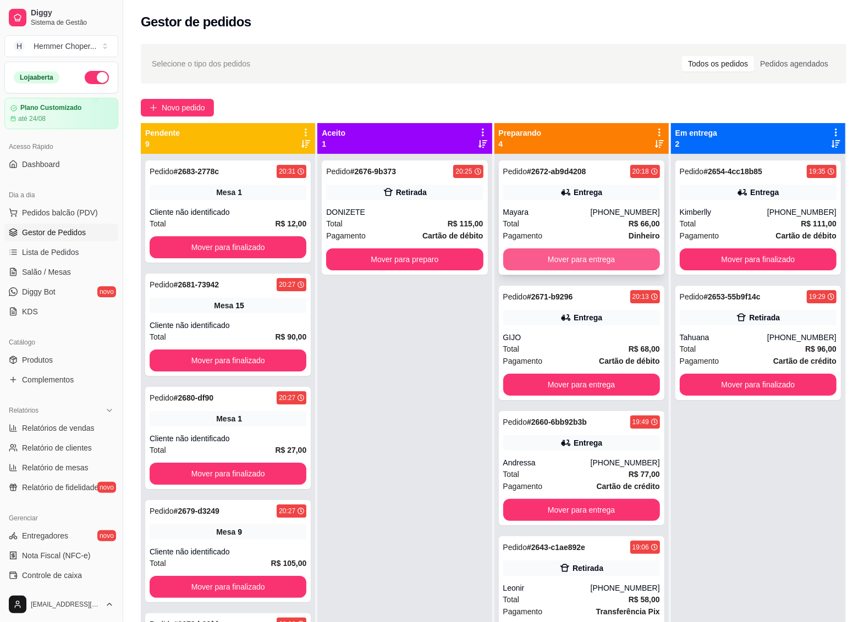
click at [576, 254] on button "Mover para entrega" at bounding box center [581, 260] width 157 height 22
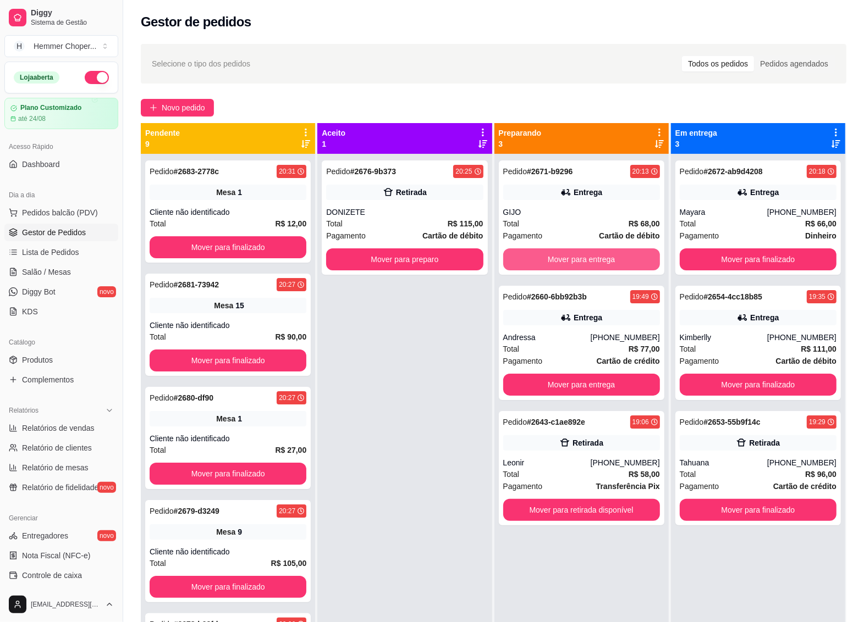
click at [576, 254] on button "Mover para entrega" at bounding box center [581, 260] width 157 height 22
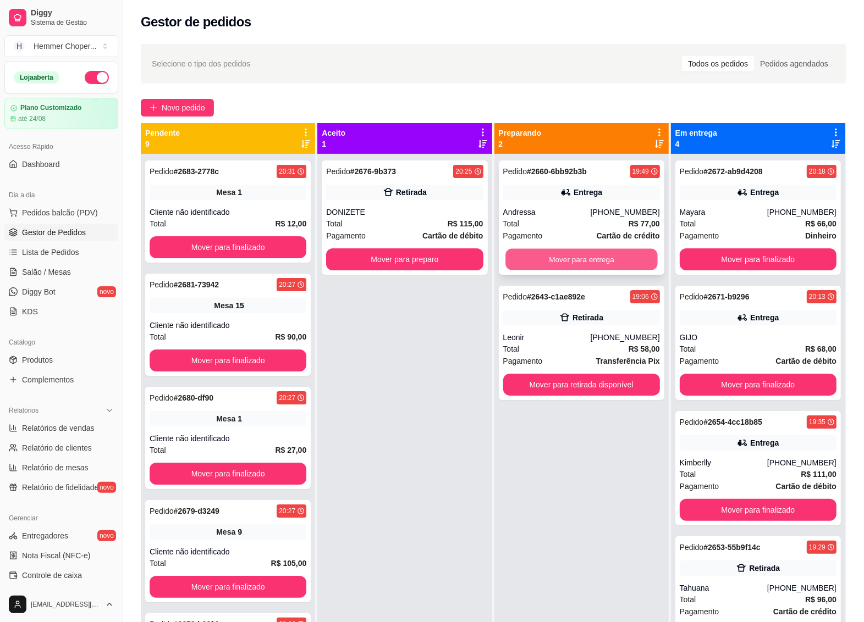
click at [569, 253] on button "Mover para entrega" at bounding box center [581, 259] width 152 height 21
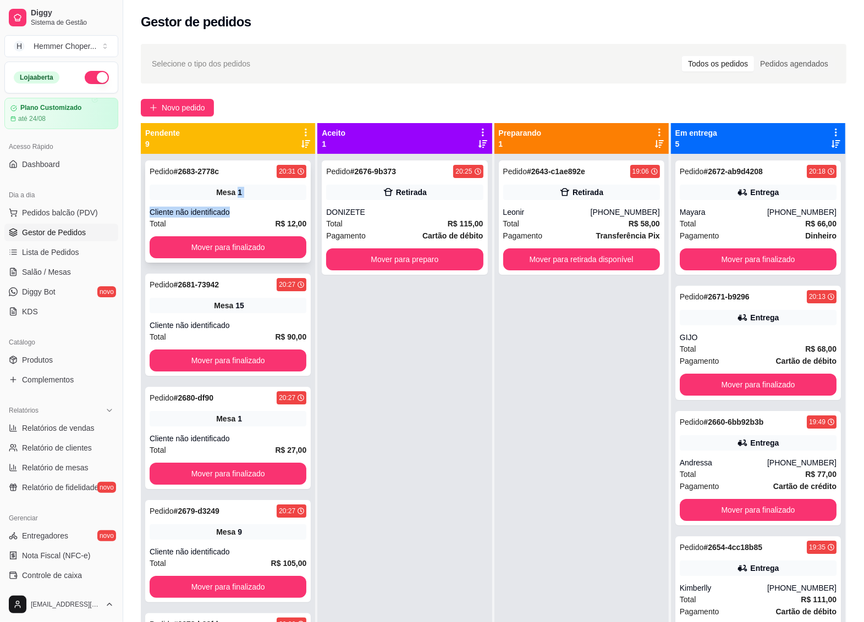
click at [229, 200] on div "Pedido # 2683-2778c 20:31 Mesa 1 Cliente não identificado Total R$ 12,00 Mover …" at bounding box center [228, 212] width 166 height 102
click at [256, 207] on div "Cliente não identificado" at bounding box center [228, 212] width 157 height 11
click at [223, 218] on div "Cliente não identificado" at bounding box center [228, 212] width 157 height 11
click at [217, 244] on button "Mover para finalizado" at bounding box center [228, 247] width 157 height 22
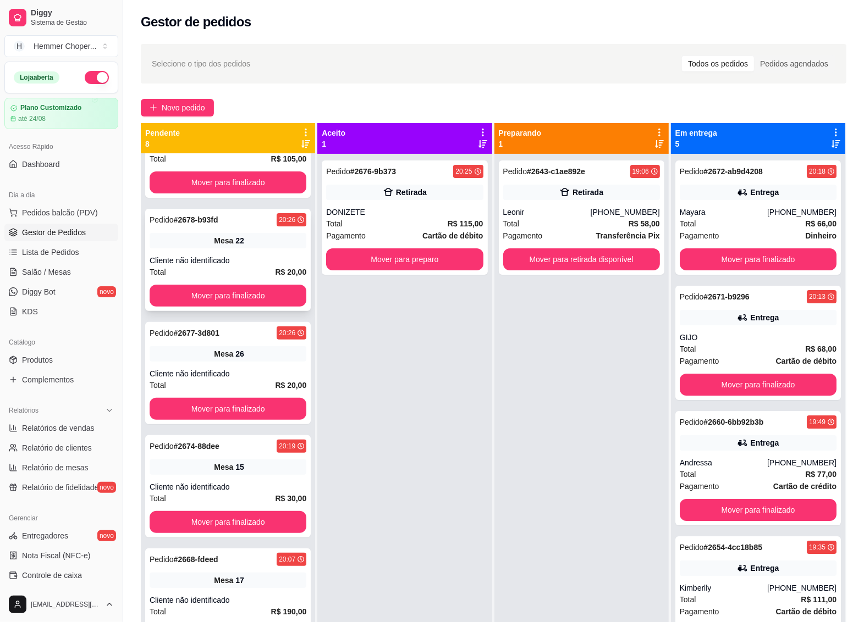
scroll to position [296, 0]
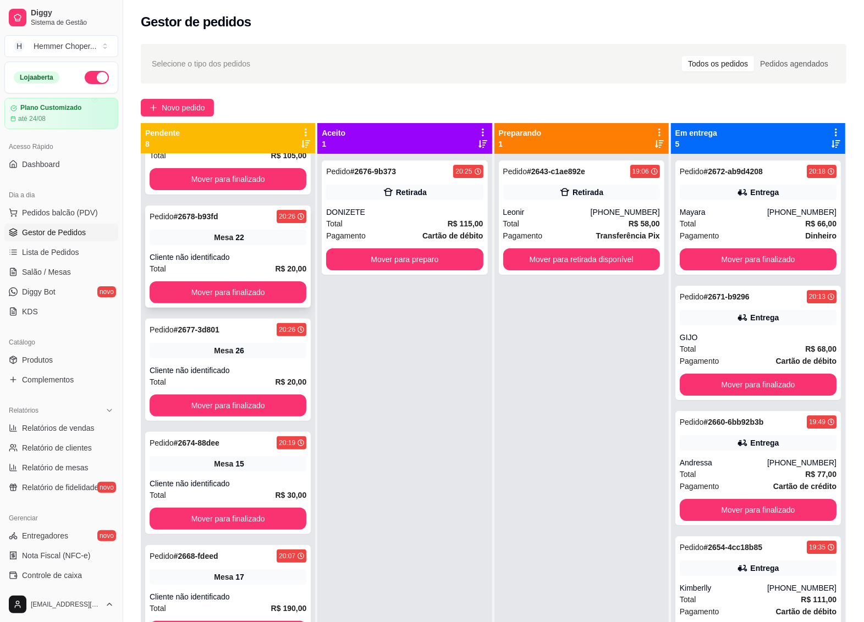
click at [238, 252] on div "Cliente não identificado" at bounding box center [228, 257] width 157 height 11
click at [236, 287] on button "Mover para finalizado" at bounding box center [228, 293] width 157 height 22
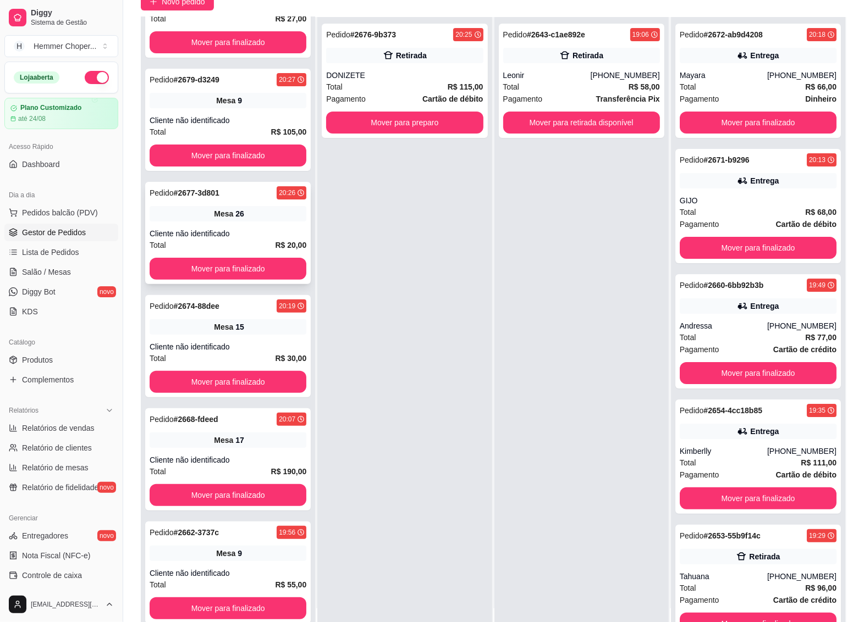
scroll to position [168, 0]
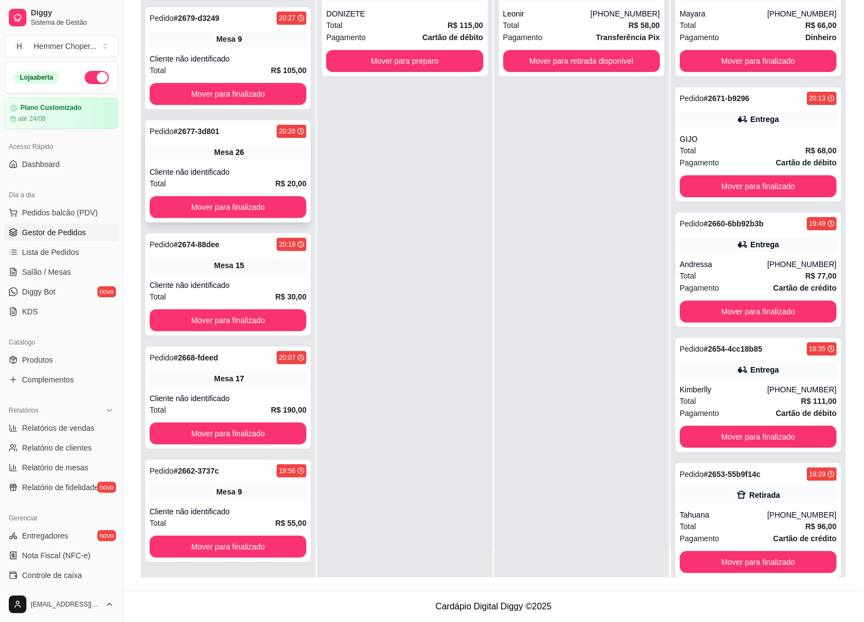
click at [239, 163] on div "Pedido # 2677-3d801 20:26 Mesa 26 Cliente não identificado Total R$ 20,00 Mover…" at bounding box center [228, 171] width 166 height 102
click at [240, 200] on button "Mover para finalizado" at bounding box center [228, 207] width 157 height 22
click at [235, 269] on div "15" at bounding box center [239, 265] width 9 height 11
click at [224, 381] on span "Mesa" at bounding box center [223, 378] width 19 height 11
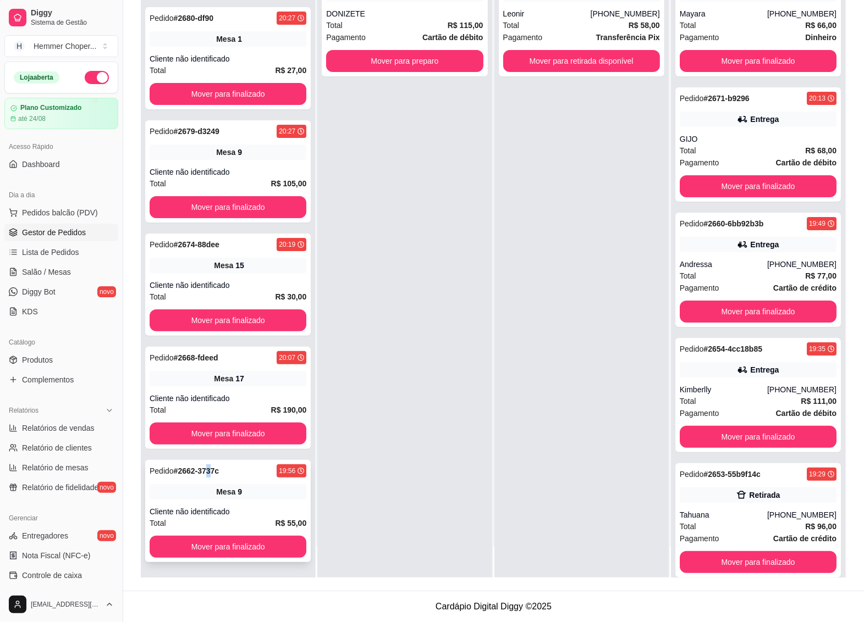
click at [212, 470] on strong "# 2662-3737c" at bounding box center [197, 471] width 46 height 9
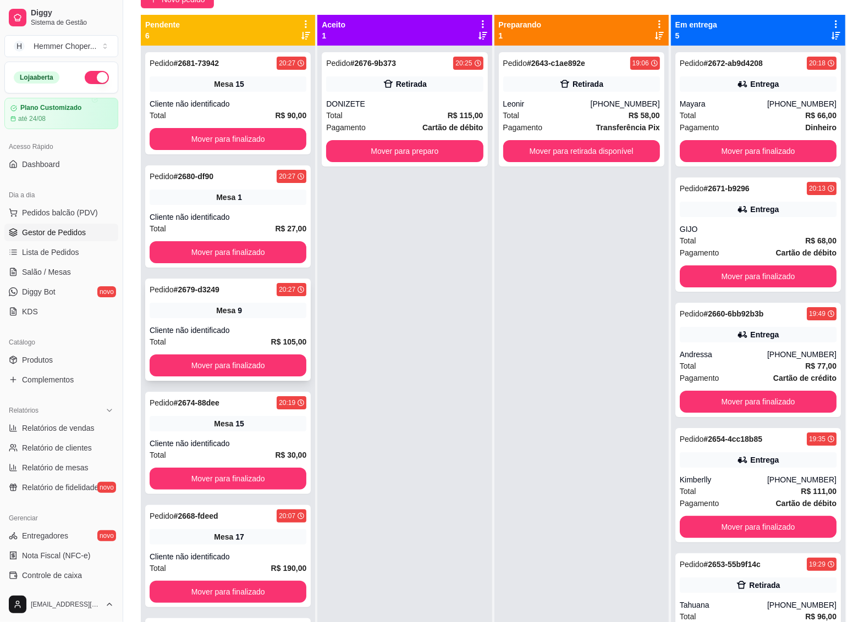
scroll to position [99, 0]
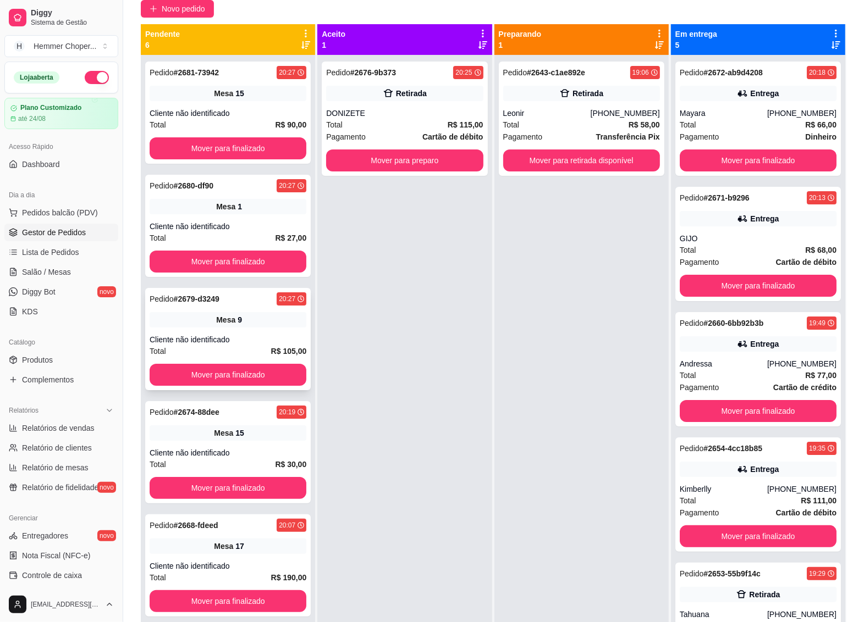
click at [219, 320] on span "Mesa" at bounding box center [225, 320] width 19 height 11
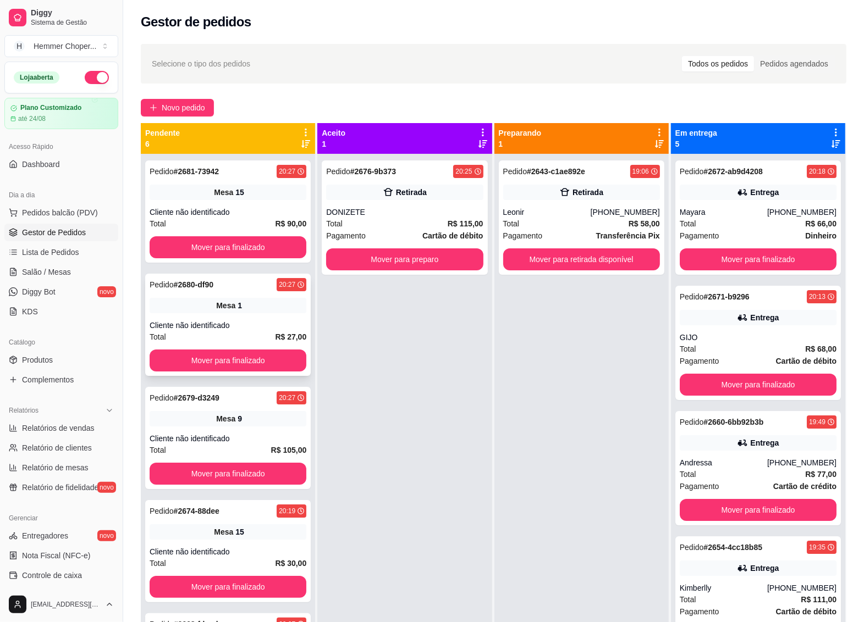
click at [234, 317] on div "Pedido # 2680-df90 20:27 Mesa 1 Cliente não identificado Total R$ 27,00 Mover p…" at bounding box center [228, 325] width 166 height 102
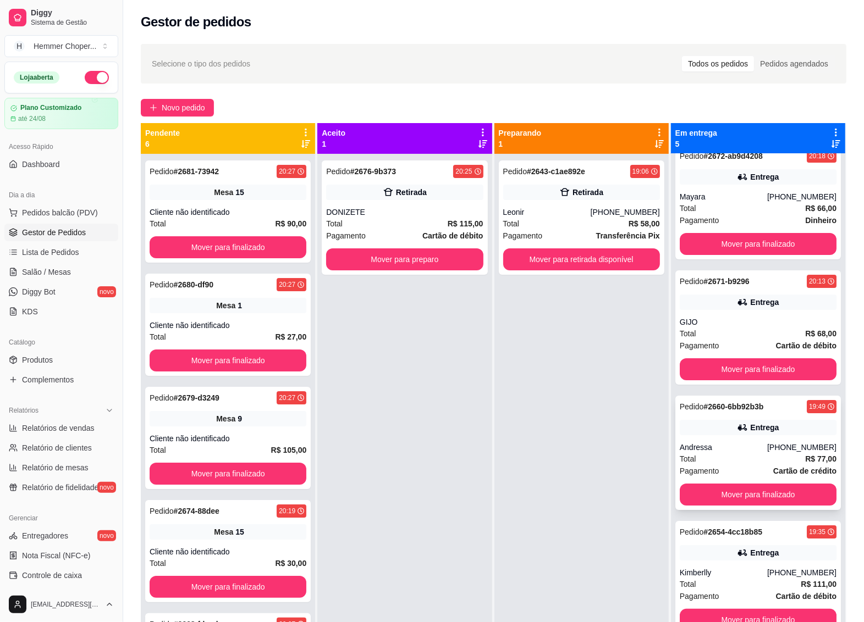
scroll to position [31, 0]
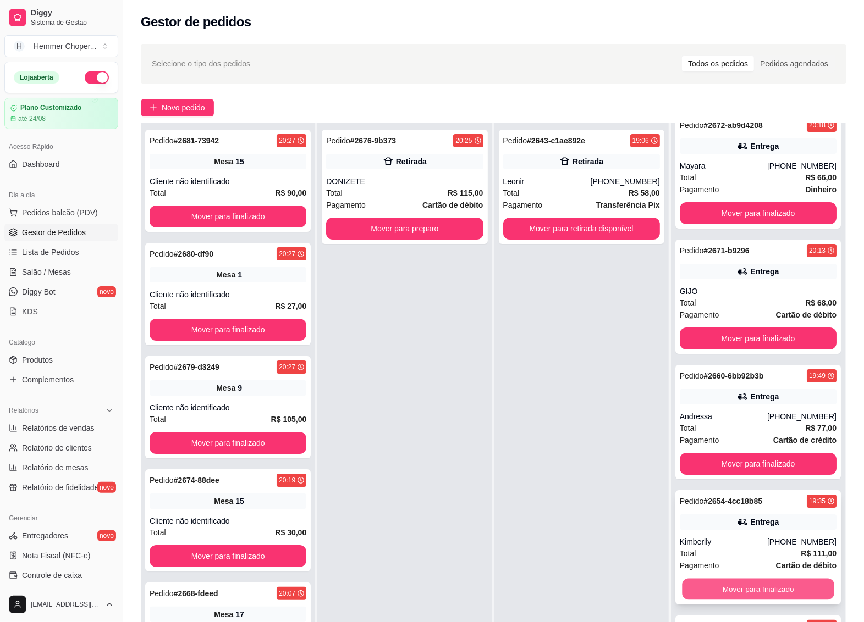
click at [738, 590] on button "Mover para finalizado" at bounding box center [758, 589] width 152 height 21
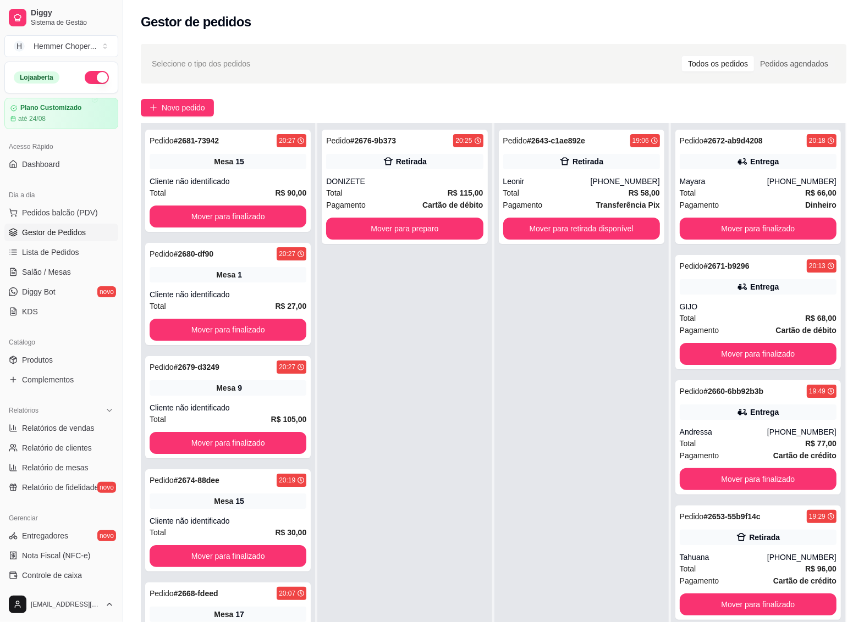
scroll to position [0, 0]
click at [59, 431] on span "Relatórios de vendas" at bounding box center [58, 428] width 73 height 11
select select "ALL"
select select "0"
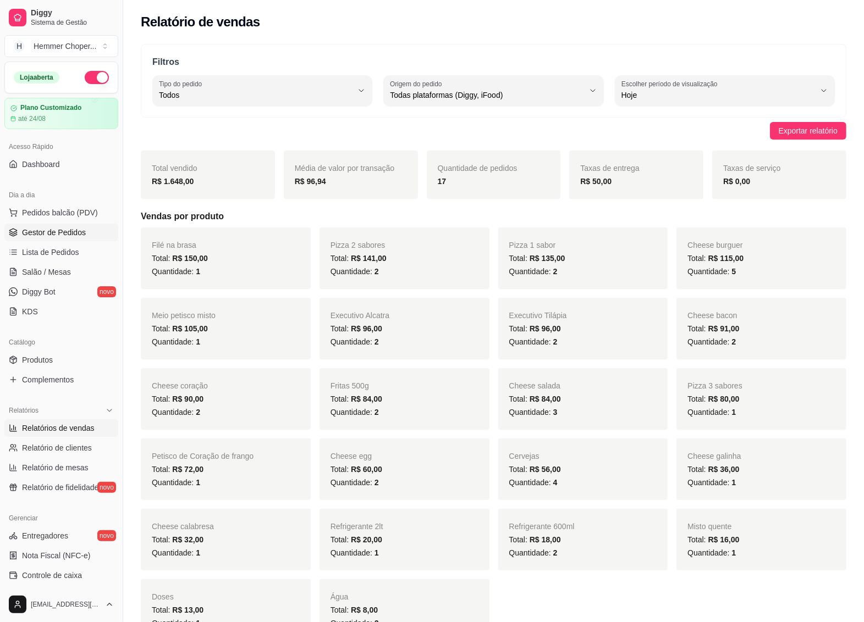
click at [64, 232] on span "Gestor de Pedidos" at bounding box center [54, 232] width 64 height 11
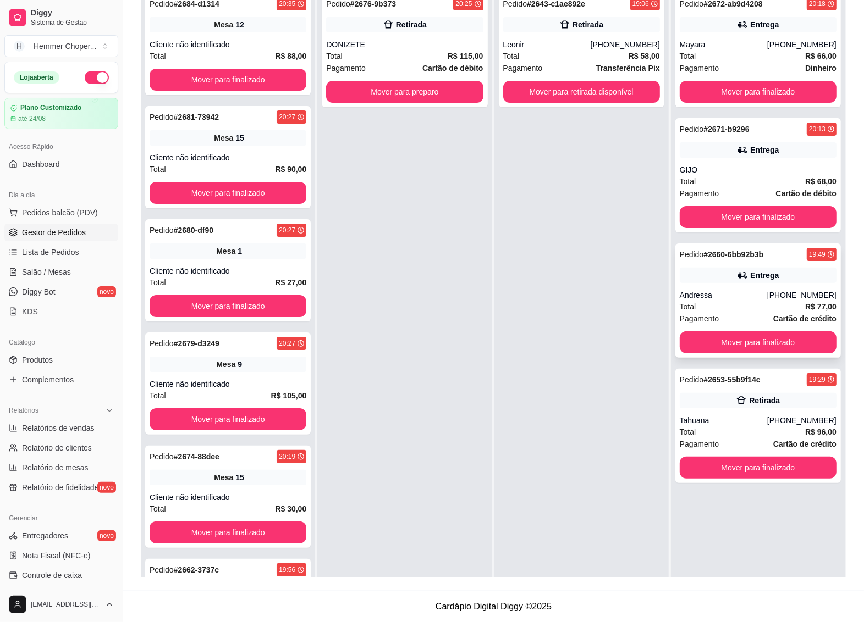
click at [749, 296] on div "Andressa" at bounding box center [723, 295] width 87 height 11
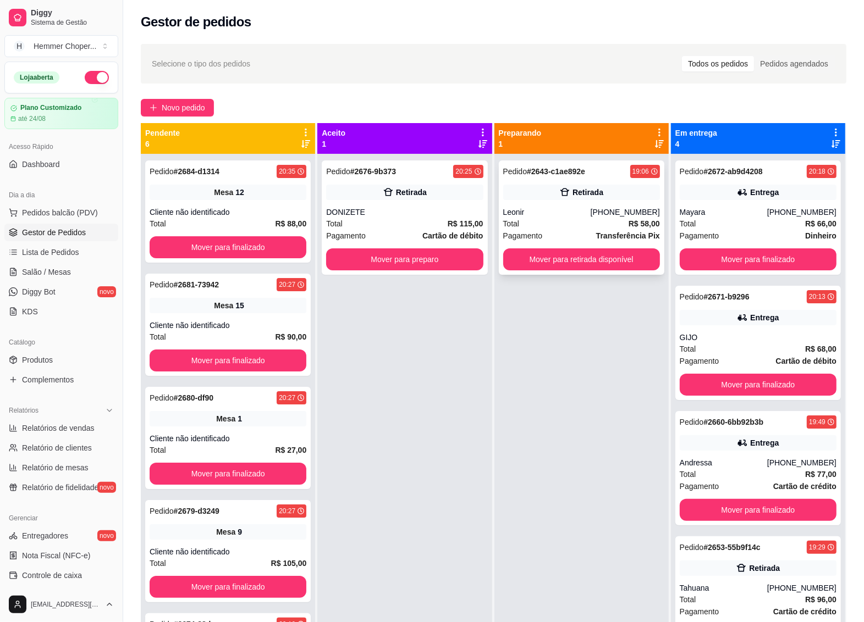
click at [534, 210] on div "Leonir" at bounding box center [546, 212] width 87 height 11
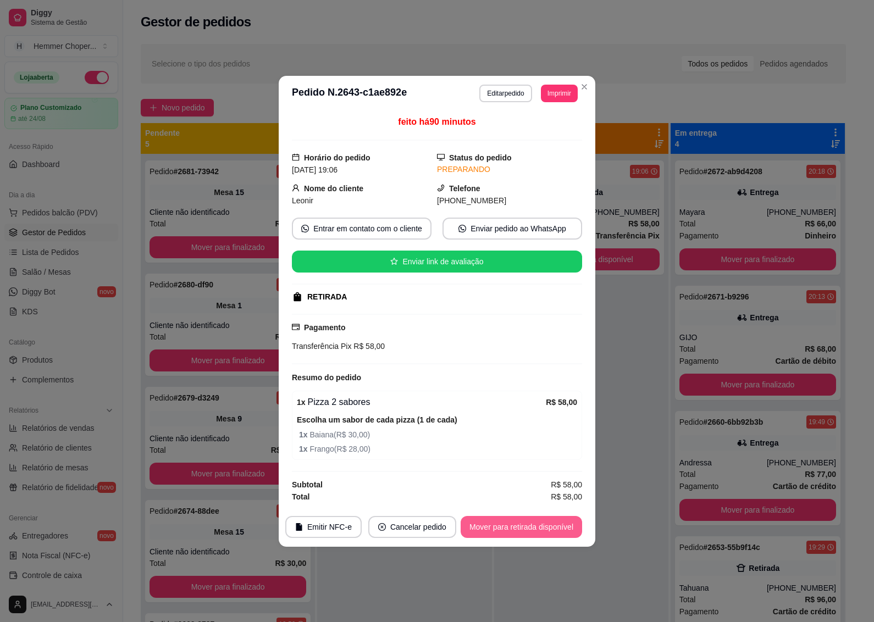
click at [507, 531] on button "Mover para retirada disponível" at bounding box center [522, 527] width 122 height 22
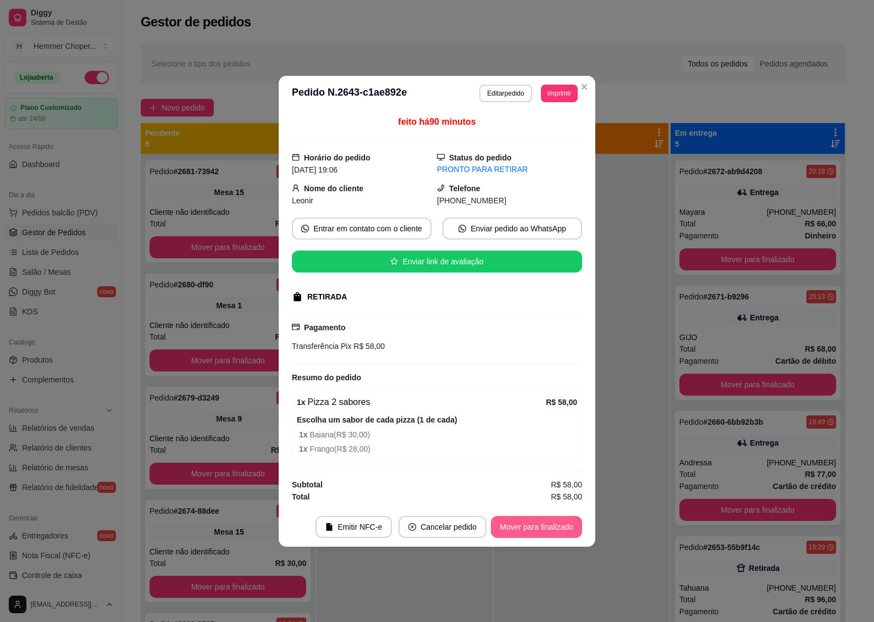
click at [536, 527] on button "Mover para finalizado" at bounding box center [536, 527] width 91 height 22
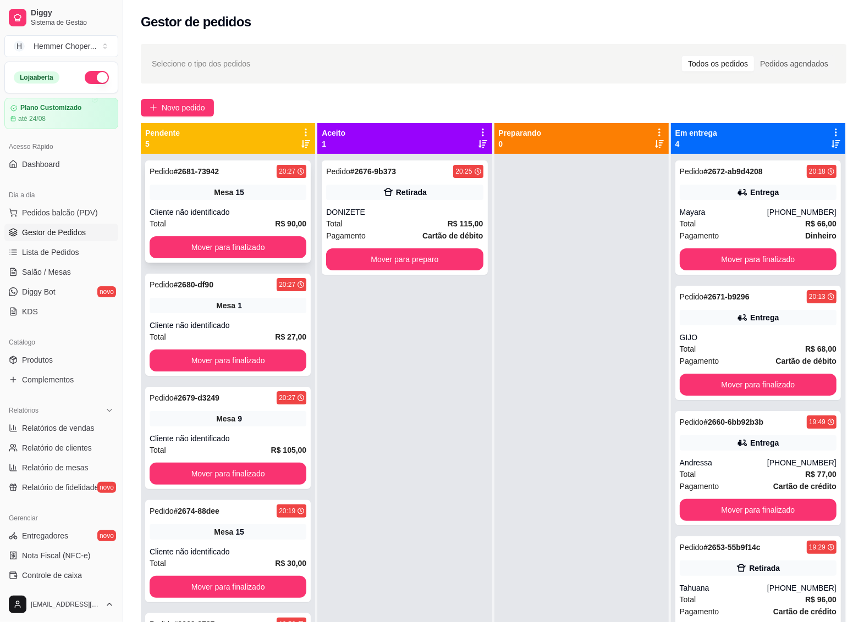
click at [211, 198] on div "Mesa 15" at bounding box center [228, 192] width 157 height 15
click at [388, 263] on button "Mover para preparo" at bounding box center [404, 260] width 157 height 22
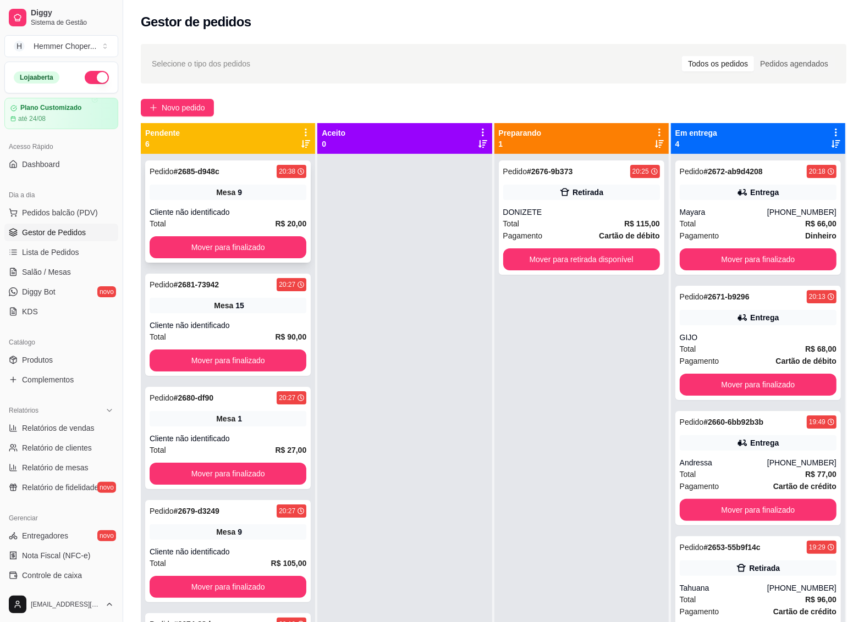
click at [240, 212] on div "Cliente não identificado" at bounding box center [228, 212] width 157 height 11
click at [242, 239] on button "Mover para finalizado" at bounding box center [228, 247] width 157 height 22
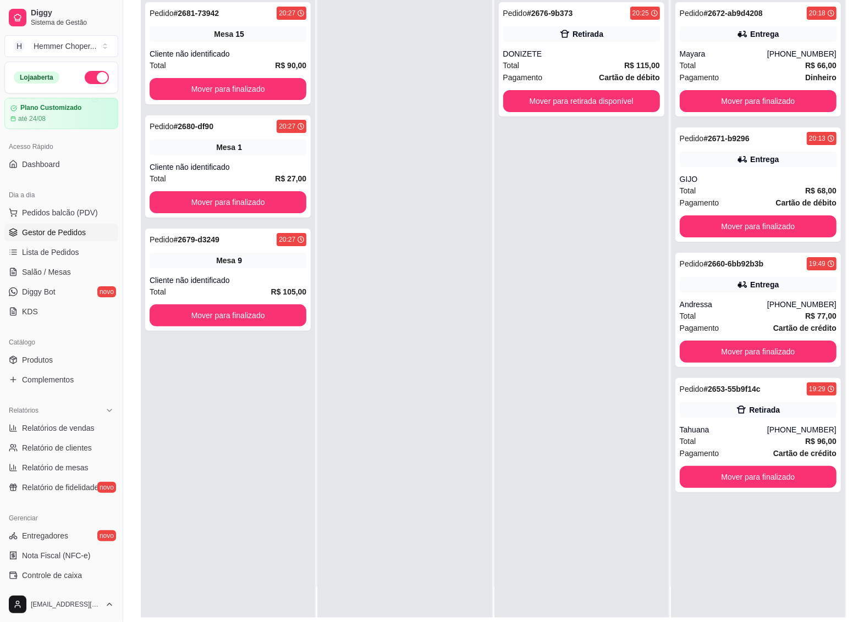
scroll to position [168, 0]
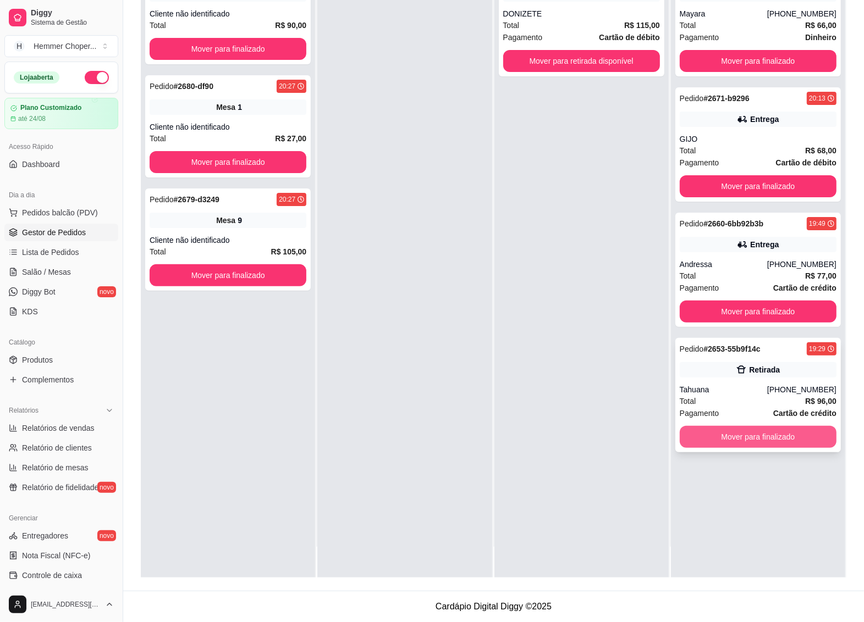
click at [716, 435] on button "Mover para finalizado" at bounding box center [758, 437] width 157 height 22
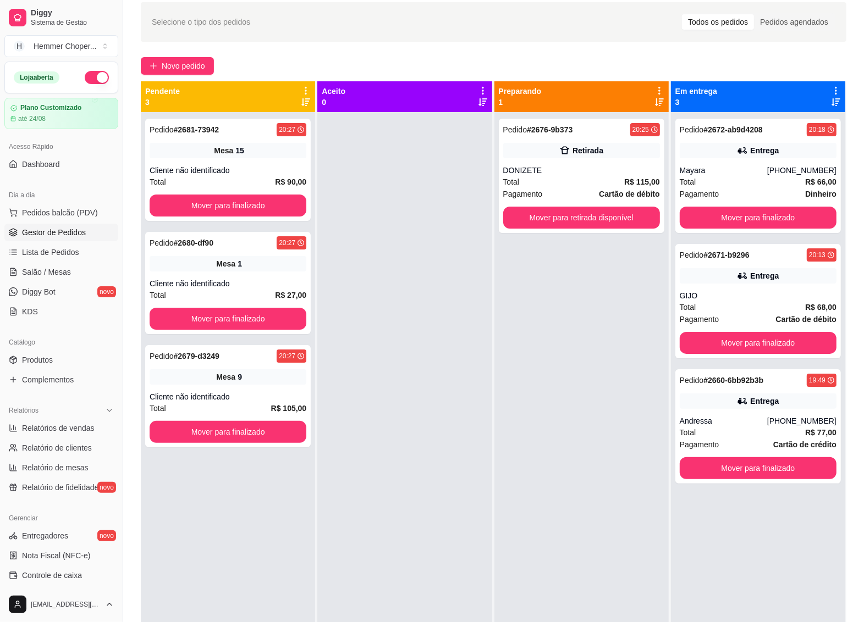
scroll to position [30, 0]
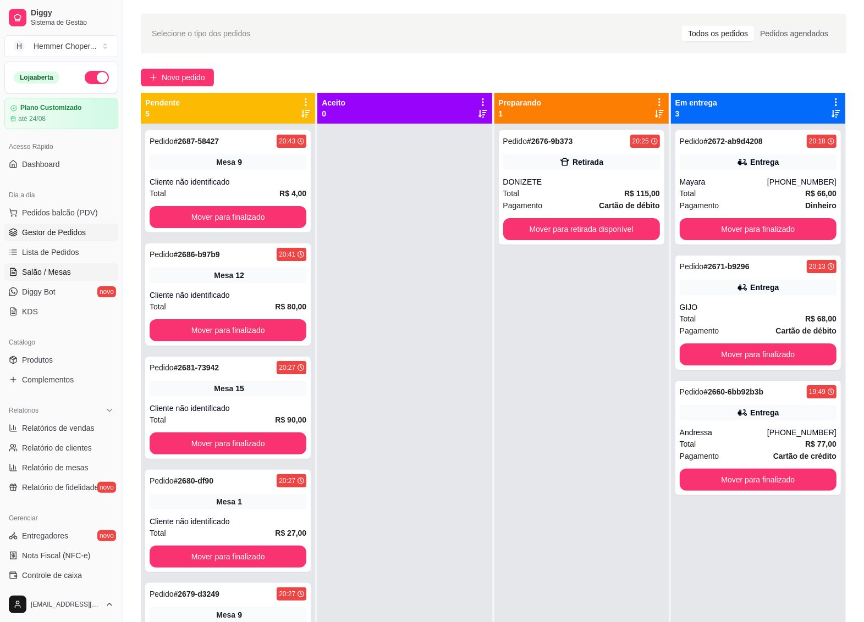
click at [61, 271] on span "Salão / Mesas" at bounding box center [46, 272] width 49 height 11
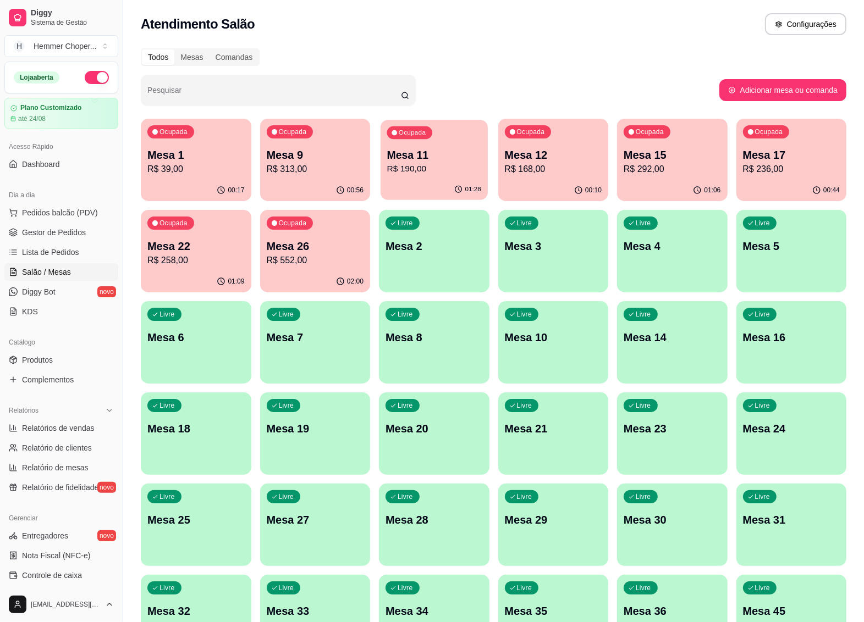
click at [438, 166] on p "R$ 190,00" at bounding box center [434, 169] width 94 height 13
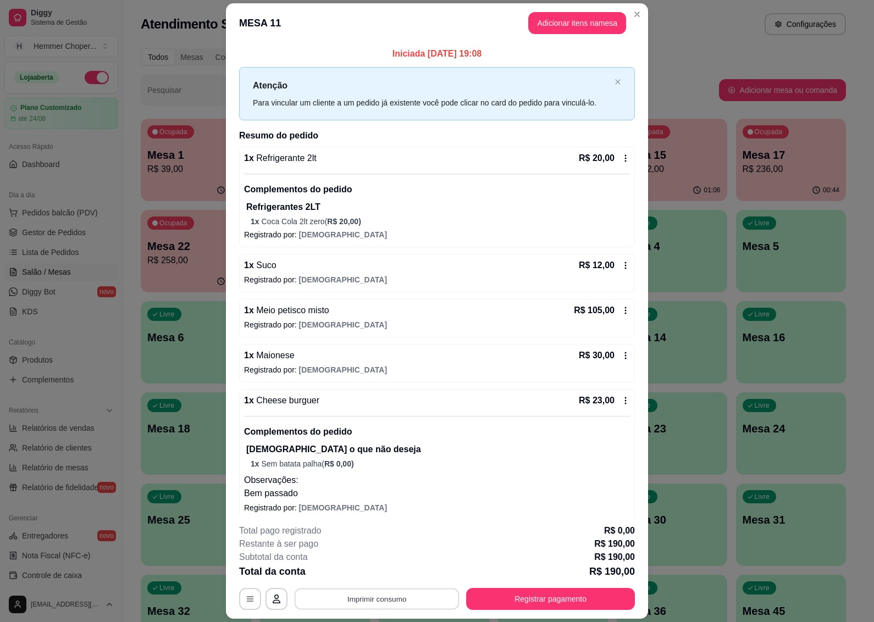
click at [369, 605] on button "Imprimir consumo" at bounding box center [377, 599] width 165 height 21
click at [369, 573] on button "IMPRESSORA" at bounding box center [375, 575] width 80 height 18
click at [506, 600] on button "Registrar pagamento" at bounding box center [551, 599] width 164 height 21
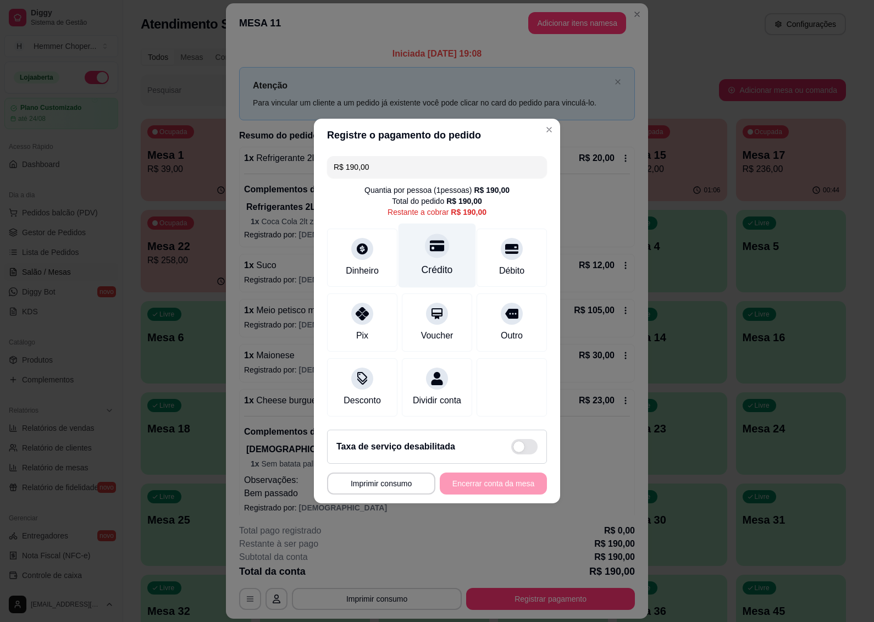
click at [433, 253] on div "Crédito" at bounding box center [438, 256] width 78 height 64
type input "R$ 0,00"
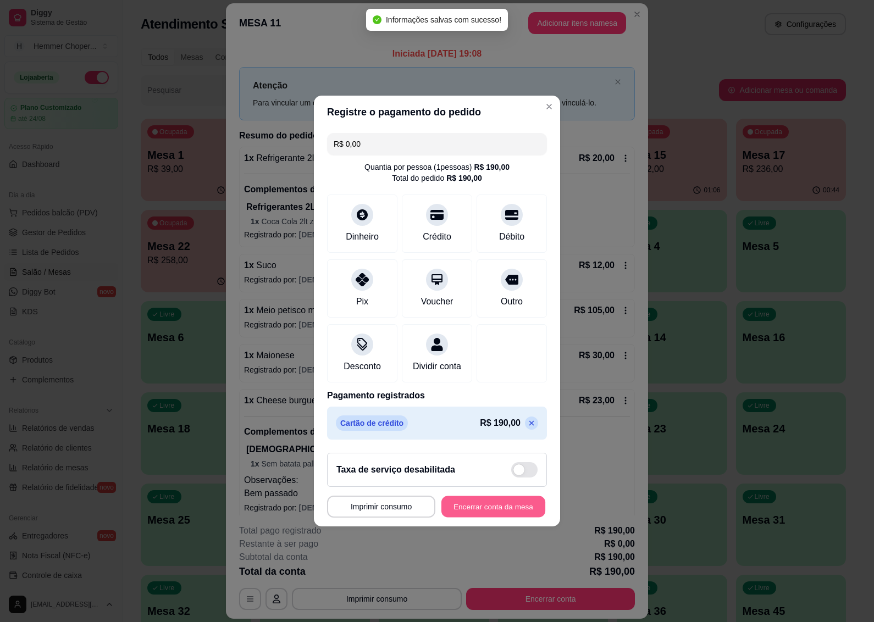
click at [472, 511] on button "Encerrar conta da mesa" at bounding box center [494, 507] width 104 height 21
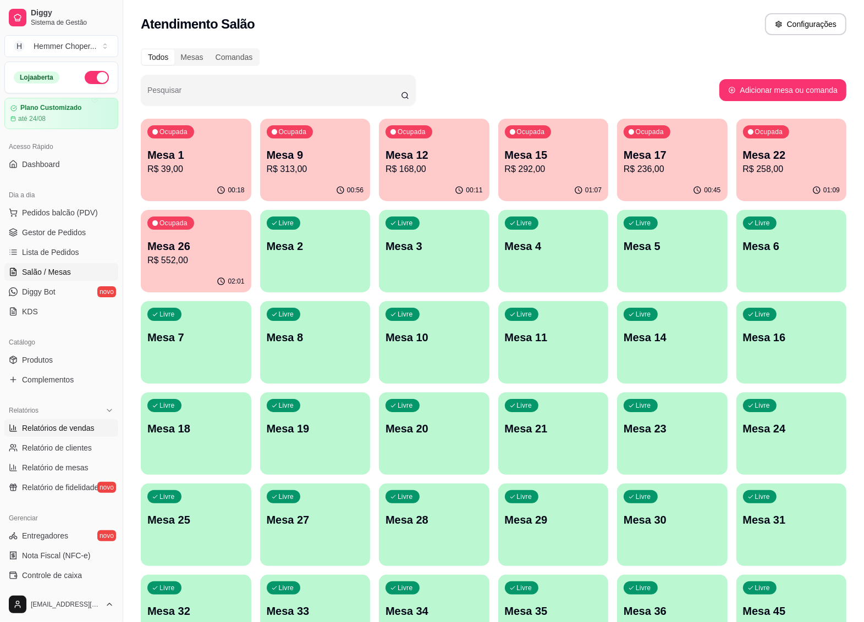
click at [69, 432] on span "Relatórios de vendas" at bounding box center [58, 428] width 73 height 11
select select "ALL"
select select "0"
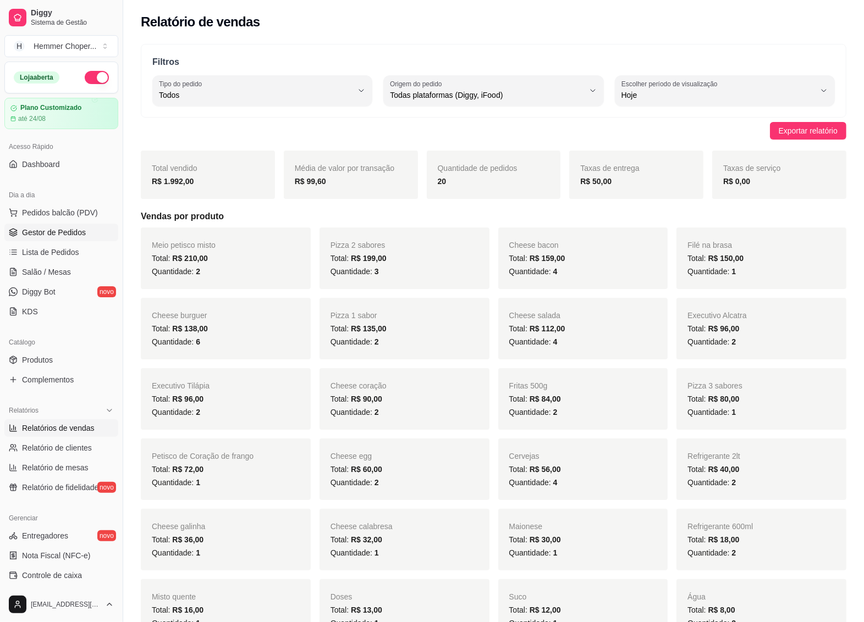
click at [70, 229] on span "Gestor de Pedidos" at bounding box center [54, 232] width 64 height 11
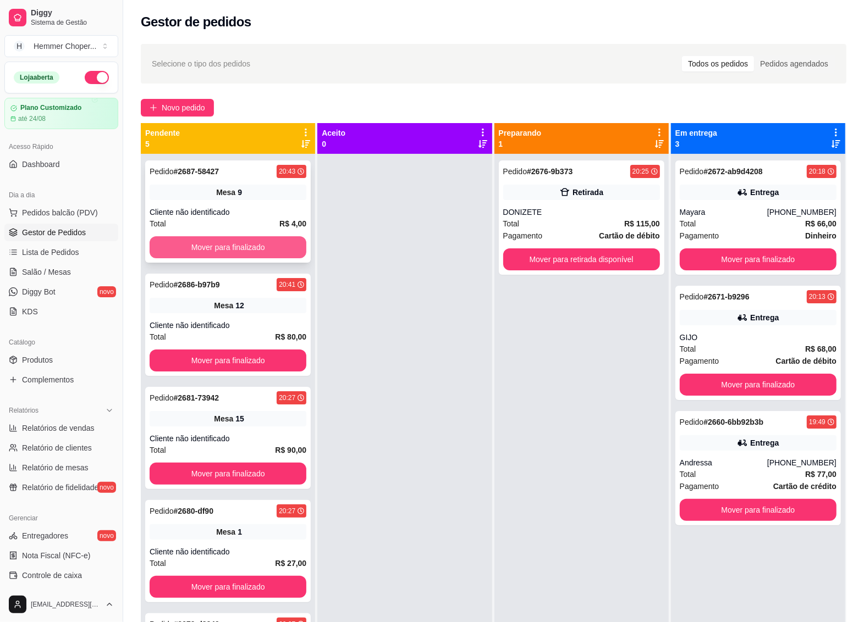
click at [222, 246] on button "Mover para finalizado" at bounding box center [228, 247] width 157 height 22
click at [223, 209] on div "Cliente não identificado" at bounding box center [228, 212] width 157 height 11
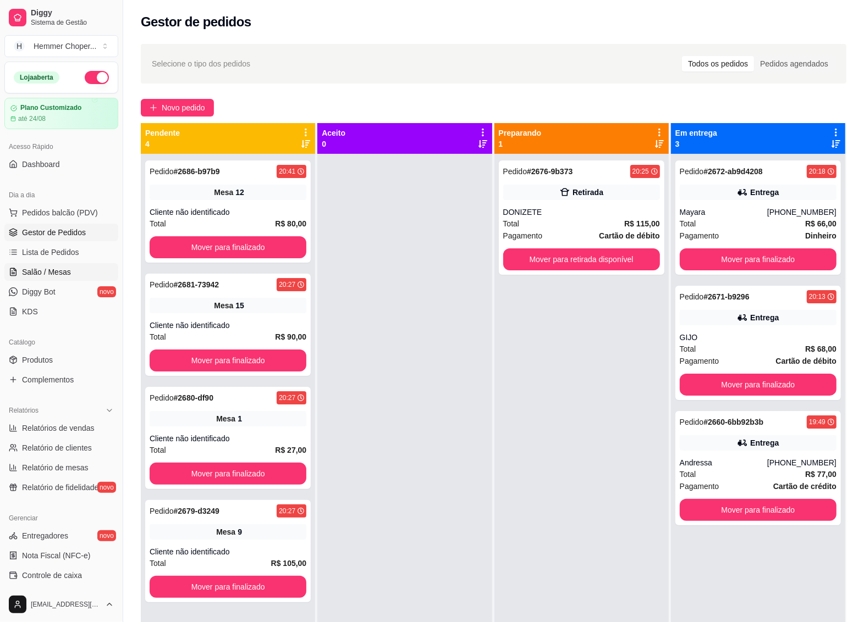
click at [47, 269] on span "Salão / Mesas" at bounding box center [46, 272] width 49 height 11
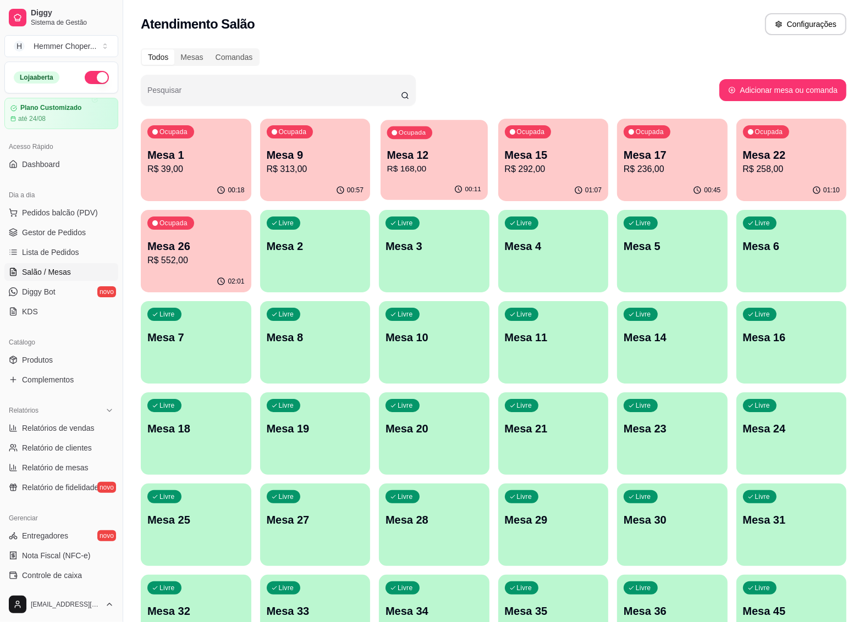
click at [436, 167] on p "R$ 168,00" at bounding box center [434, 169] width 94 height 13
click at [67, 238] on span "Gestor de Pedidos" at bounding box center [54, 232] width 64 height 11
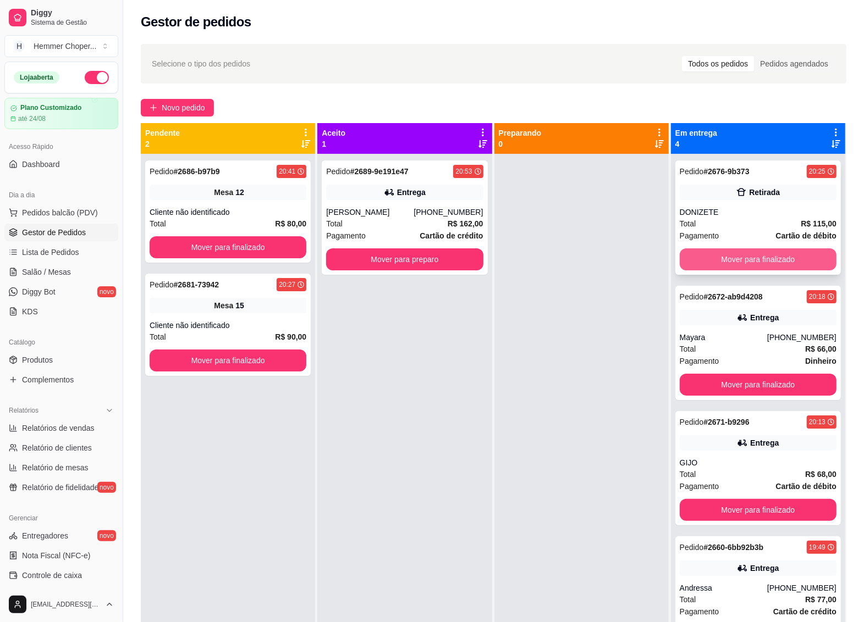
click at [748, 260] on button "Mover para finalizado" at bounding box center [758, 260] width 157 height 22
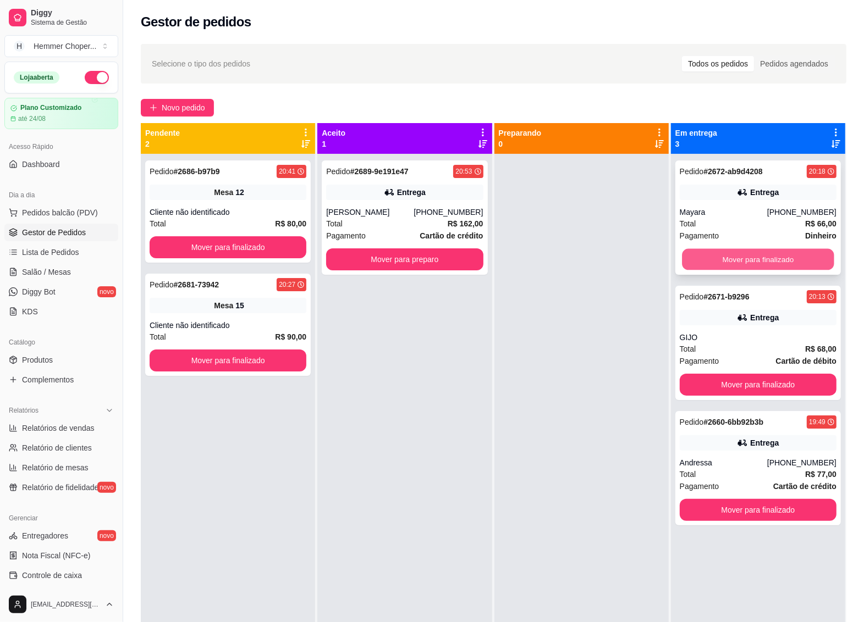
click at [704, 259] on button "Mover para finalizado" at bounding box center [758, 259] width 152 height 21
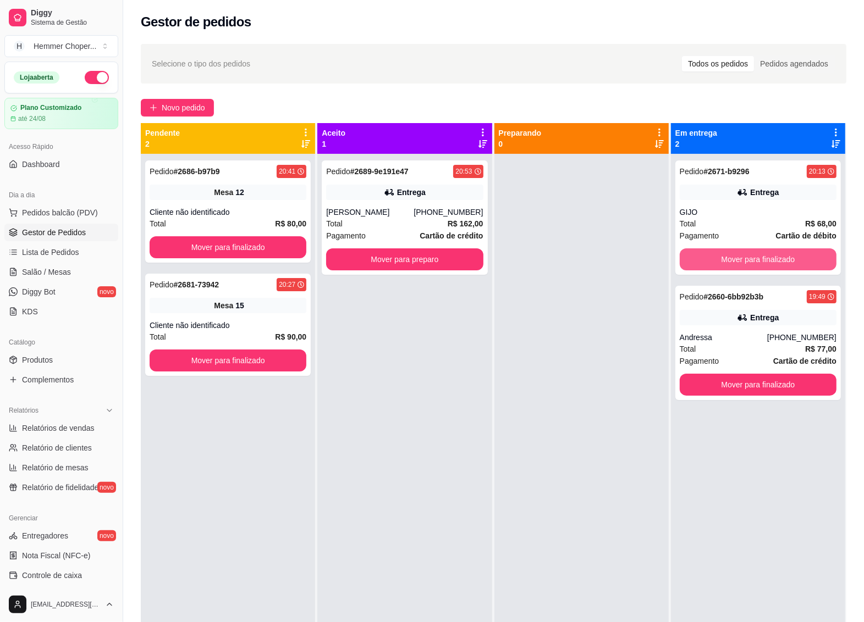
click at [704, 259] on button "Mover para finalizado" at bounding box center [758, 260] width 157 height 22
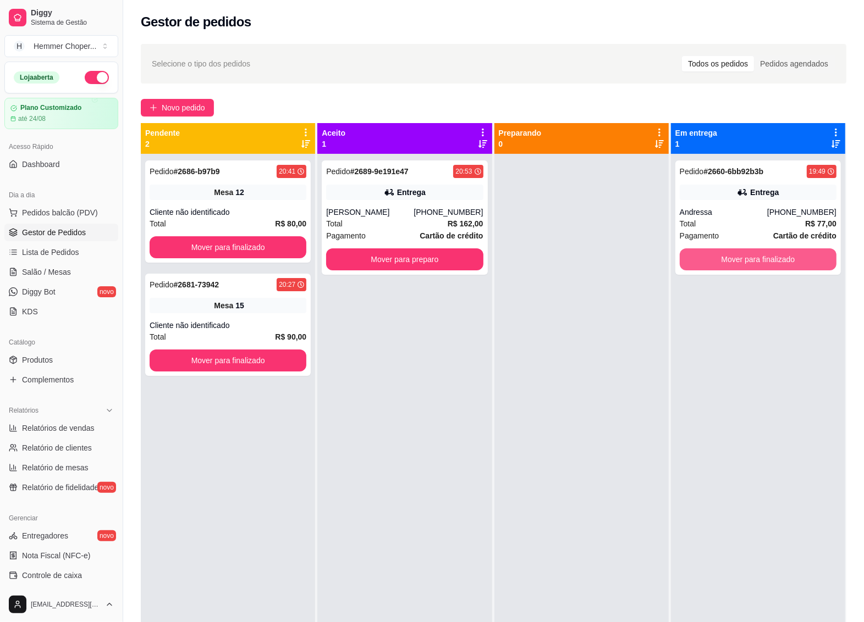
click at [704, 259] on button "Mover para finalizado" at bounding box center [758, 260] width 157 height 22
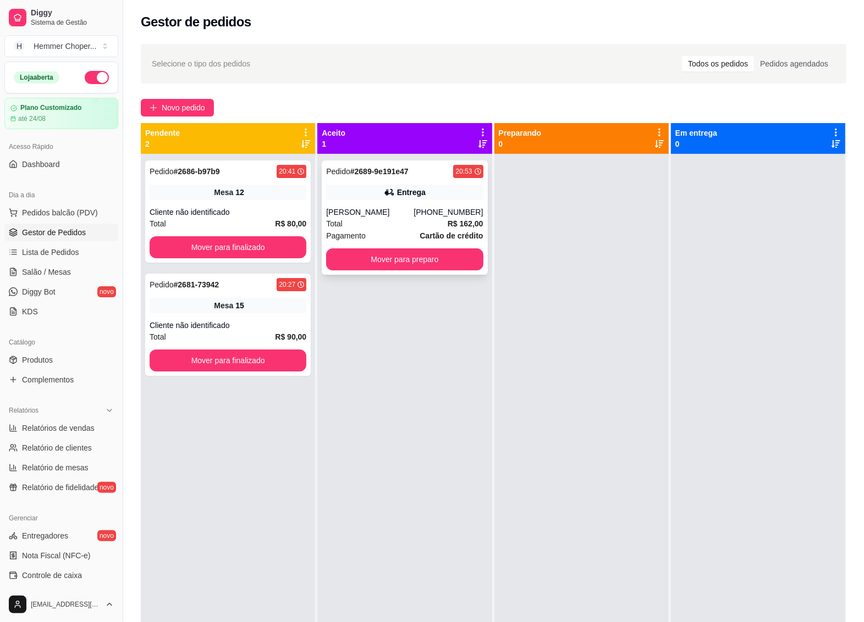
click at [374, 223] on div "Total R$ 162,00" at bounding box center [404, 224] width 157 height 12
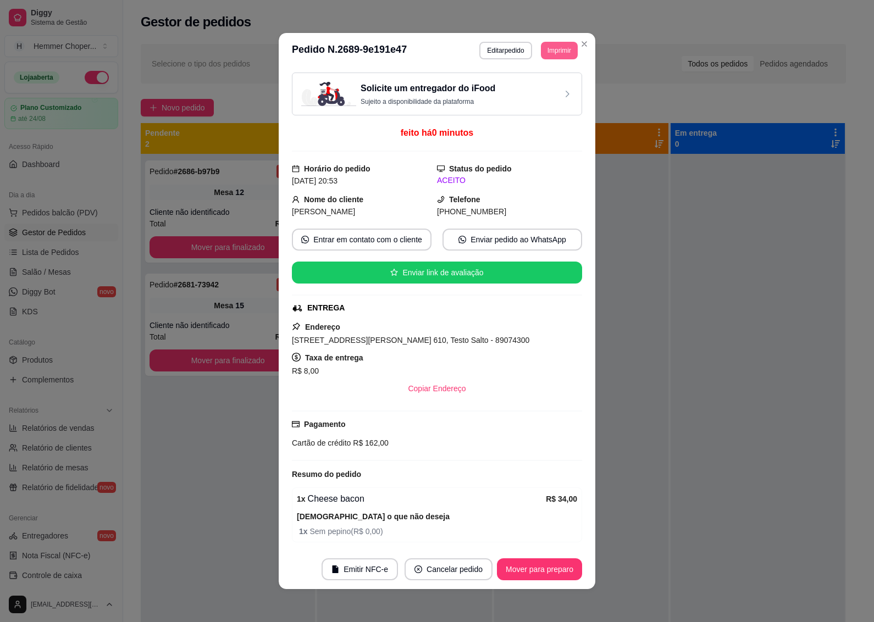
click at [553, 51] on button "Imprimir" at bounding box center [559, 51] width 37 height 18
click at [524, 92] on button "IMPRESSORA" at bounding box center [533, 89] width 77 height 17
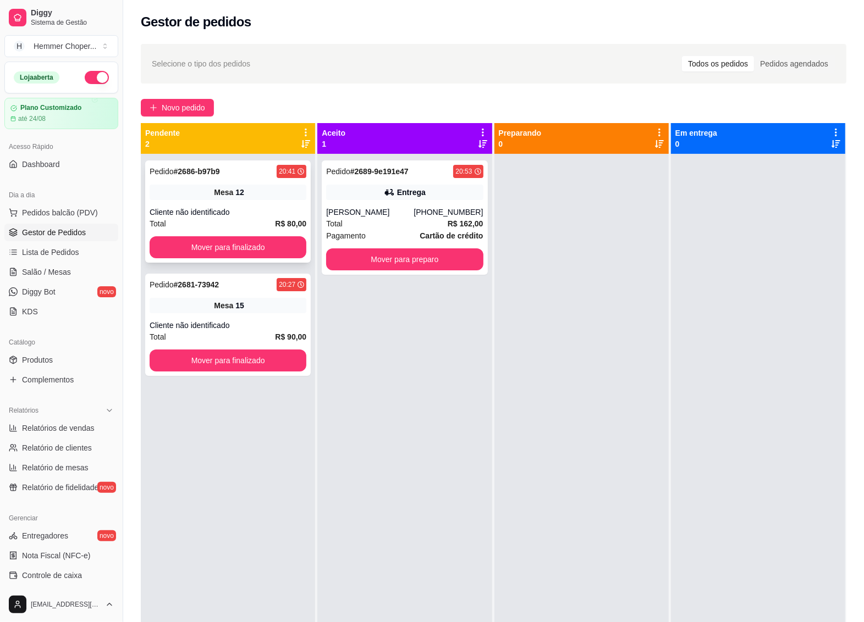
click at [240, 209] on div "Cliente não identificado" at bounding box center [228, 212] width 157 height 11
click at [243, 286] on div "Pedido # 2681-73942 20:27" at bounding box center [228, 284] width 157 height 13
click at [253, 191] on div "Mesa 12" at bounding box center [228, 192] width 157 height 15
click at [383, 202] on div "Pedido # 2689-9e191e47 20:53 Entrega [PERSON_NAME] [PHONE_NUMBER] Total R$ 162,…" at bounding box center [405, 218] width 166 height 114
click at [56, 270] on span "Salão / Mesas" at bounding box center [46, 272] width 49 height 11
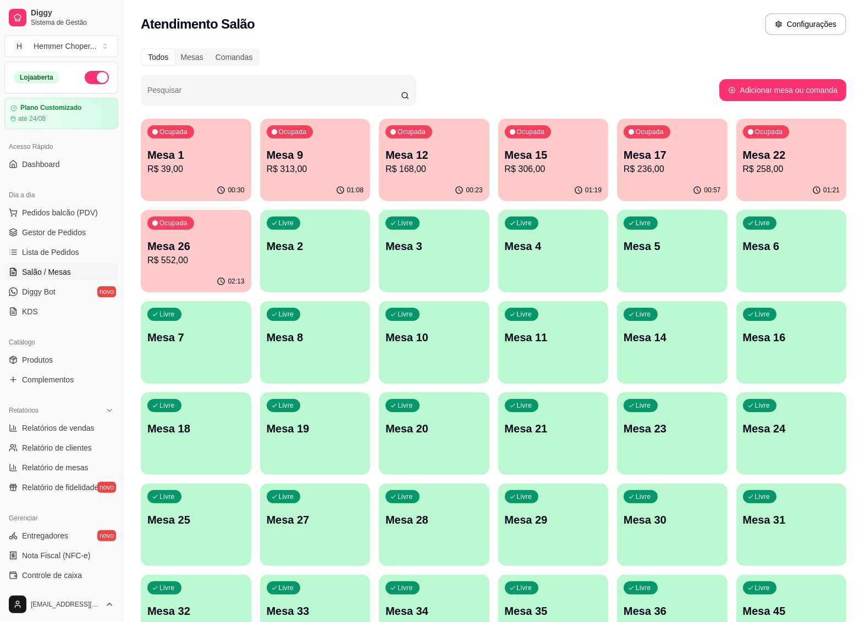
click at [657, 167] on p "R$ 236,00" at bounding box center [672, 169] width 97 height 13
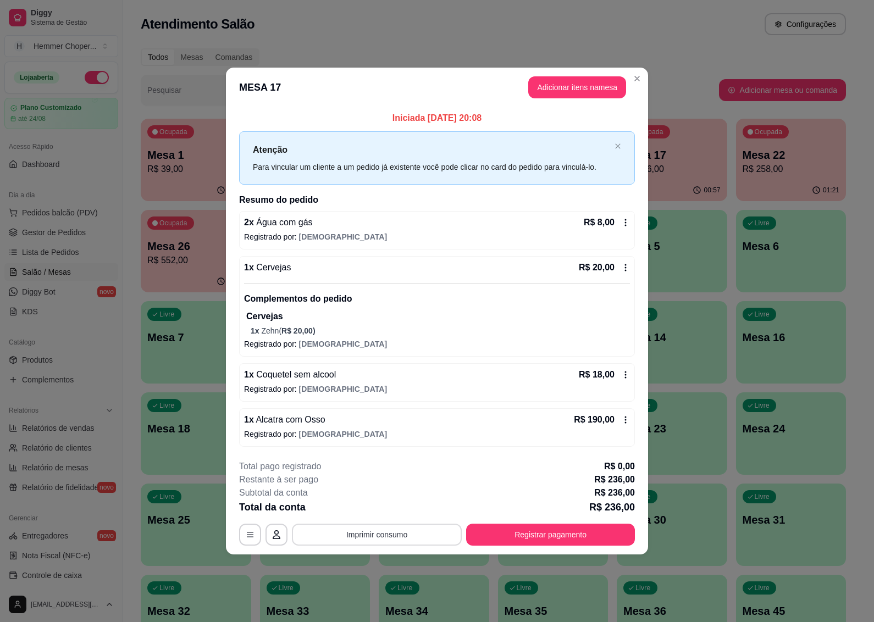
click at [364, 537] on button "Imprimir consumo" at bounding box center [377, 535] width 170 height 22
click at [388, 509] on button "IMPRESSORA" at bounding box center [380, 510] width 80 height 18
click at [539, 533] on button "Registrar pagamento" at bounding box center [550, 535] width 169 height 22
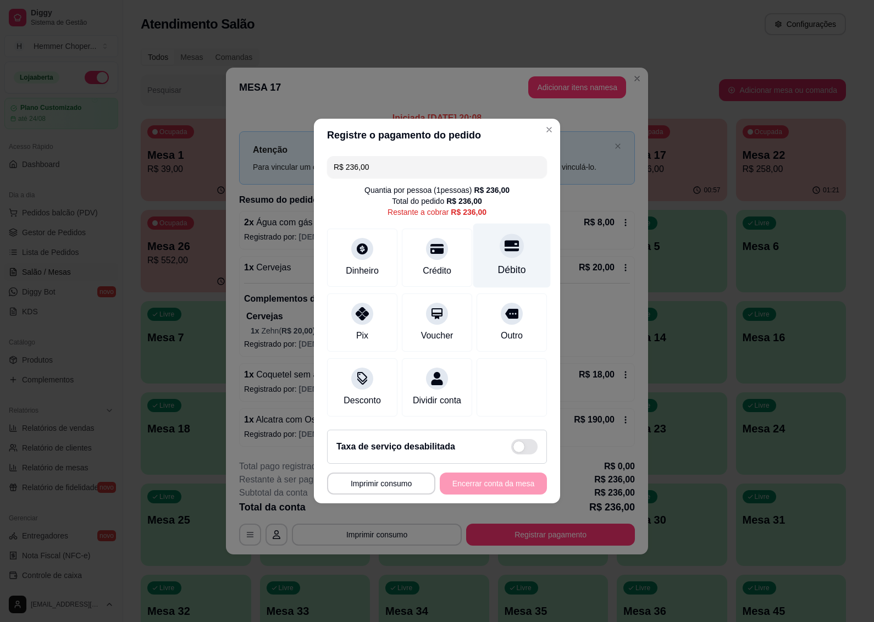
click at [506, 254] on div "Débito" at bounding box center [512, 256] width 78 height 64
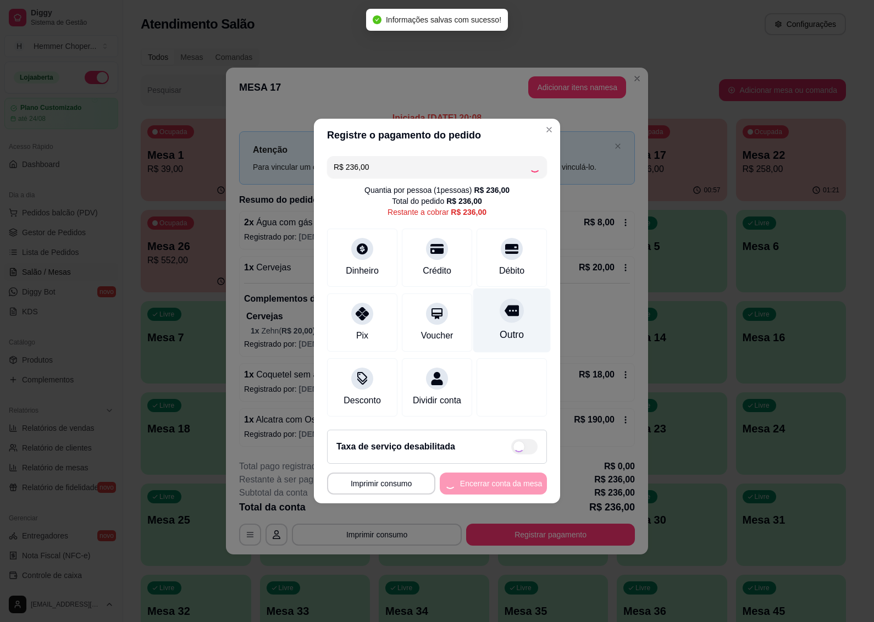
type input "R$ 0,00"
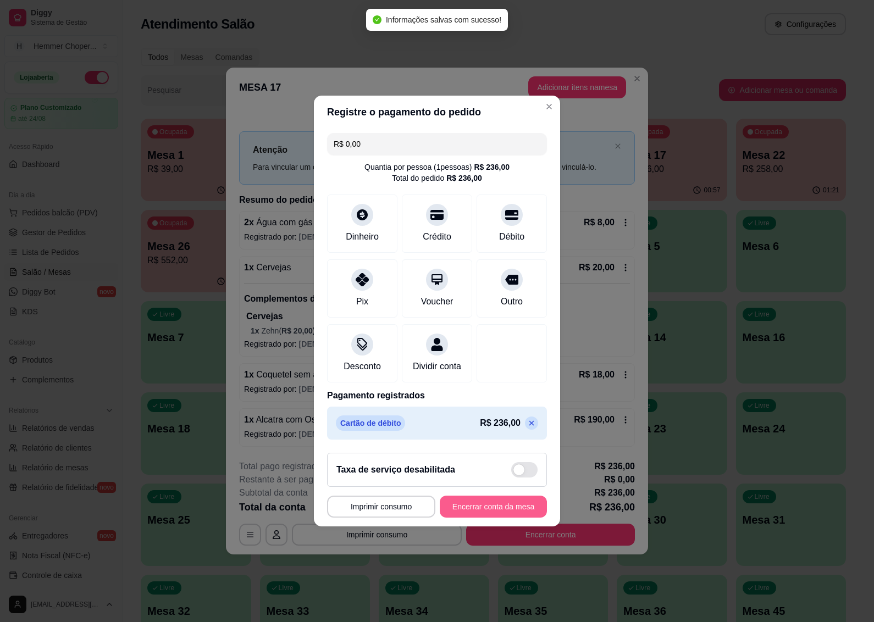
click at [489, 515] on button "Encerrar conta da mesa" at bounding box center [493, 507] width 107 height 22
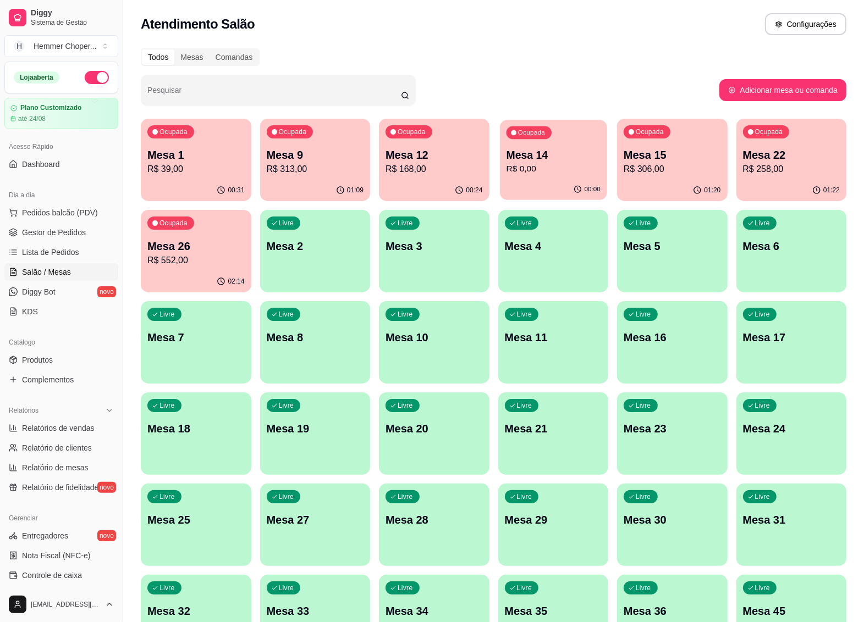
click at [564, 166] on p "R$ 0,00" at bounding box center [553, 169] width 94 height 13
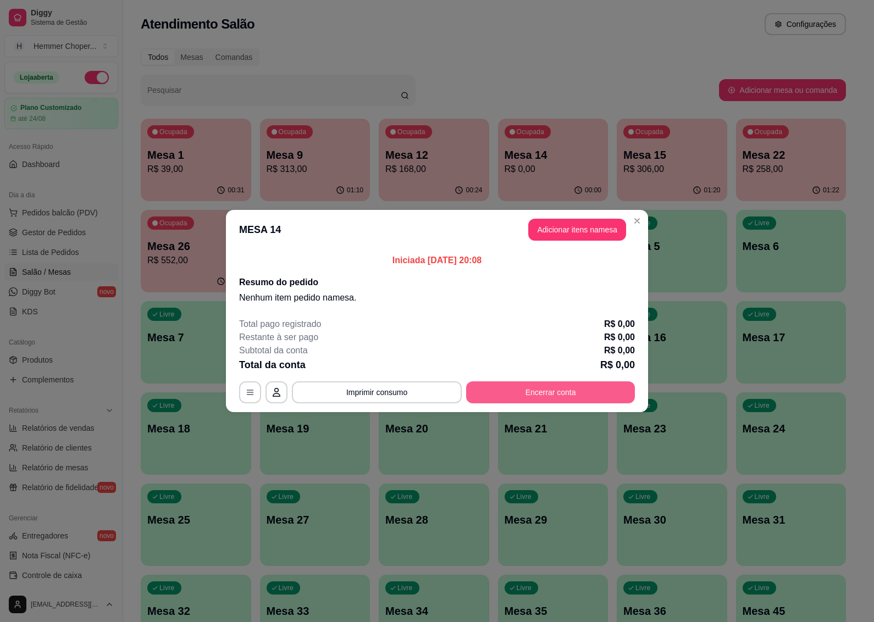
click at [529, 389] on button "Encerrar conta" at bounding box center [550, 393] width 169 height 22
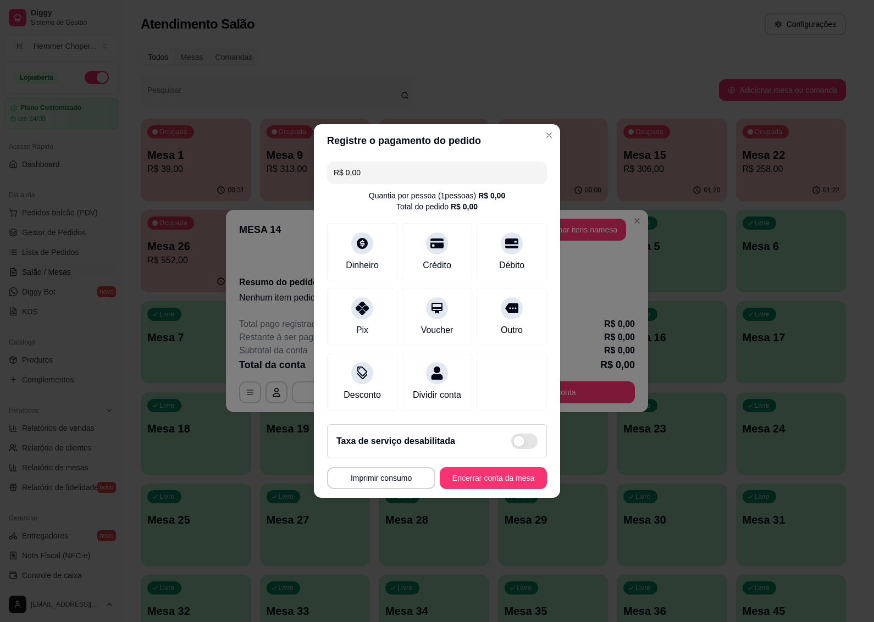
click at [465, 487] on button "Encerrar conta da mesa" at bounding box center [493, 478] width 107 height 22
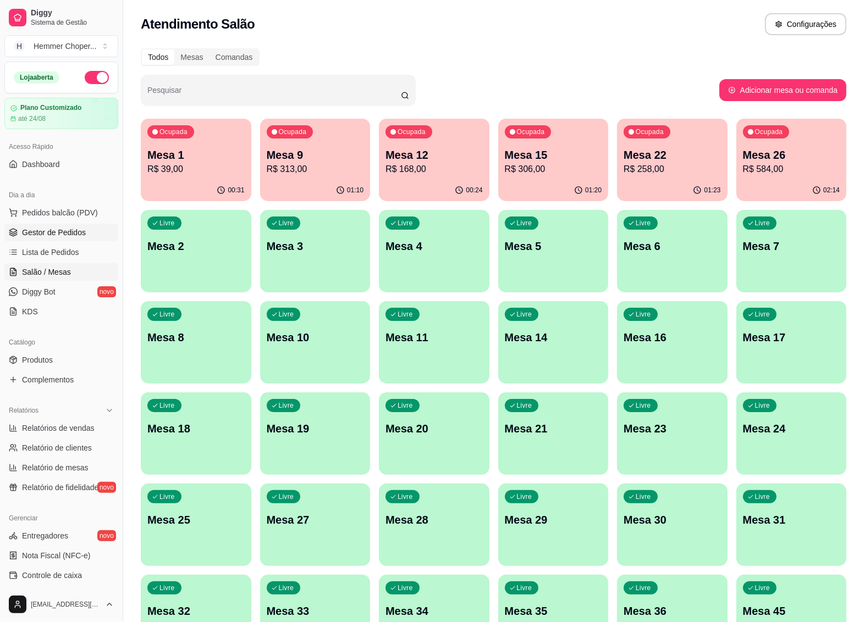
click at [69, 228] on span "Gestor de Pedidos" at bounding box center [54, 232] width 64 height 11
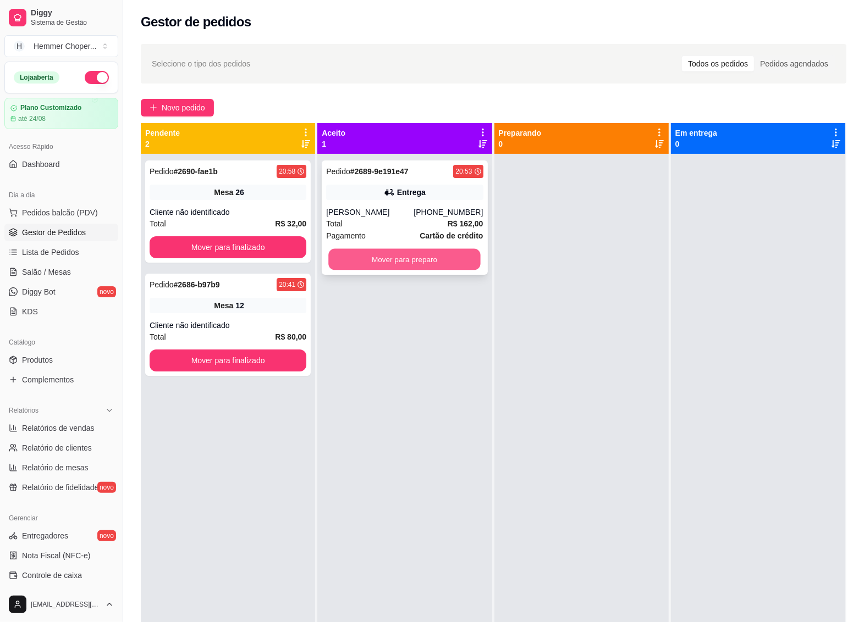
click at [387, 255] on button "Mover para preparo" at bounding box center [405, 259] width 152 height 21
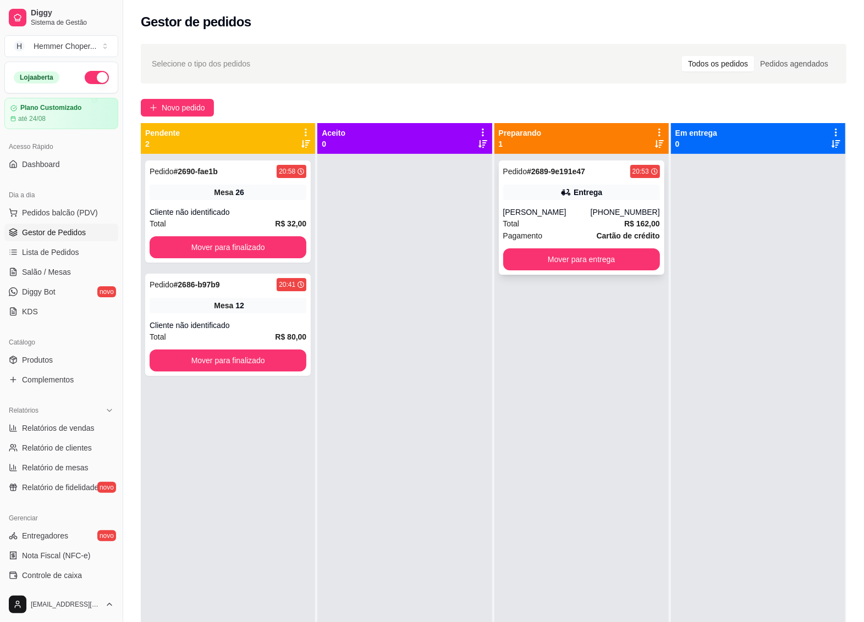
click at [545, 227] on div "Total R$ 162,00" at bounding box center [581, 224] width 157 height 12
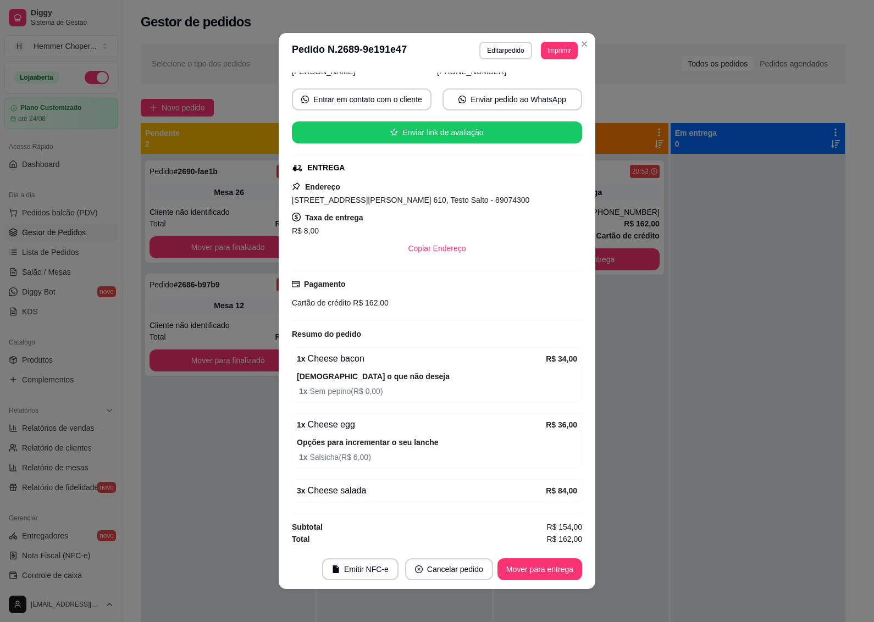
scroll to position [2, 0]
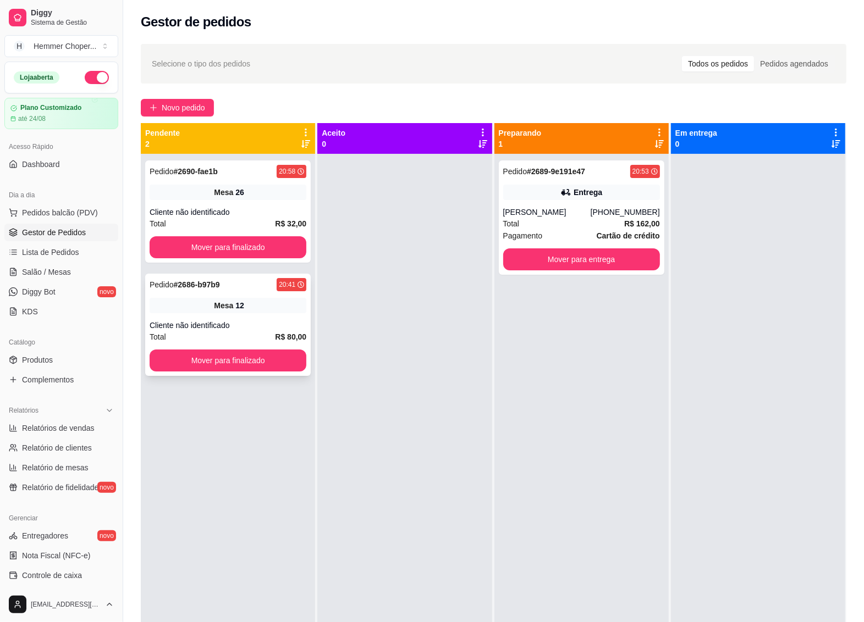
click at [235, 326] on div "Cliente não identificado" at bounding box center [228, 325] width 157 height 11
click at [231, 209] on div "Cliente não identificado" at bounding box center [228, 212] width 157 height 11
click at [242, 243] on button "Mover para finalizado" at bounding box center [228, 247] width 152 height 21
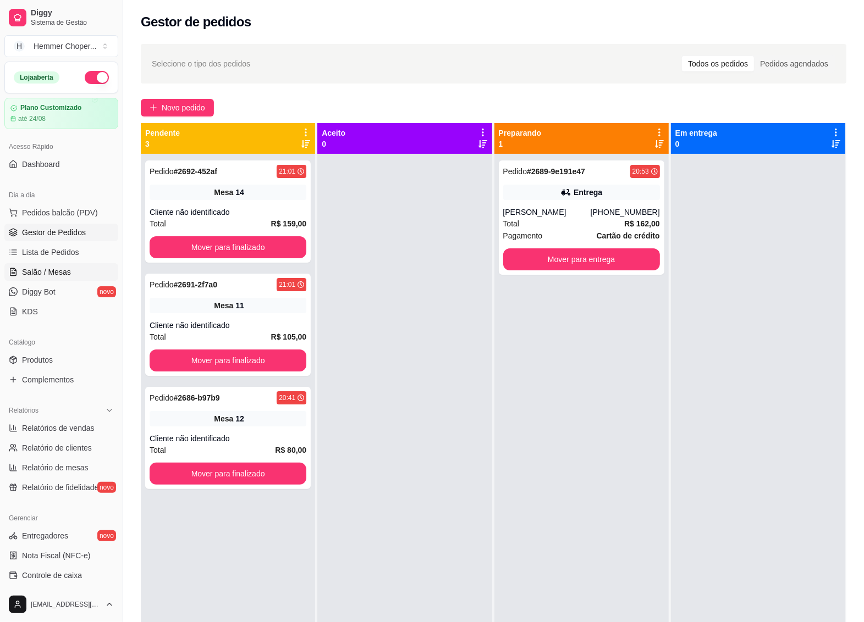
click at [56, 276] on span "Salão / Mesas" at bounding box center [46, 272] width 49 height 11
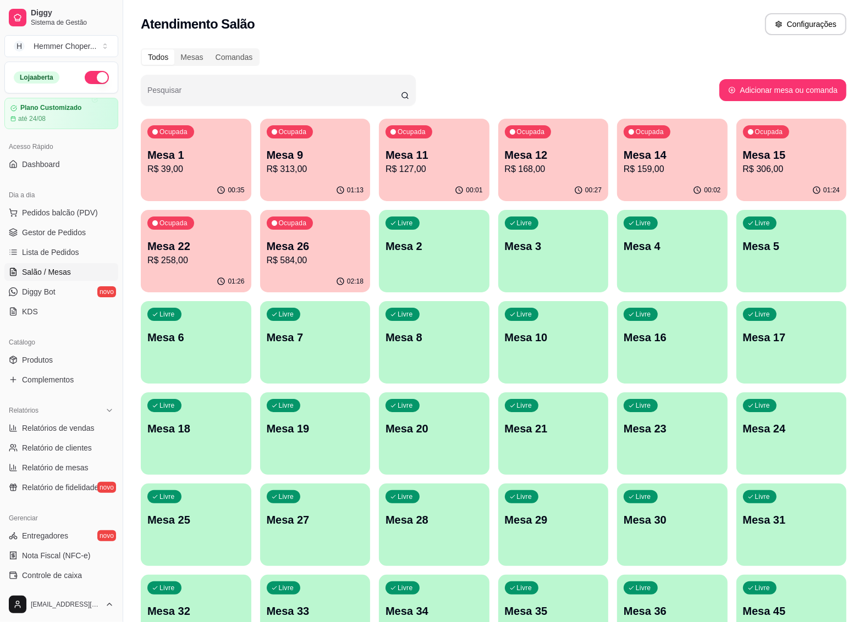
click at [315, 168] on p "R$ 313,00" at bounding box center [315, 169] width 97 height 13
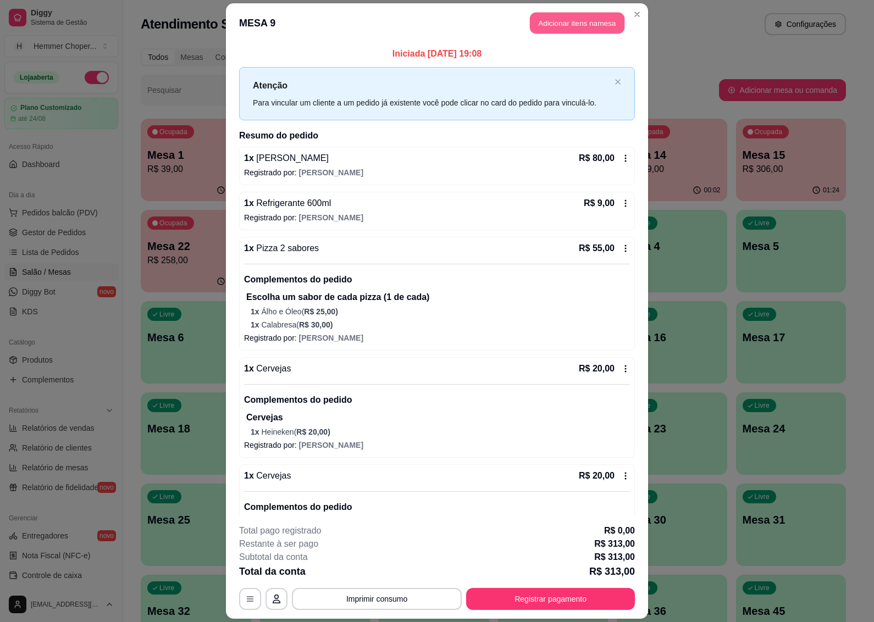
click at [565, 24] on button "Adicionar itens na mesa" at bounding box center [577, 22] width 95 height 21
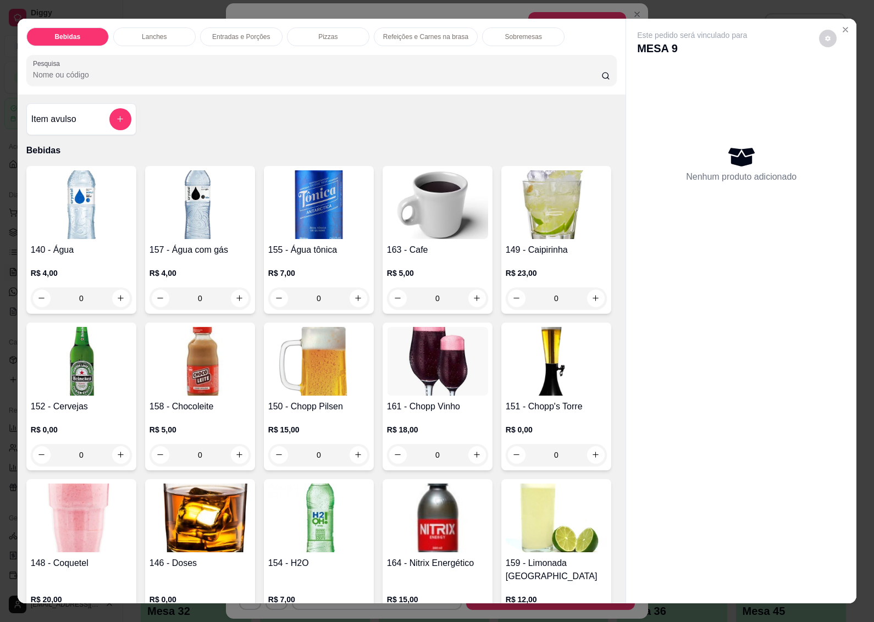
click at [132, 343] on img at bounding box center [81, 361] width 101 height 69
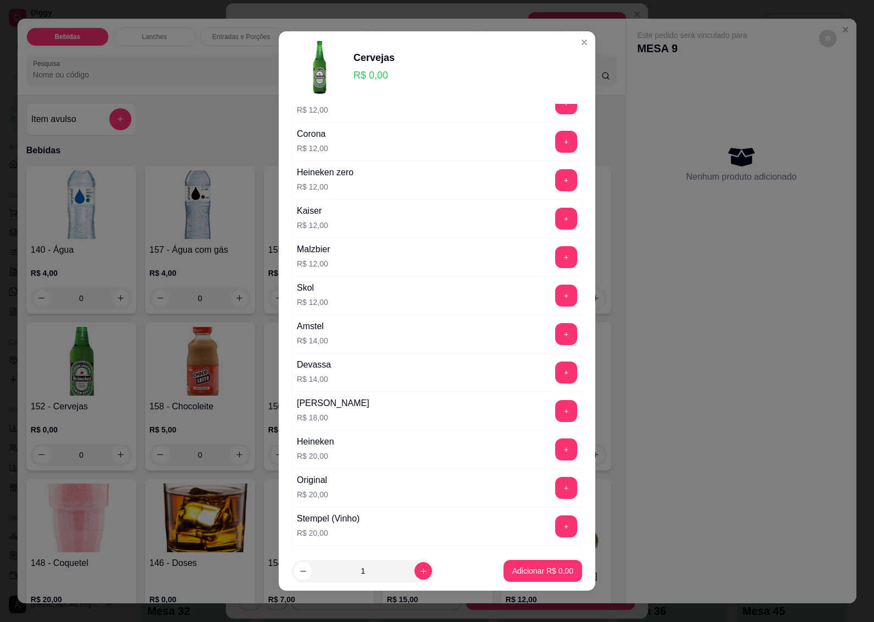
scroll to position [256, 0]
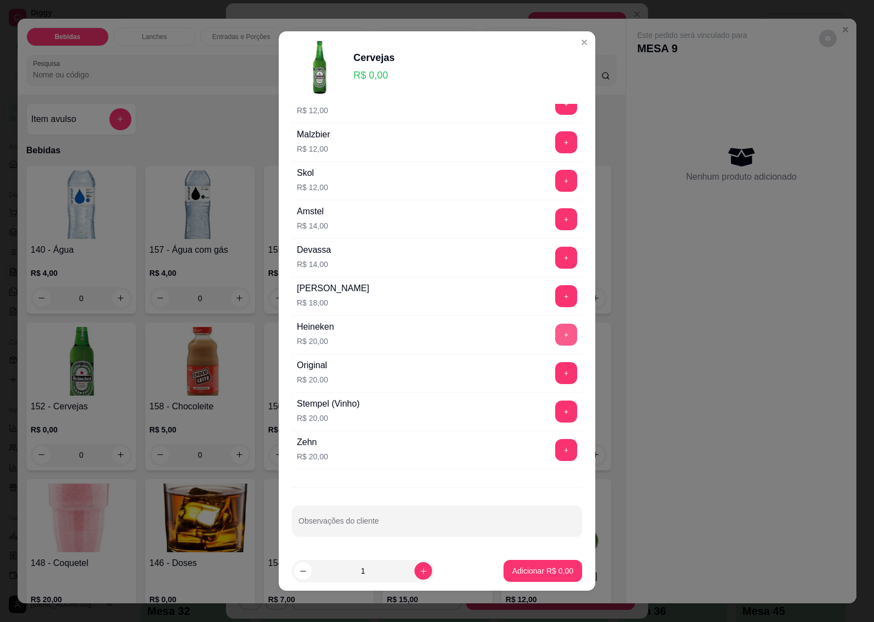
click at [555, 334] on button "+" at bounding box center [566, 335] width 22 height 22
click at [517, 579] on button "Adicionar R$ 20,00" at bounding box center [540, 571] width 83 height 22
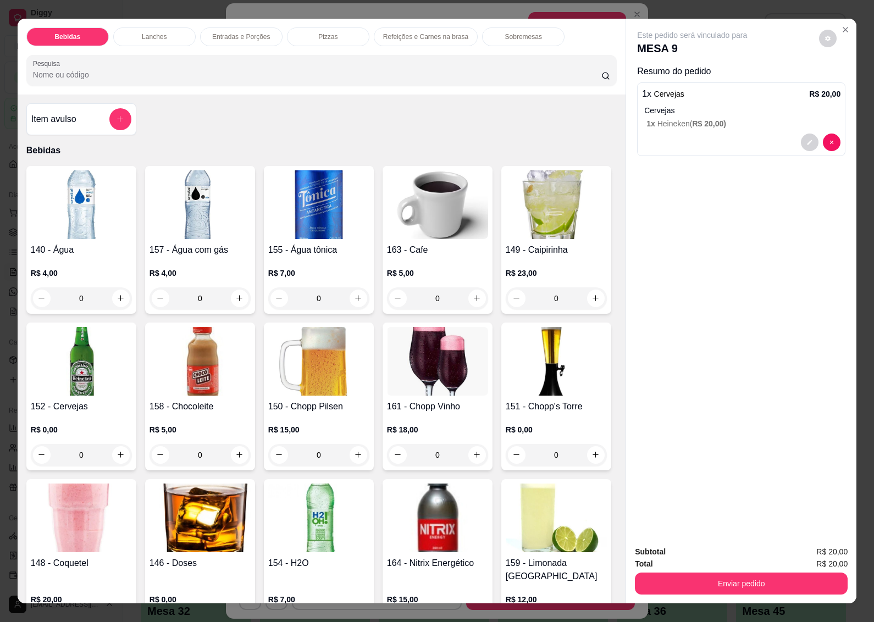
click at [719, 334] on div "Este pedido será vinculado para MESA 9 Resumo do pedido 1 x Cervejas R$ 20,00 C…" at bounding box center [741, 278] width 230 height 519
click at [667, 573] on button "Enviar pedido" at bounding box center [741, 583] width 206 height 21
click at [681, 551] on button "Não registrar e enviar pedido" at bounding box center [704, 552] width 114 height 21
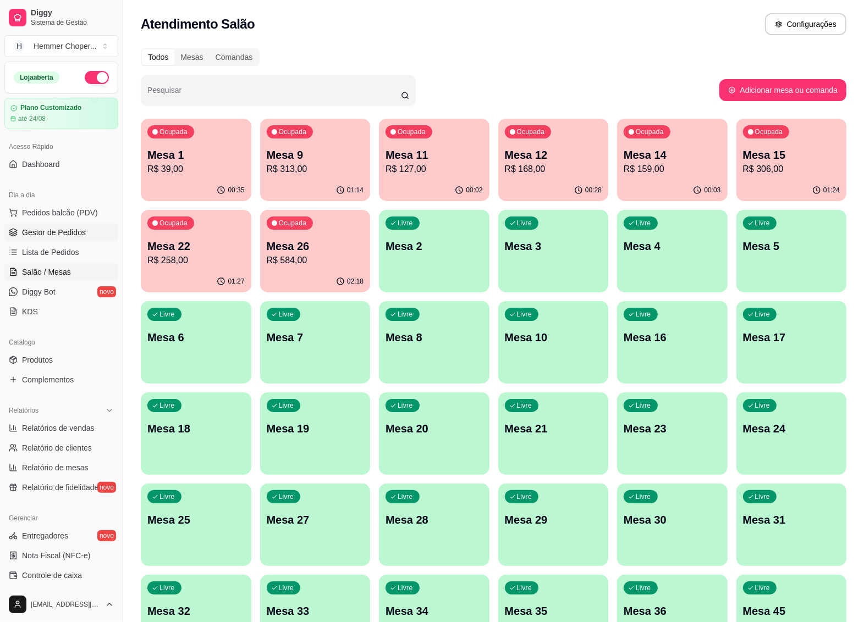
click at [72, 230] on span "Gestor de Pedidos" at bounding box center [54, 232] width 64 height 11
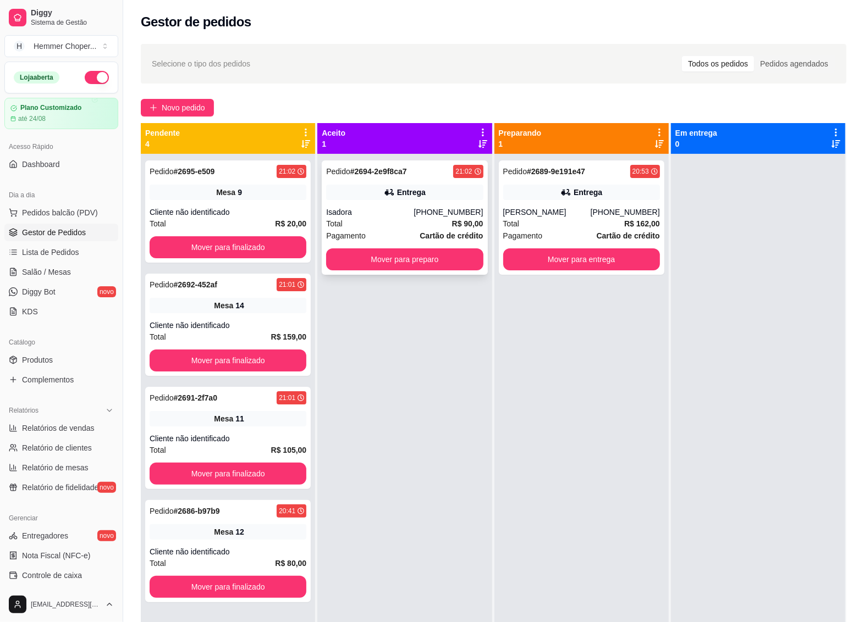
click at [396, 216] on div "Isadora" at bounding box center [369, 212] width 87 height 11
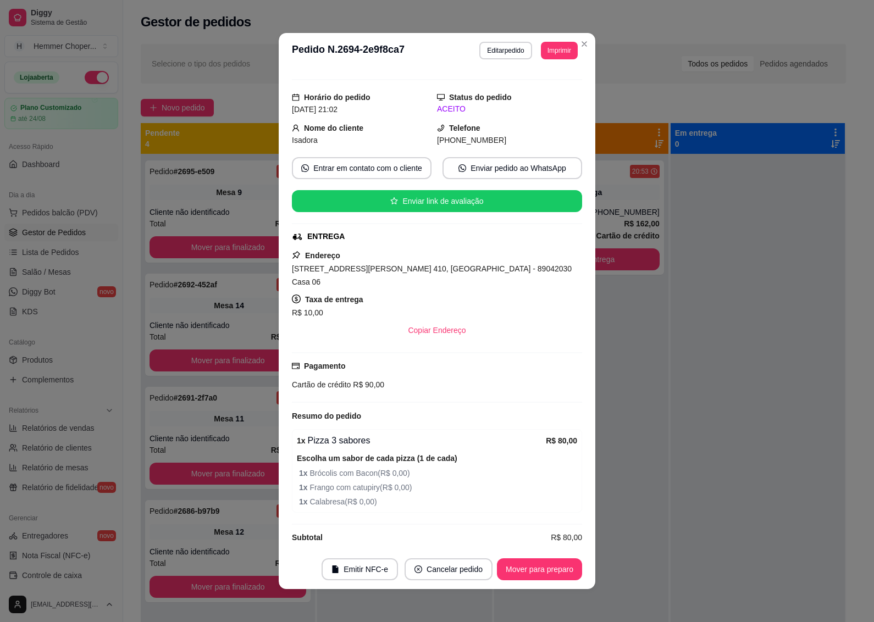
scroll to position [73, 0]
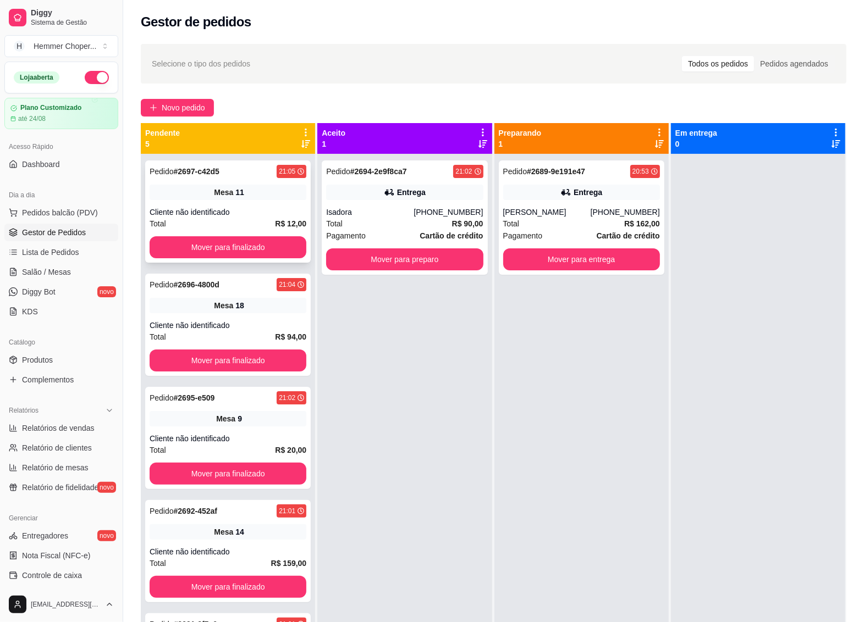
click at [231, 207] on div "Cliente não identificado" at bounding box center [228, 212] width 157 height 11
click at [231, 242] on button "Mover para finalizado" at bounding box center [228, 247] width 152 height 21
click at [244, 309] on div "Mesa 9" at bounding box center [228, 305] width 157 height 15
click at [238, 355] on button "Mover para finalizado" at bounding box center [228, 361] width 157 height 22
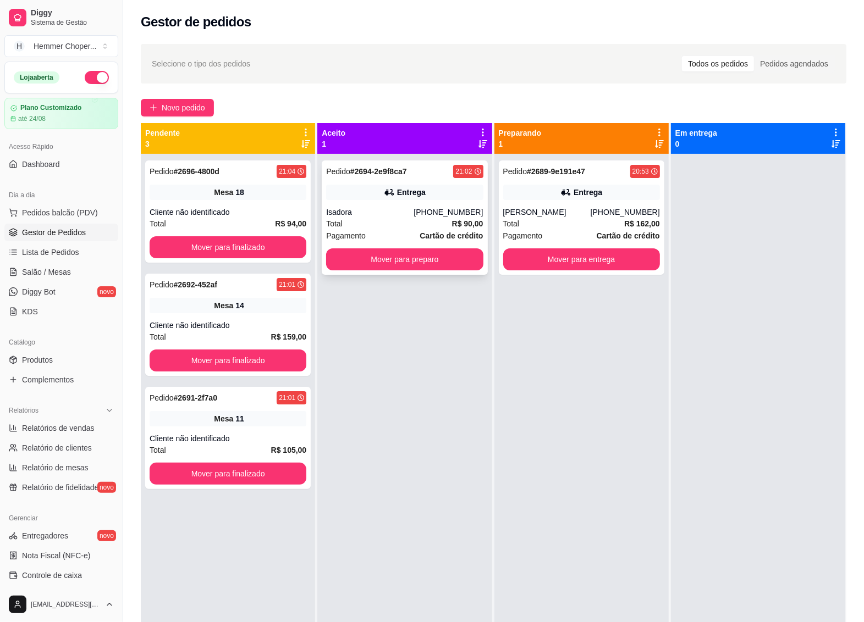
click at [410, 208] on div "Isadora" at bounding box center [369, 212] width 87 height 11
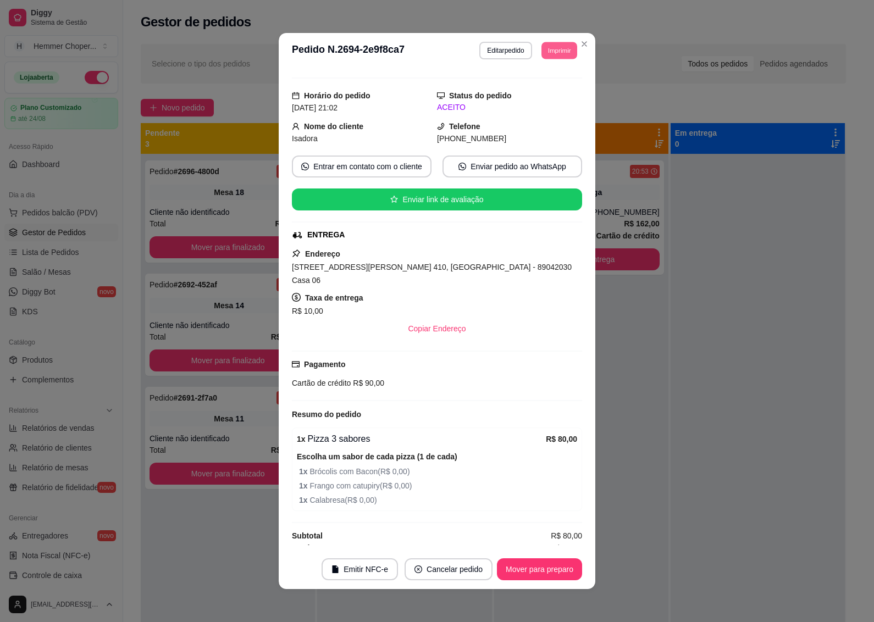
click at [560, 50] on button "Imprimir" at bounding box center [560, 50] width 36 height 17
click at [517, 86] on button "IMPRESSORA" at bounding box center [534, 90] width 80 height 18
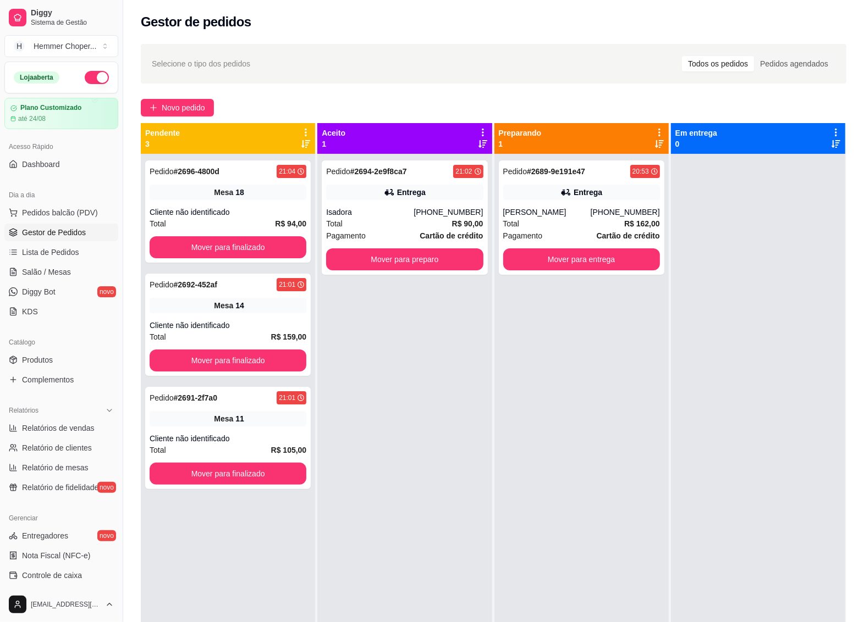
click at [77, 227] on span "Gestor de Pedidos" at bounding box center [54, 232] width 64 height 11
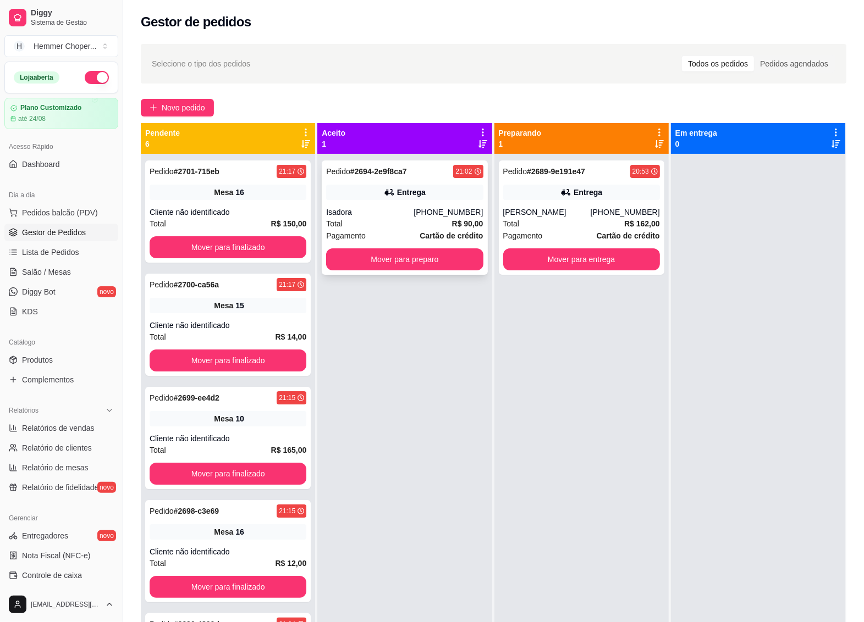
click at [399, 228] on div "Total R$ 90,00" at bounding box center [404, 224] width 157 height 12
click at [243, 218] on div "Pedido # 2701-715eb 21:17 Mesa 16 Cliente não identificado Total R$ 150,00 Move…" at bounding box center [228, 212] width 166 height 102
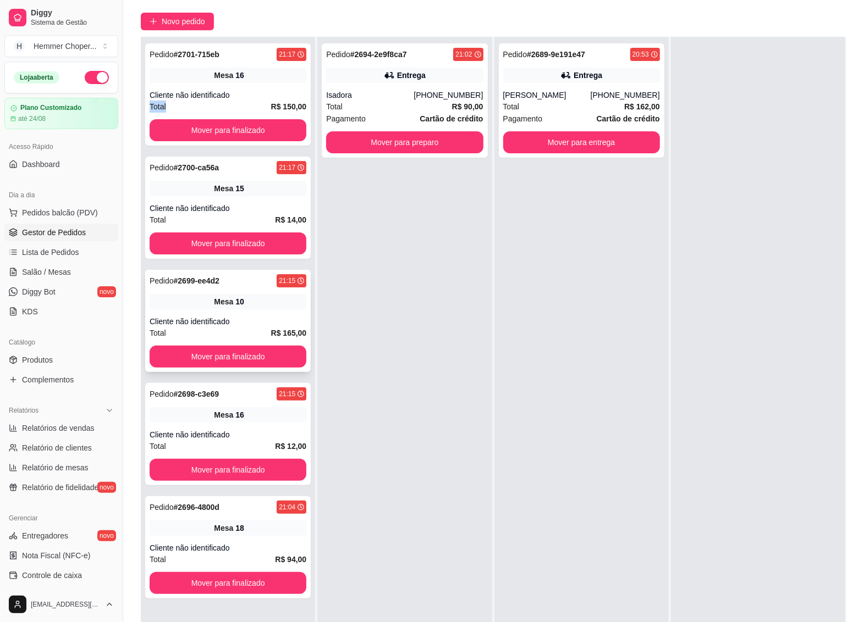
scroll to position [168, 0]
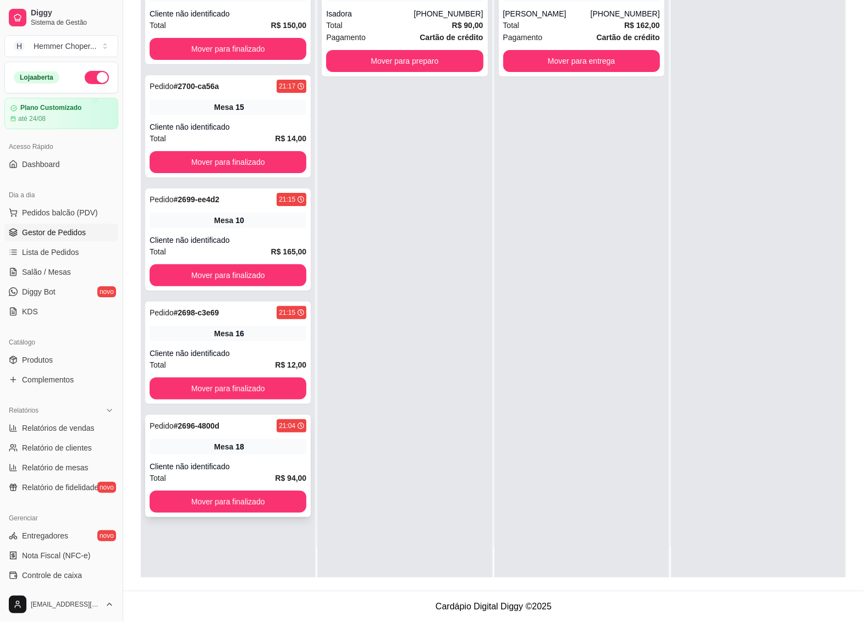
click at [242, 460] on div "Pedido # 2696-4800d 21:04 Mesa 18 Cliente não identificado Total R$ 94,00 Mover…" at bounding box center [228, 466] width 166 height 102
click at [239, 362] on div "Total R$ 12,00" at bounding box center [228, 365] width 157 height 12
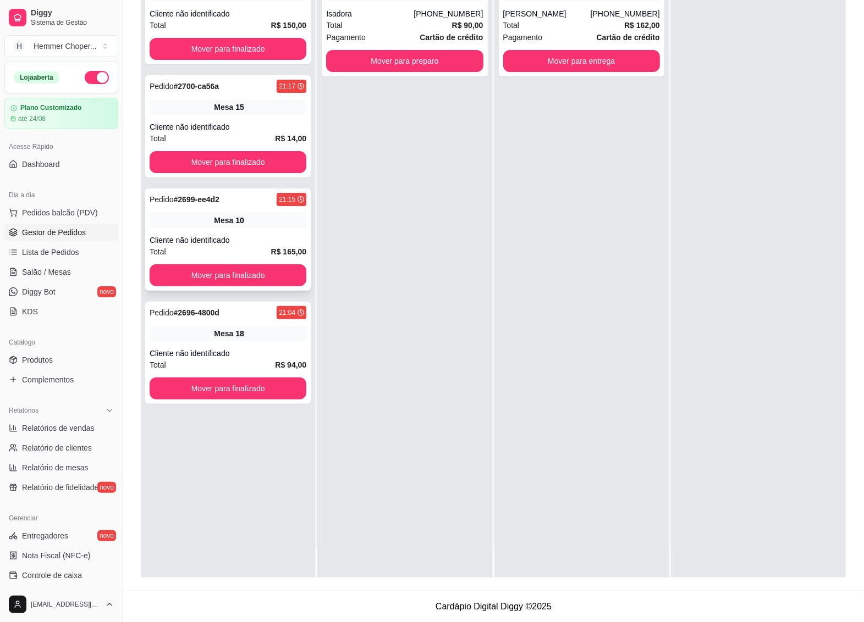
click at [242, 220] on div "Mesa 10" at bounding box center [228, 220] width 157 height 15
click at [231, 115] on div "Pedido # 2700-ca56a 21:17 Mesa 15 Cliente não identificado Total R$ 14,00 Mover…" at bounding box center [228, 126] width 166 height 102
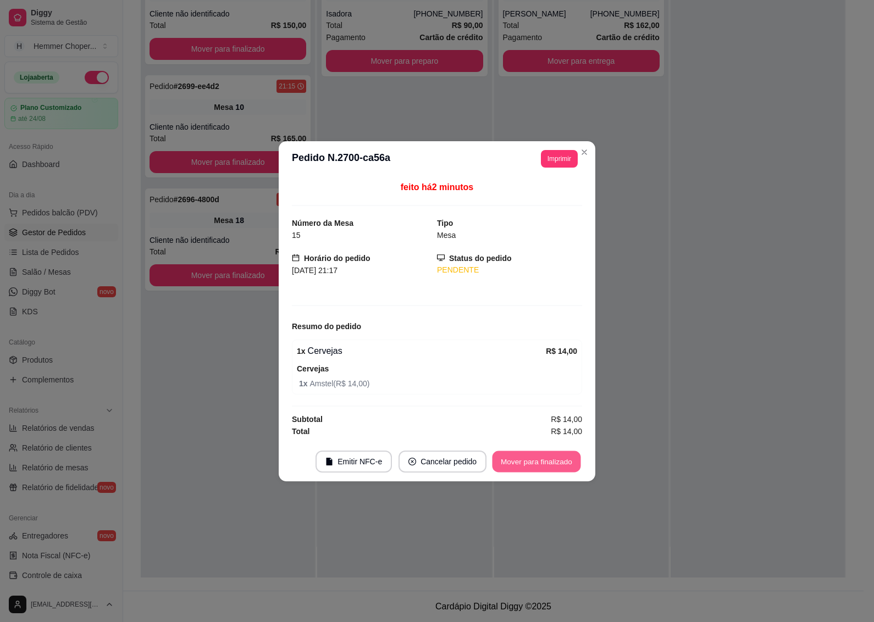
click at [551, 465] on button "Mover para finalizado" at bounding box center [537, 461] width 89 height 21
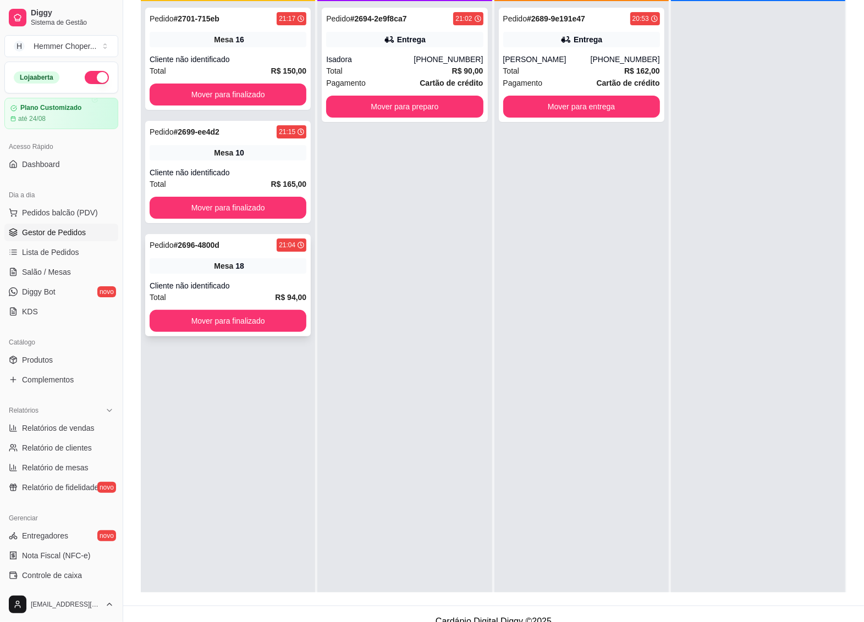
scroll to position [99, 0]
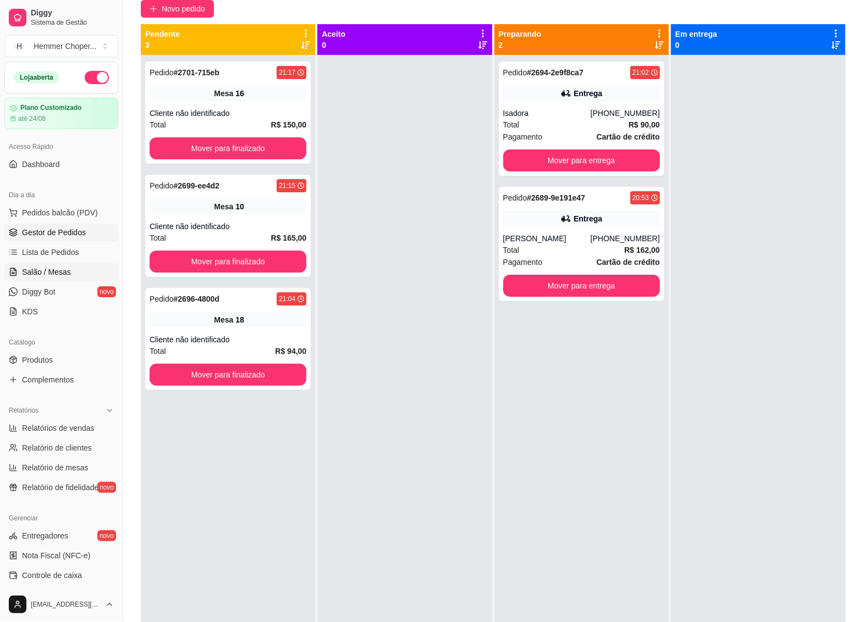
click at [67, 274] on span "Salão / Mesas" at bounding box center [46, 272] width 49 height 11
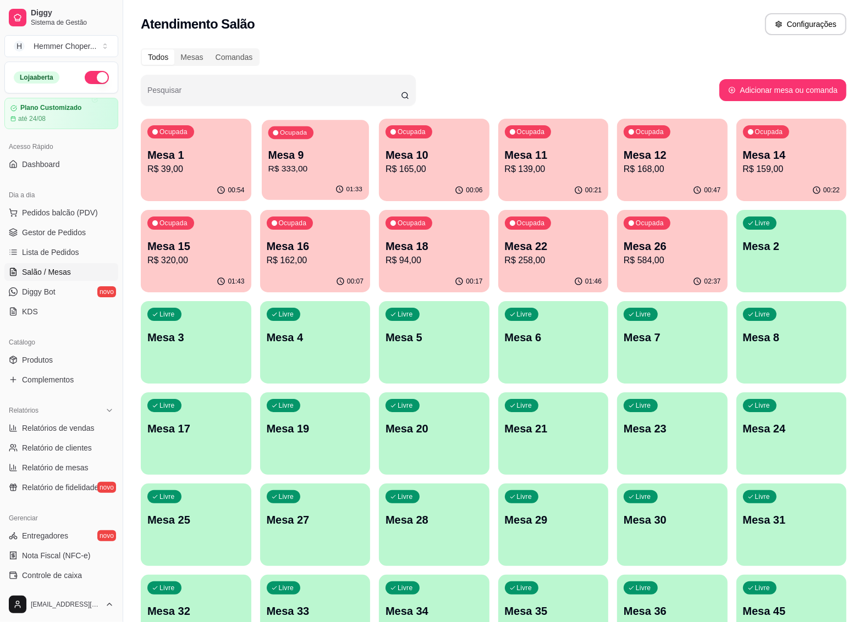
click at [328, 182] on div "01:33" at bounding box center [315, 189] width 107 height 21
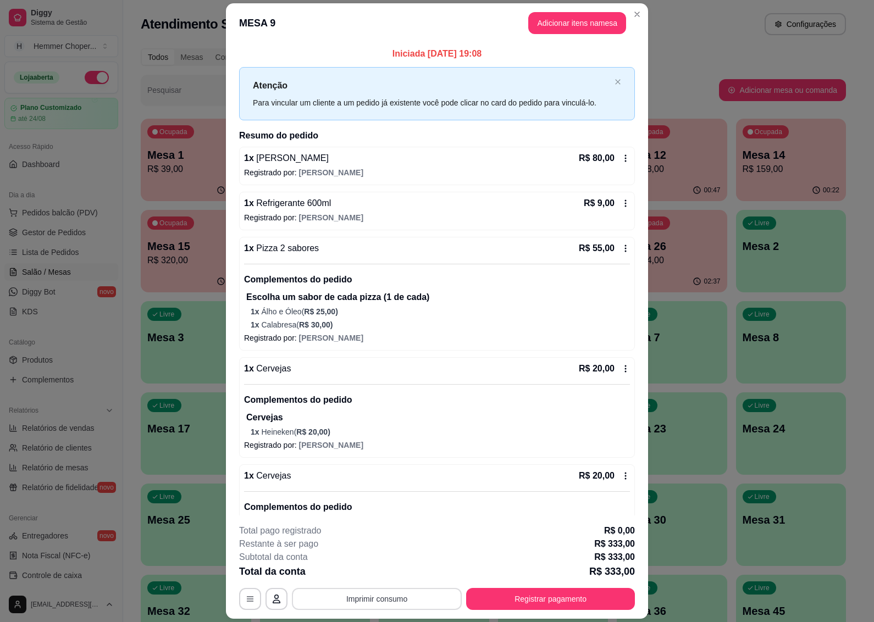
click at [391, 603] on button "Imprimir consumo" at bounding box center [377, 599] width 170 height 22
click at [385, 570] on button "IMPRESSORA" at bounding box center [375, 575] width 80 height 18
click at [484, 605] on button "Registrar pagamento" at bounding box center [550, 599] width 169 height 22
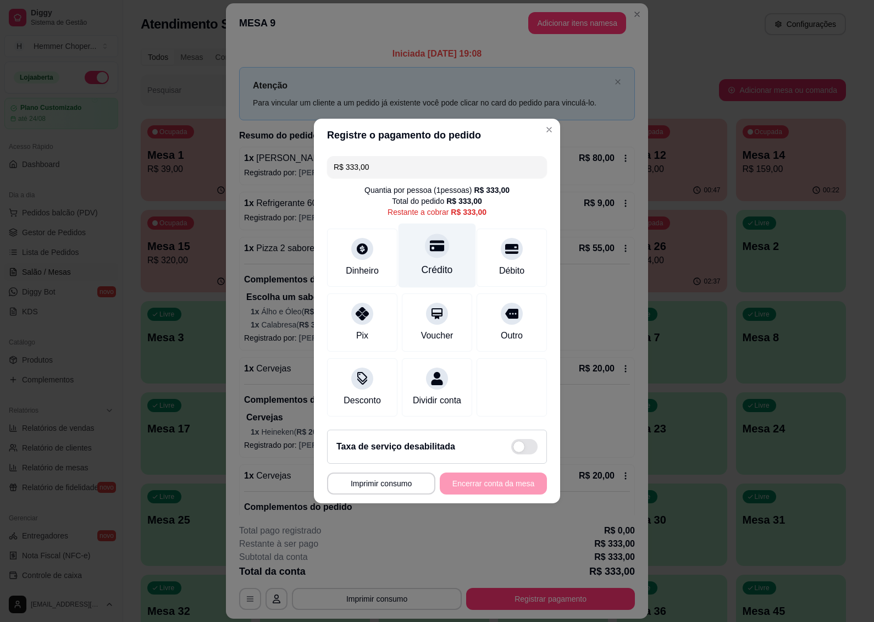
click at [435, 253] on div "Crédito" at bounding box center [438, 256] width 78 height 64
type input "R$ 0,00"
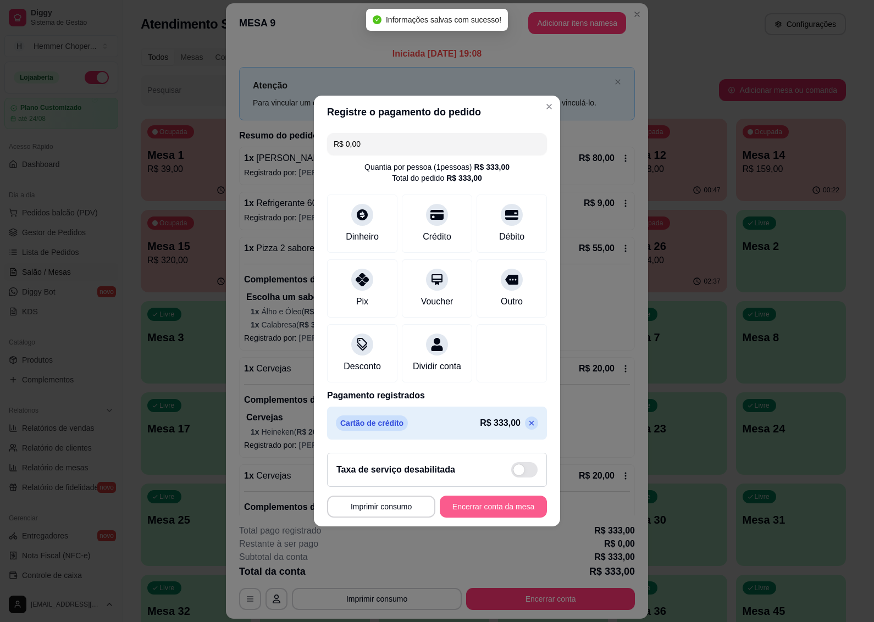
click at [466, 515] on button "Encerrar conta da mesa" at bounding box center [493, 507] width 107 height 22
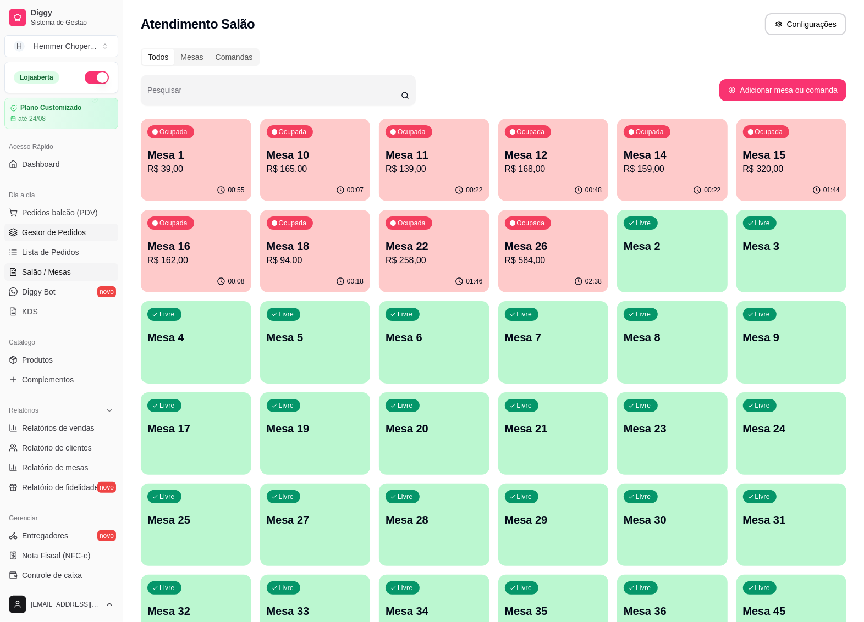
click at [52, 234] on span "Gestor de Pedidos" at bounding box center [54, 232] width 64 height 11
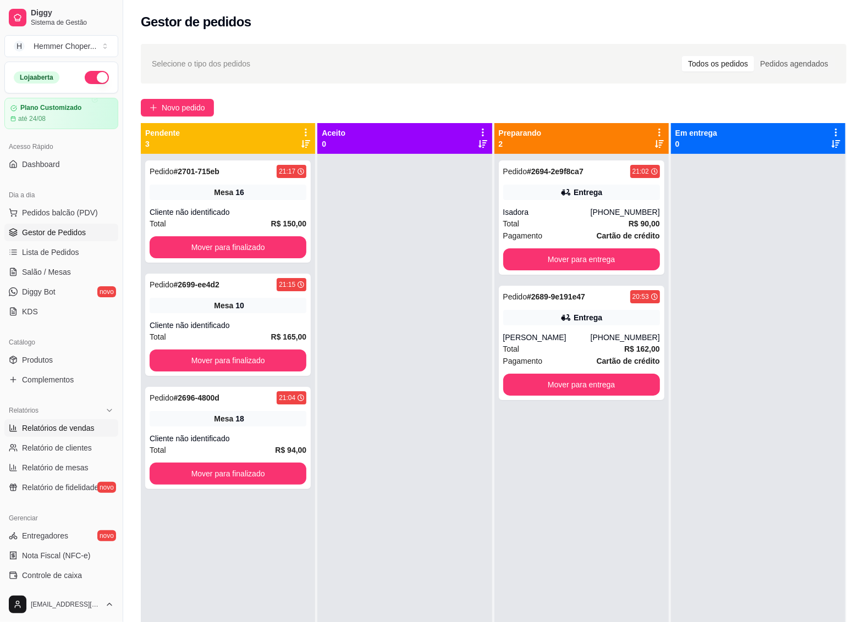
click at [64, 430] on span "Relatórios de vendas" at bounding box center [58, 428] width 73 height 11
select select "ALL"
select select "0"
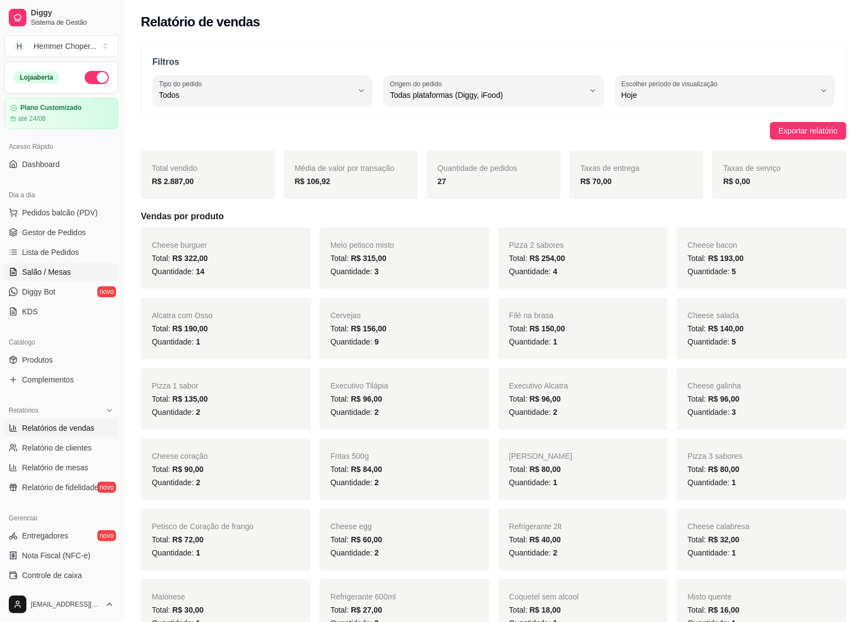
click at [49, 271] on span "Salão / Mesas" at bounding box center [46, 272] width 49 height 11
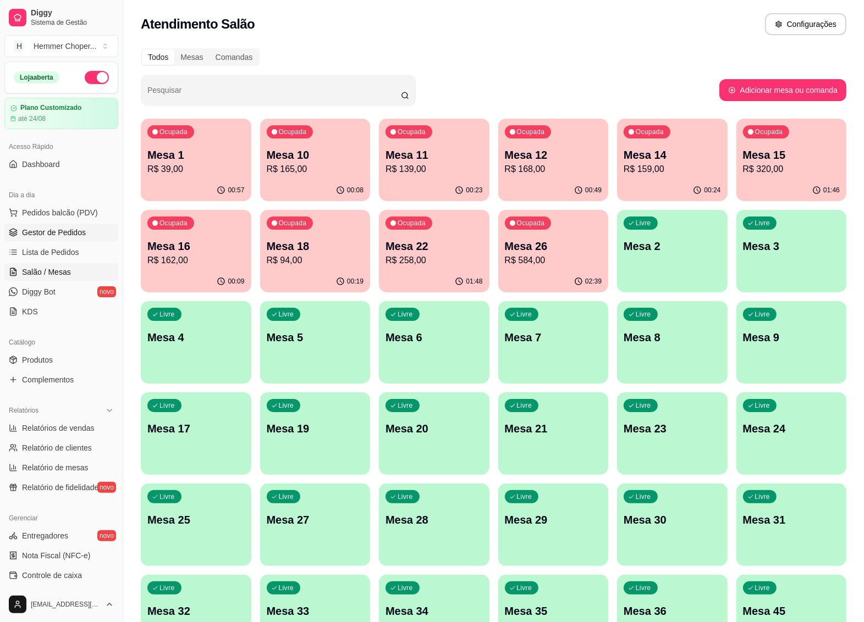
click at [69, 234] on span "Gestor de Pedidos" at bounding box center [54, 232] width 64 height 11
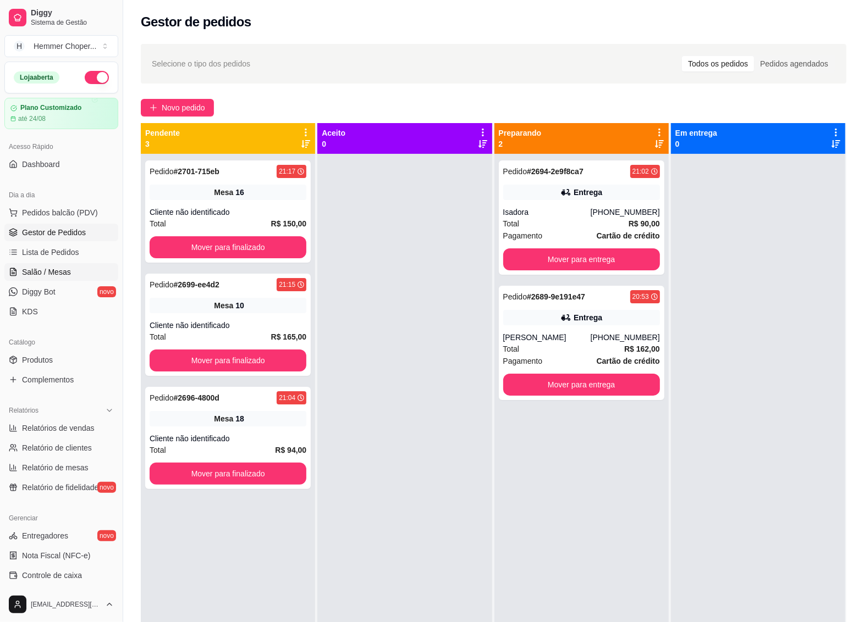
click at [47, 275] on span "Salão / Mesas" at bounding box center [46, 272] width 49 height 11
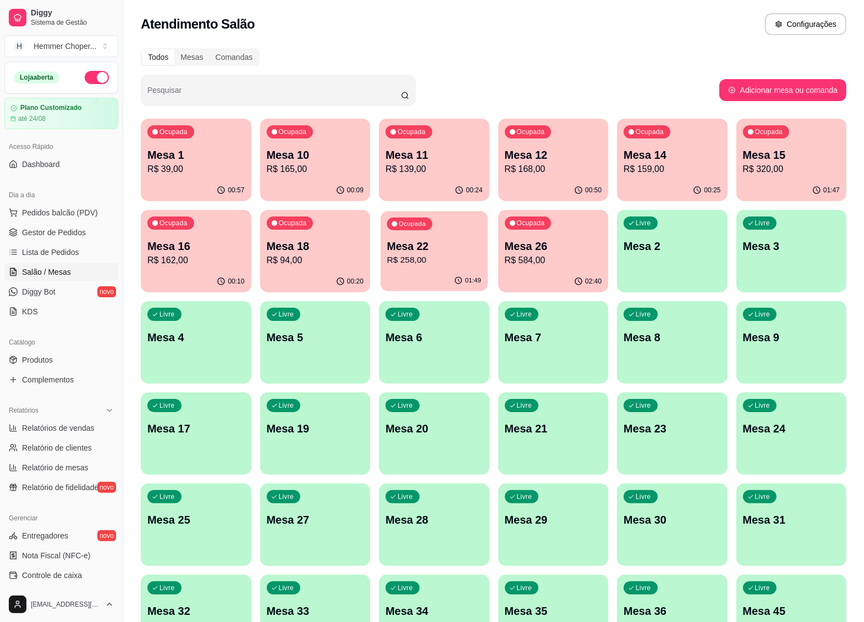
click at [437, 251] on p "Mesa 22" at bounding box center [434, 246] width 94 height 15
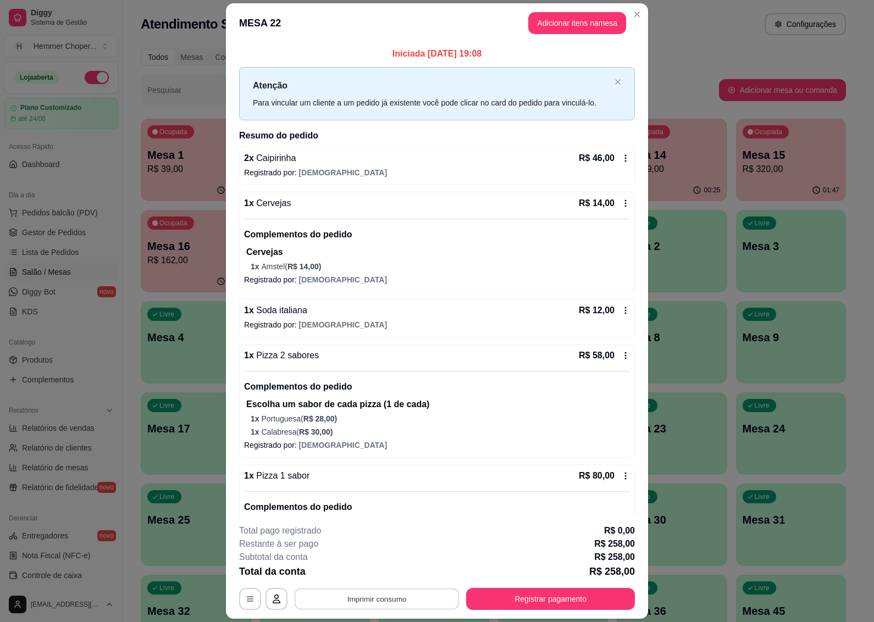
click at [377, 603] on button "Imprimir consumo" at bounding box center [377, 599] width 165 height 21
click at [380, 577] on button "IMPRESSORA" at bounding box center [375, 574] width 77 height 17
click at [498, 603] on button "Registrar pagamento" at bounding box center [550, 599] width 169 height 22
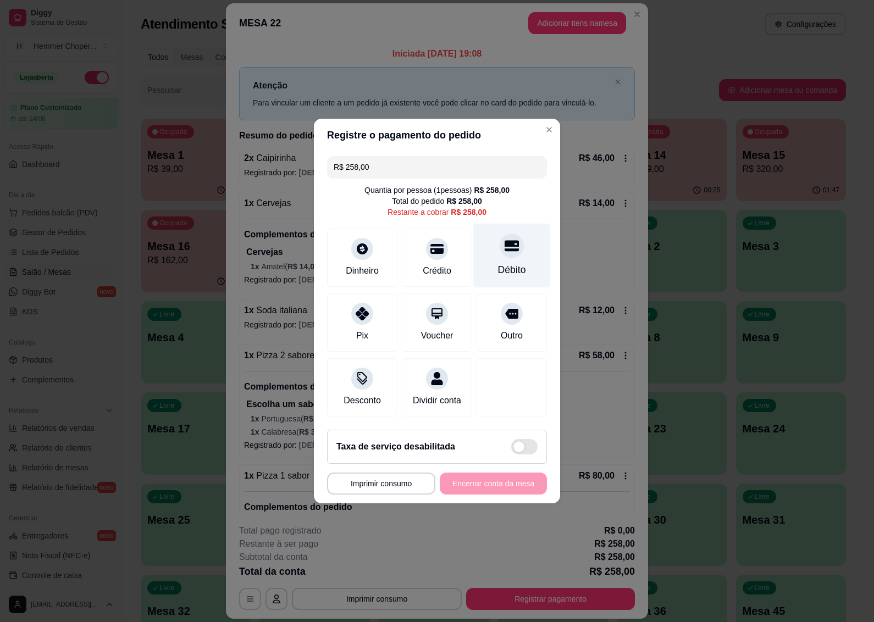
click at [504, 254] on div "Débito" at bounding box center [512, 256] width 78 height 64
type input "R$ 0,00"
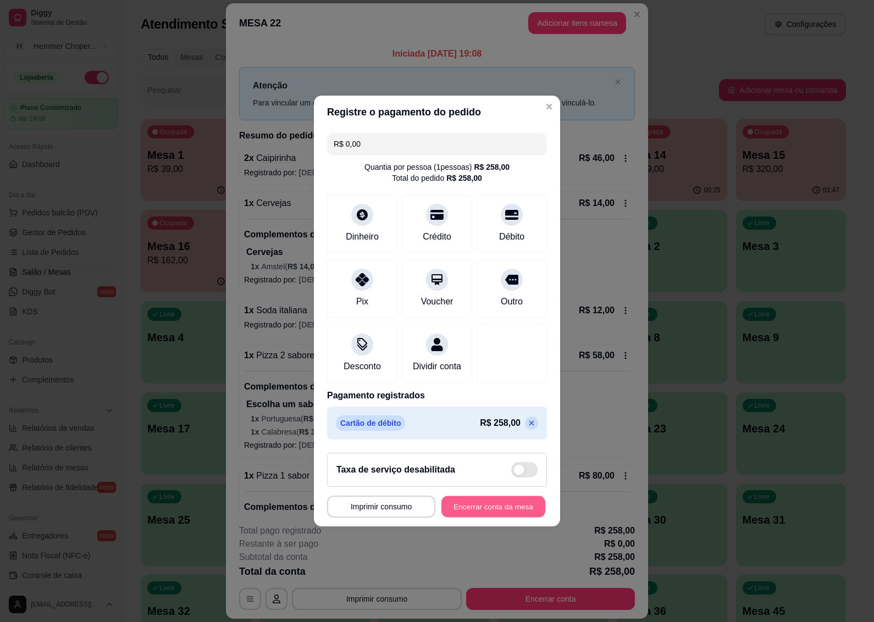
click at [467, 511] on button "Encerrar conta da mesa" at bounding box center [494, 507] width 104 height 21
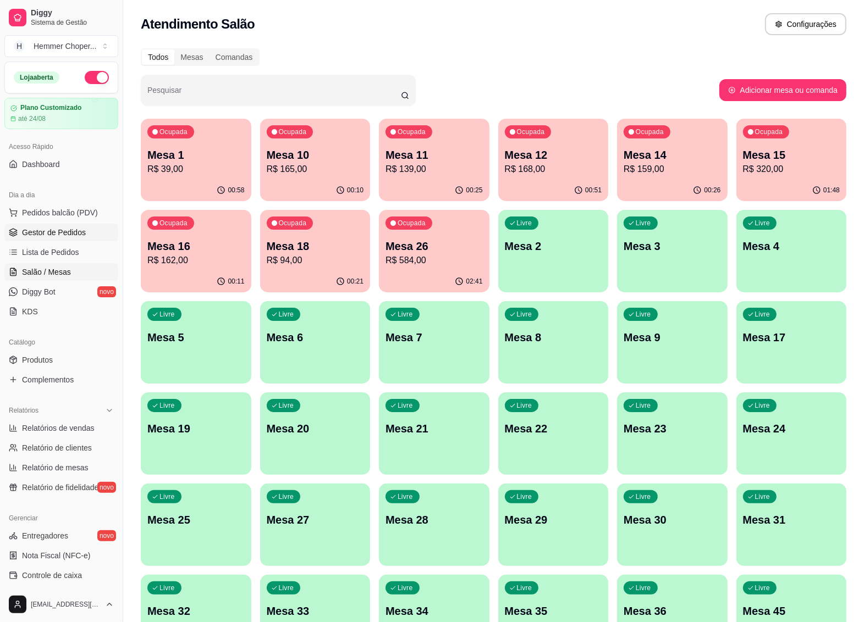
click at [67, 233] on span "Gestor de Pedidos" at bounding box center [54, 232] width 64 height 11
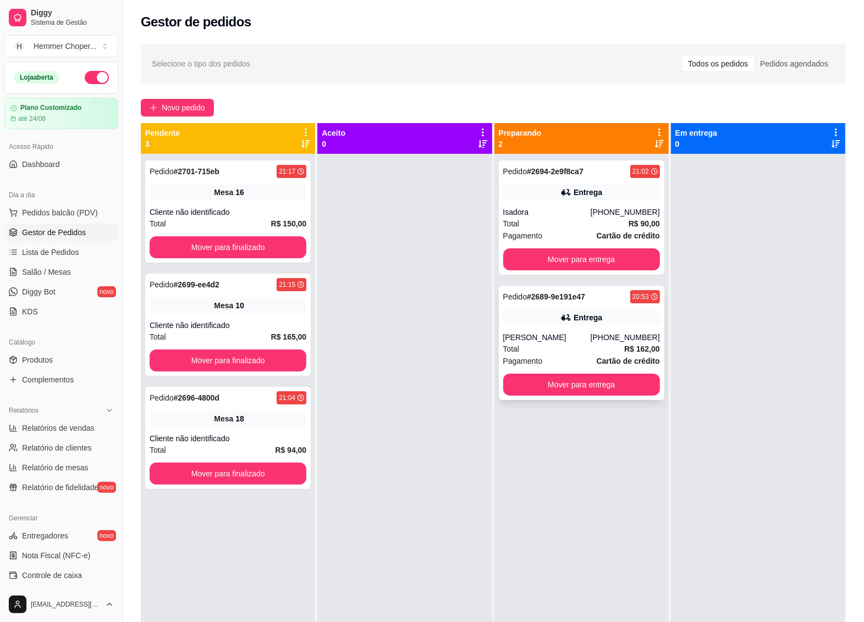
click at [577, 355] on div "Pagamento Cartão de crédito" at bounding box center [581, 361] width 157 height 12
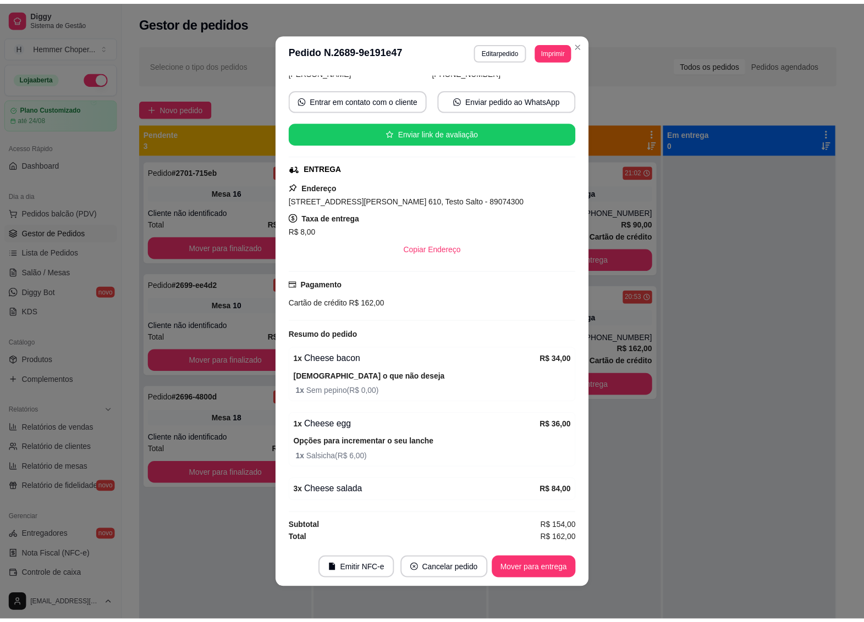
scroll to position [146, 0]
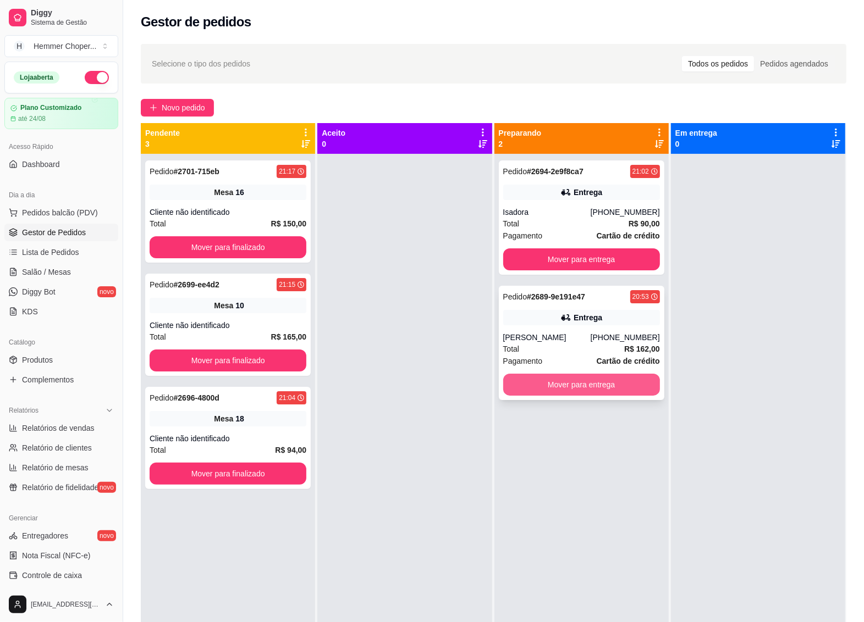
click at [579, 387] on button "Mover para entrega" at bounding box center [581, 385] width 157 height 22
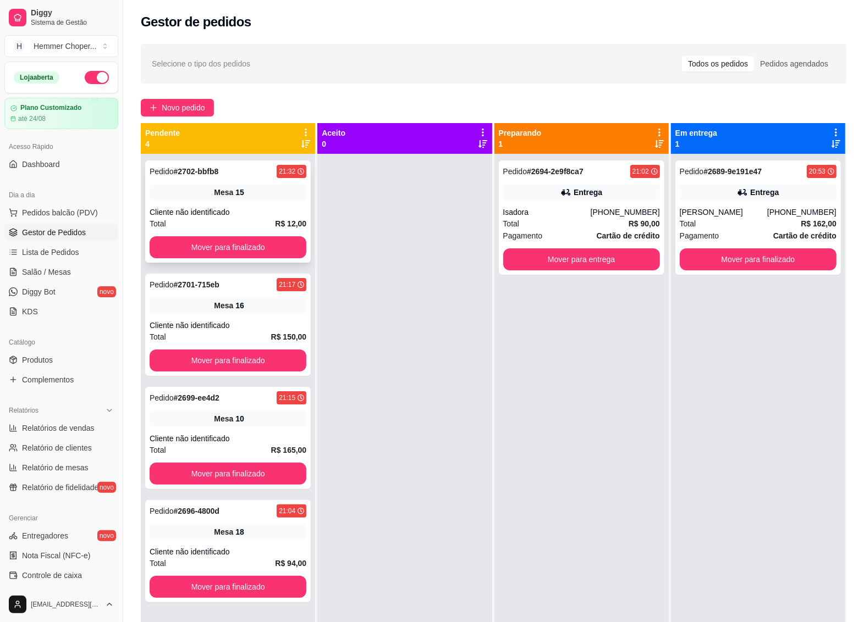
click at [235, 193] on div "15" at bounding box center [239, 192] width 9 height 11
click at [237, 243] on button "Mover para finalizado" at bounding box center [228, 247] width 157 height 22
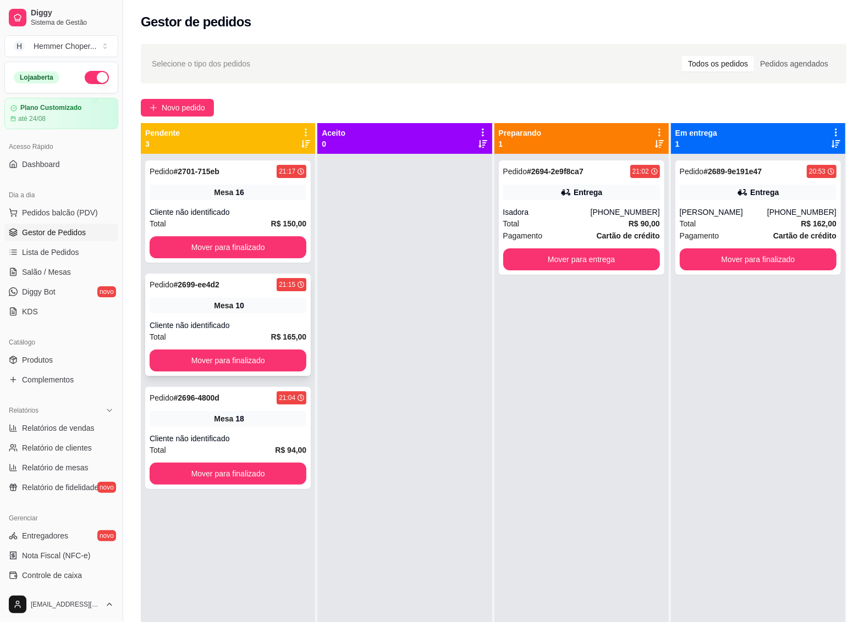
click at [237, 314] on div "Pedido # 2699-ee4d2 21:15 Mesa 10 Cliente não identificado Total R$ 165,00 Move…" at bounding box center [228, 325] width 166 height 102
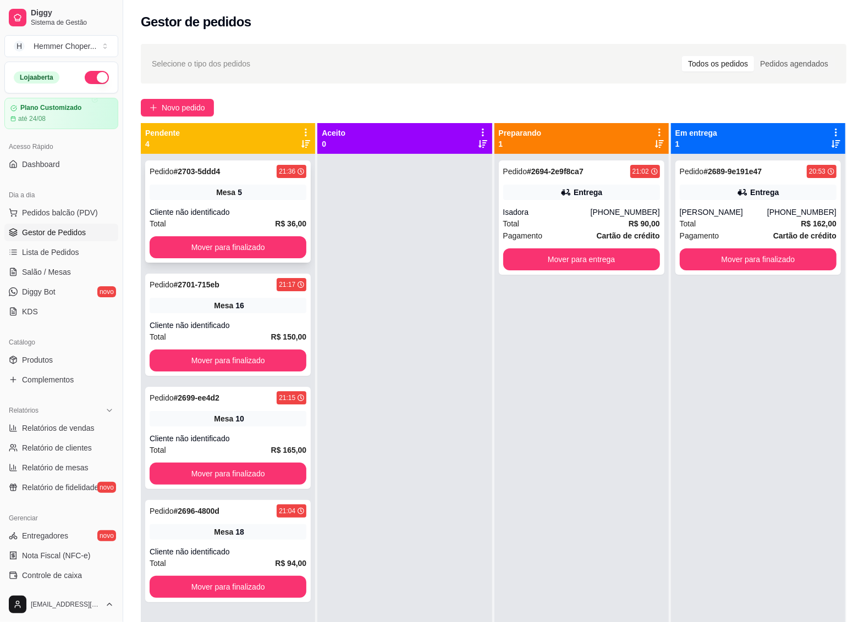
click at [201, 224] on div "Pedido # 2703-5ddd4 21:36 Mesa 5 Cliente não identificado Total R$ 36,00 Mover …" at bounding box center [228, 212] width 166 height 102
click at [245, 240] on button "Mover para finalizado" at bounding box center [228, 247] width 157 height 22
click at [242, 195] on div "Mesa 5" at bounding box center [228, 192] width 157 height 15
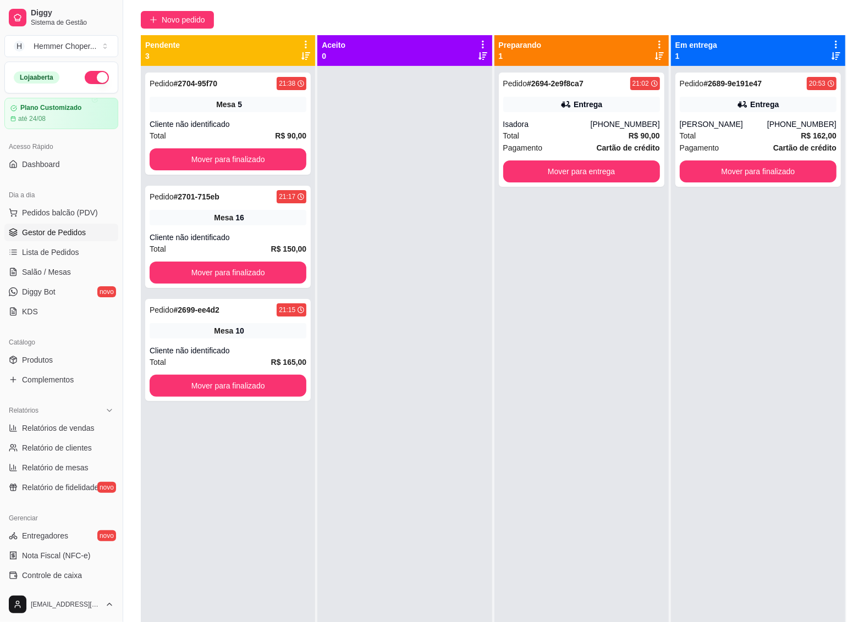
scroll to position [30, 0]
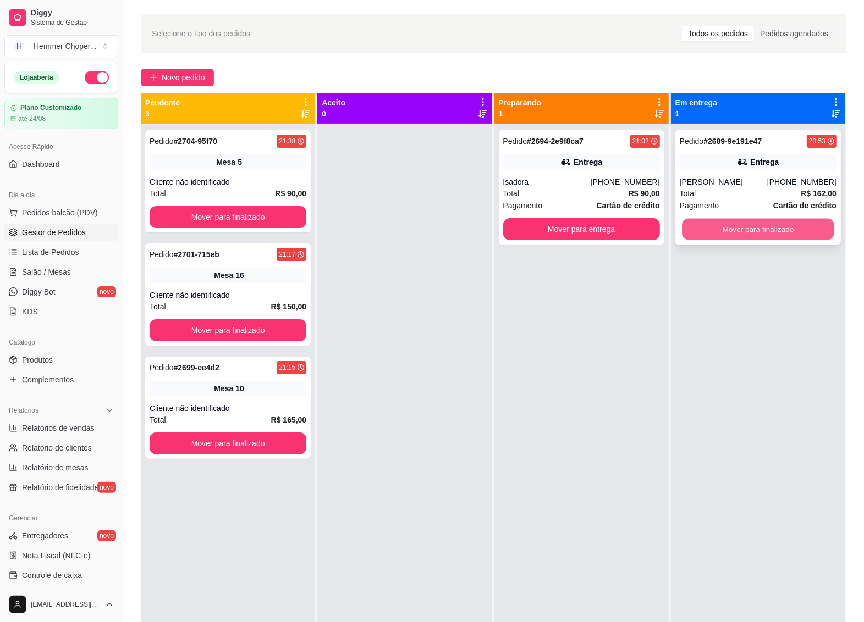
click at [703, 221] on button "Mover para finalizado" at bounding box center [758, 229] width 152 height 21
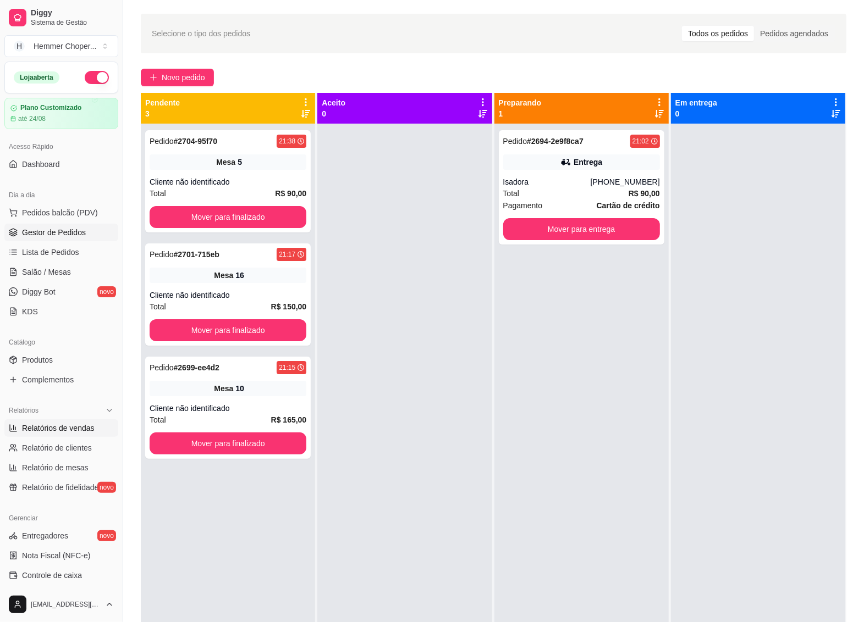
click at [62, 434] on link "Relatórios de vendas" at bounding box center [61, 429] width 114 height 18
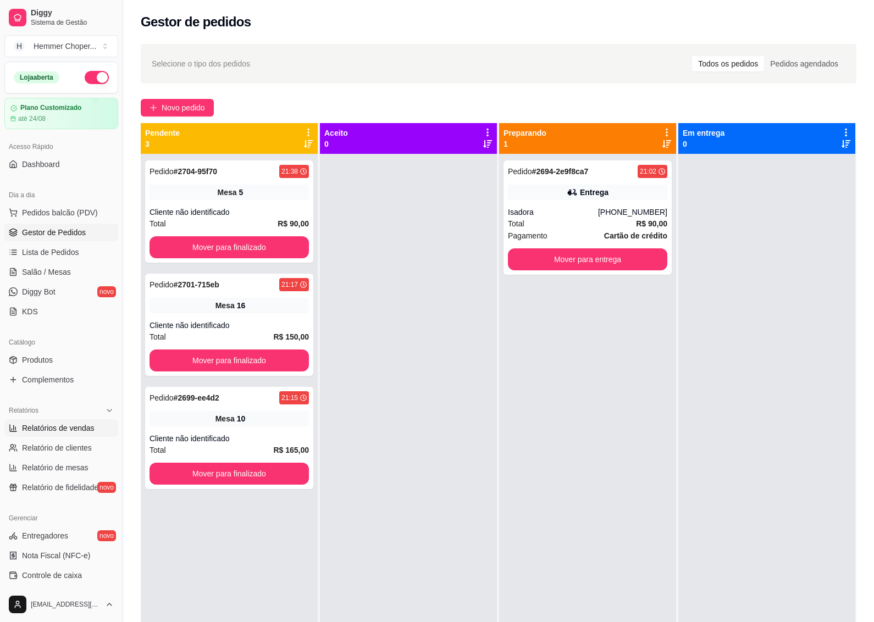
select select "ALL"
select select "0"
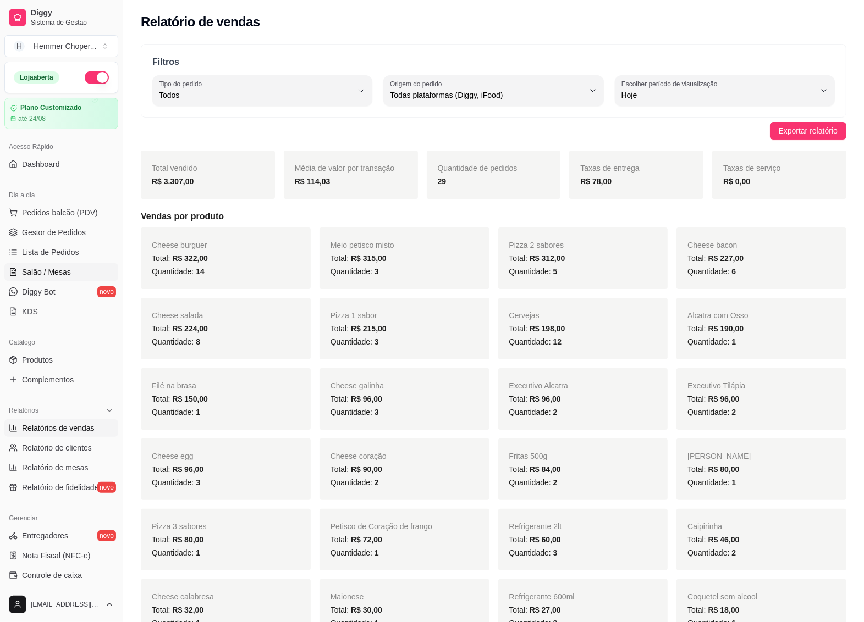
click at [66, 270] on span "Salão / Mesas" at bounding box center [46, 272] width 49 height 11
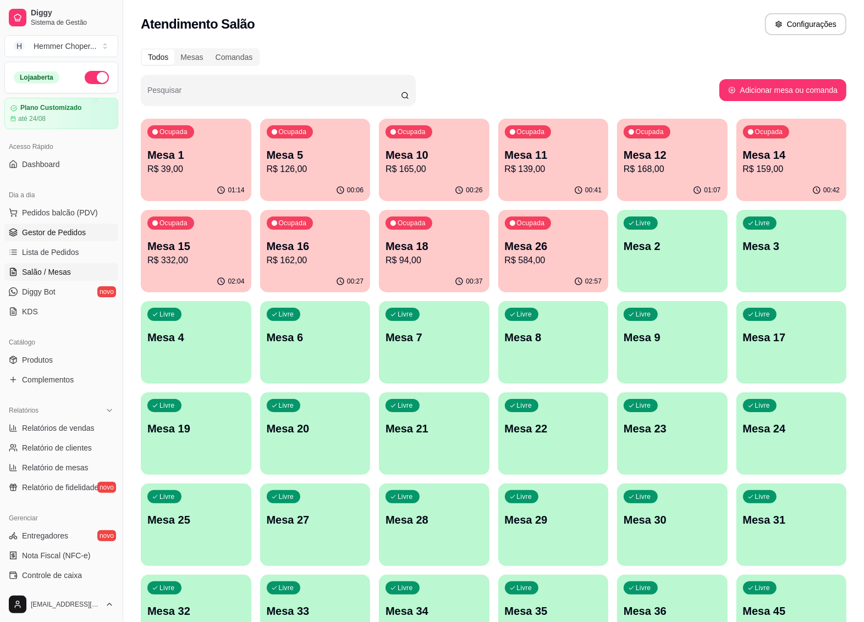
click at [81, 235] on span "Gestor de Pedidos" at bounding box center [54, 232] width 64 height 11
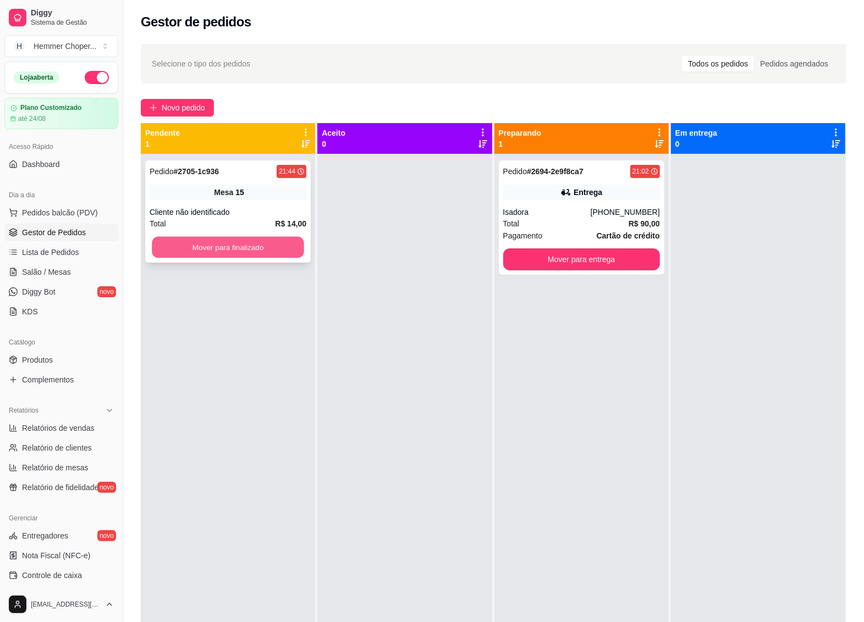
click at [193, 238] on button "Mover para finalizado" at bounding box center [228, 247] width 152 height 21
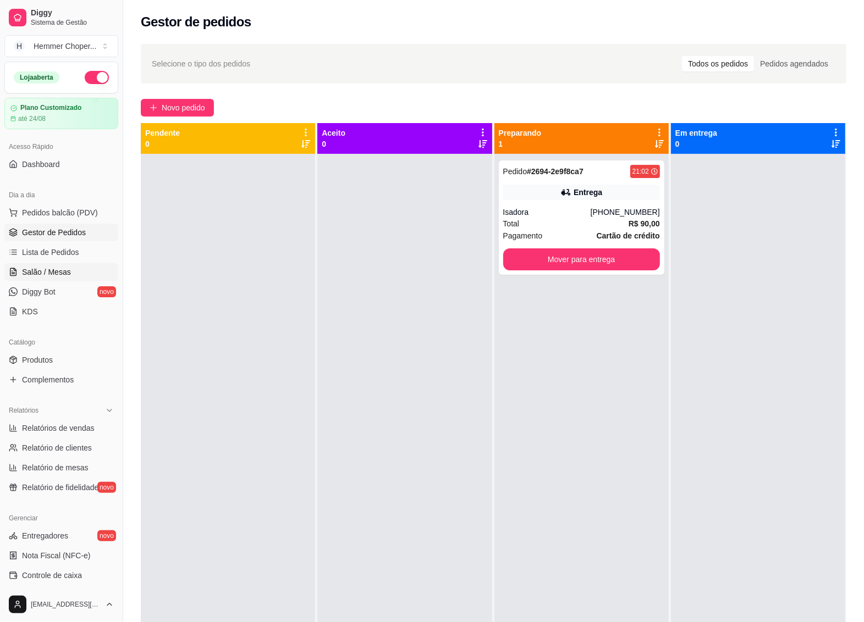
click at [71, 277] on link "Salão / Mesas" at bounding box center [61, 272] width 114 height 18
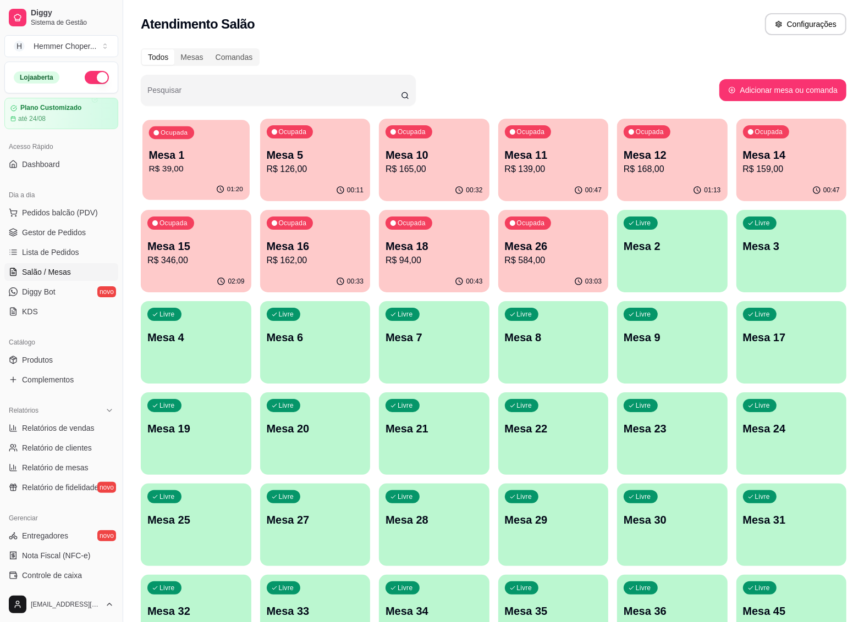
click at [219, 176] on div "Ocupada Mesa 1 R$ 39,00" at bounding box center [195, 149] width 107 height 59
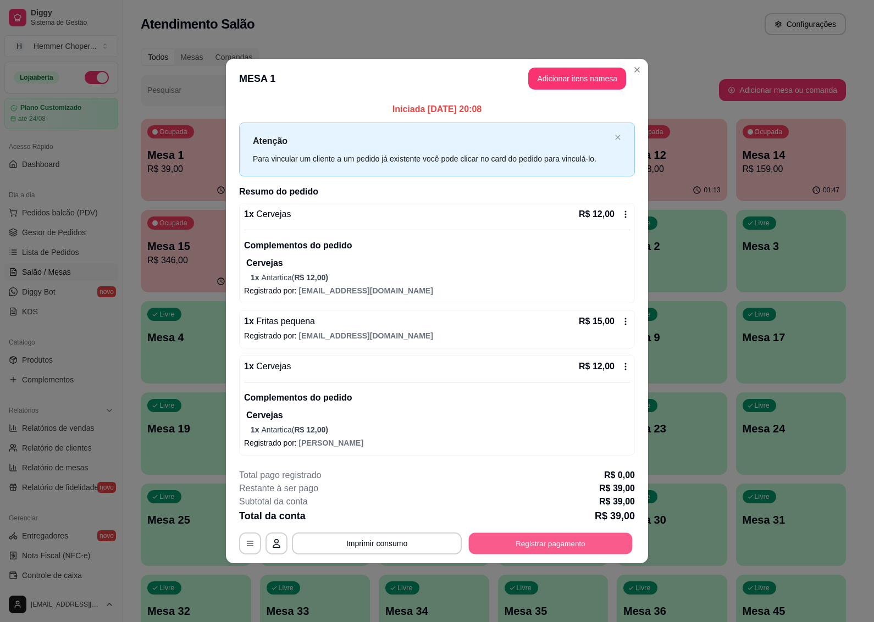
click at [535, 543] on button "Registrar pagamento" at bounding box center [551, 543] width 164 height 21
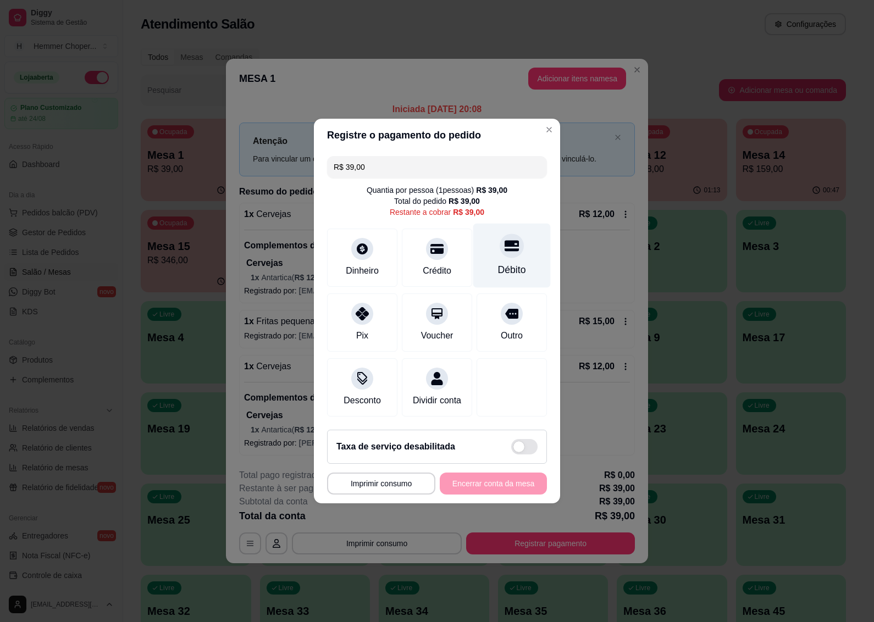
click at [507, 252] on div "Débito" at bounding box center [512, 256] width 78 height 64
type input "R$ 0,00"
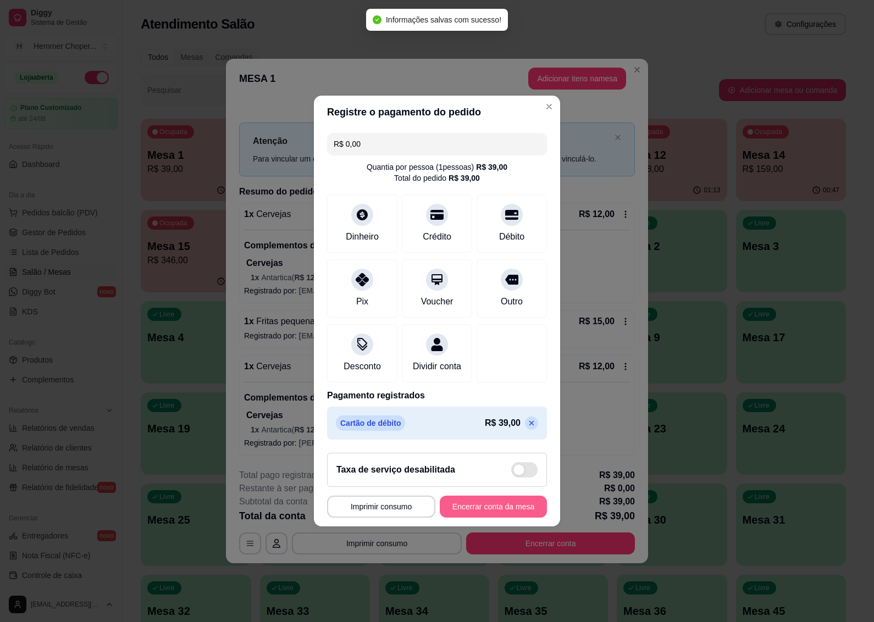
click at [487, 512] on button "Encerrar conta da mesa" at bounding box center [493, 507] width 107 height 22
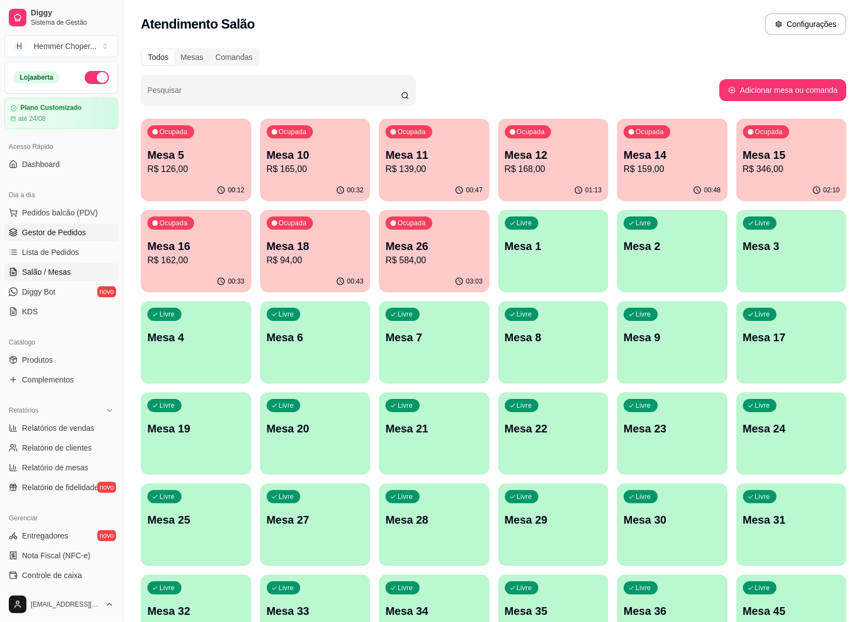
click at [34, 233] on span "Gestor de Pedidos" at bounding box center [54, 232] width 64 height 11
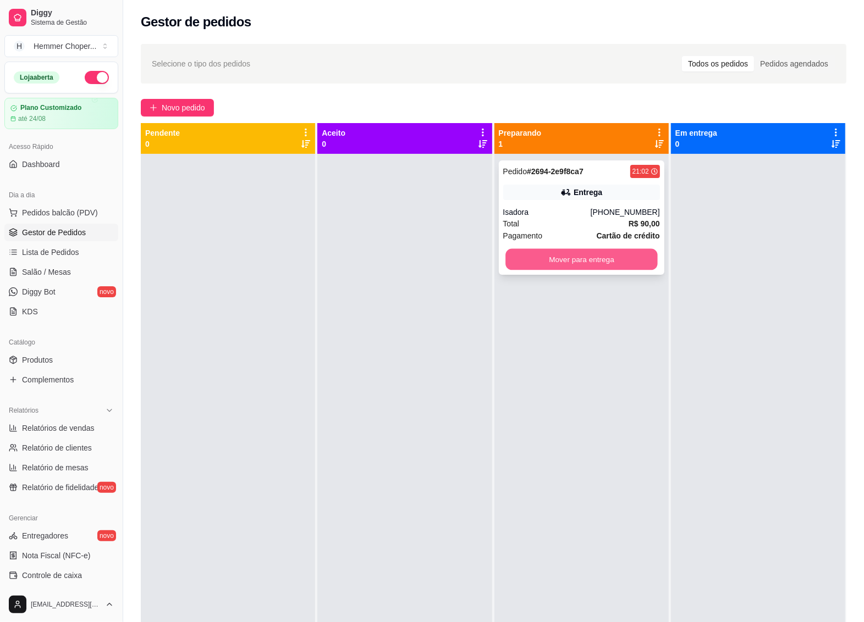
click at [554, 270] on button "Mover para entrega" at bounding box center [581, 259] width 152 height 21
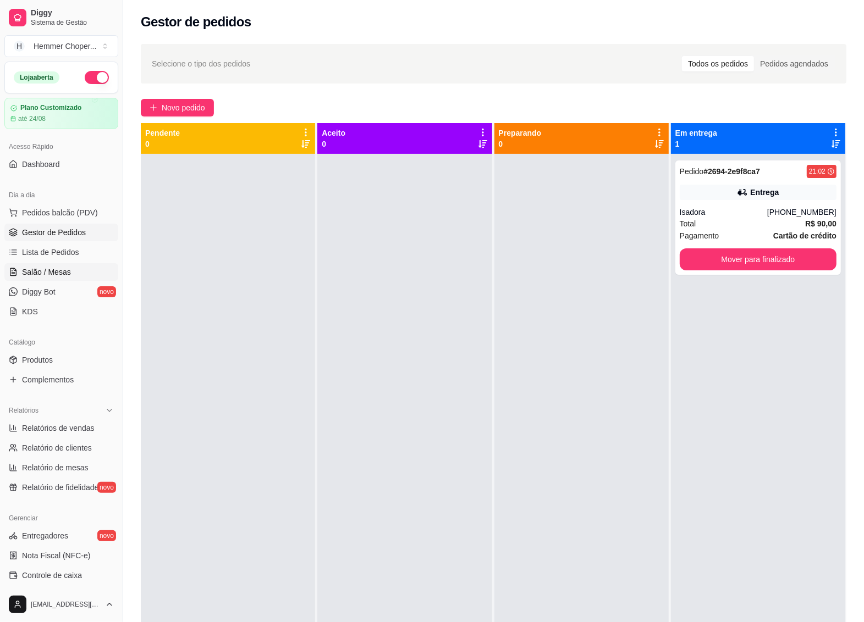
click at [52, 275] on span "Salão / Mesas" at bounding box center [46, 272] width 49 height 11
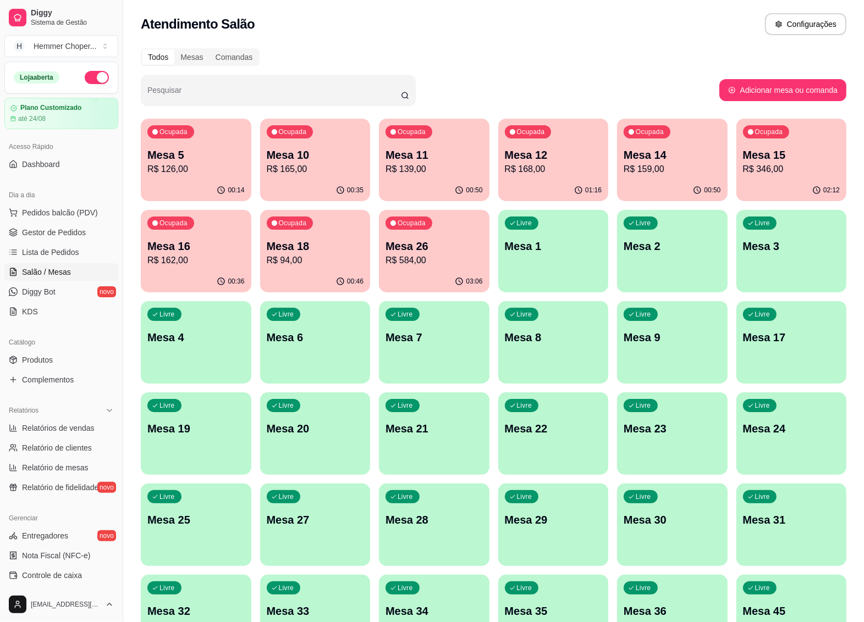
click at [427, 260] on p "R$ 584,00" at bounding box center [433, 260] width 97 height 13
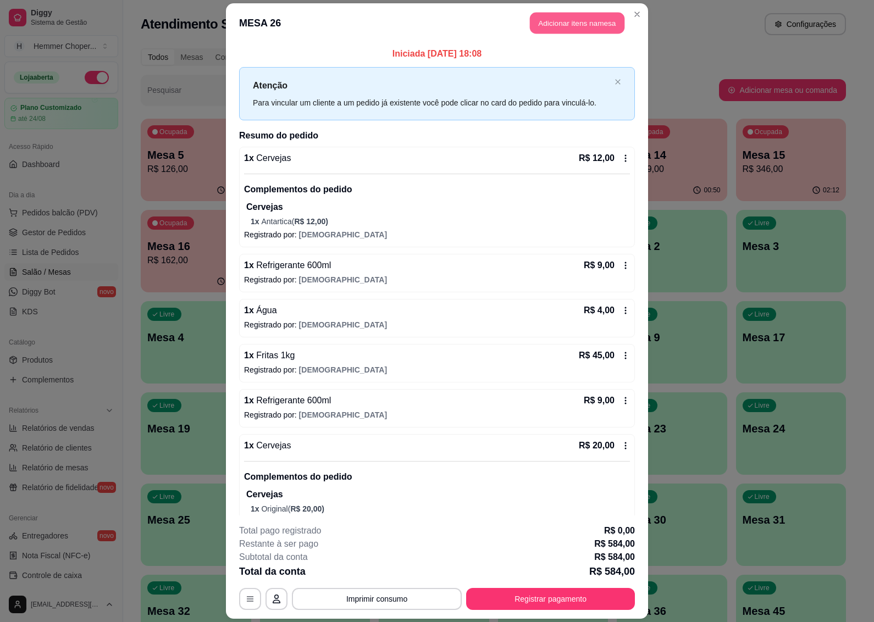
click at [591, 19] on button "Adicionar itens na mesa" at bounding box center [577, 22] width 95 height 21
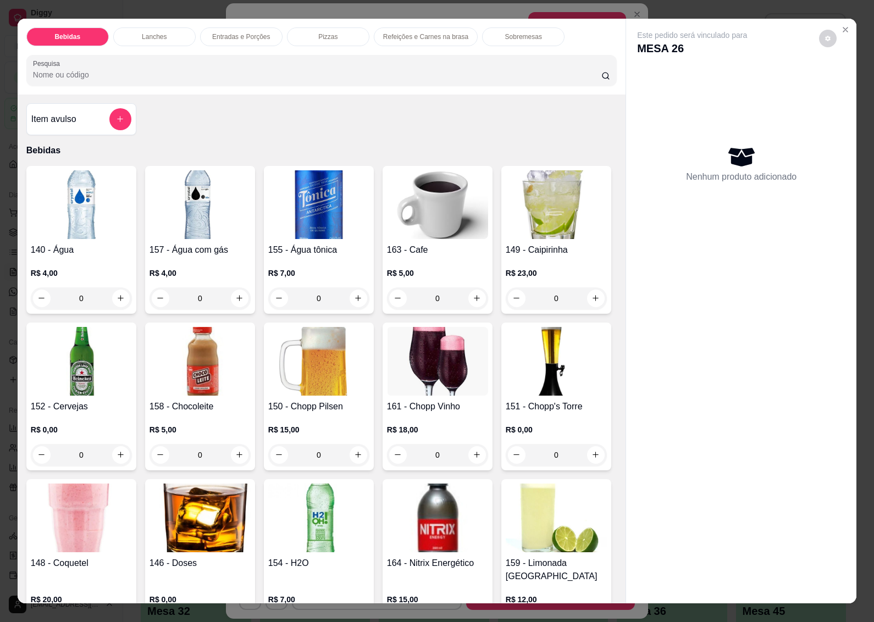
click at [132, 360] on img at bounding box center [81, 361] width 101 height 69
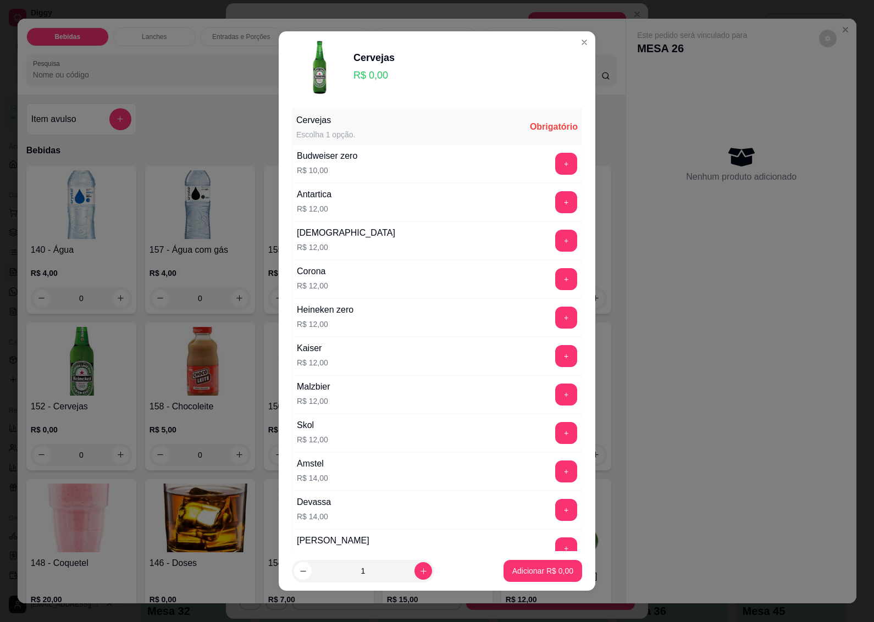
scroll to position [206, 0]
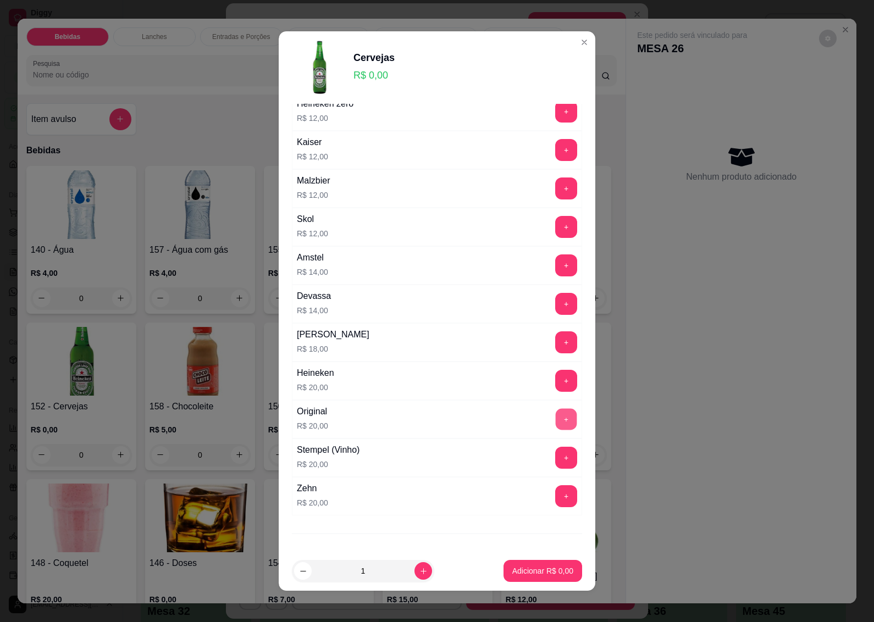
click at [556, 423] on button "+" at bounding box center [566, 419] width 21 height 21
click at [415, 576] on button "increase-product-quantity" at bounding box center [423, 571] width 17 height 17
click at [420, 575] on icon "increase-product-quantity" at bounding box center [424, 571] width 8 height 8
type input "3"
click at [508, 570] on p "Adicionar R$ 60,00" at bounding box center [540, 571] width 65 height 11
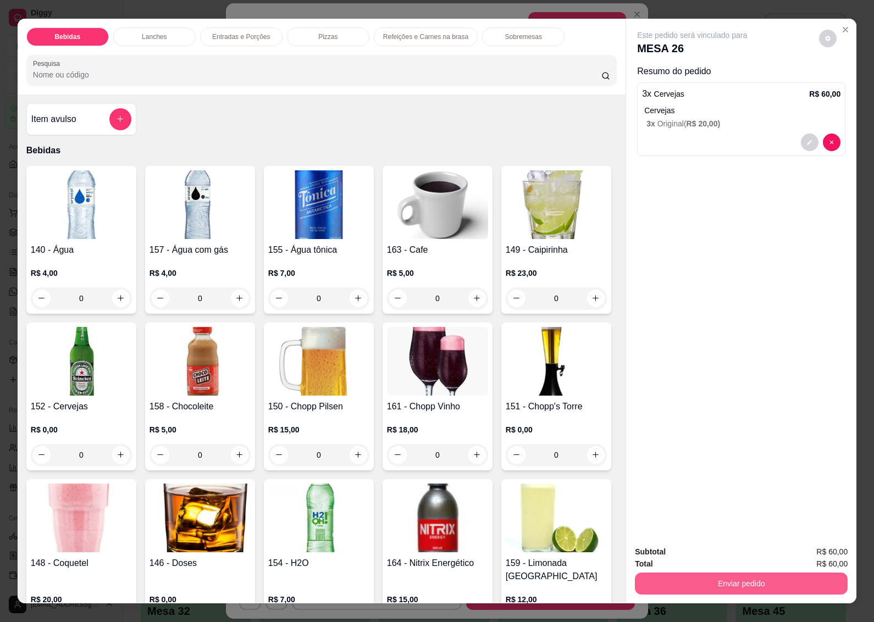
click at [669, 578] on button "Enviar pedido" at bounding box center [741, 584] width 213 height 22
click at [661, 554] on button "Não registrar e enviar pedido" at bounding box center [704, 552] width 111 height 20
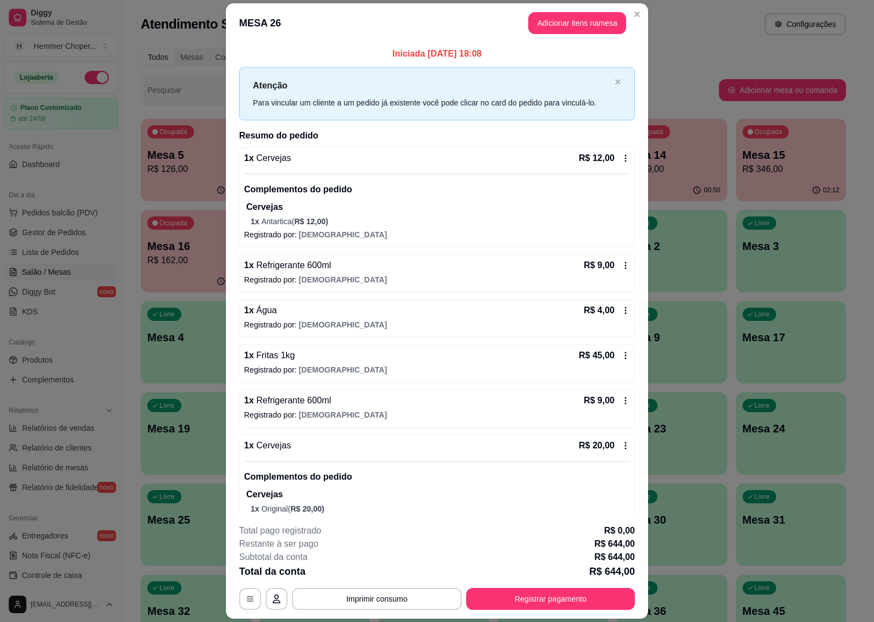
click at [633, 23] on header "MESA 26 Adicionar itens na mesa" at bounding box center [437, 23] width 422 height 40
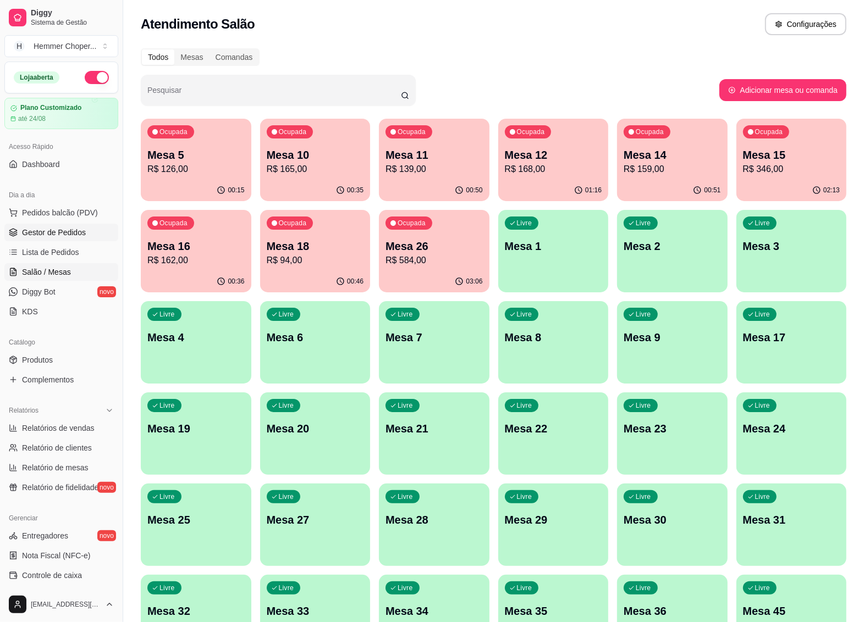
click at [58, 237] on span "Gestor de Pedidos" at bounding box center [54, 232] width 64 height 11
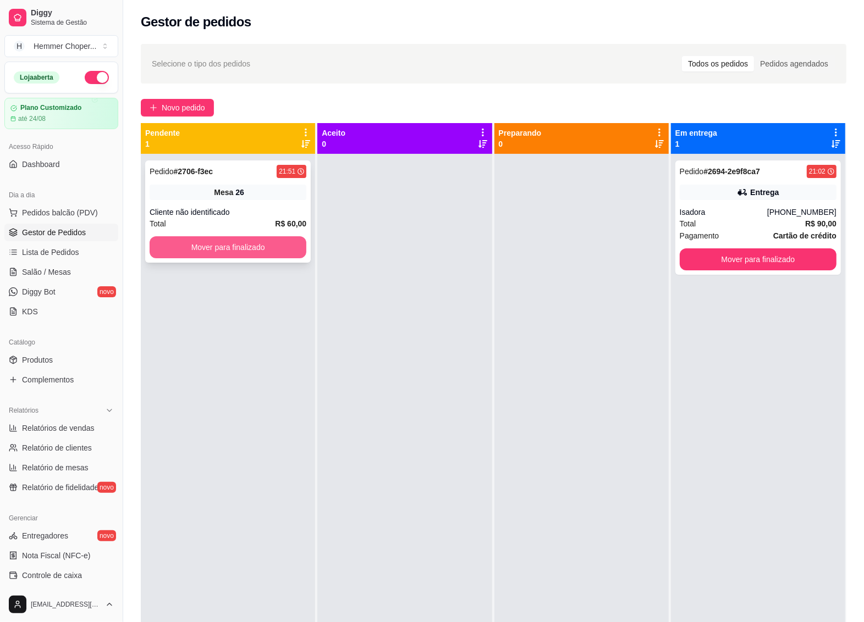
click at [239, 246] on button "Mover para finalizado" at bounding box center [228, 247] width 157 height 22
click at [236, 246] on button "Mover para finalizado" at bounding box center [228, 247] width 157 height 22
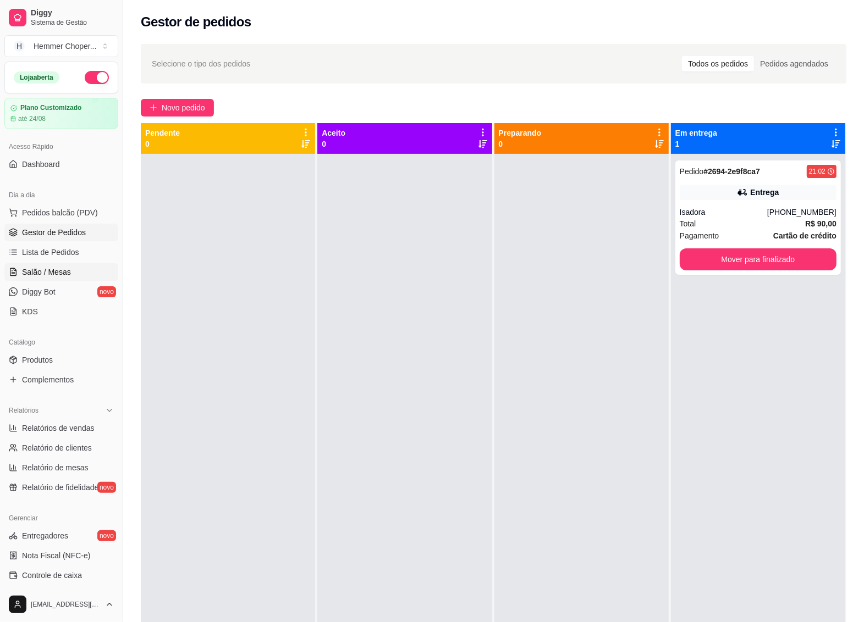
click at [45, 273] on span "Salão / Mesas" at bounding box center [46, 272] width 49 height 11
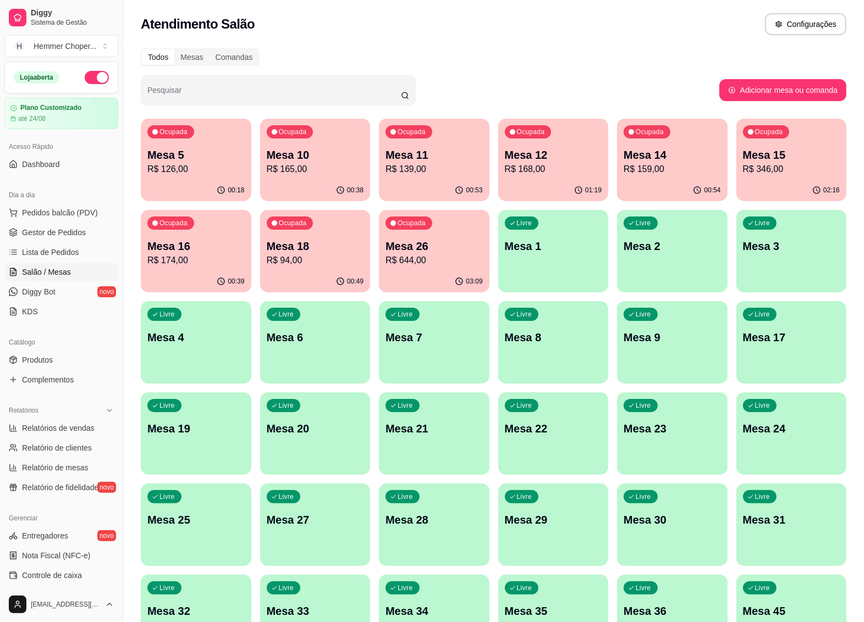
click at [429, 266] on p "R$ 644,00" at bounding box center [433, 260] width 97 height 13
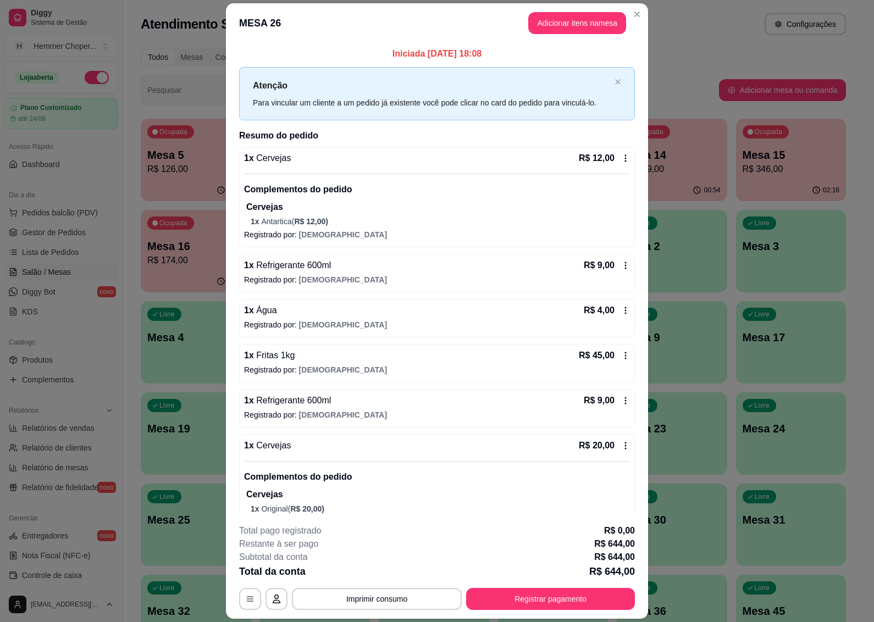
scroll to position [275, 0]
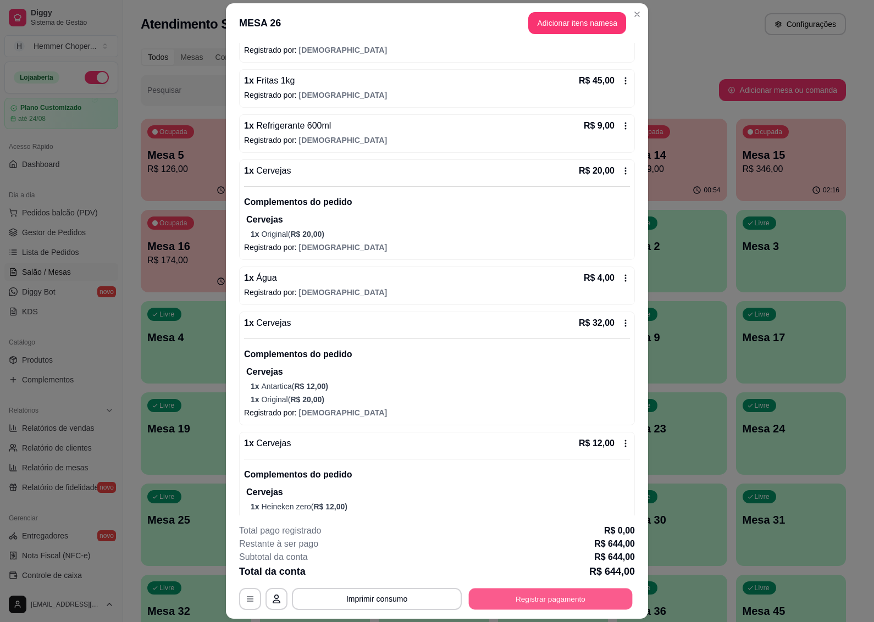
click at [519, 603] on button "Registrar pagamento" at bounding box center [551, 599] width 164 height 21
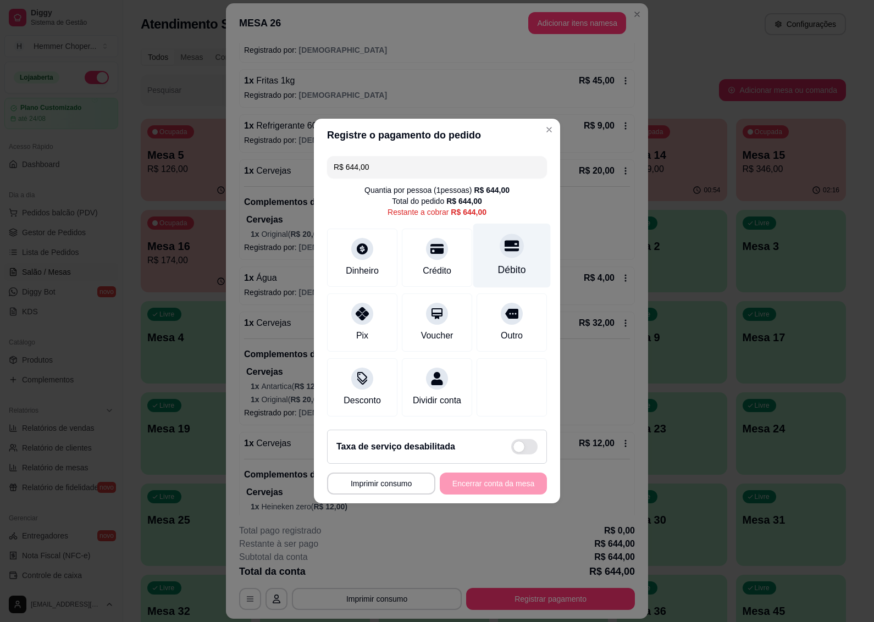
click at [502, 263] on div "Débito" at bounding box center [512, 270] width 28 height 14
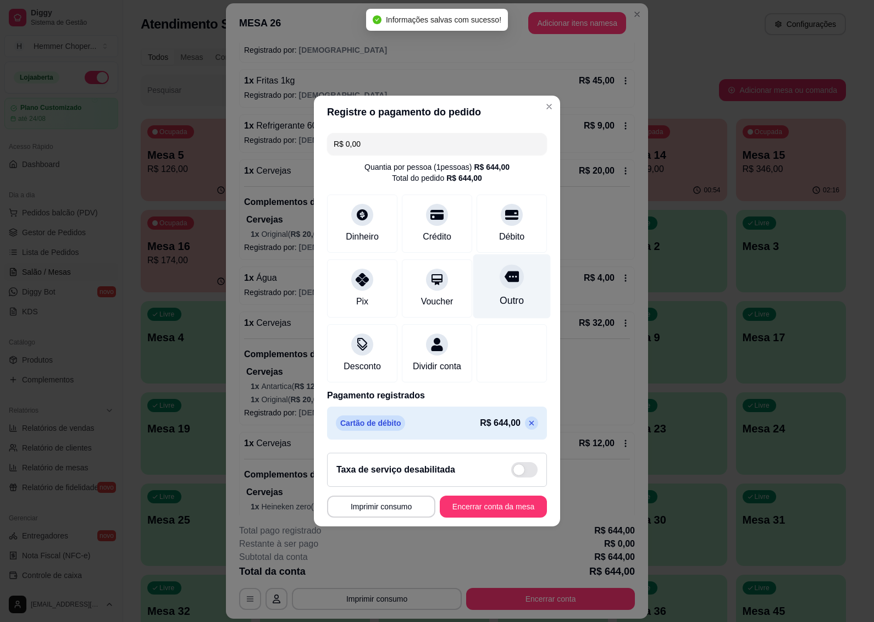
type input "R$ 0,00"
click at [474, 515] on button "Encerrar conta da mesa" at bounding box center [493, 507] width 107 height 22
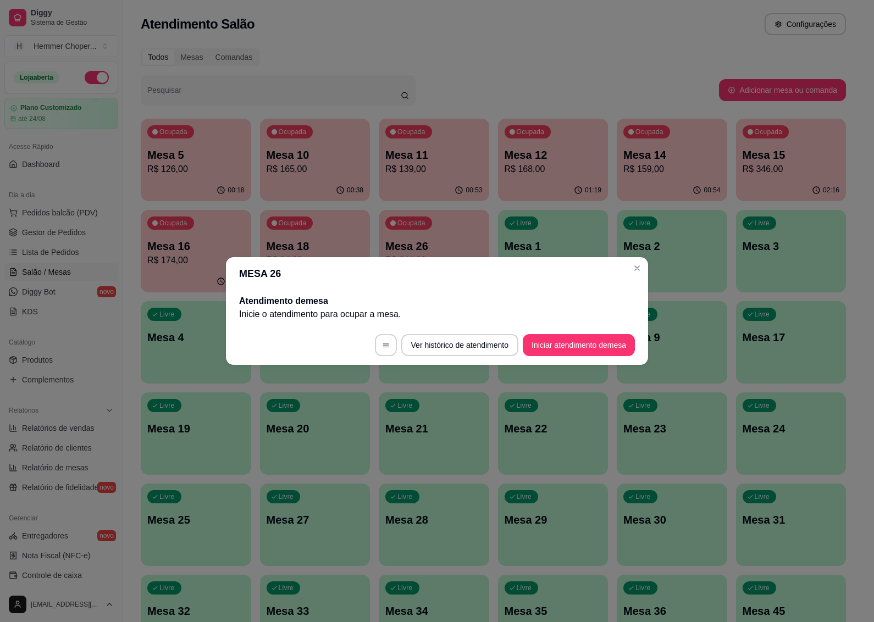
scroll to position [0, 0]
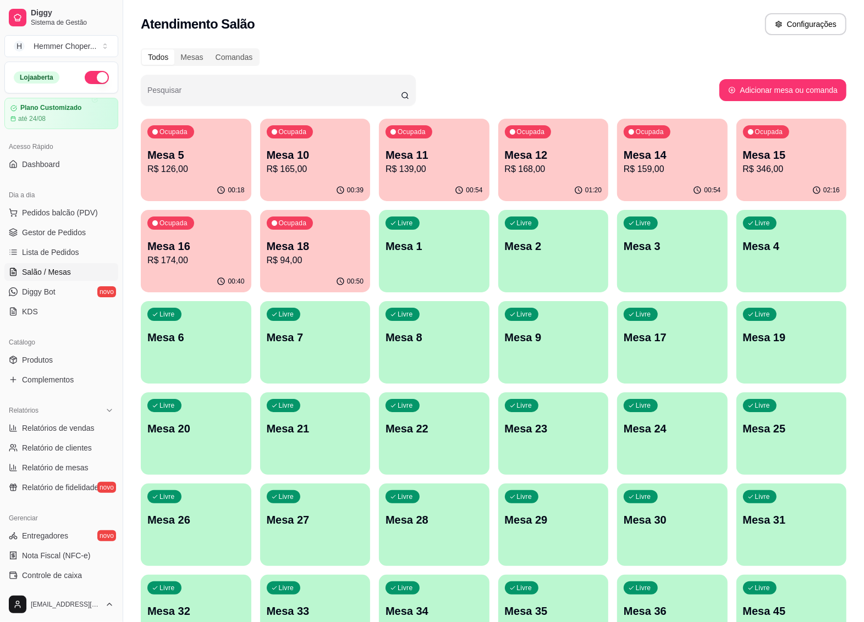
click at [284, 256] on p "R$ 94,00" at bounding box center [315, 260] width 97 height 13
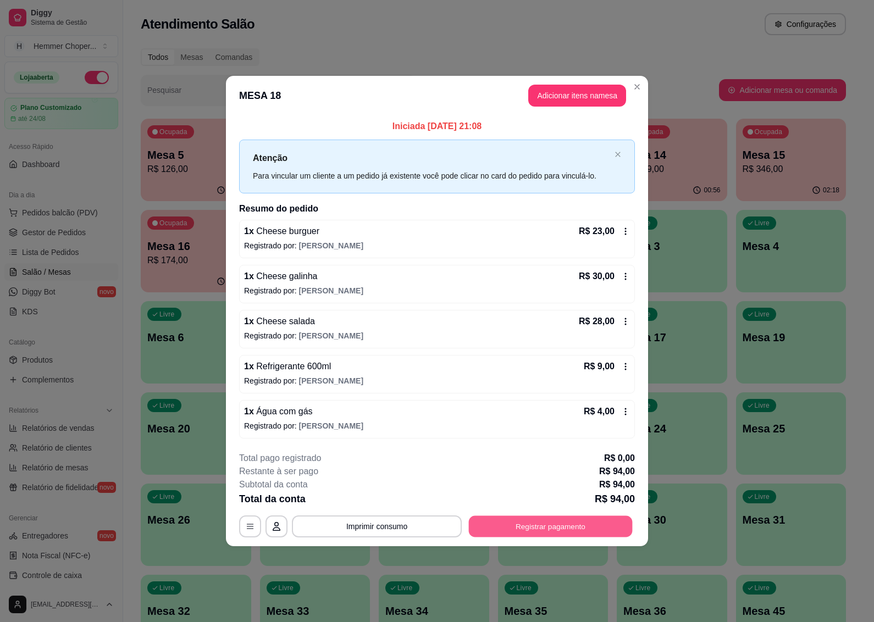
click at [526, 529] on button "Registrar pagamento" at bounding box center [551, 526] width 164 height 21
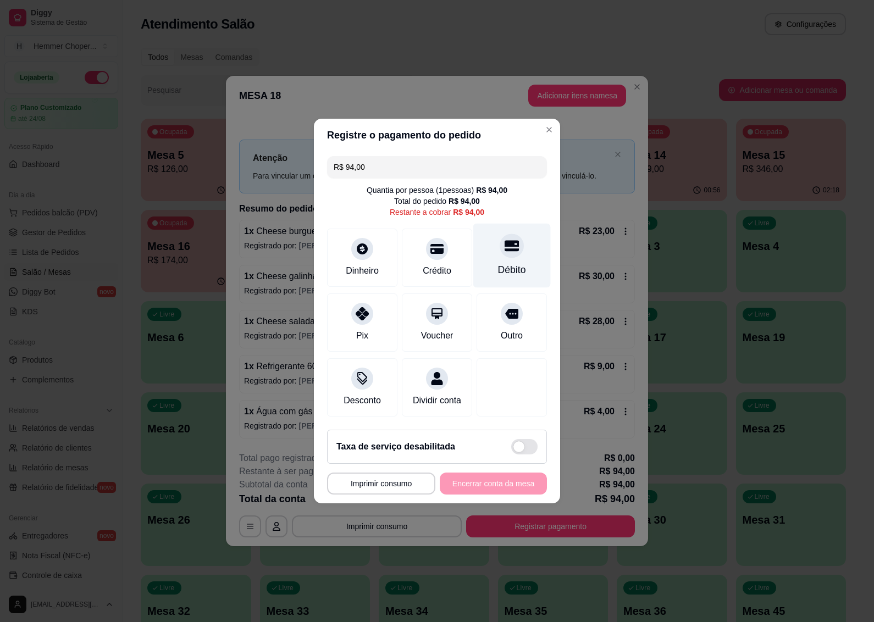
click at [505, 250] on div at bounding box center [512, 246] width 24 height 24
type input "R$ 0,00"
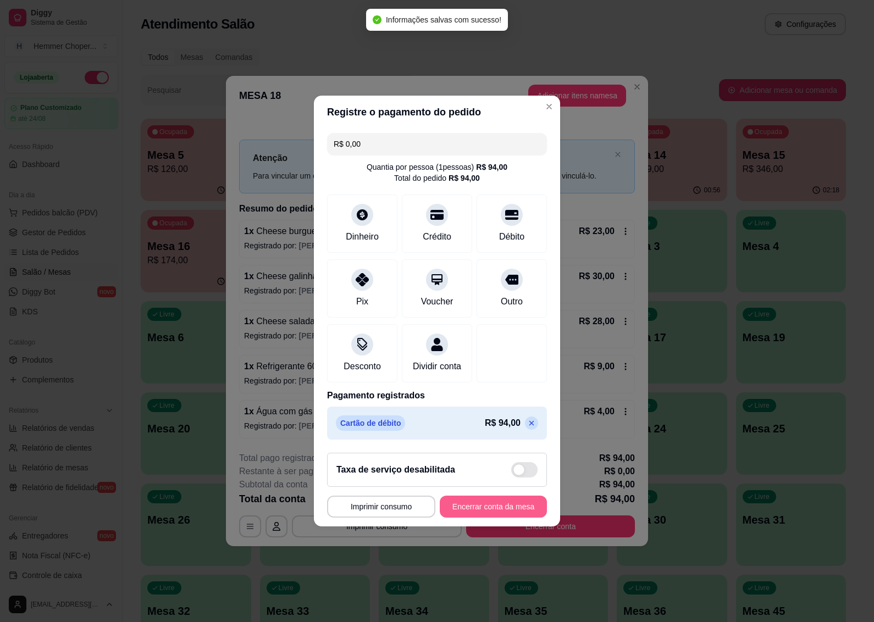
click at [464, 512] on button "Encerrar conta da mesa" at bounding box center [493, 507] width 107 height 22
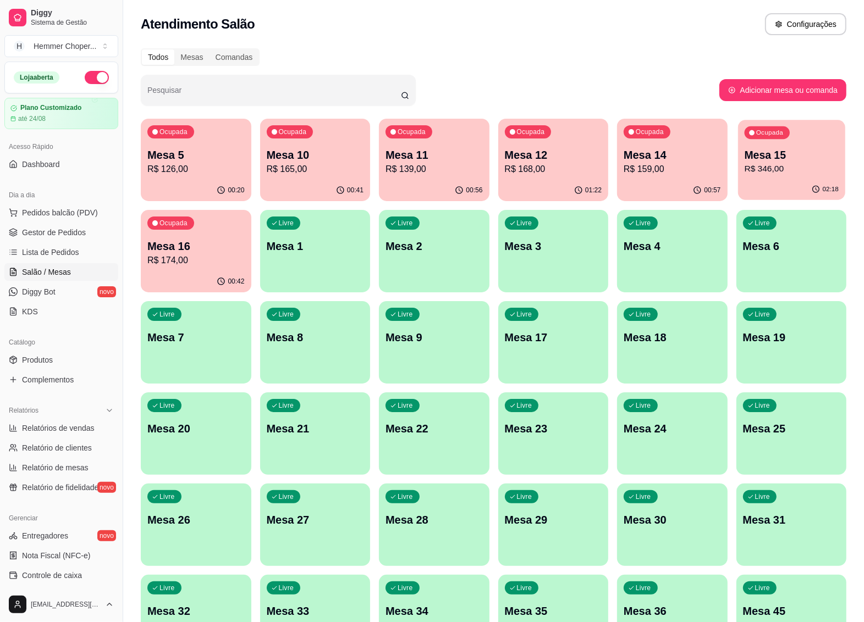
click at [784, 152] on p "Mesa 15" at bounding box center [791, 155] width 94 height 15
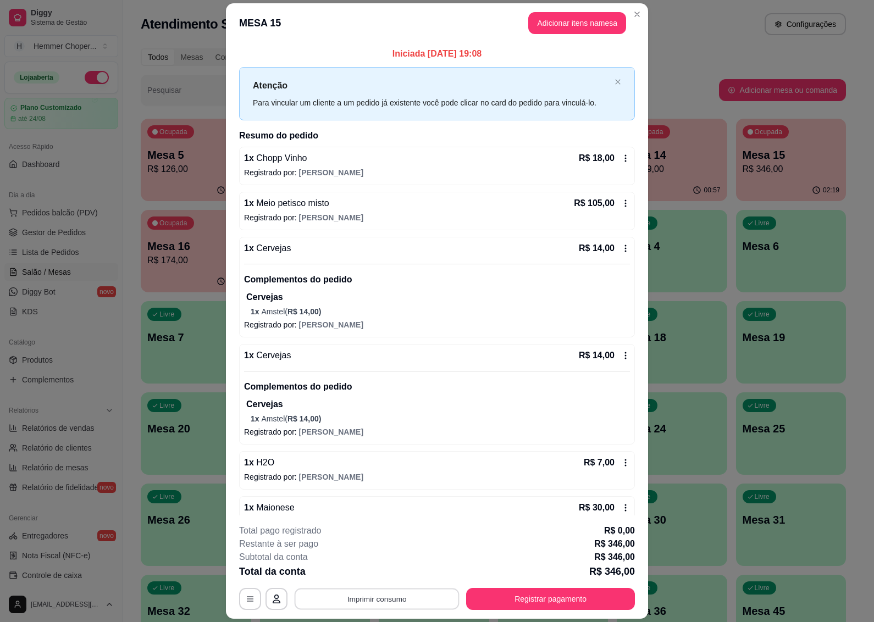
click at [383, 601] on button "Imprimir consumo" at bounding box center [377, 599] width 165 height 21
click at [383, 573] on button "IMPRESSORA" at bounding box center [375, 575] width 80 height 18
click at [526, 599] on button "Registrar pagamento" at bounding box center [550, 599] width 169 height 22
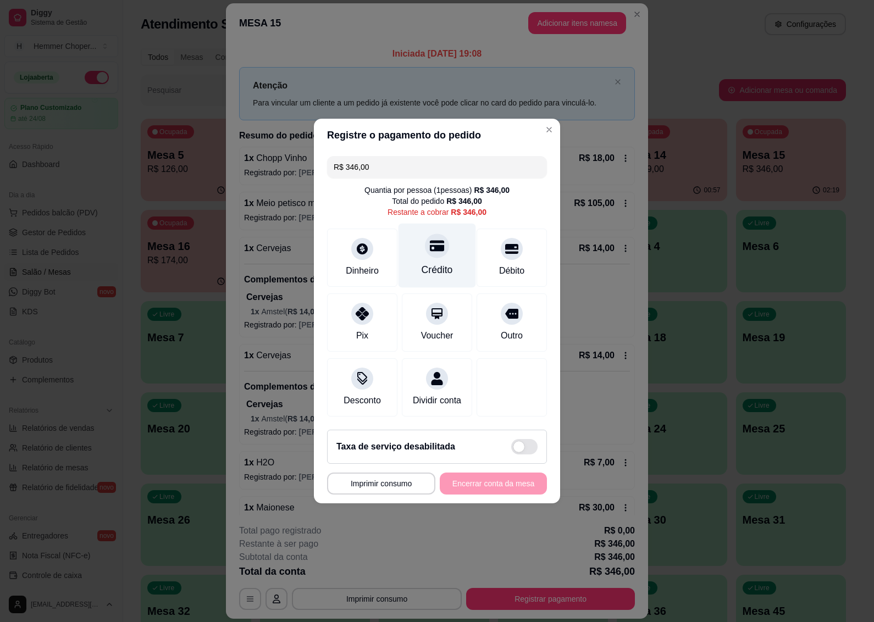
click at [435, 263] on div "Crédito" at bounding box center [437, 270] width 31 height 14
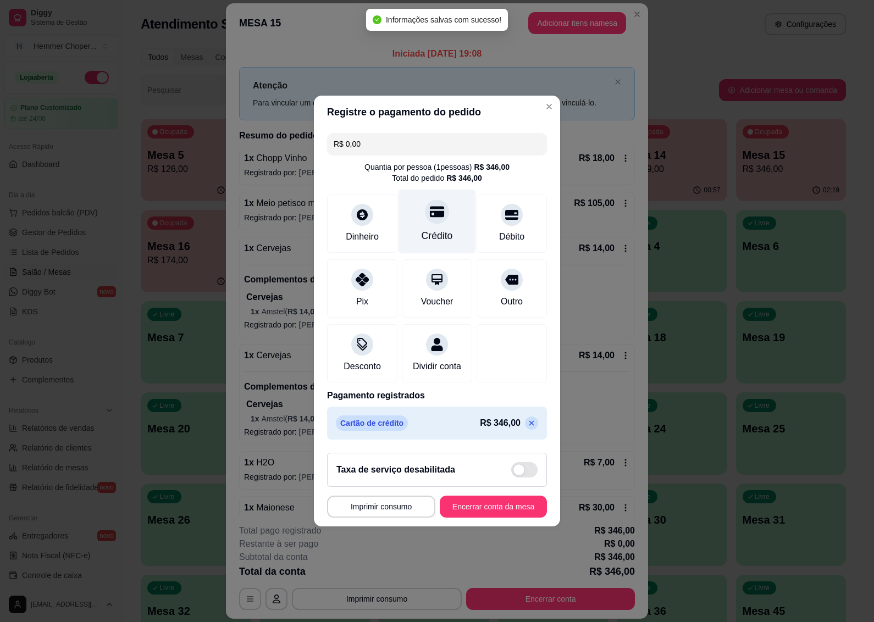
type input "R$ 0,00"
click at [486, 515] on button "Encerrar conta da mesa" at bounding box center [493, 507] width 107 height 22
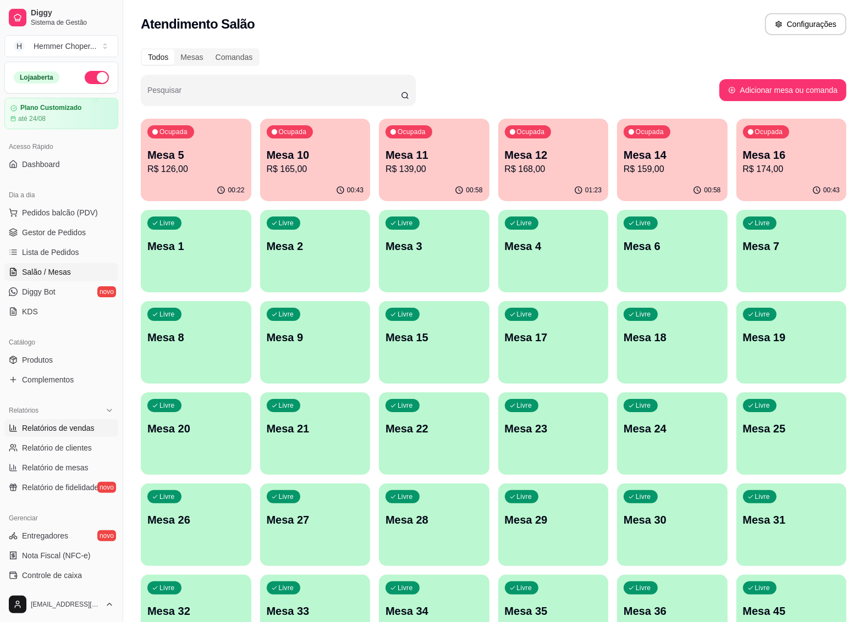
click at [69, 429] on span "Relatórios de vendas" at bounding box center [58, 428] width 73 height 11
select select "ALL"
select select "0"
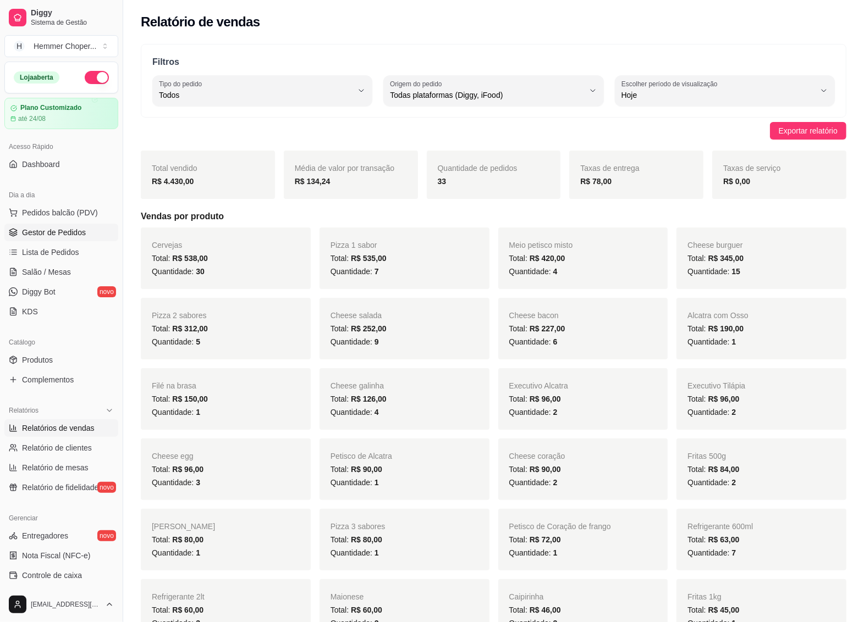
click at [61, 235] on span "Gestor de Pedidos" at bounding box center [54, 232] width 64 height 11
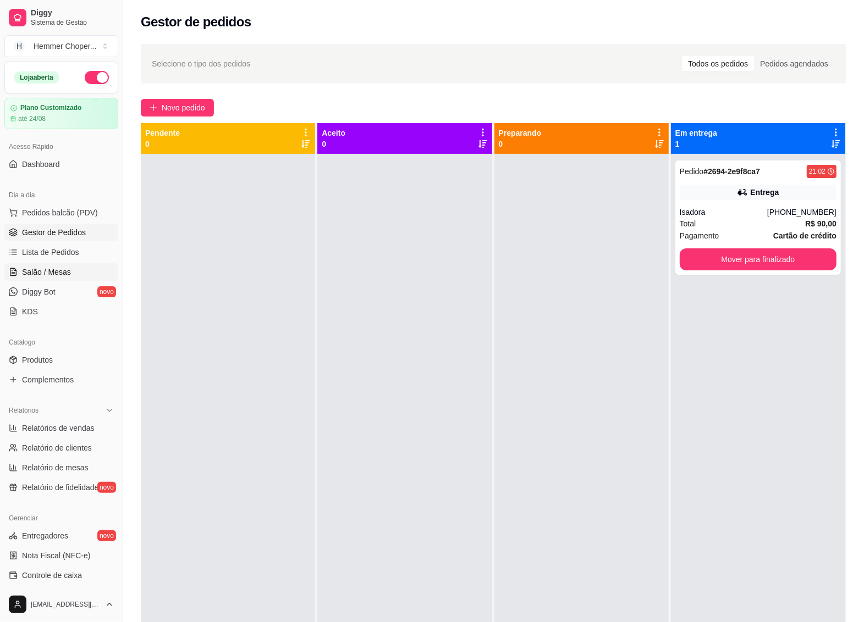
click at [59, 272] on span "Salão / Mesas" at bounding box center [46, 272] width 49 height 11
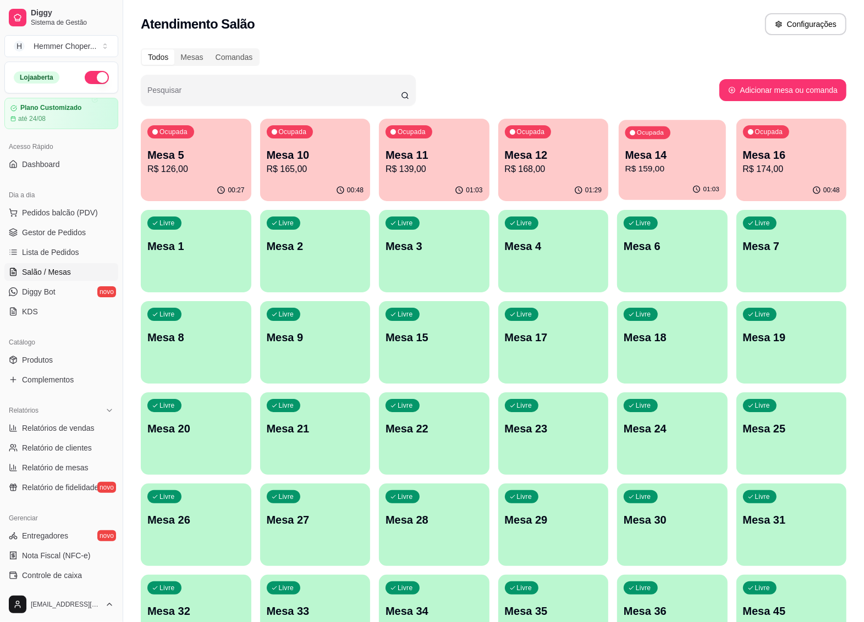
click at [666, 172] on p "R$ 159,00" at bounding box center [672, 169] width 94 height 13
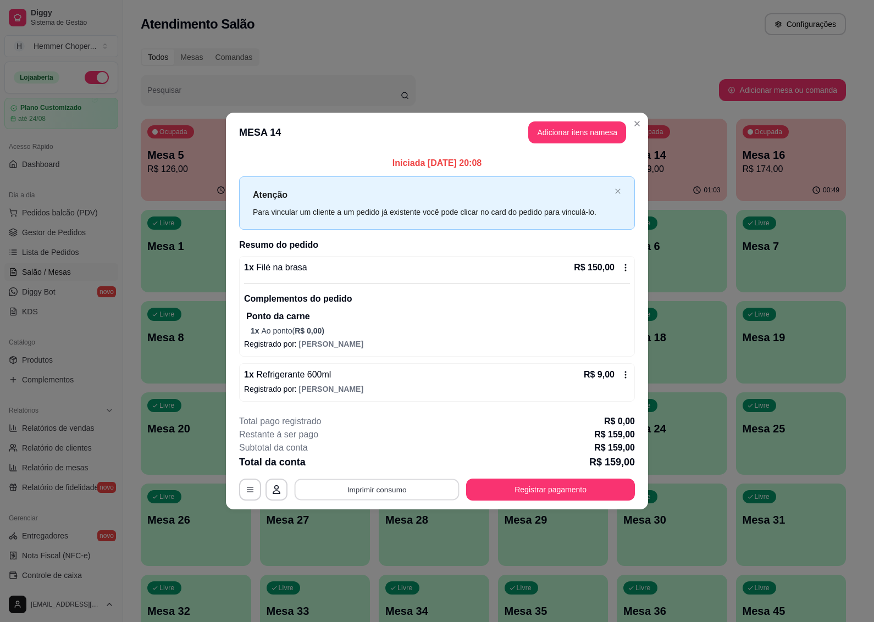
click at [379, 492] on button "Imprimir consumo" at bounding box center [377, 489] width 165 height 21
click at [389, 458] on button "IMPRESSORA" at bounding box center [379, 464] width 77 height 17
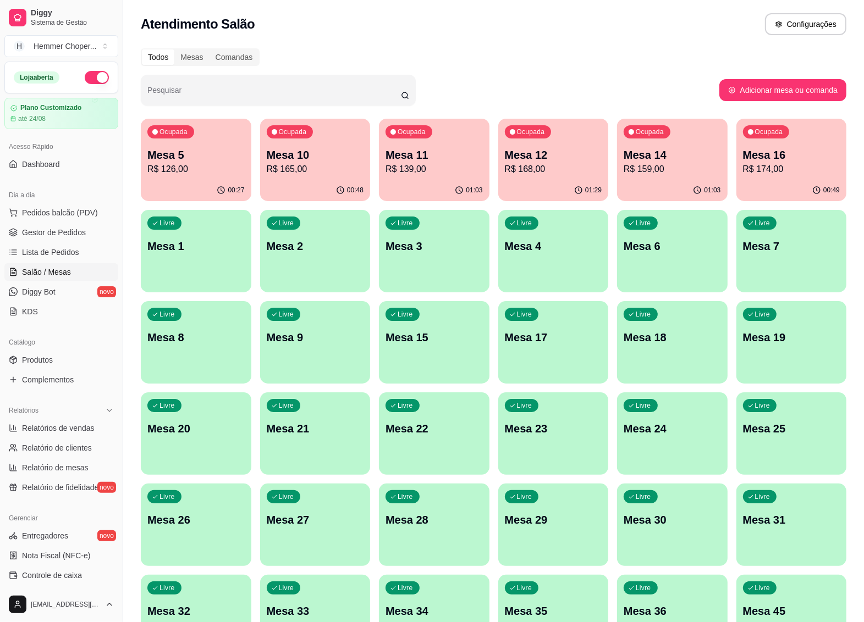
click at [660, 178] on div "Ocupada Mesa 14 R$ 159,00" at bounding box center [672, 149] width 111 height 61
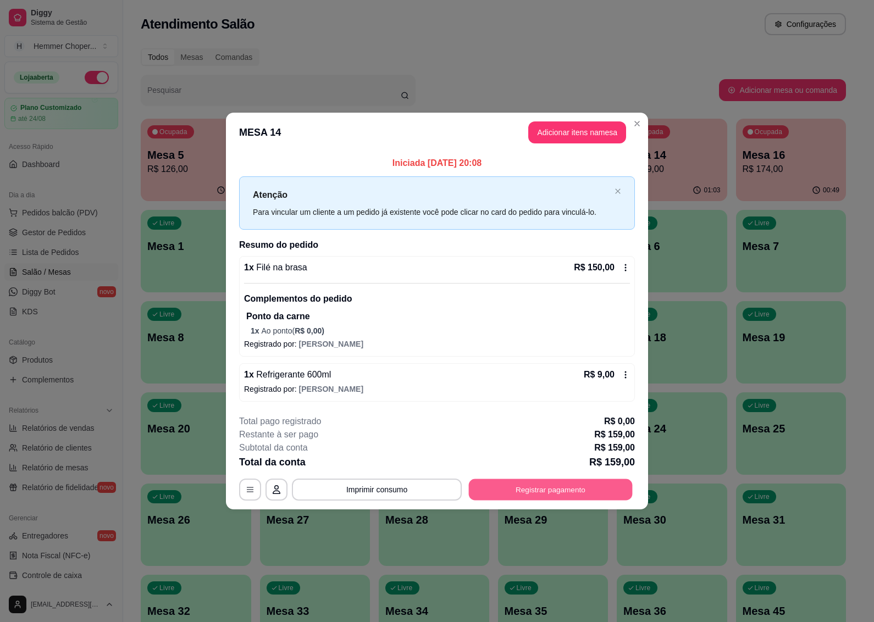
click at [558, 493] on button "Registrar pagamento" at bounding box center [551, 489] width 164 height 21
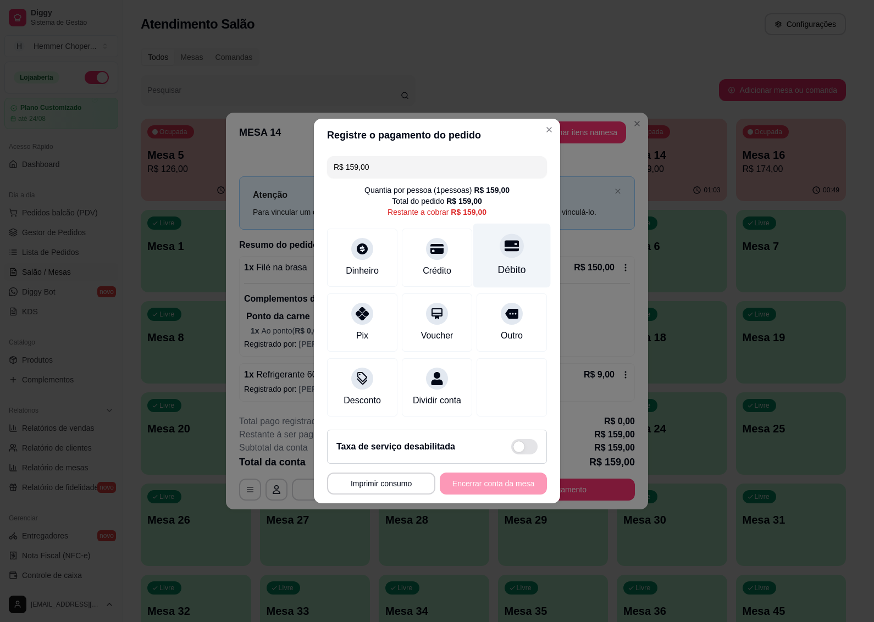
click at [503, 250] on div at bounding box center [512, 246] width 24 height 24
type input "R$ 0,00"
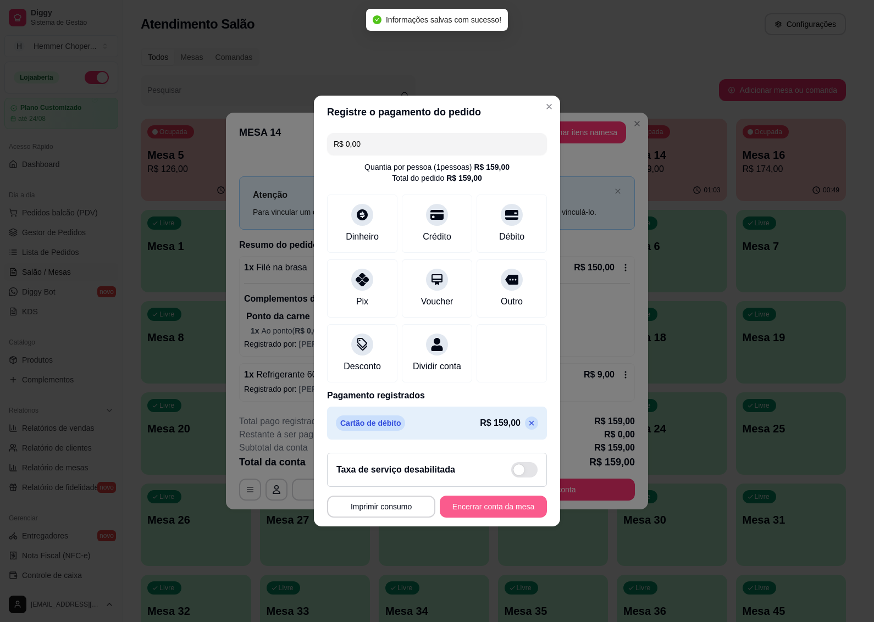
click at [486, 518] on button "Encerrar conta da mesa" at bounding box center [493, 507] width 107 height 22
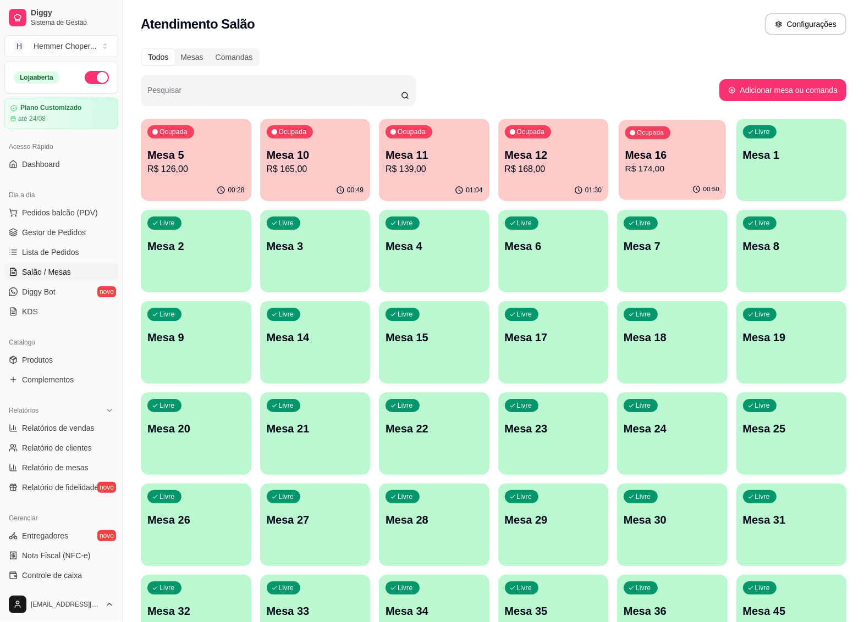
click at [677, 172] on p "R$ 174,00" at bounding box center [672, 169] width 94 height 13
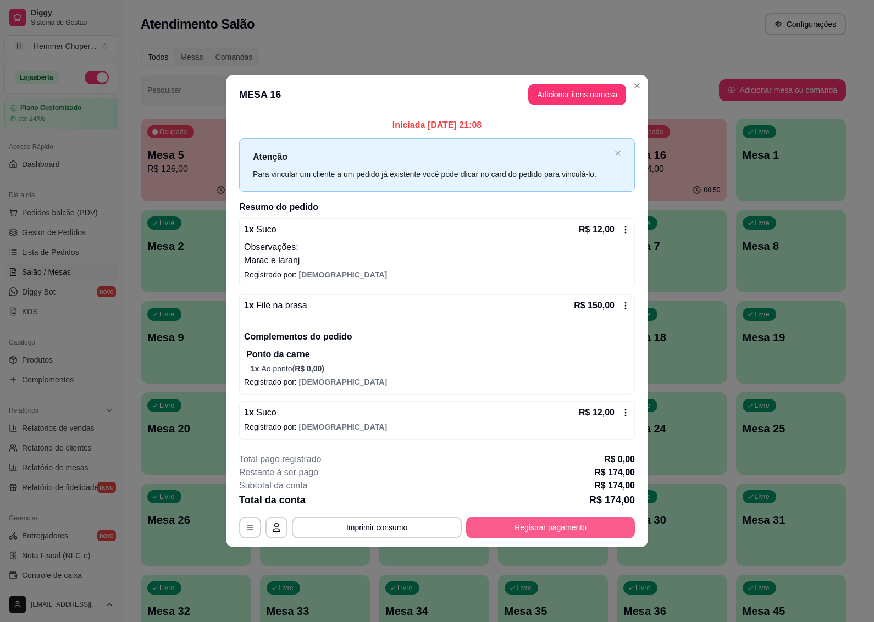
click at [517, 534] on button "Registrar pagamento" at bounding box center [550, 528] width 169 height 22
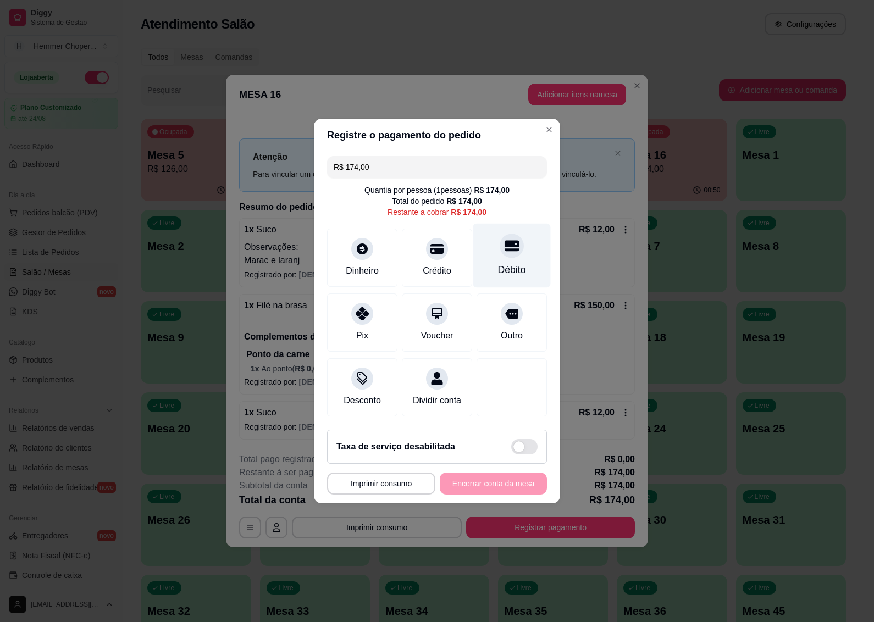
click at [508, 253] on div "Débito" at bounding box center [512, 256] width 78 height 64
type input "R$ 0,00"
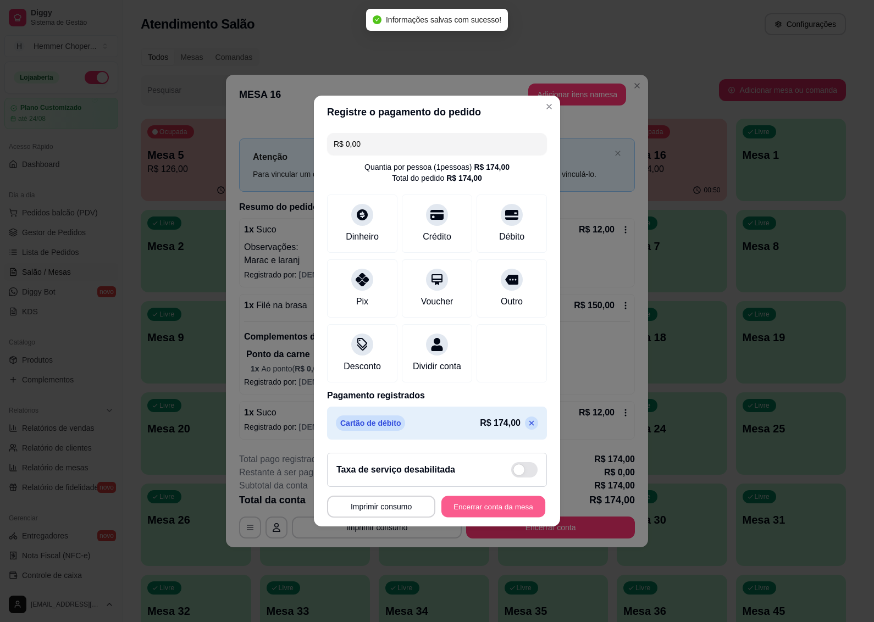
click at [460, 518] on button "Encerrar conta da mesa" at bounding box center [494, 507] width 104 height 21
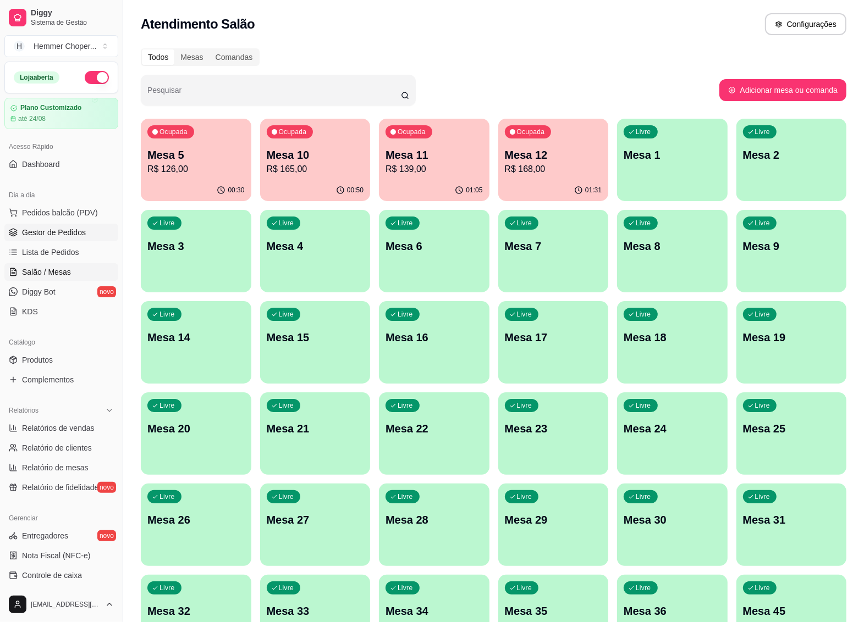
click at [63, 235] on span "Gestor de Pedidos" at bounding box center [54, 232] width 64 height 11
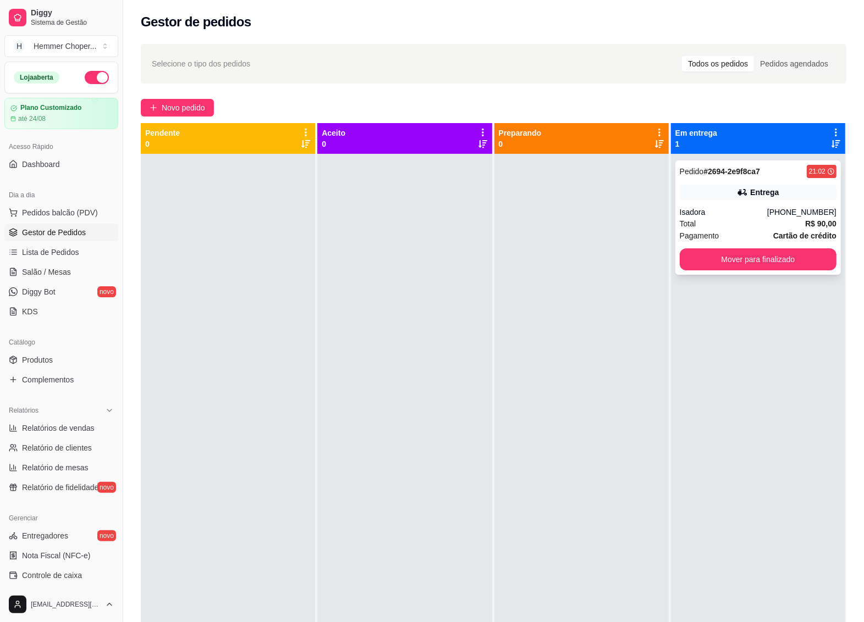
click at [743, 219] on div "Total R$ 90,00" at bounding box center [758, 224] width 157 height 12
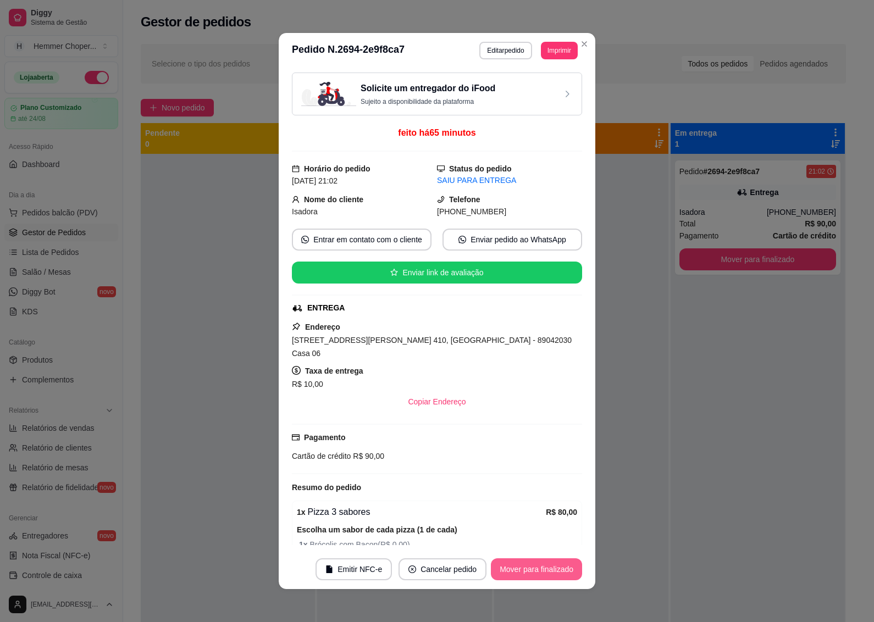
click at [539, 568] on button "Mover para finalizado" at bounding box center [536, 570] width 91 height 22
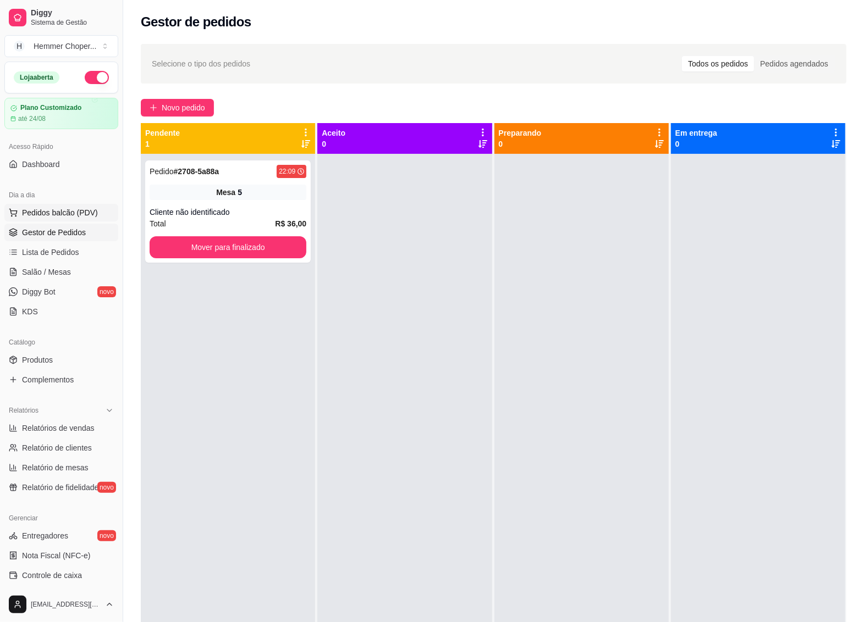
click at [59, 212] on span "Pedidos balcão (PDV)" at bounding box center [60, 212] width 76 height 11
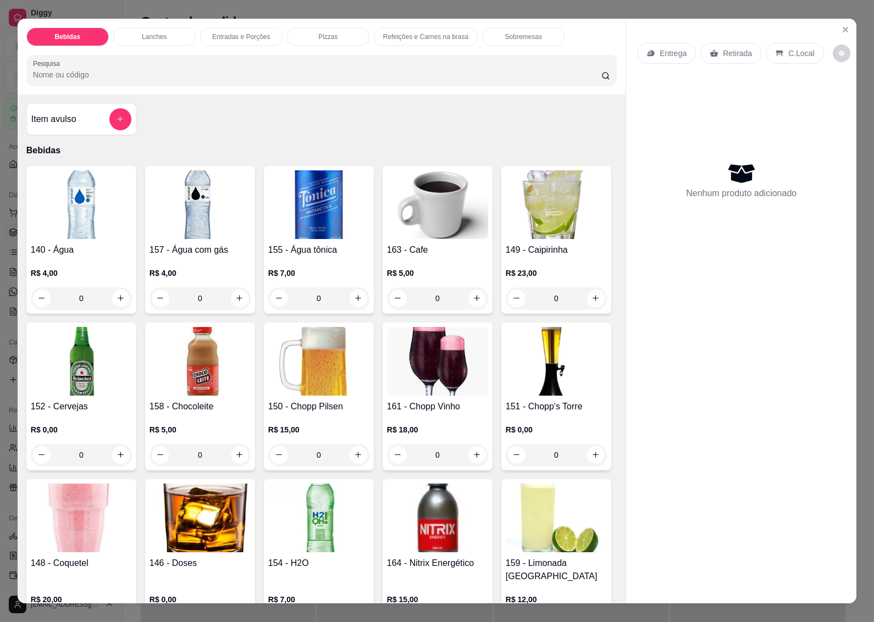
click at [669, 48] on p "Entrega" at bounding box center [673, 53] width 27 height 11
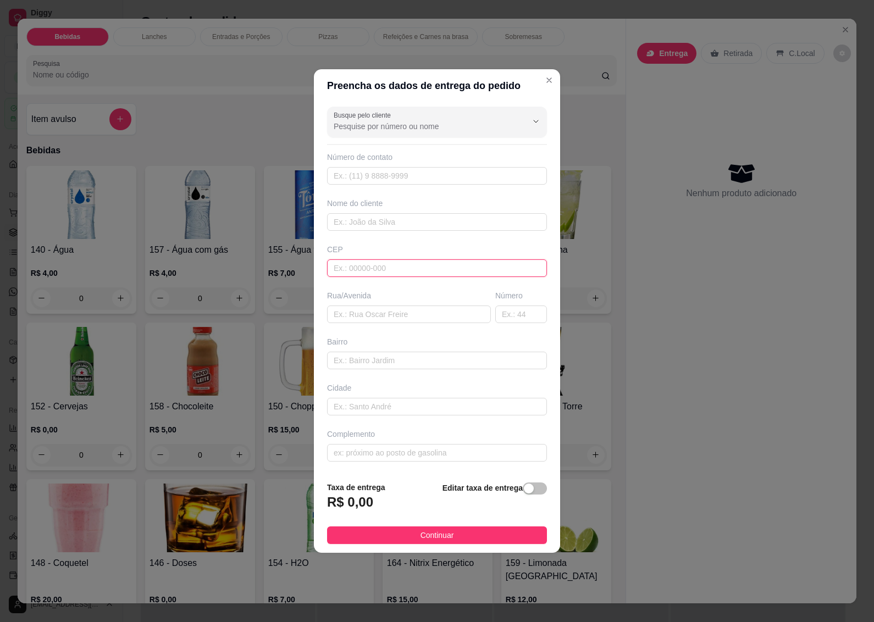
click at [341, 274] on input "text" at bounding box center [437, 269] width 220 height 18
type input "89070000"
type input "Rua [PERSON_NAME]"
type input "[GEOGRAPHIC_DATA]"
type input "Blumenau"
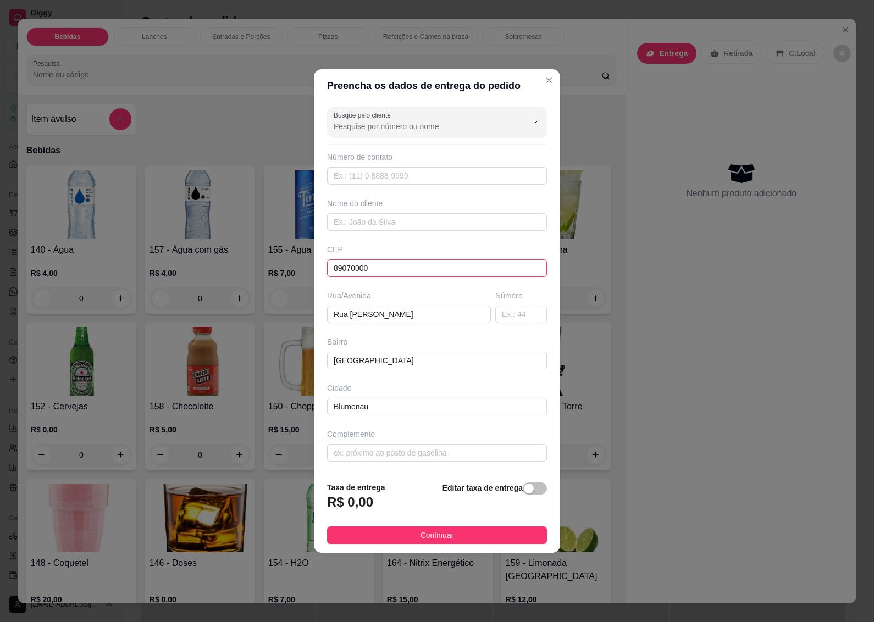
type input "89070000"
click at [502, 327] on div "Busque pelo cliente Número de contato Nome do cliente CEP 89070000 Rua/[GEOGRAP…" at bounding box center [437, 287] width 246 height 371
click at [509, 315] on input "text" at bounding box center [521, 315] width 52 height 18
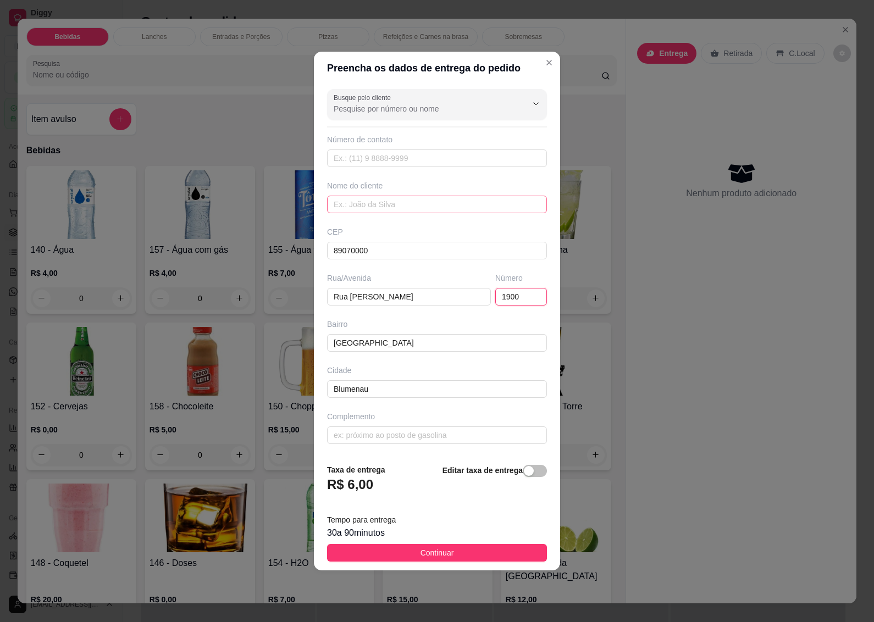
type input "1900"
click at [359, 202] on input "text" at bounding box center [437, 205] width 220 height 18
type input "[PERSON_NAME]"
click at [421, 556] on span "Continuar" at bounding box center [438, 553] width 34 height 12
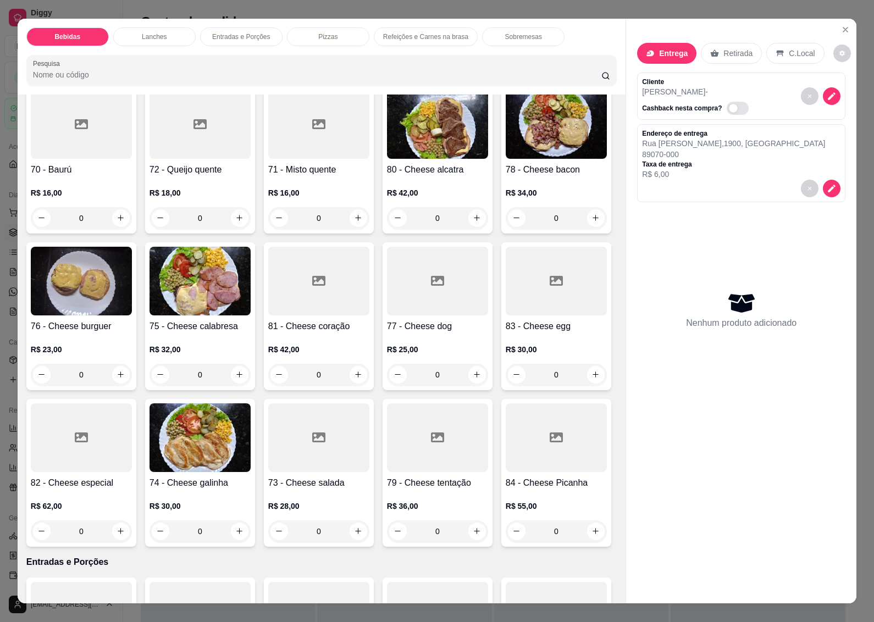
scroll to position [1237, 0]
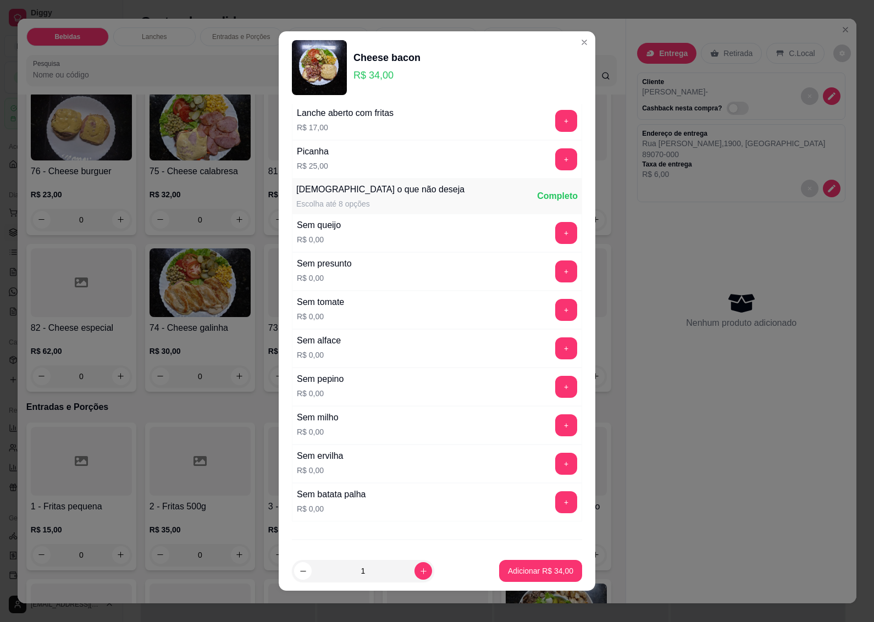
scroll to position [679, 0]
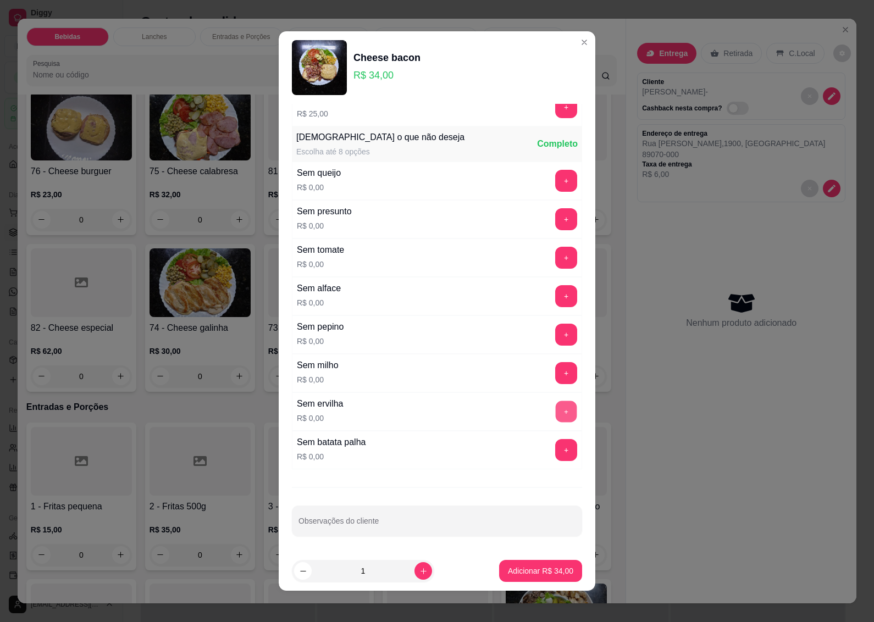
click at [556, 413] on button "+" at bounding box center [566, 411] width 21 height 21
click at [556, 449] on button "+" at bounding box center [566, 449] width 21 height 21
click at [514, 570] on p "Adicionar R$ 34,00" at bounding box center [541, 571] width 64 height 10
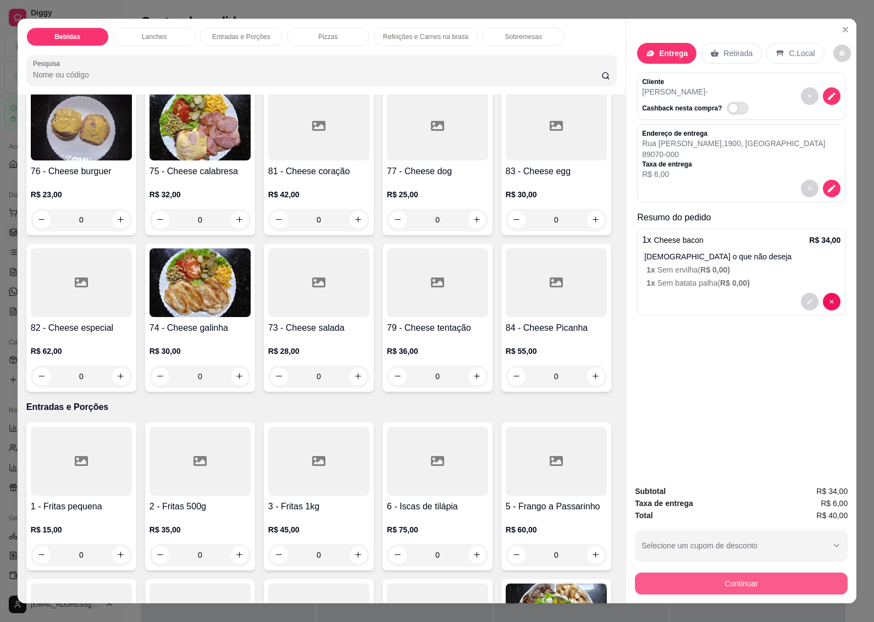
click at [669, 573] on button "Continuar" at bounding box center [741, 584] width 213 height 22
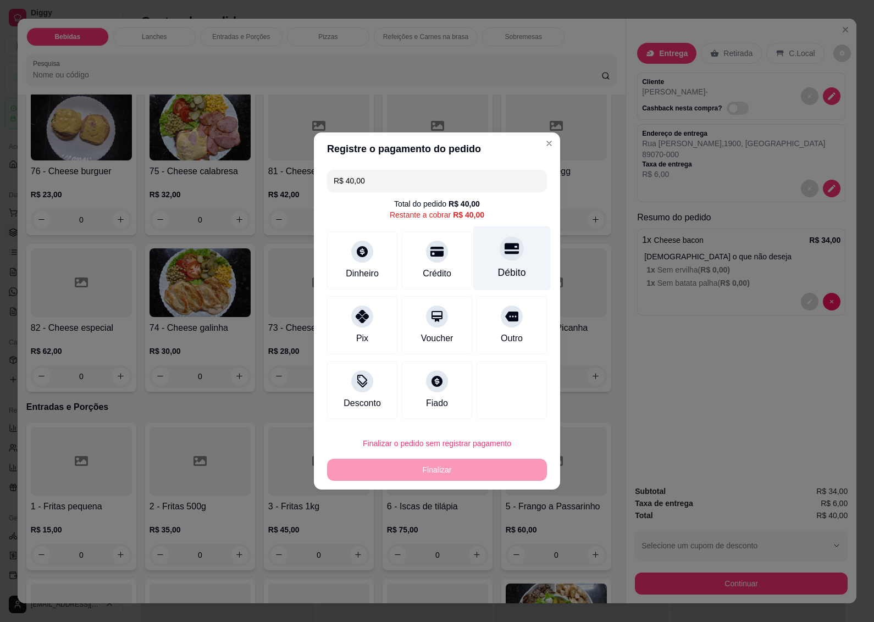
click at [506, 251] on icon at bounding box center [512, 249] width 14 height 11
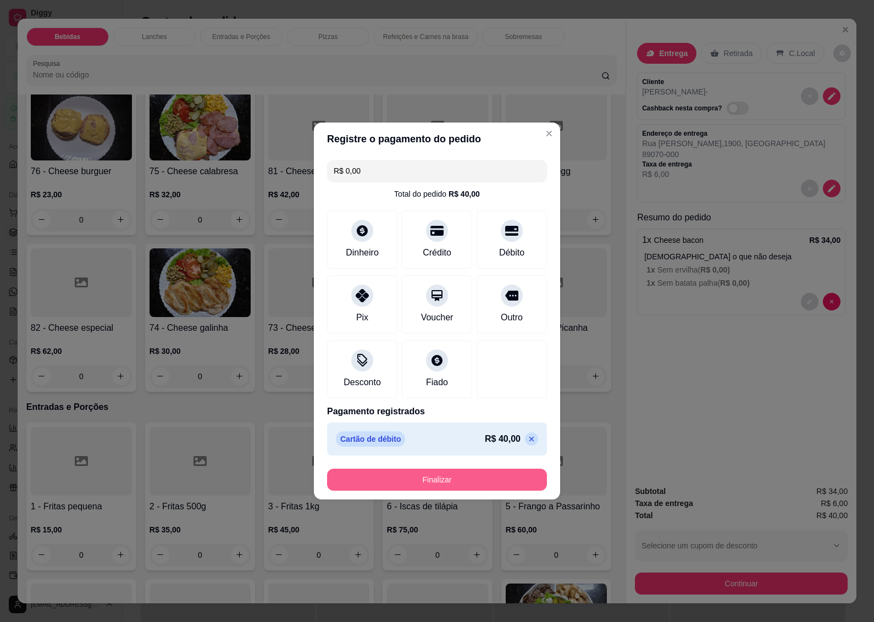
click at [403, 477] on button "Finalizar" at bounding box center [437, 480] width 220 height 22
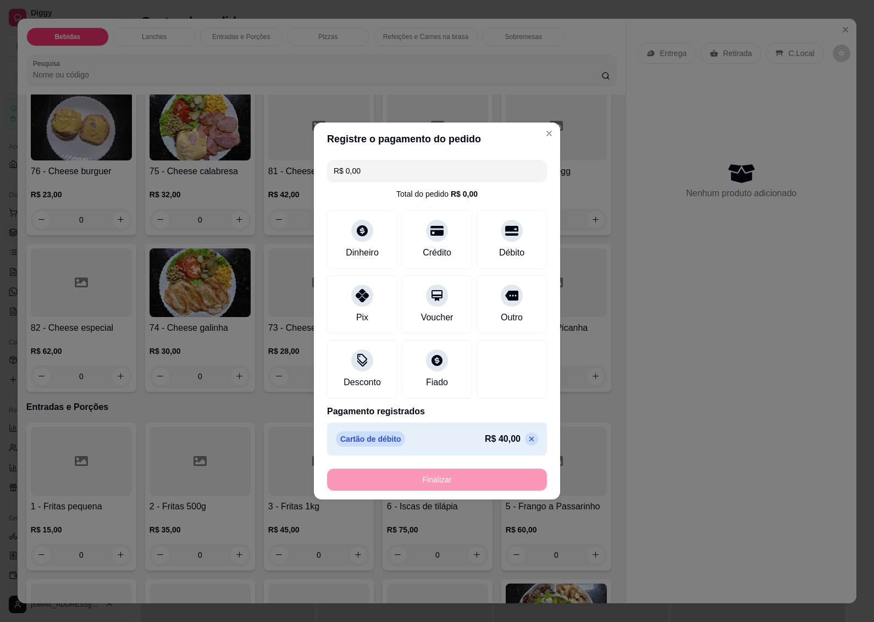
type input "-R$ 40,00"
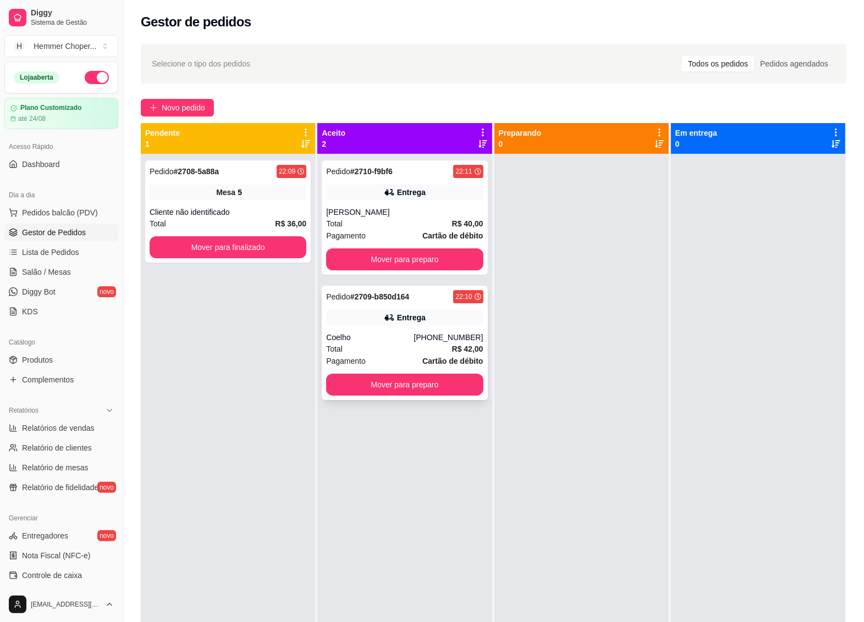
click at [405, 341] on div "Coelho" at bounding box center [369, 337] width 87 height 11
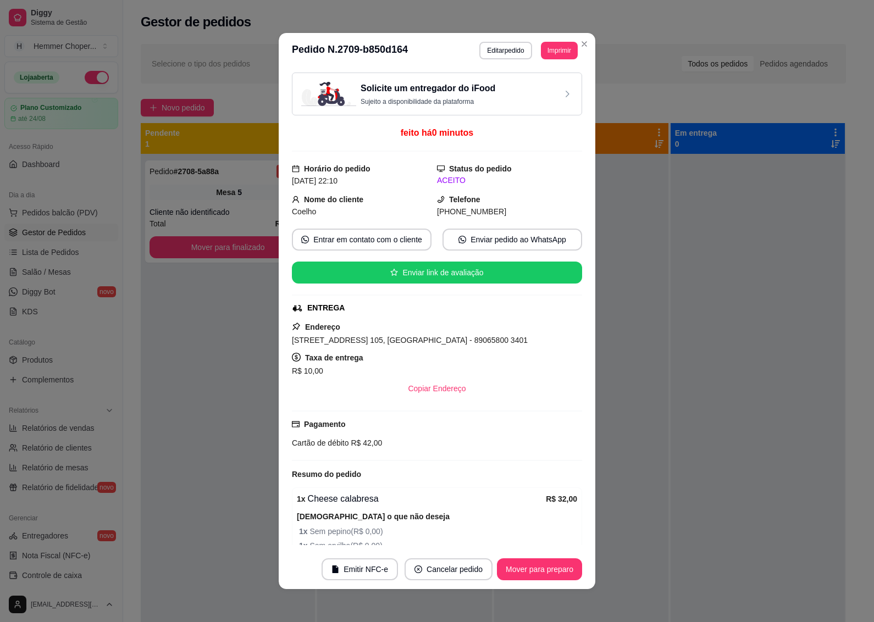
scroll to position [87, 0]
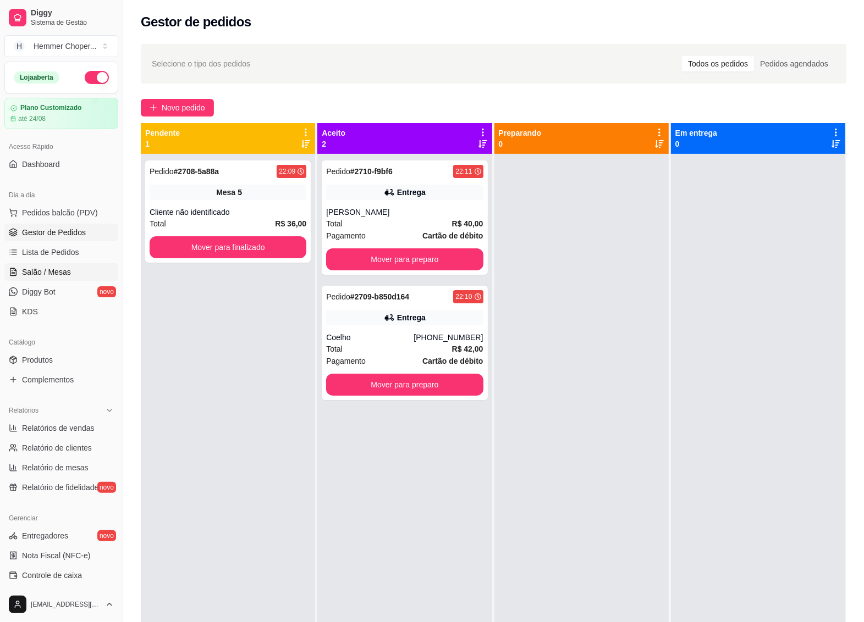
click at [56, 275] on span "Salão / Mesas" at bounding box center [46, 272] width 49 height 11
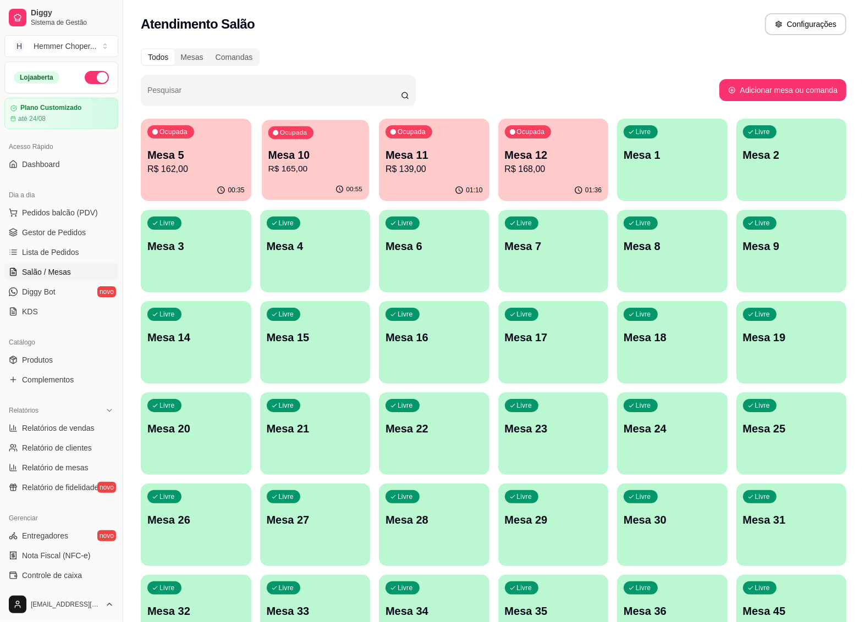
click at [308, 170] on p "R$ 165,00" at bounding box center [315, 169] width 94 height 13
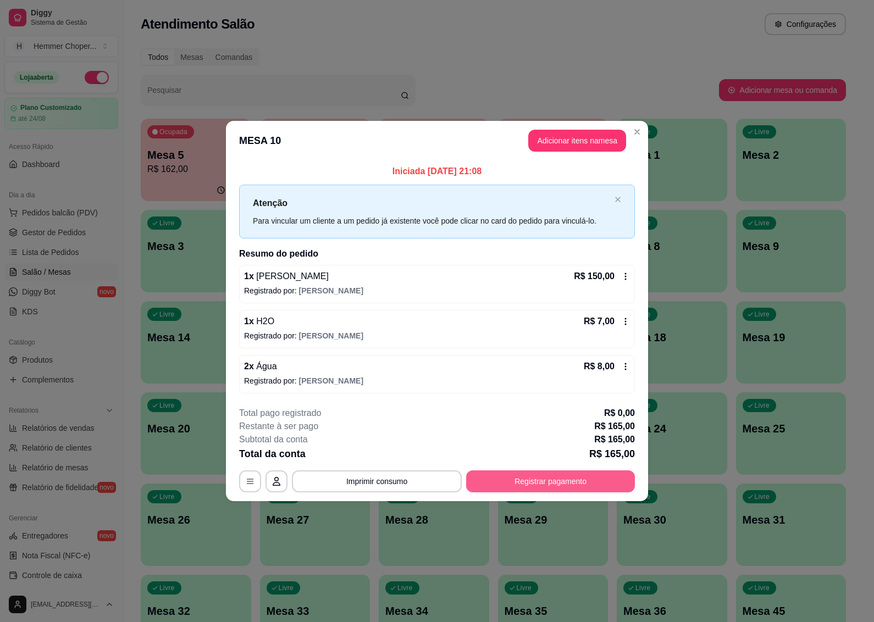
click at [521, 484] on button "Registrar pagamento" at bounding box center [550, 482] width 169 height 22
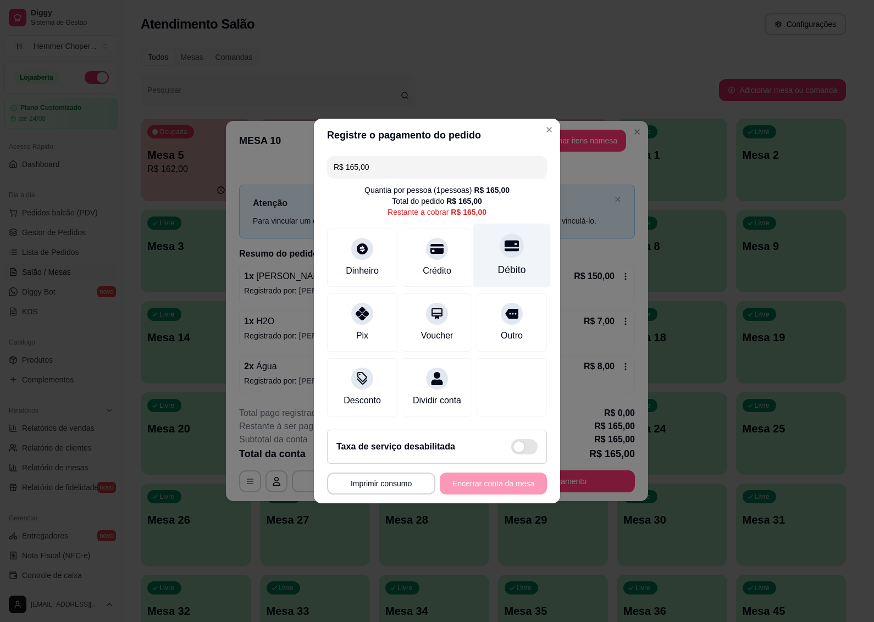
click at [505, 243] on icon at bounding box center [512, 246] width 14 height 11
type input "R$ 0,00"
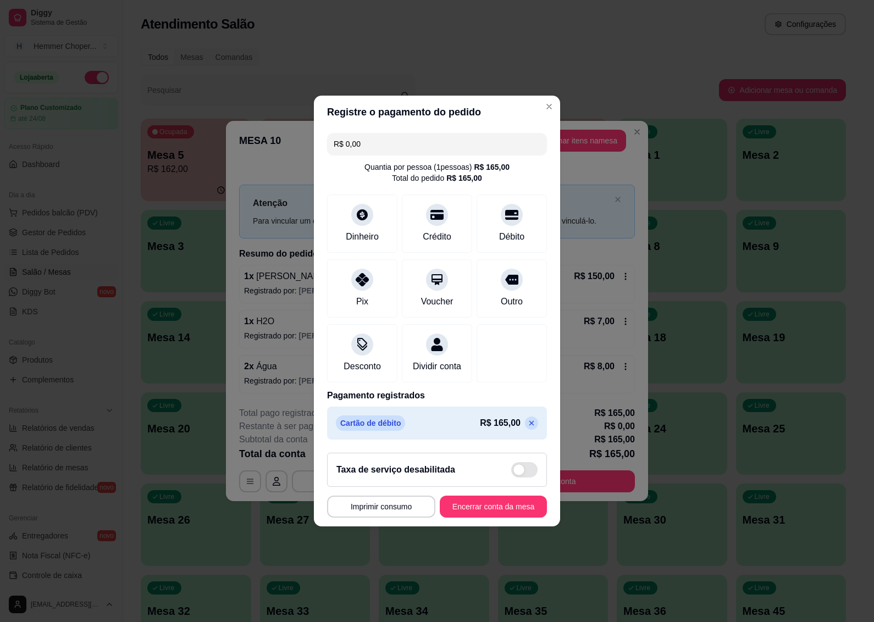
click at [476, 510] on button "Encerrar conta da mesa" at bounding box center [493, 507] width 107 height 22
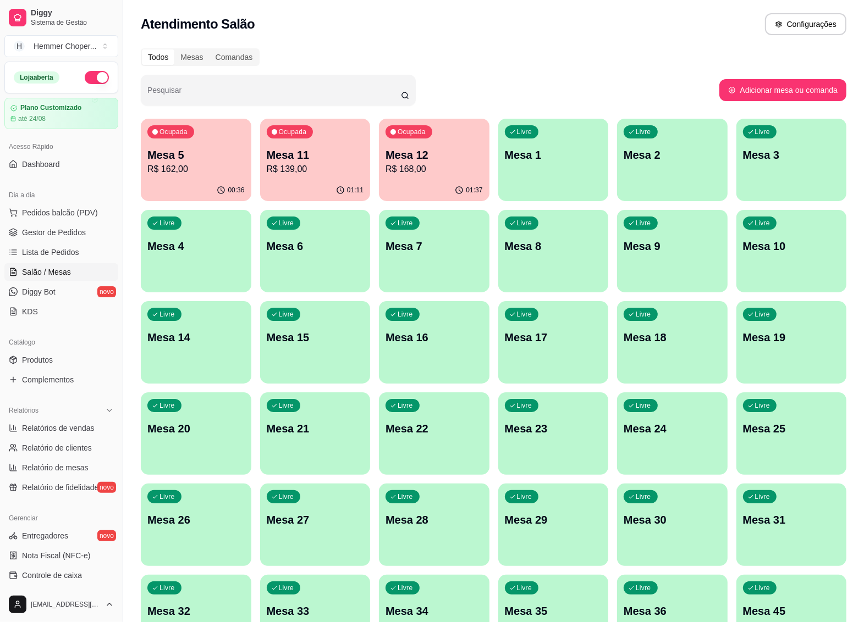
click at [55, 232] on span "Gestor de Pedidos" at bounding box center [54, 232] width 64 height 11
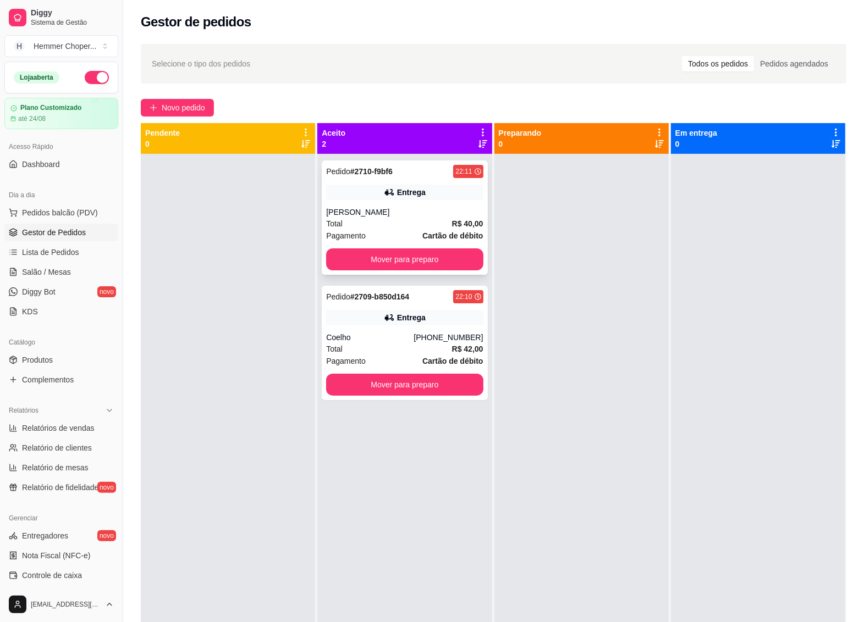
click at [421, 208] on div "[PERSON_NAME]" at bounding box center [404, 212] width 157 height 11
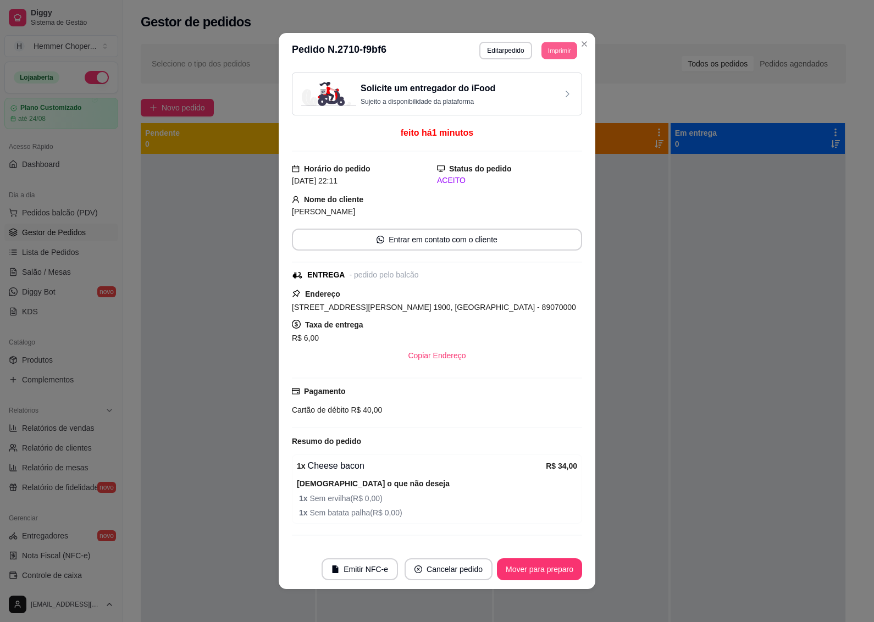
click at [548, 48] on button "Imprimir" at bounding box center [560, 50] width 36 height 17
click at [517, 86] on button "IMPRESSORA" at bounding box center [534, 90] width 80 height 18
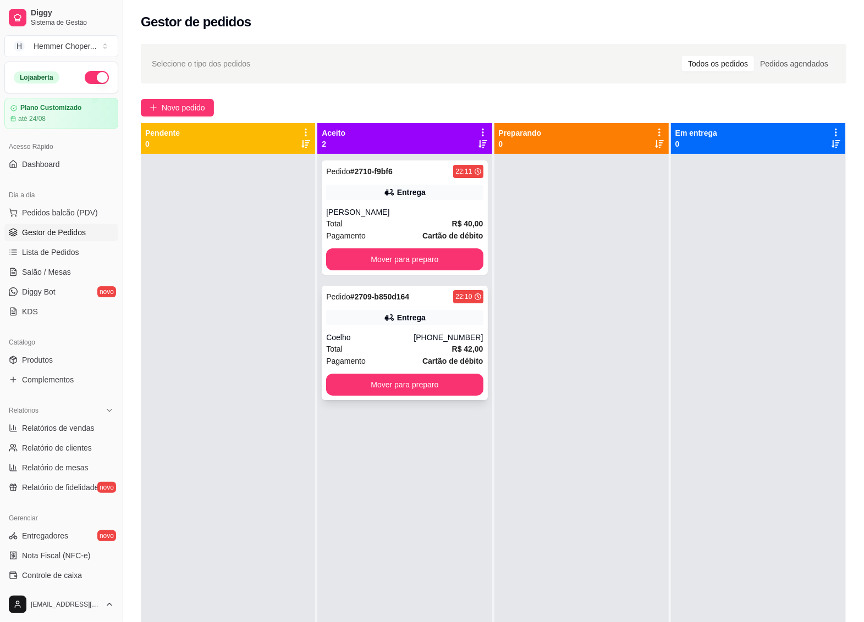
click at [407, 345] on div "Total R$ 42,00" at bounding box center [404, 349] width 157 height 12
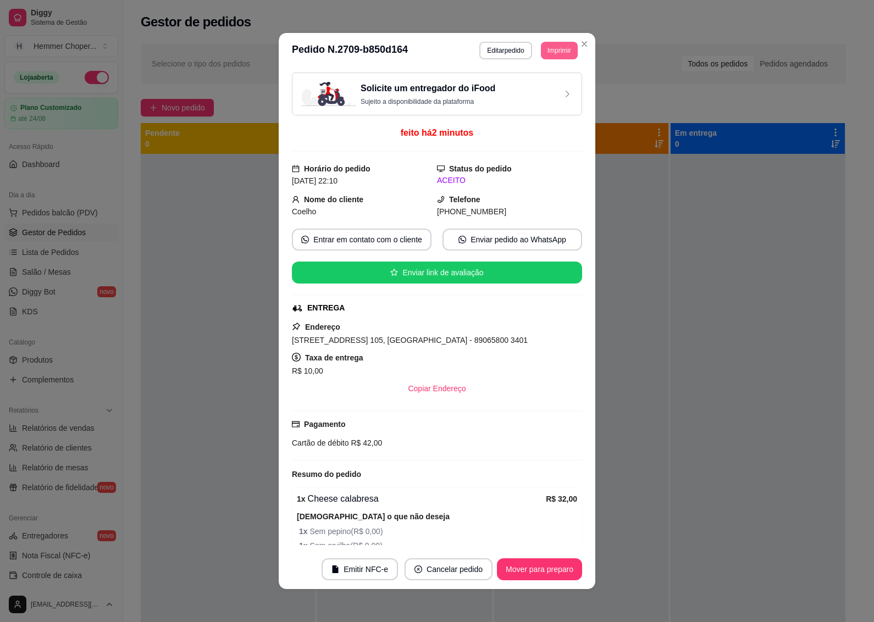
click at [556, 50] on button "Imprimir" at bounding box center [559, 51] width 37 height 18
click at [520, 95] on button "IMPRESSORA" at bounding box center [534, 89] width 77 height 17
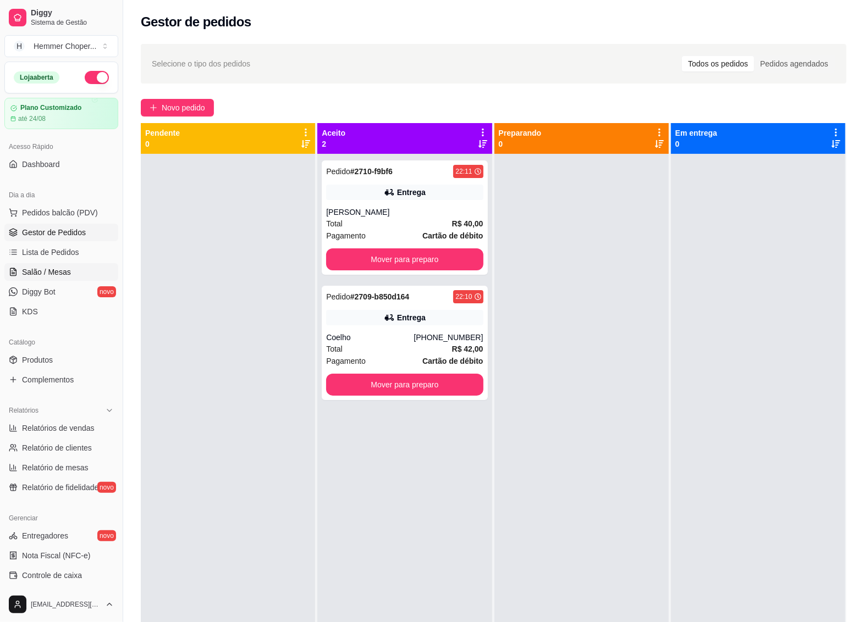
click at [69, 271] on link "Salão / Mesas" at bounding box center [61, 272] width 114 height 18
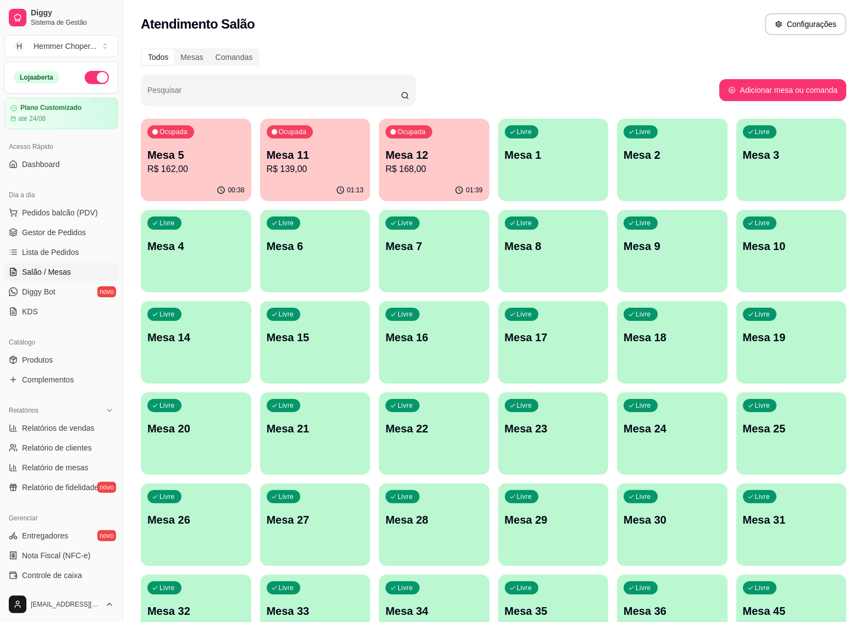
click at [307, 161] on p "Mesa 11" at bounding box center [315, 154] width 97 height 15
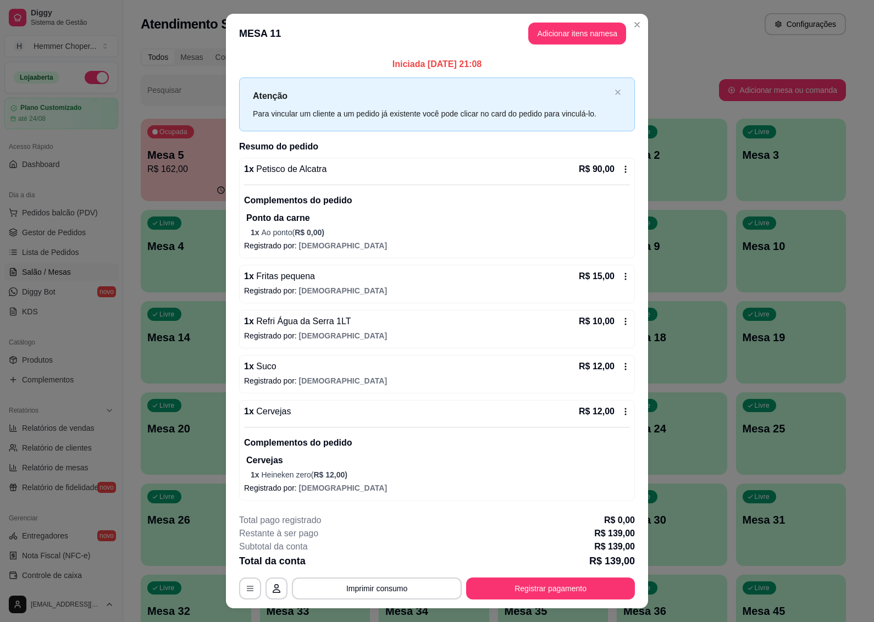
scroll to position [22, 0]
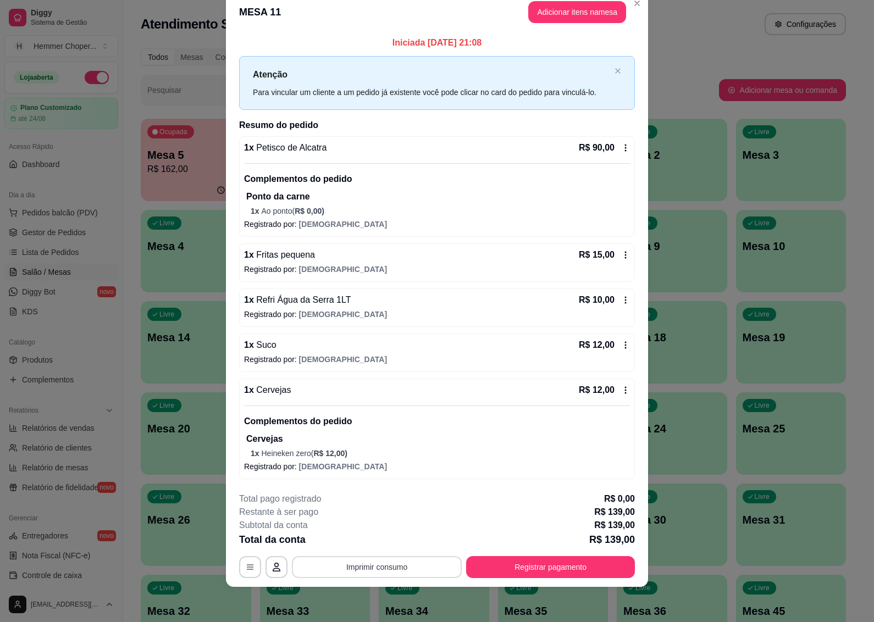
click at [369, 570] on button "Imprimir consumo" at bounding box center [377, 567] width 170 height 22
click at [369, 542] on button "IMPRESSORA" at bounding box center [375, 541] width 77 height 17
click at [521, 570] on button "Registrar pagamento" at bounding box center [550, 567] width 169 height 22
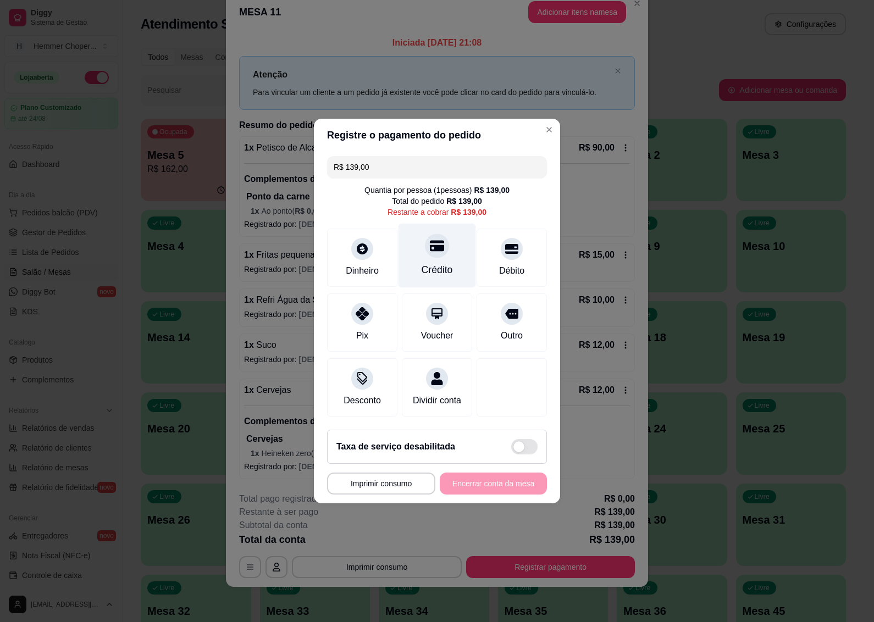
click at [432, 263] on div "Crédito" at bounding box center [437, 270] width 31 height 14
type input "R$ 0,00"
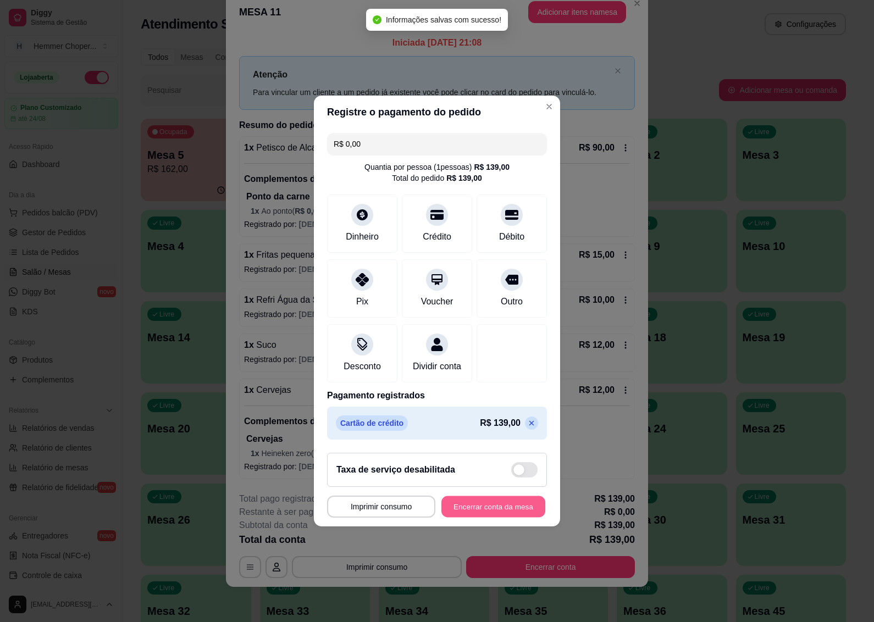
click at [471, 513] on button "Encerrar conta da mesa" at bounding box center [494, 507] width 104 height 21
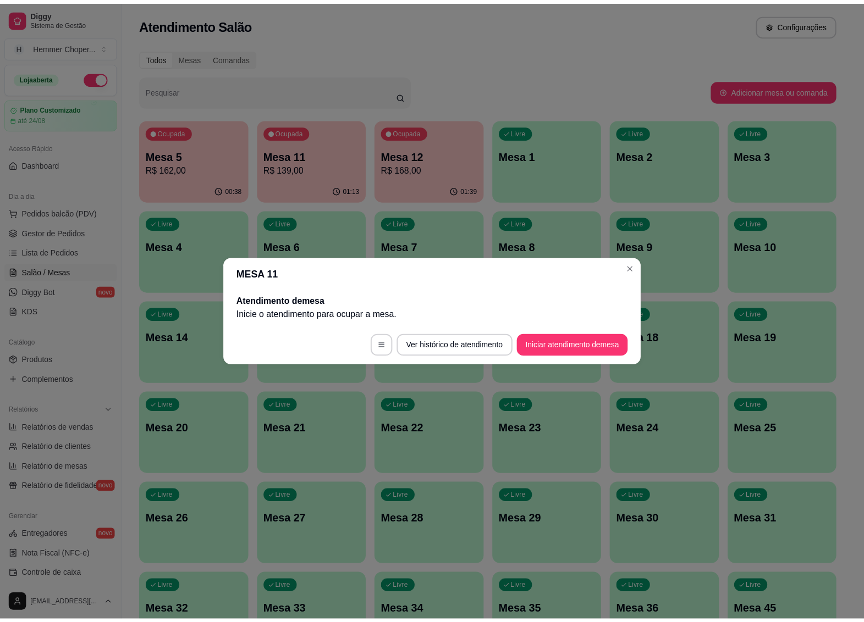
scroll to position [0, 0]
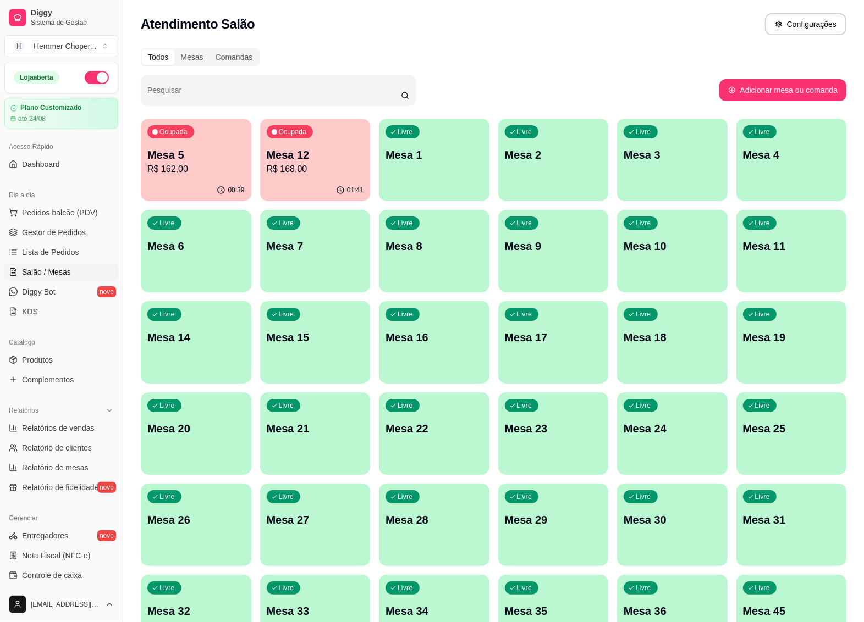
click at [288, 173] on p "R$ 168,00" at bounding box center [315, 169] width 97 height 13
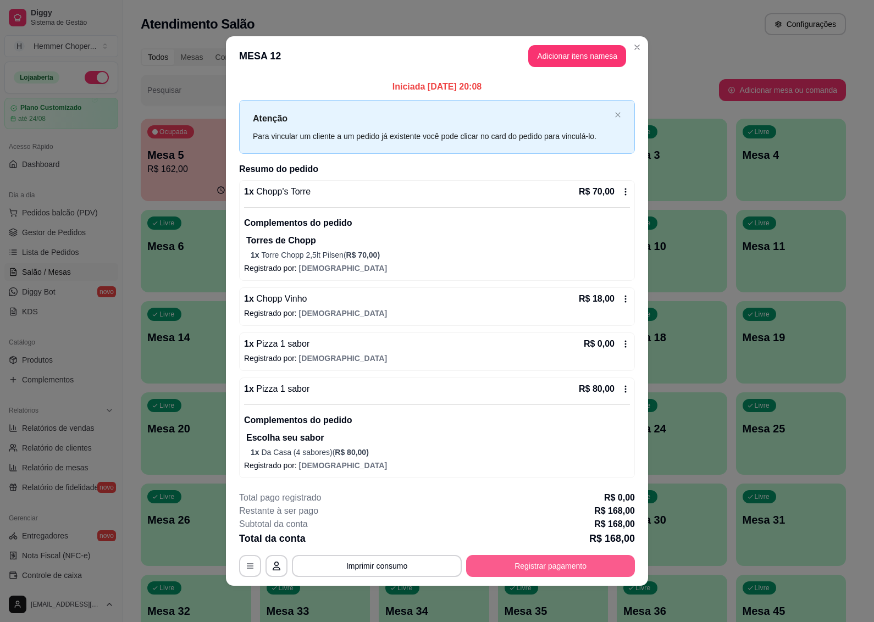
click at [532, 570] on button "Registrar pagamento" at bounding box center [550, 566] width 169 height 22
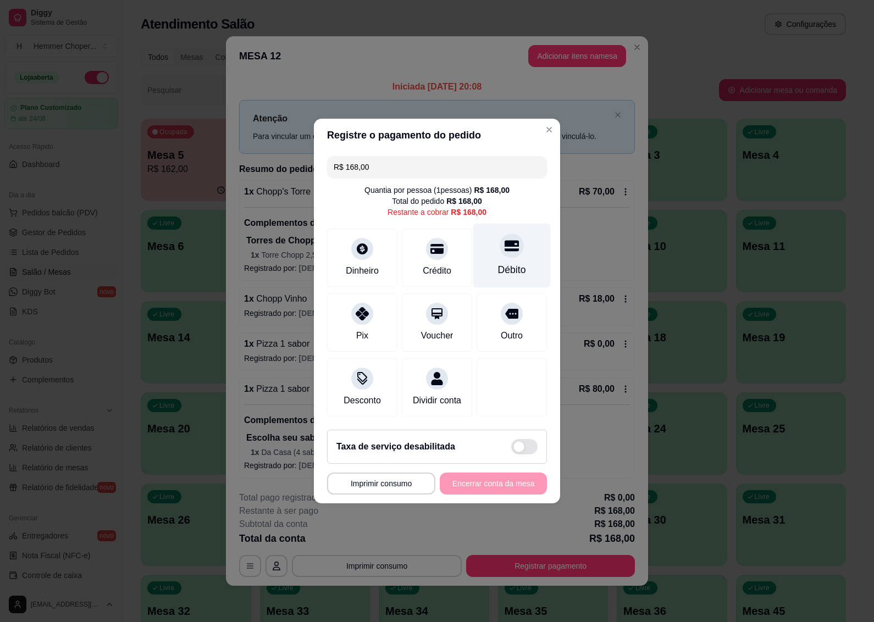
click at [505, 245] on icon at bounding box center [512, 246] width 14 height 14
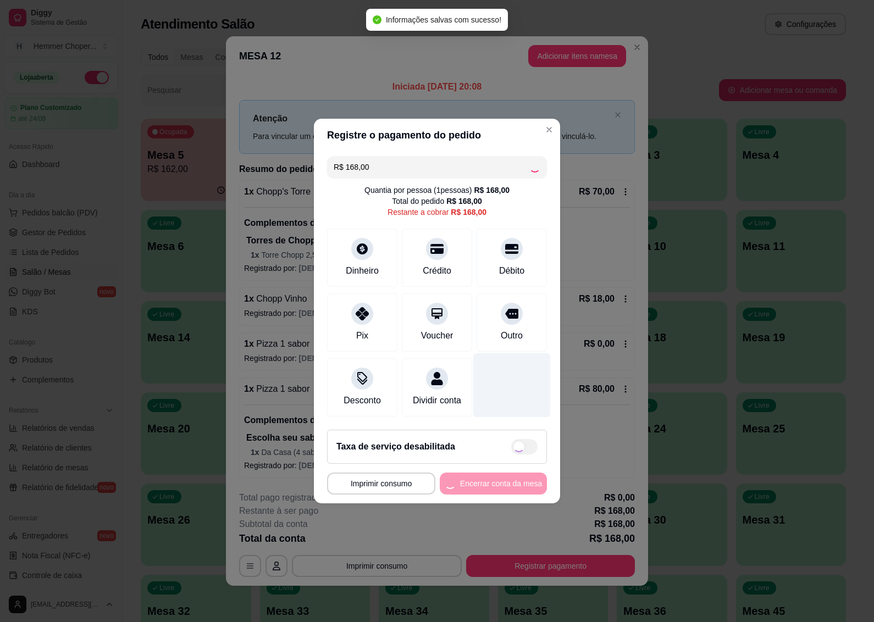
type input "R$ 0,00"
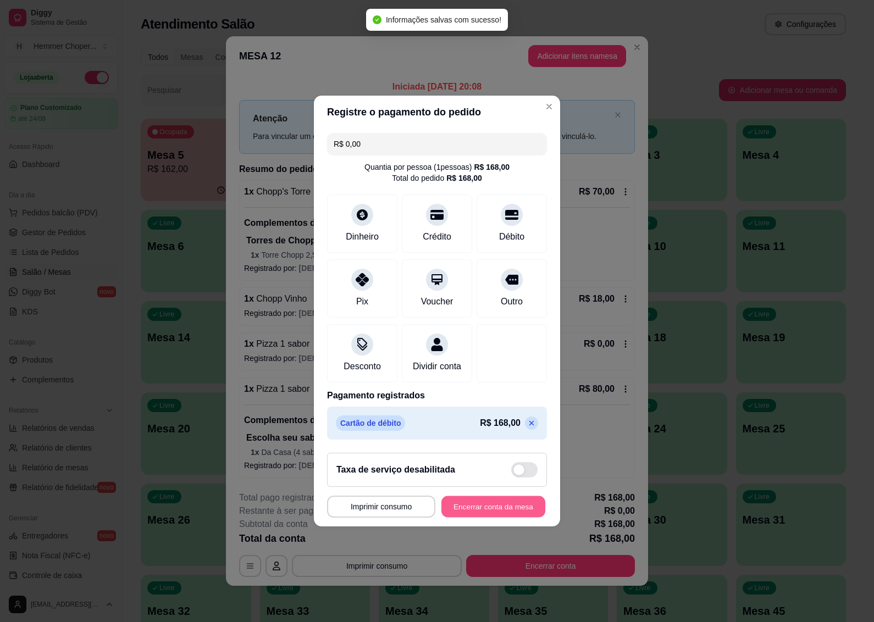
click at [470, 513] on button "Encerrar conta da mesa" at bounding box center [494, 507] width 104 height 21
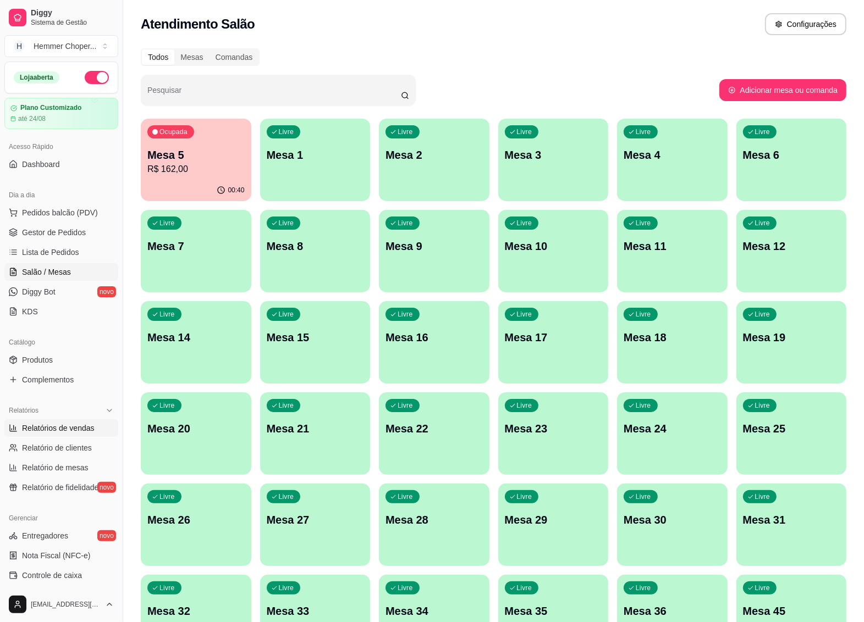
click at [77, 432] on span "Relatórios de vendas" at bounding box center [58, 428] width 73 height 11
select select "ALL"
select select "0"
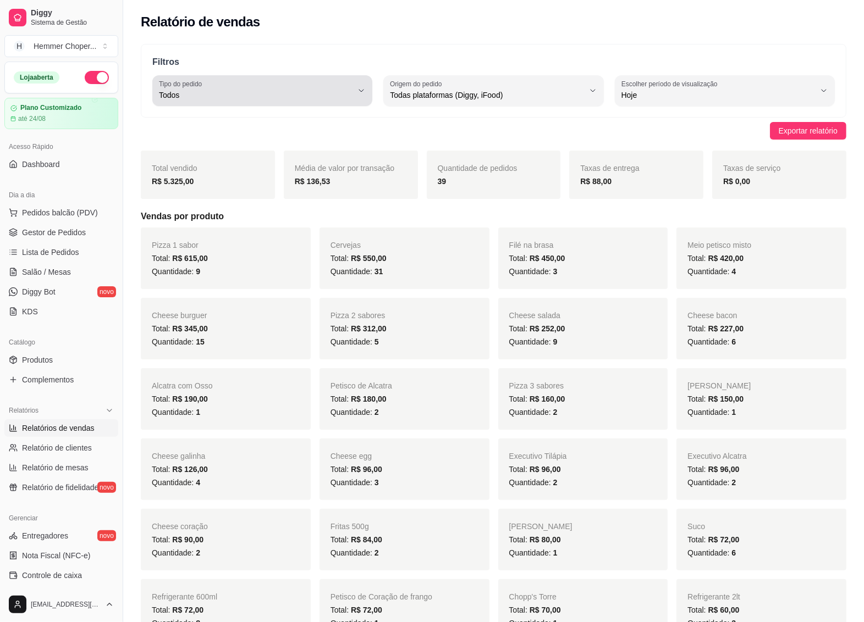
click at [355, 89] on button "Tipo do pedido Todos" at bounding box center [262, 90] width 220 height 31
click at [198, 141] on span "Entrega" at bounding box center [258, 139] width 184 height 10
type input "DELIVERY"
select select "DELIVERY"
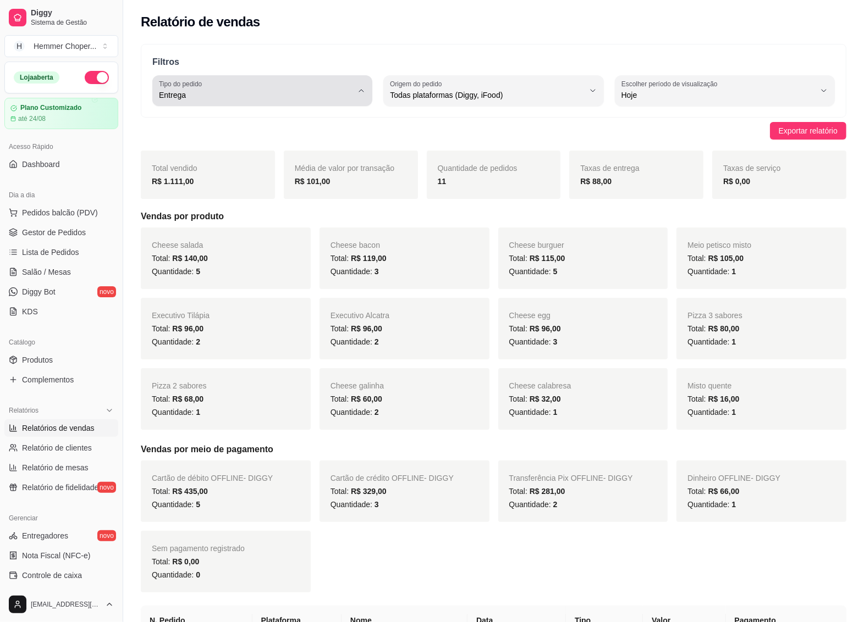
click at [210, 88] on div "Entrega" at bounding box center [256, 91] width 194 height 22
click at [196, 123] on span "Todos" at bounding box center [258, 121] width 184 height 10
type input "ALL"
select select "ALL"
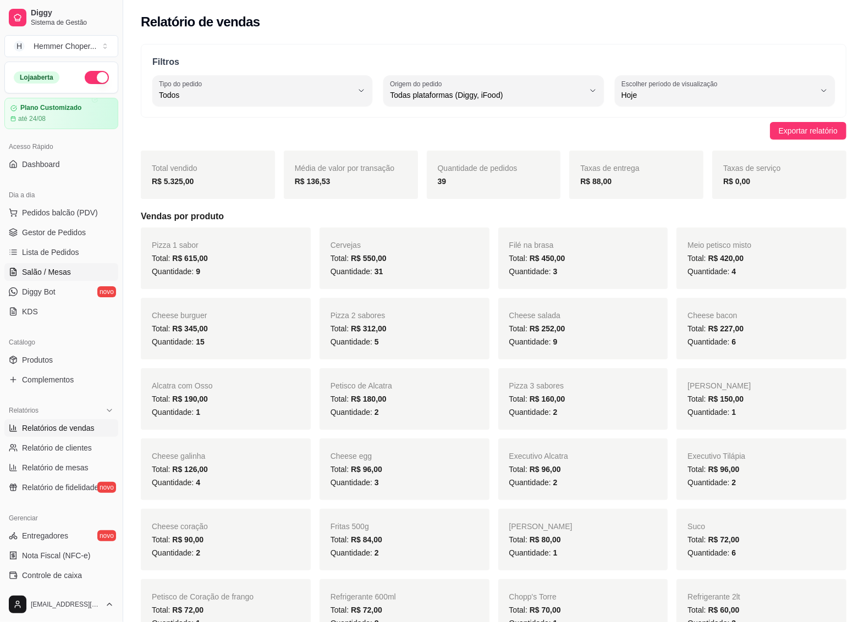
click at [58, 276] on span "Salão / Mesas" at bounding box center [46, 272] width 49 height 11
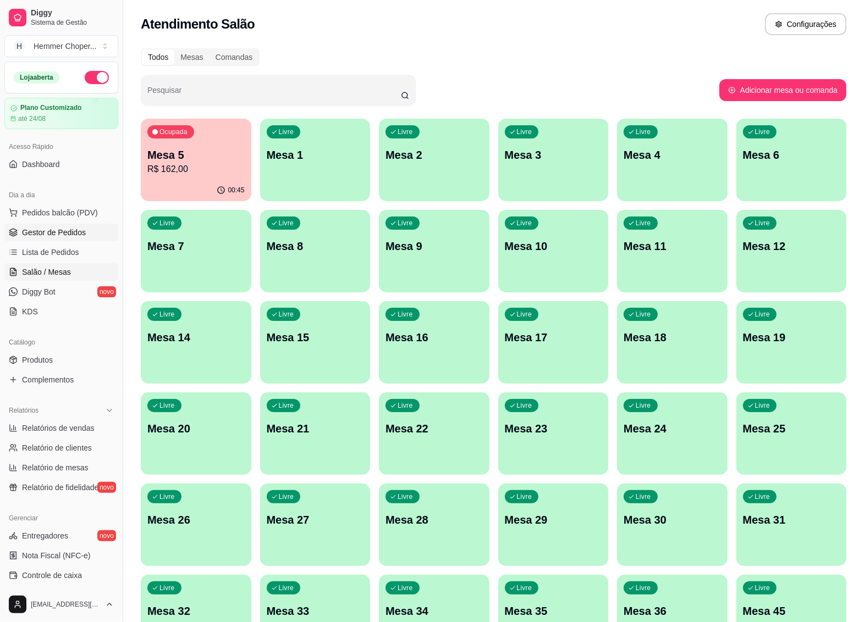
click at [72, 231] on span "Gestor de Pedidos" at bounding box center [54, 232] width 64 height 11
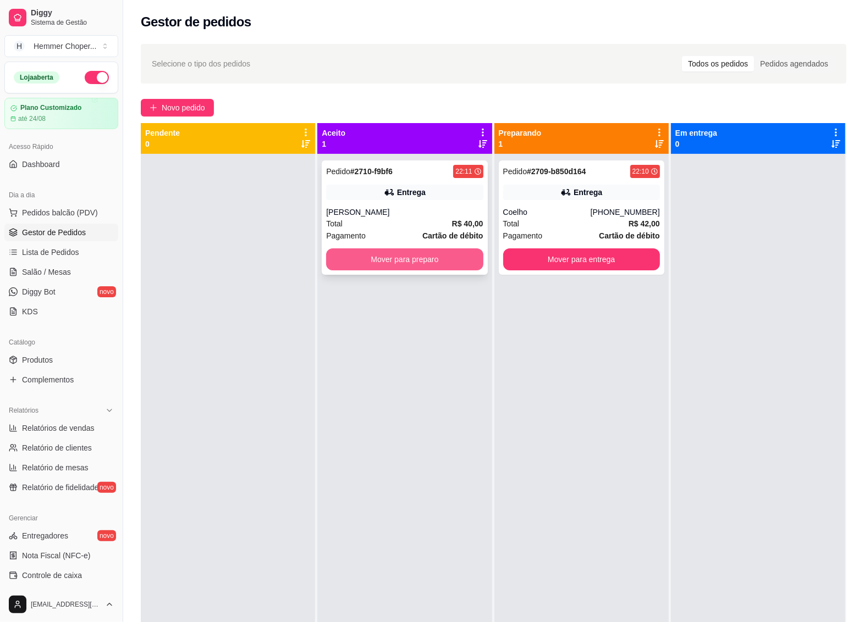
click at [358, 254] on button "Mover para preparo" at bounding box center [404, 260] width 157 height 22
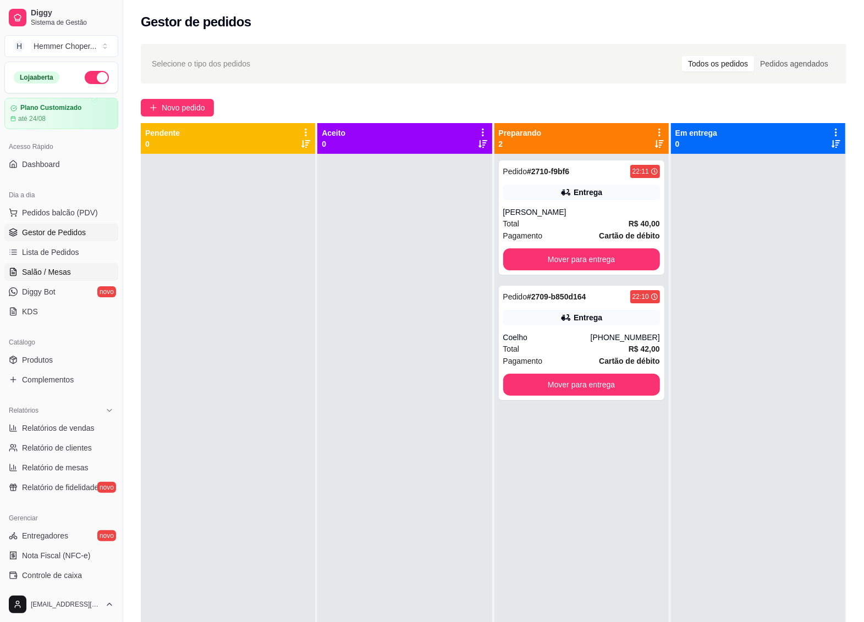
click at [45, 267] on span "Salão / Mesas" at bounding box center [46, 272] width 49 height 11
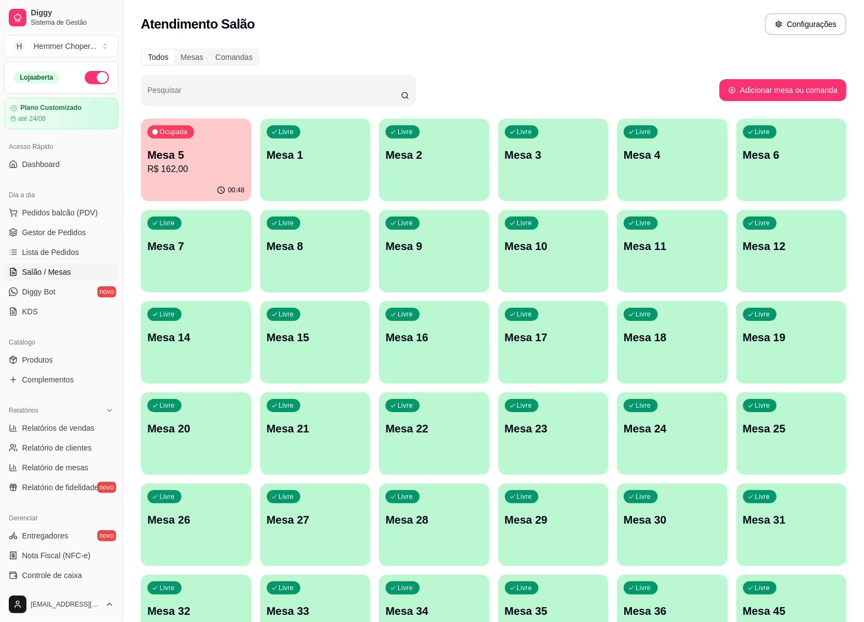
click at [221, 171] on p "R$ 162,00" at bounding box center [195, 169] width 97 height 13
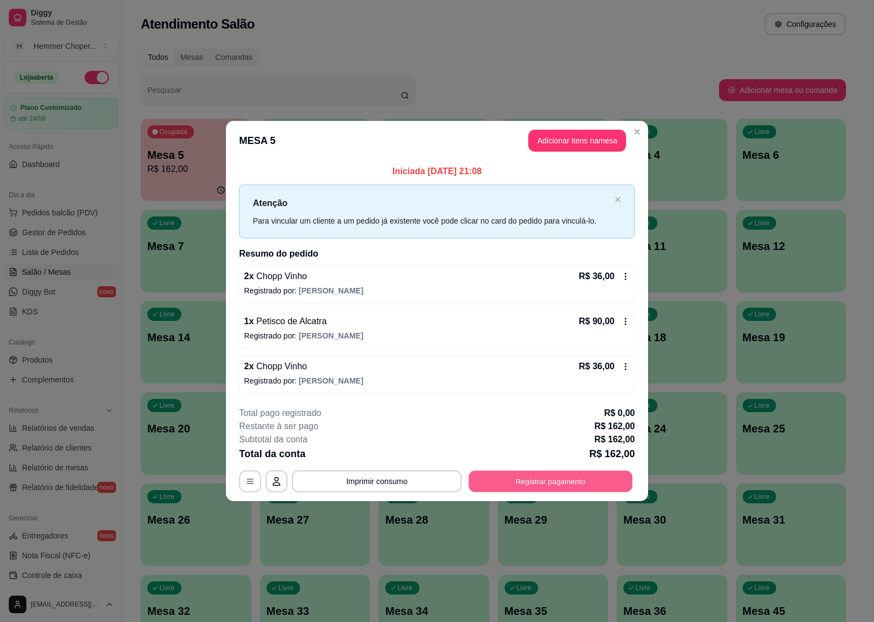
click at [539, 479] on button "Registrar pagamento" at bounding box center [551, 481] width 164 height 21
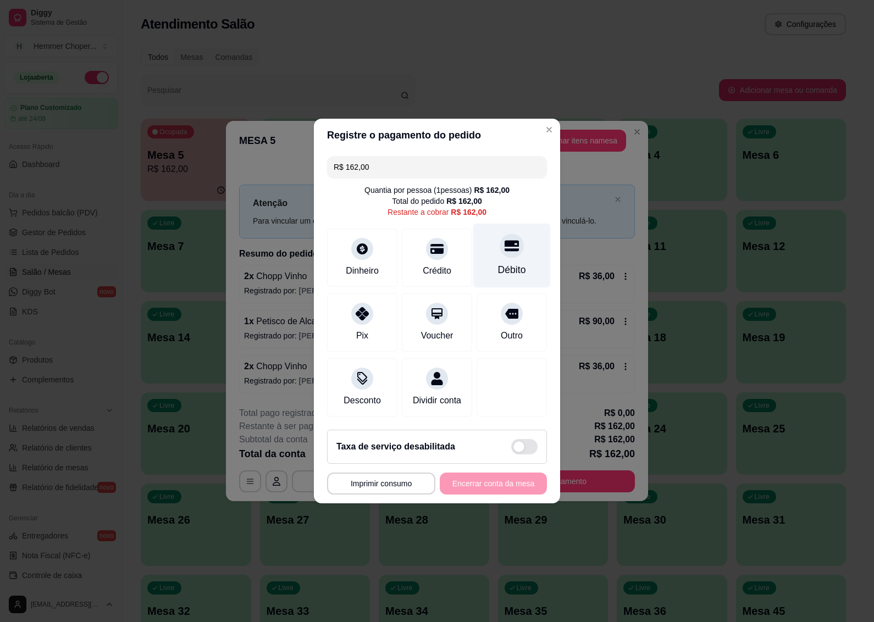
click at [505, 246] on icon at bounding box center [512, 246] width 14 height 14
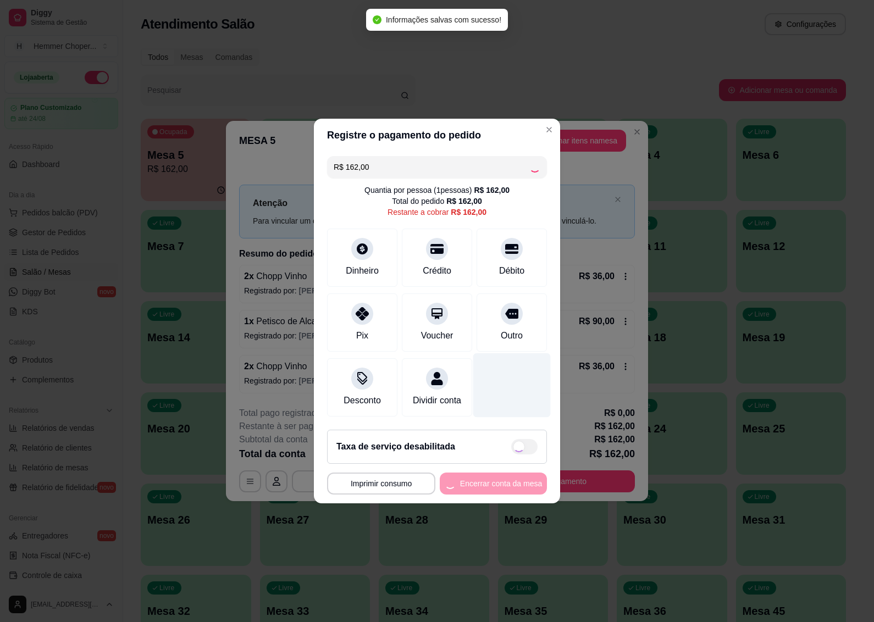
type input "R$ 0,00"
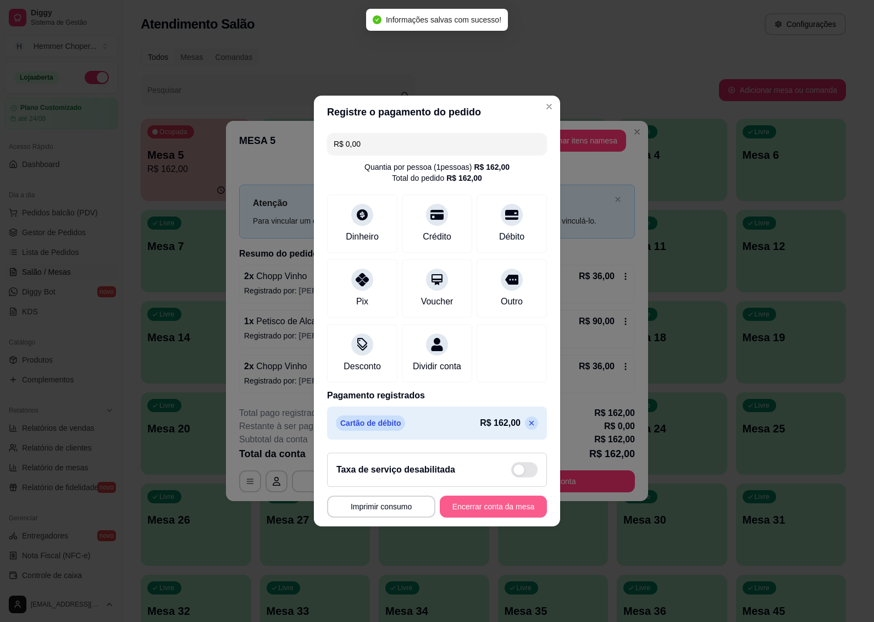
click at [480, 509] on button "Encerrar conta da mesa" at bounding box center [493, 507] width 107 height 22
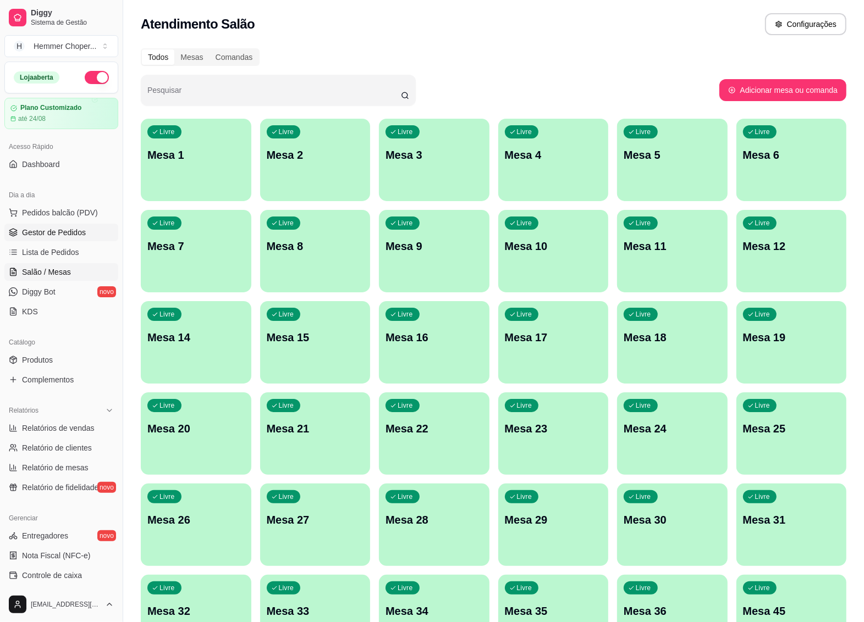
click at [53, 229] on span "Gestor de Pedidos" at bounding box center [54, 232] width 64 height 11
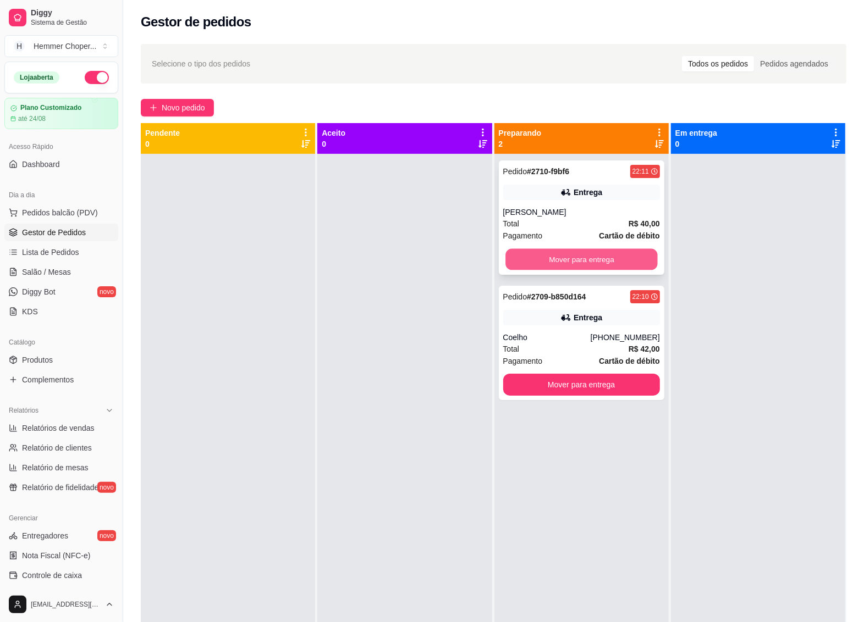
click at [560, 255] on button "Mover para entrega" at bounding box center [581, 259] width 152 height 21
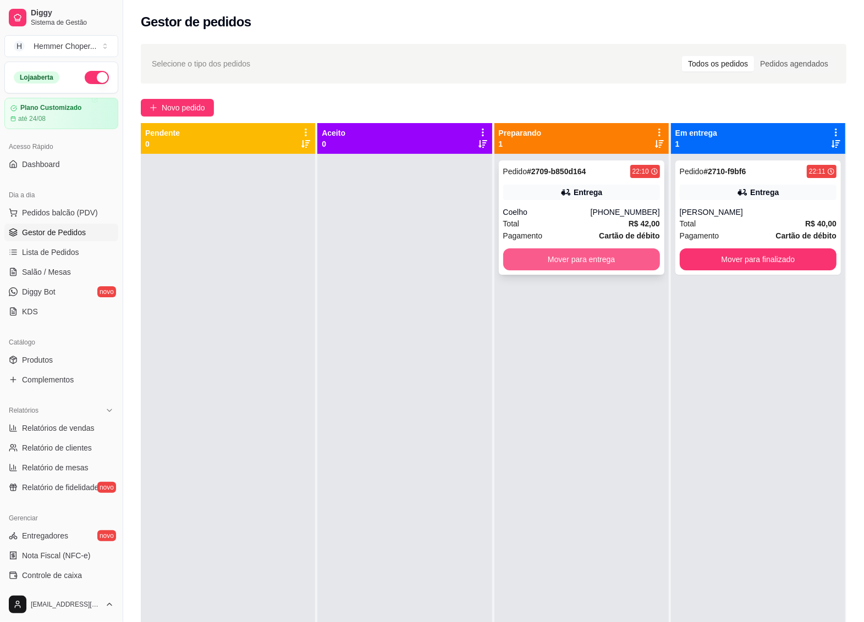
click at [560, 259] on button "Mover para entrega" at bounding box center [581, 260] width 157 height 22
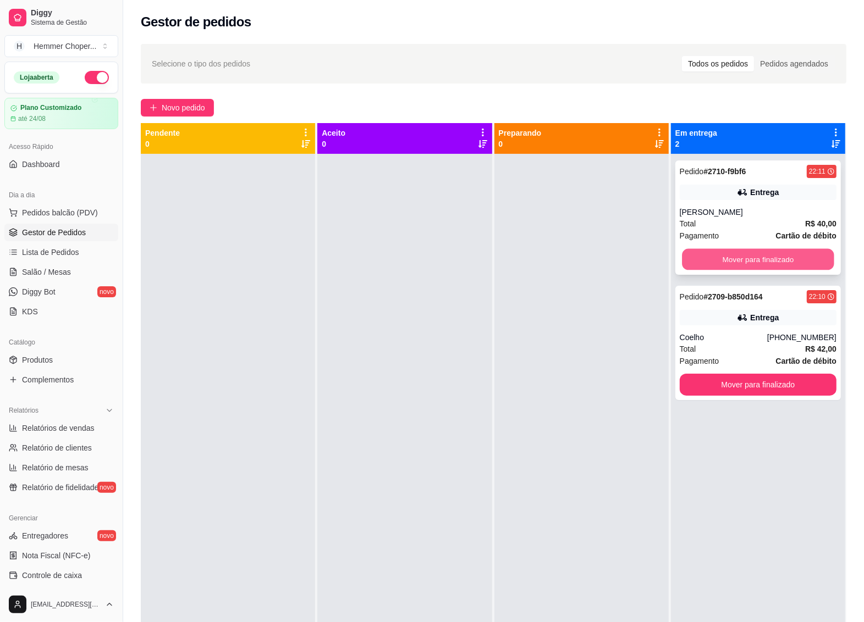
click at [746, 262] on button "Mover para finalizado" at bounding box center [758, 259] width 152 height 21
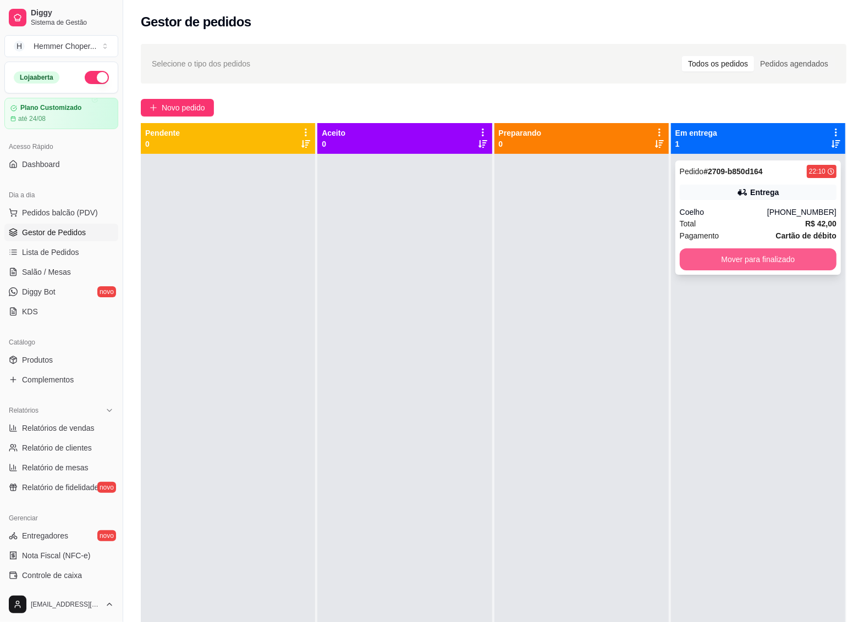
click at [748, 257] on button "Mover para finalizado" at bounding box center [758, 260] width 157 height 22
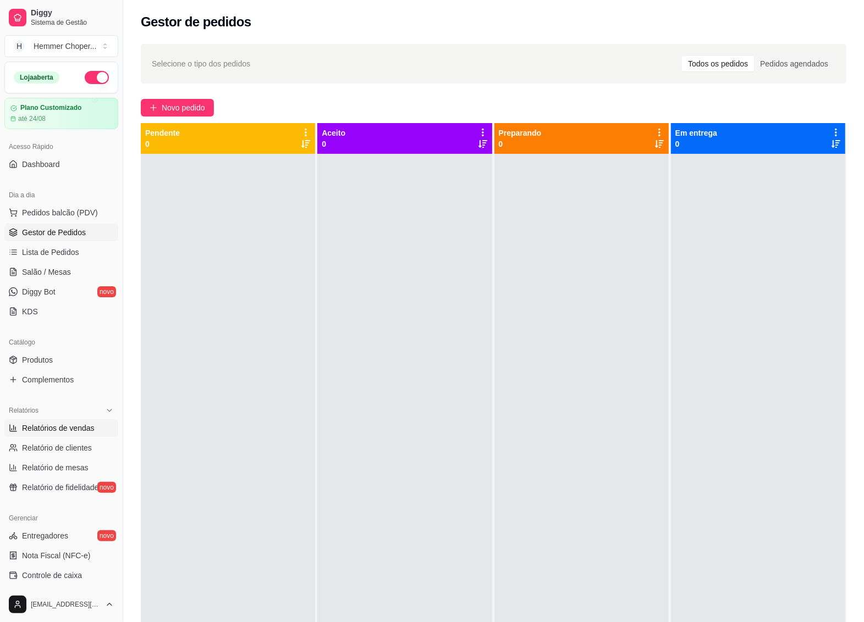
click at [74, 423] on span "Relatórios de vendas" at bounding box center [58, 428] width 73 height 11
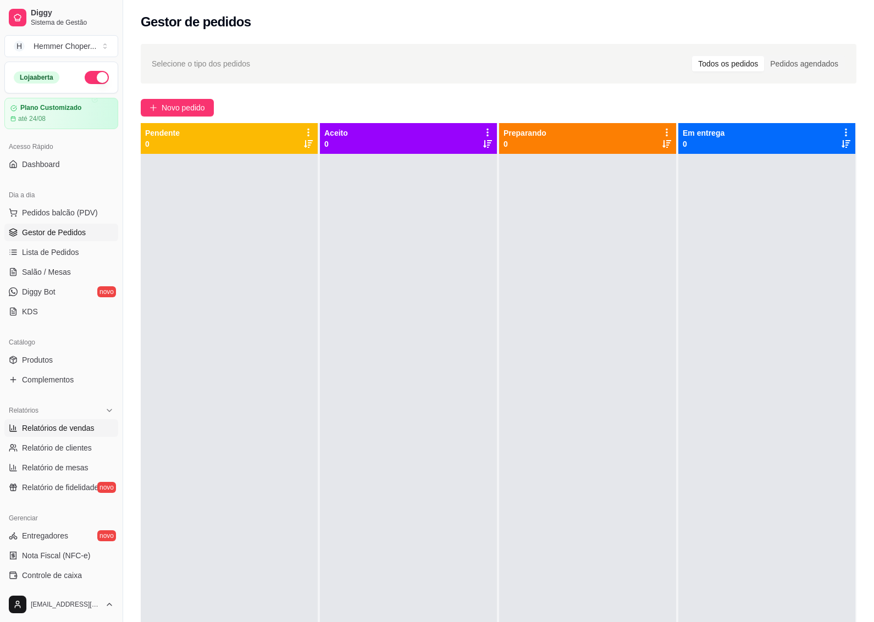
select select "ALL"
select select "0"
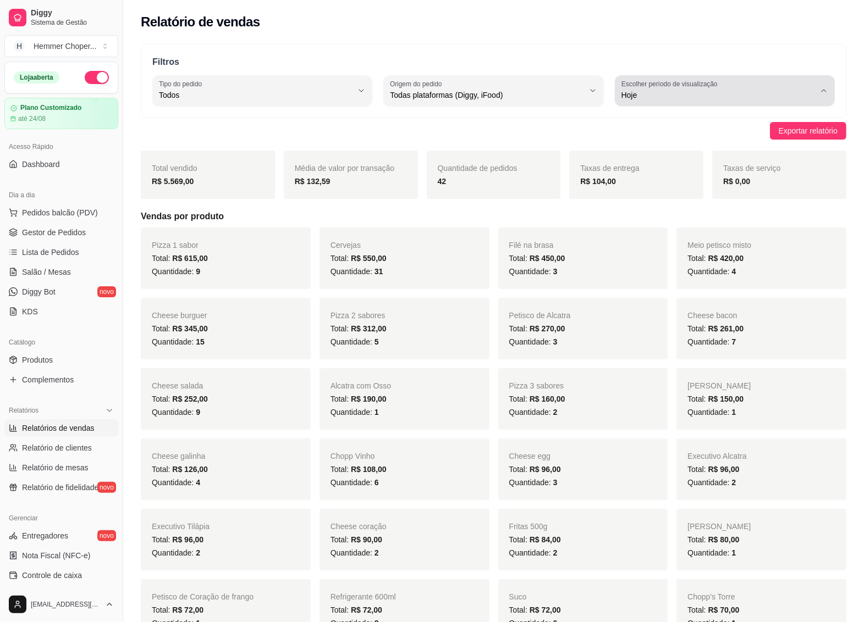
click at [644, 84] on label "Escolher período de visualização" at bounding box center [671, 83] width 100 height 9
click at [636, 144] on span "Ontem" at bounding box center [719, 139] width 184 height 10
type input "1"
select select "1"
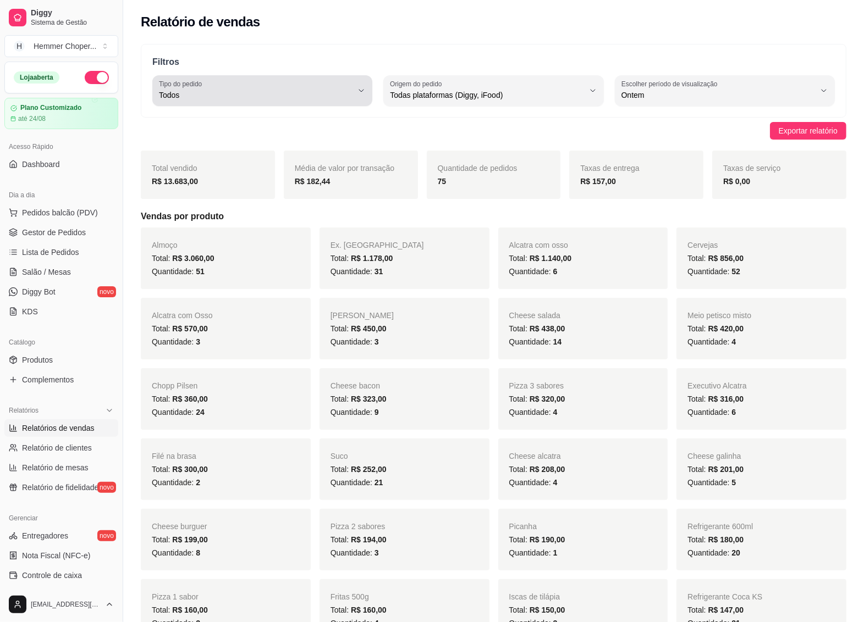
click at [180, 100] on span "Todos" at bounding box center [256, 95] width 194 height 11
click at [188, 141] on span "Entrega" at bounding box center [258, 139] width 184 height 10
type input "DELIVERY"
select select "DELIVERY"
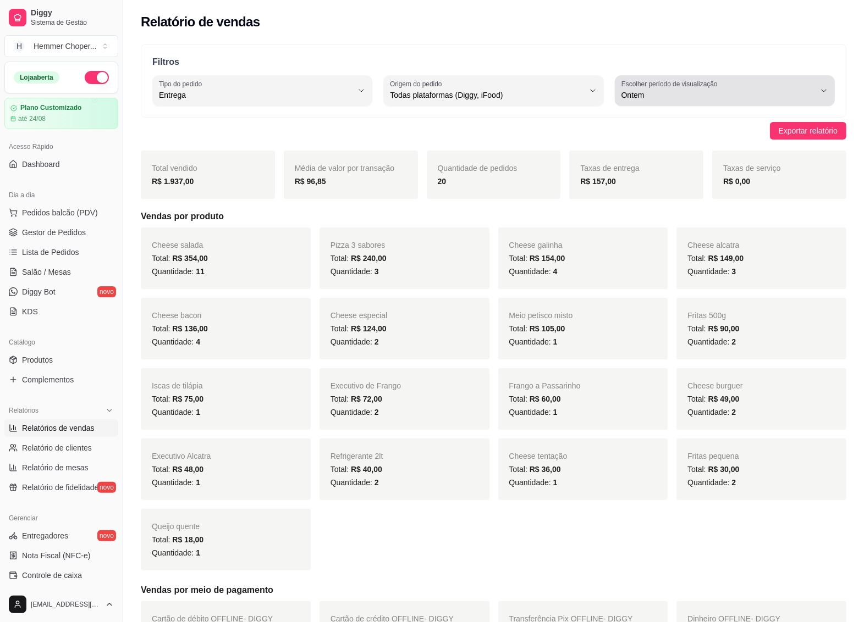
click at [686, 85] on label "Escolher período de visualização" at bounding box center [671, 83] width 100 height 9
click at [683, 119] on span "Hoje" at bounding box center [719, 121] width 184 height 10
type input "0"
select select "0"
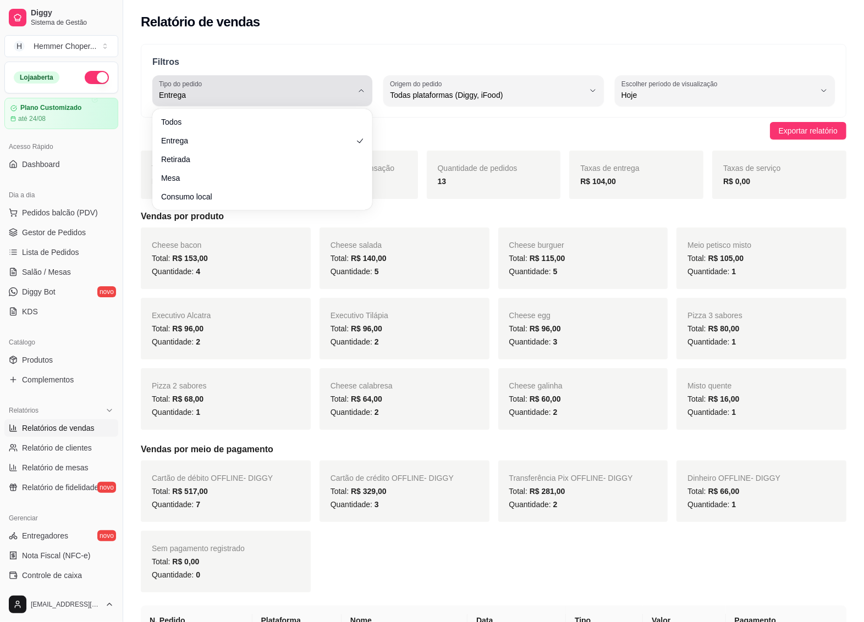
click at [207, 86] on div "Entrega" at bounding box center [256, 91] width 194 height 22
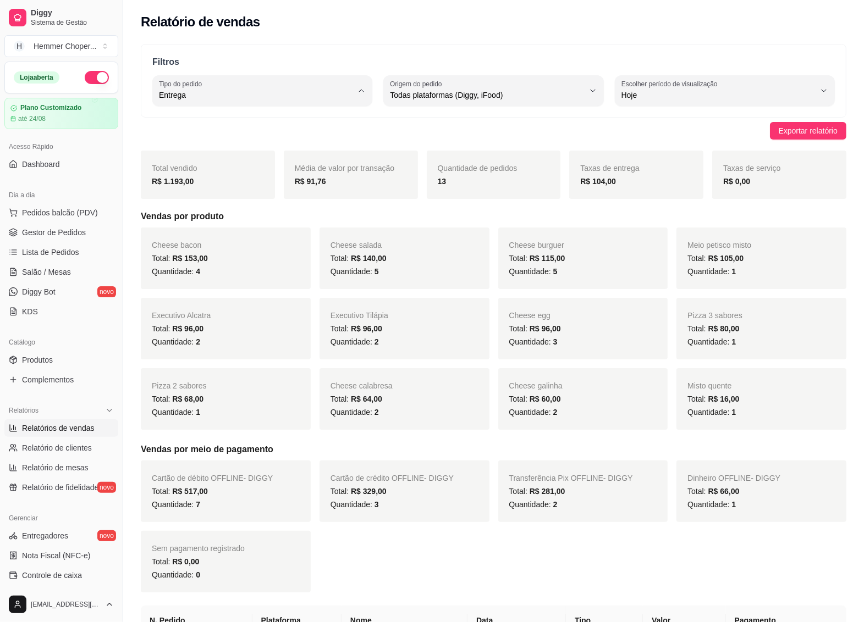
click at [187, 122] on span "Todos" at bounding box center [258, 121] width 184 height 10
type input "ALL"
select select "ALL"
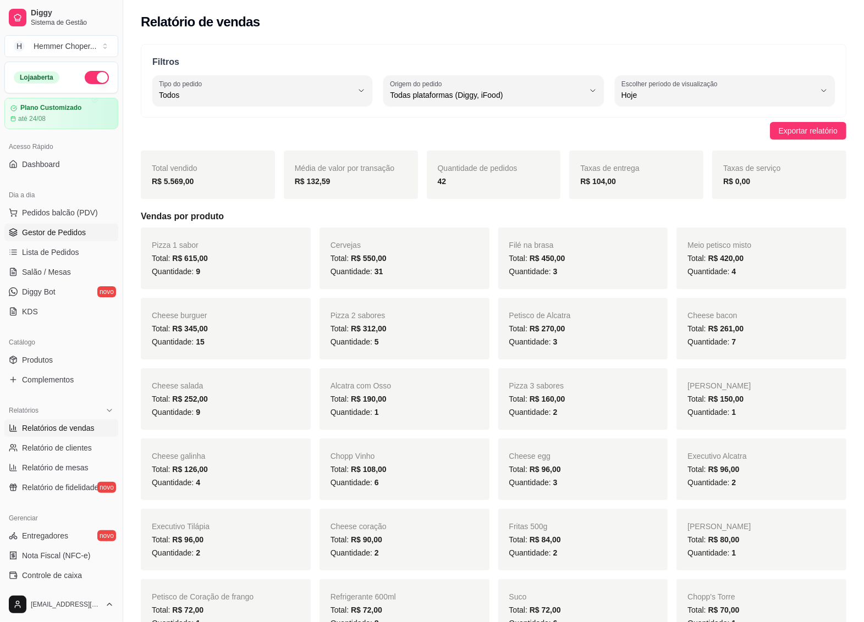
click at [73, 234] on span "Gestor de Pedidos" at bounding box center [54, 232] width 64 height 11
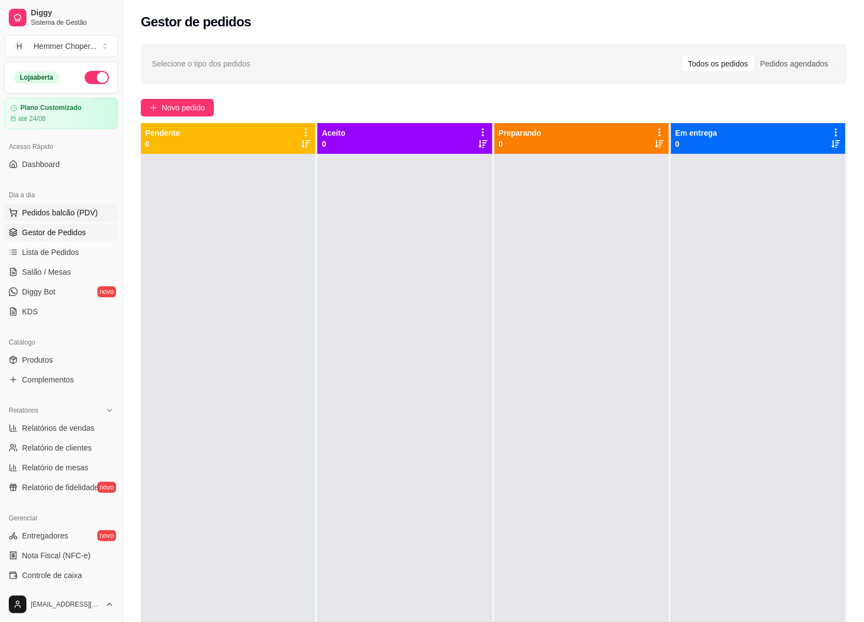
click at [73, 212] on span "Pedidos balcão (PDV)" at bounding box center [60, 212] width 76 height 11
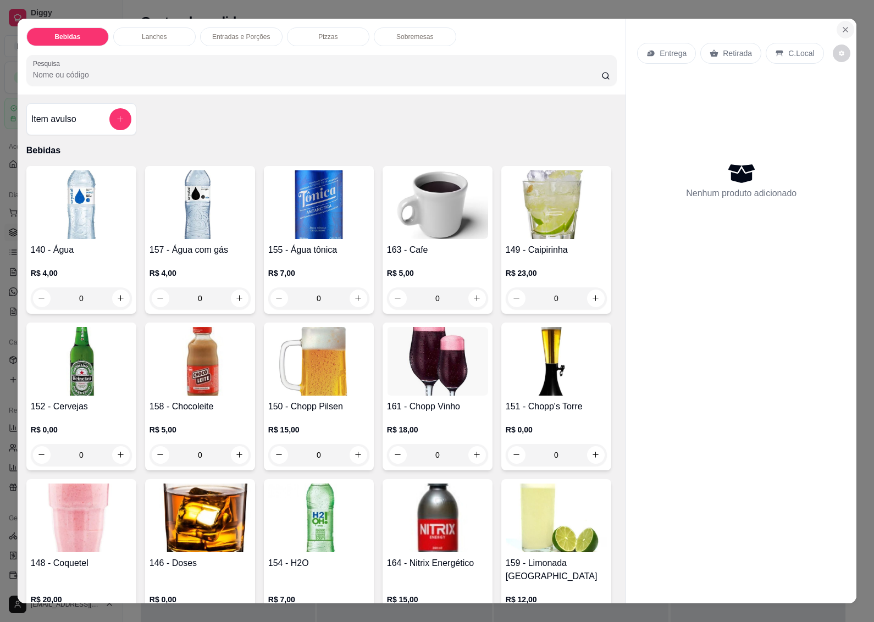
click at [842, 25] on icon "Close" at bounding box center [845, 29] width 9 height 9
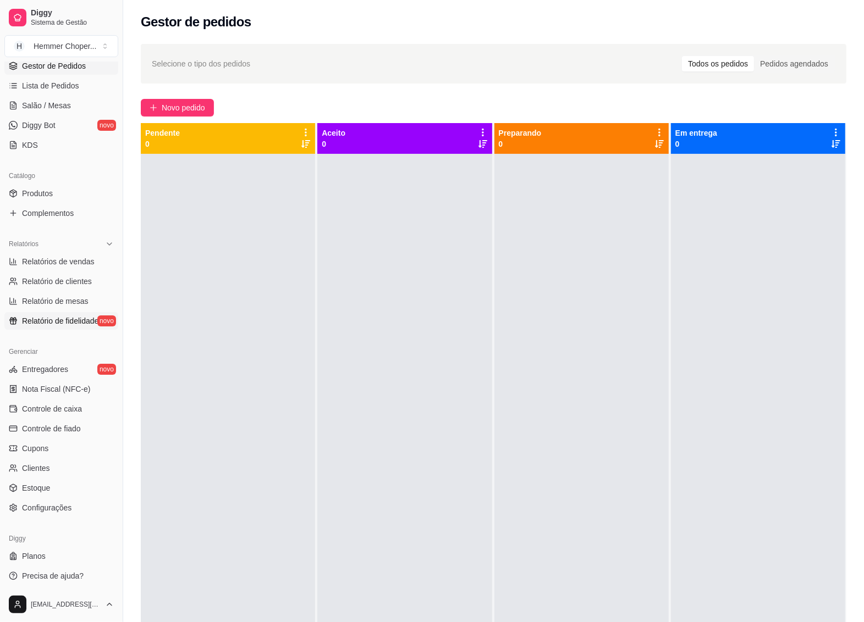
scroll to position [168, 0]
click at [57, 390] on span "Nota Fiscal (NFC-e)" at bounding box center [56, 387] width 68 height 11
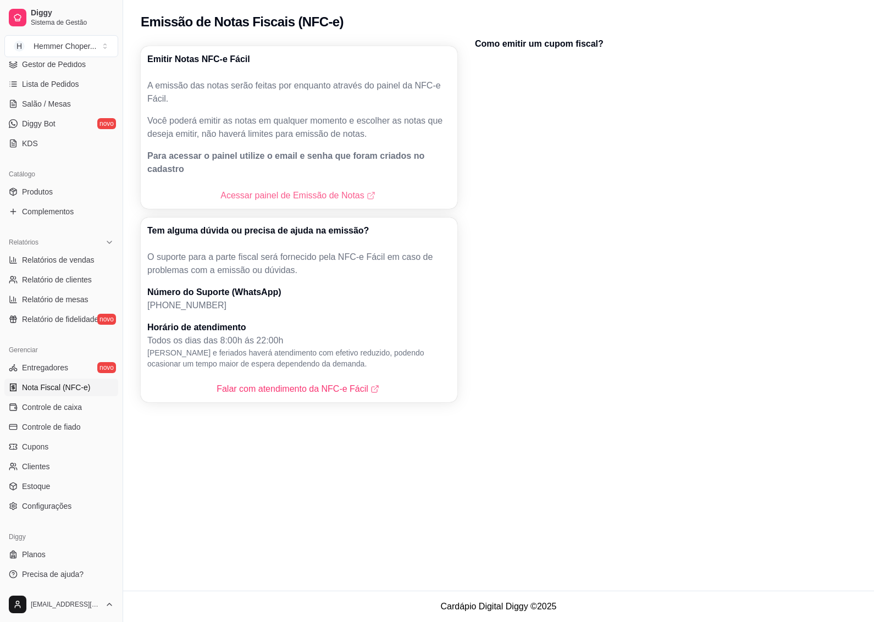
click at [283, 189] on link "Acessar painel de Emissão de Notas" at bounding box center [298, 195] width 157 height 13
click at [53, 61] on span "Gestor de Pedidos" at bounding box center [54, 64] width 64 height 11
